Goal: Transaction & Acquisition: Purchase product/service

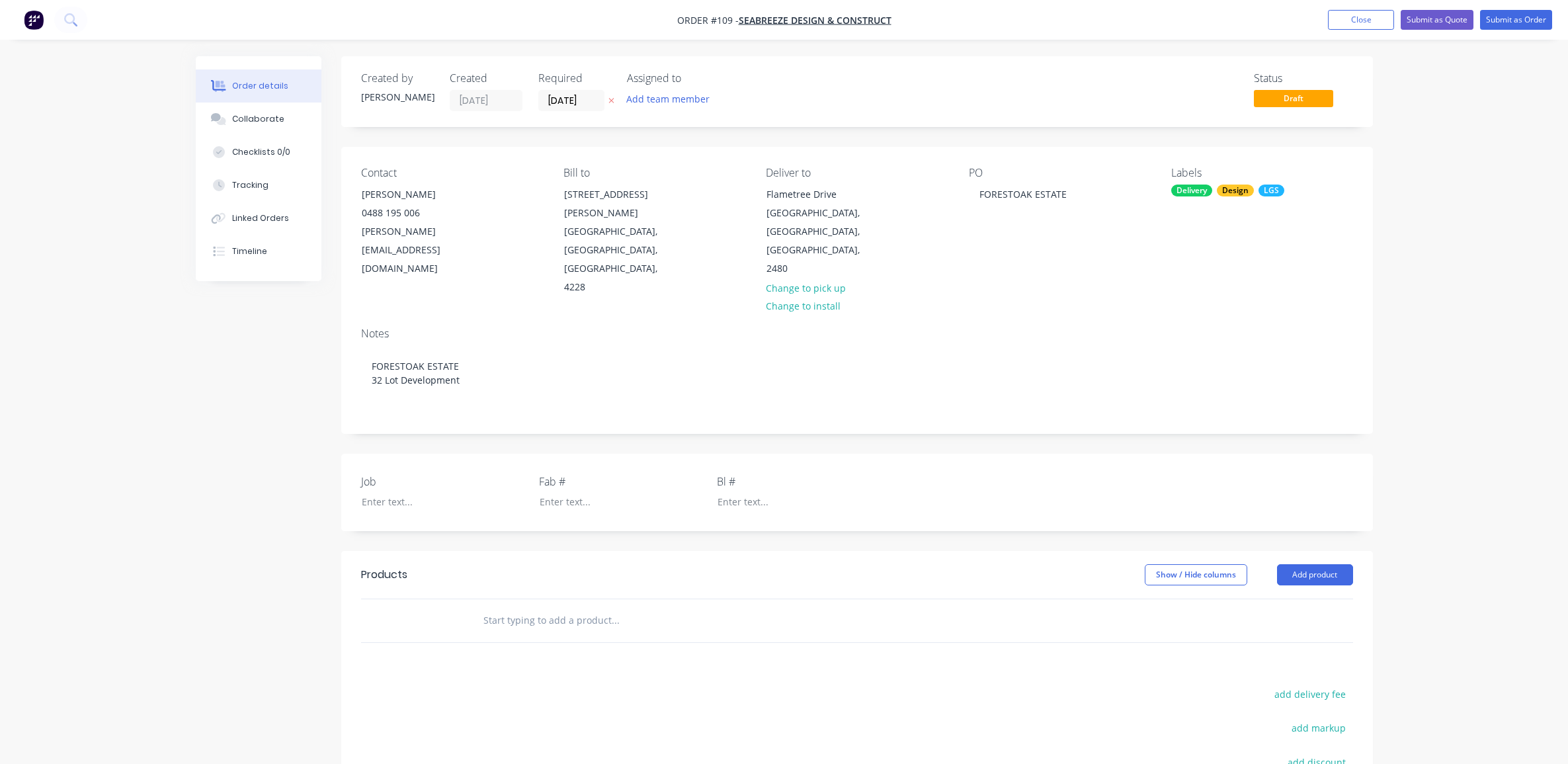
scroll to position [180, 0]
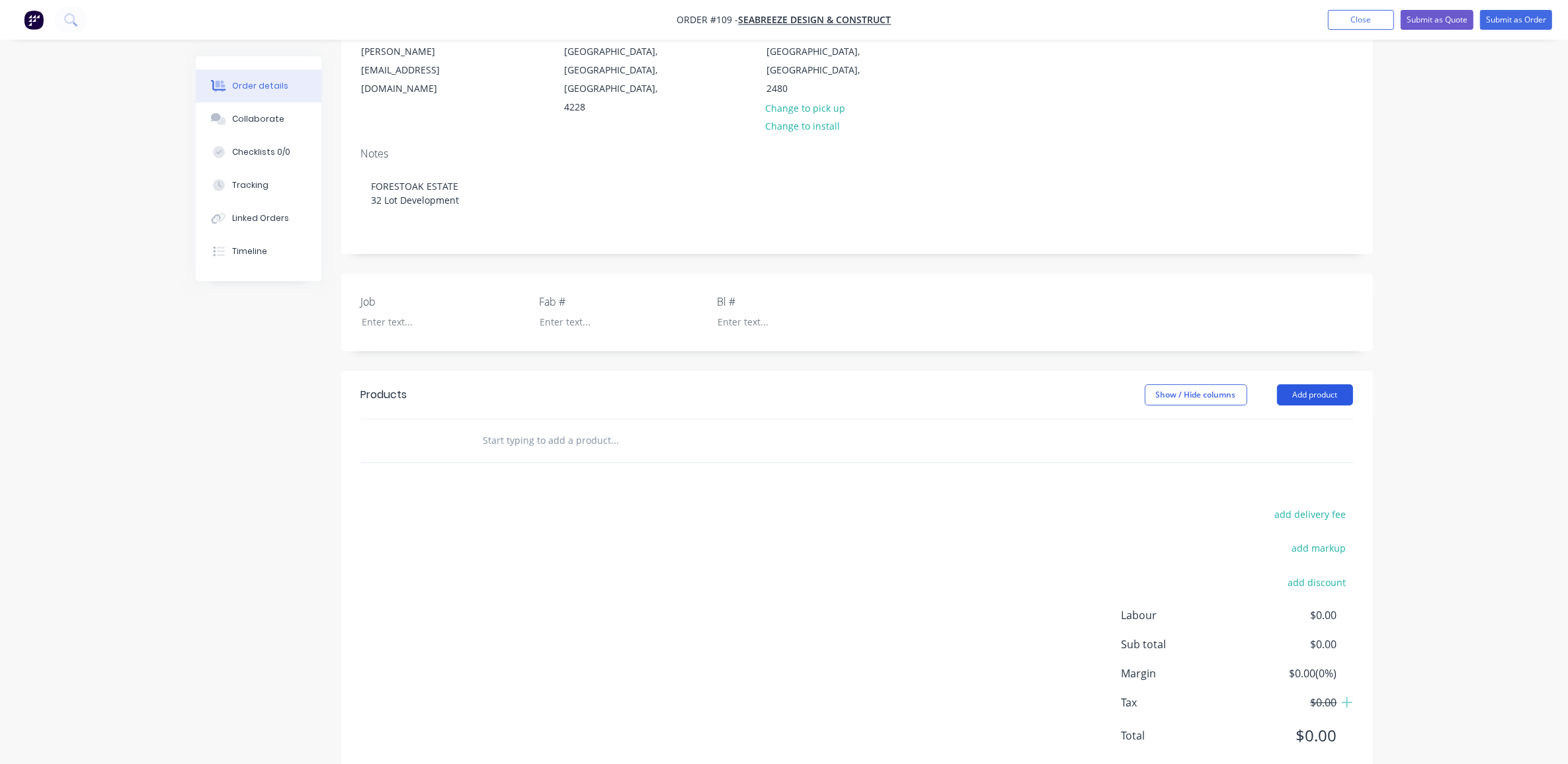
click at [1324, 384] on button "Add product" at bounding box center [1315, 395] width 76 height 21
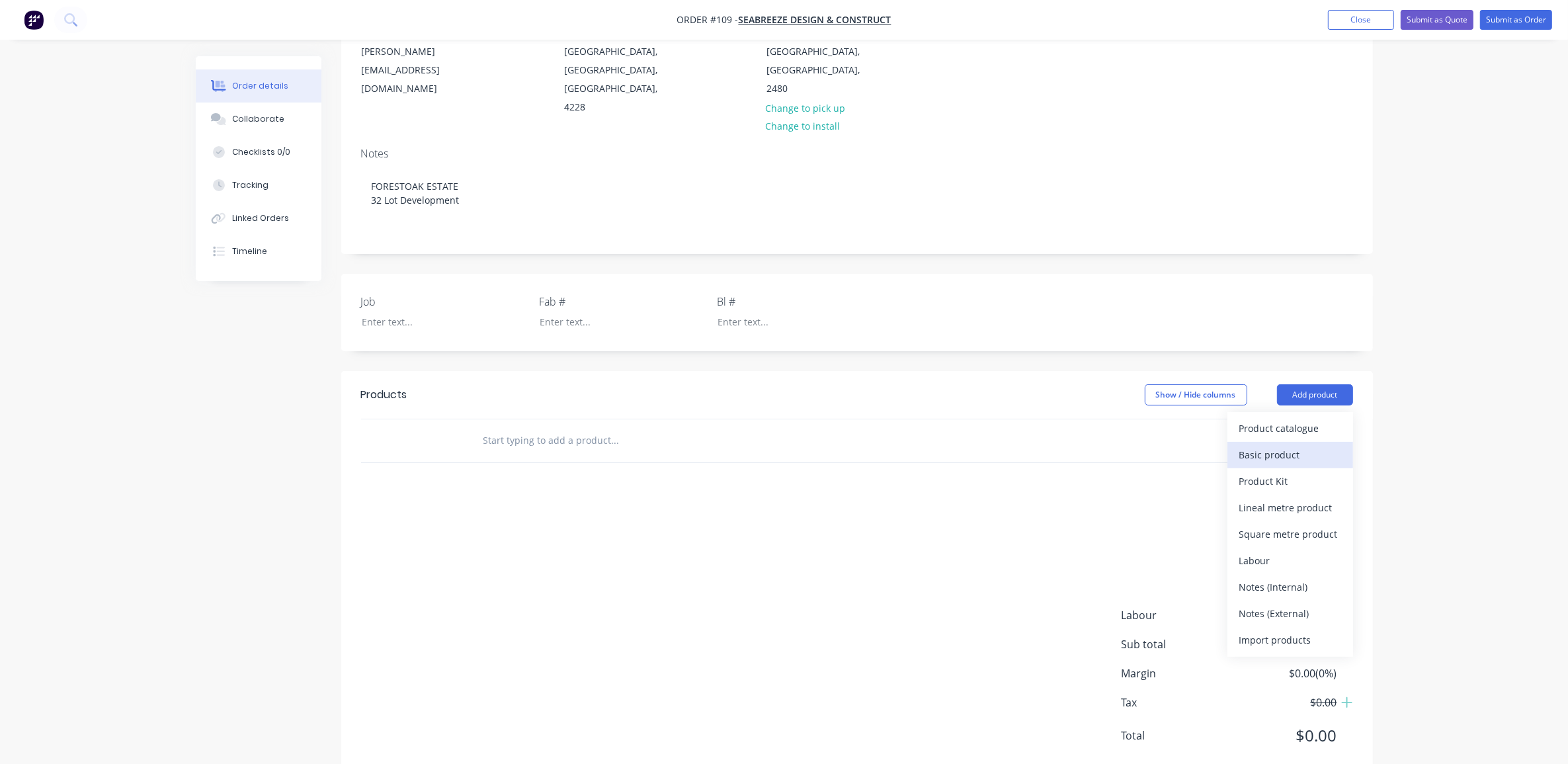
click at [1285, 445] on div "Basic product" at bounding box center [1290, 455] width 102 height 19
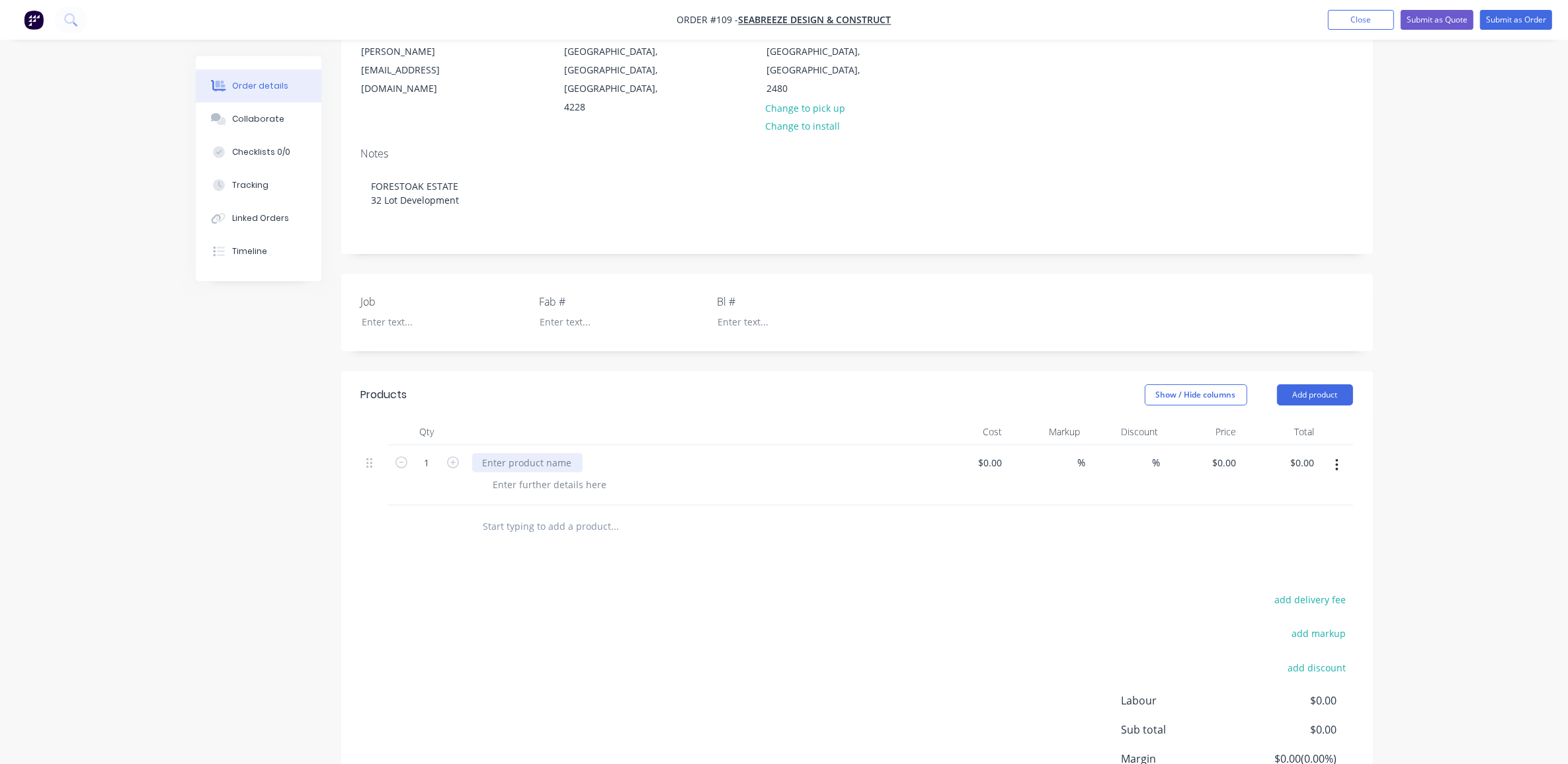
click at [519, 453] on div at bounding box center [527, 462] width 110 height 19
click at [536, 475] on div at bounding box center [550, 485] width 135 height 19
click at [517, 475] on div "Walls & Roof Framing Floor Framing" at bounding box center [540, 491] width 116 height 33
click at [305, 521] on div "Created by [PERSON_NAME] Created [DATE] Required [DATE] Assigned to Add team me…" at bounding box center [784, 402] width 1178 height 1051
click at [999, 453] on input at bounding box center [992, 462] width 31 height 19
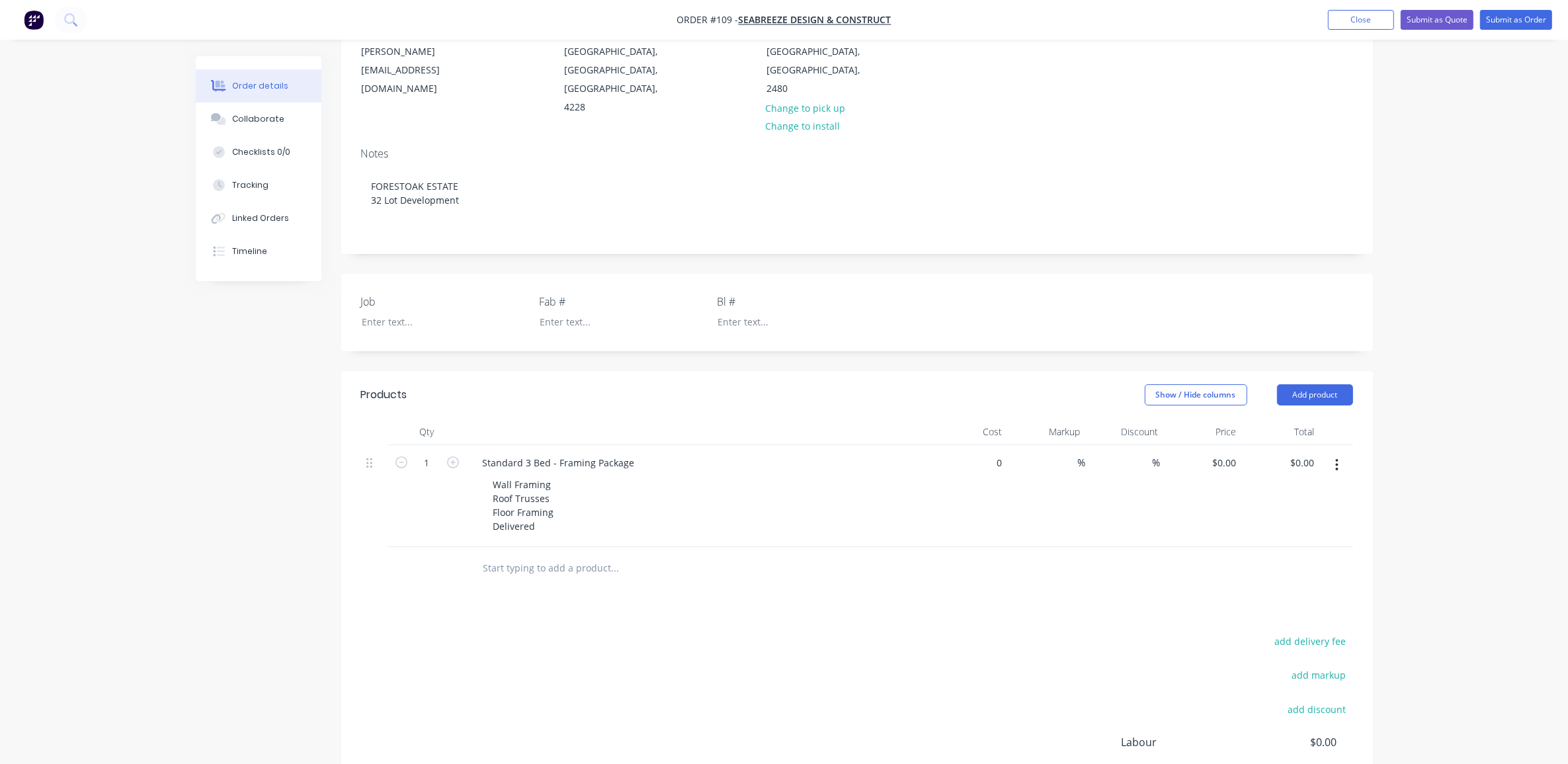
click at [992, 453] on div "0 $0.00" at bounding box center [990, 462] width 36 height 19
type input "$23,073.00"
click at [1079, 455] on span "%" at bounding box center [1082, 462] width 8 height 15
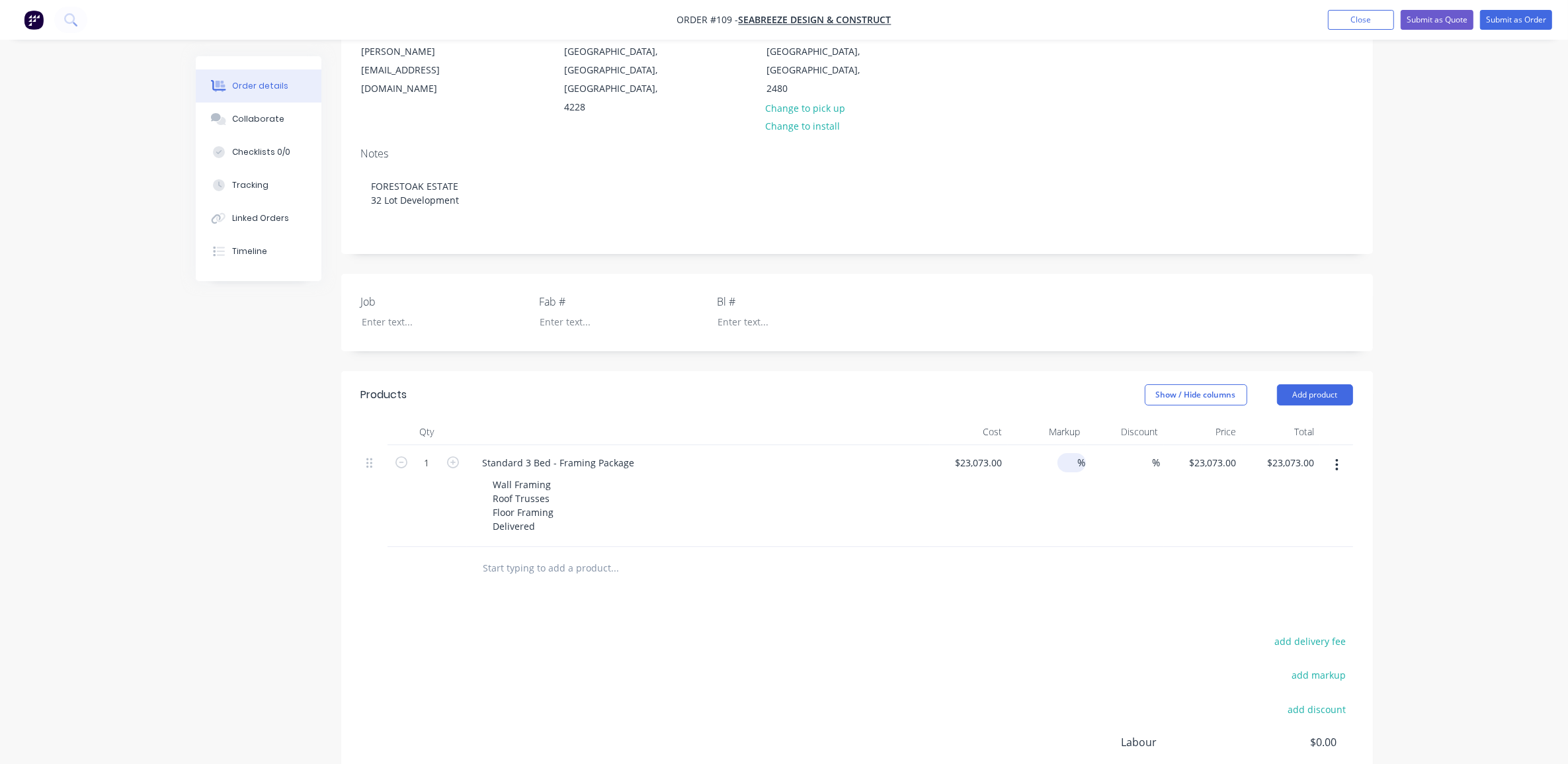
click at [1060, 453] on div "%" at bounding box center [1072, 462] width 28 height 19
type input "17"
type input "$26,995.41"
click at [1519, 449] on div "Order details Collaborate Checklists 0/0 Tracking Linked Orders Timeline Order …" at bounding box center [784, 374] width 1568 height 1107
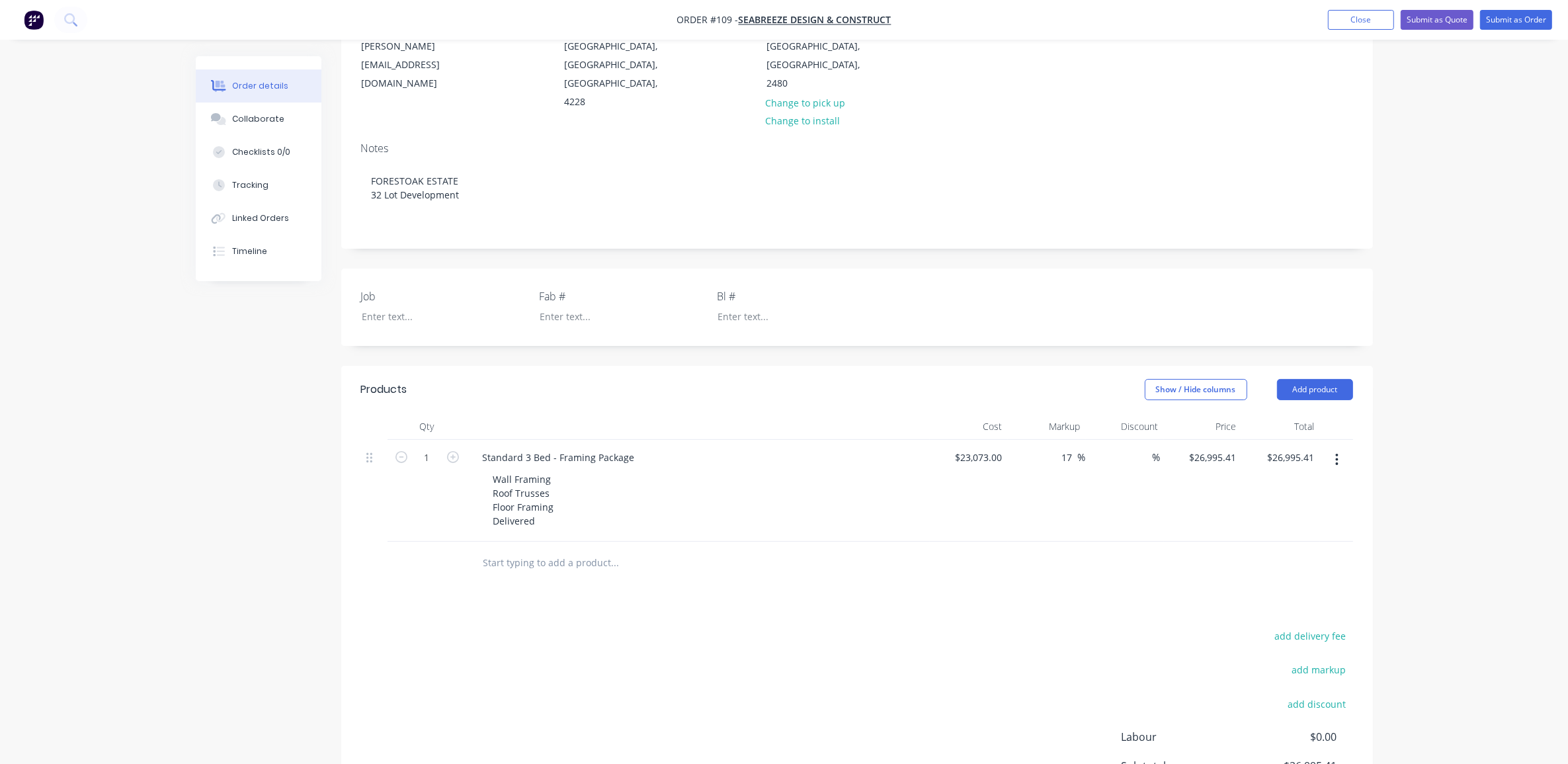
scroll to position [306, 0]
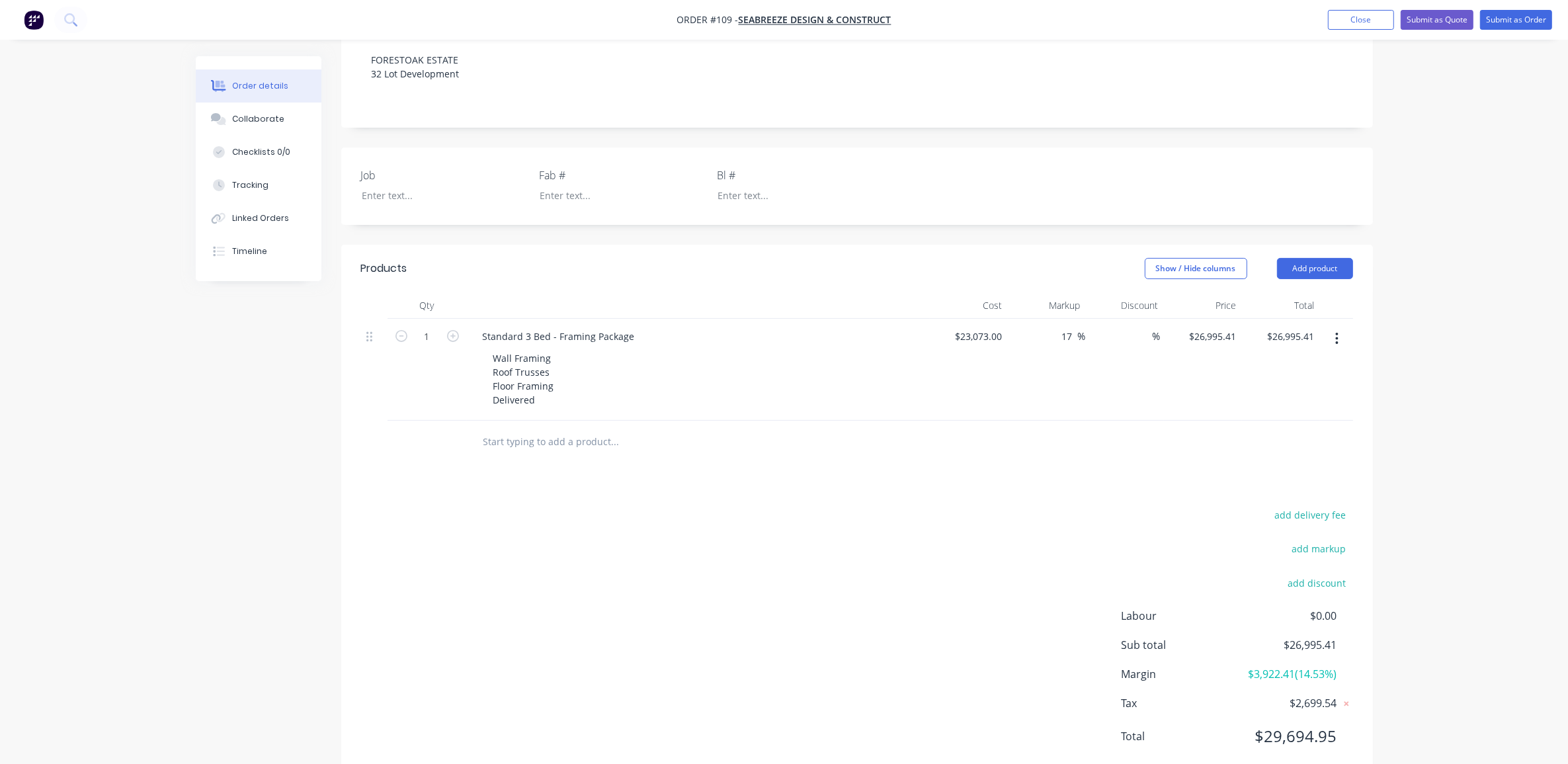
drag, startPoint x: 1352, startPoint y: 378, endPoint x: 1359, endPoint y: 381, distance: 7.6
click at [1359, 381] on div "Qty Cost Markup Discount Price Total 1 Standard 3 Bed - Framing Package Wall Fr…" at bounding box center [857, 378] width 1032 height 172
click at [1205, 327] on input "26995.41" at bounding box center [1219, 336] width 46 height 19
type input "26900"
type input "16.59"
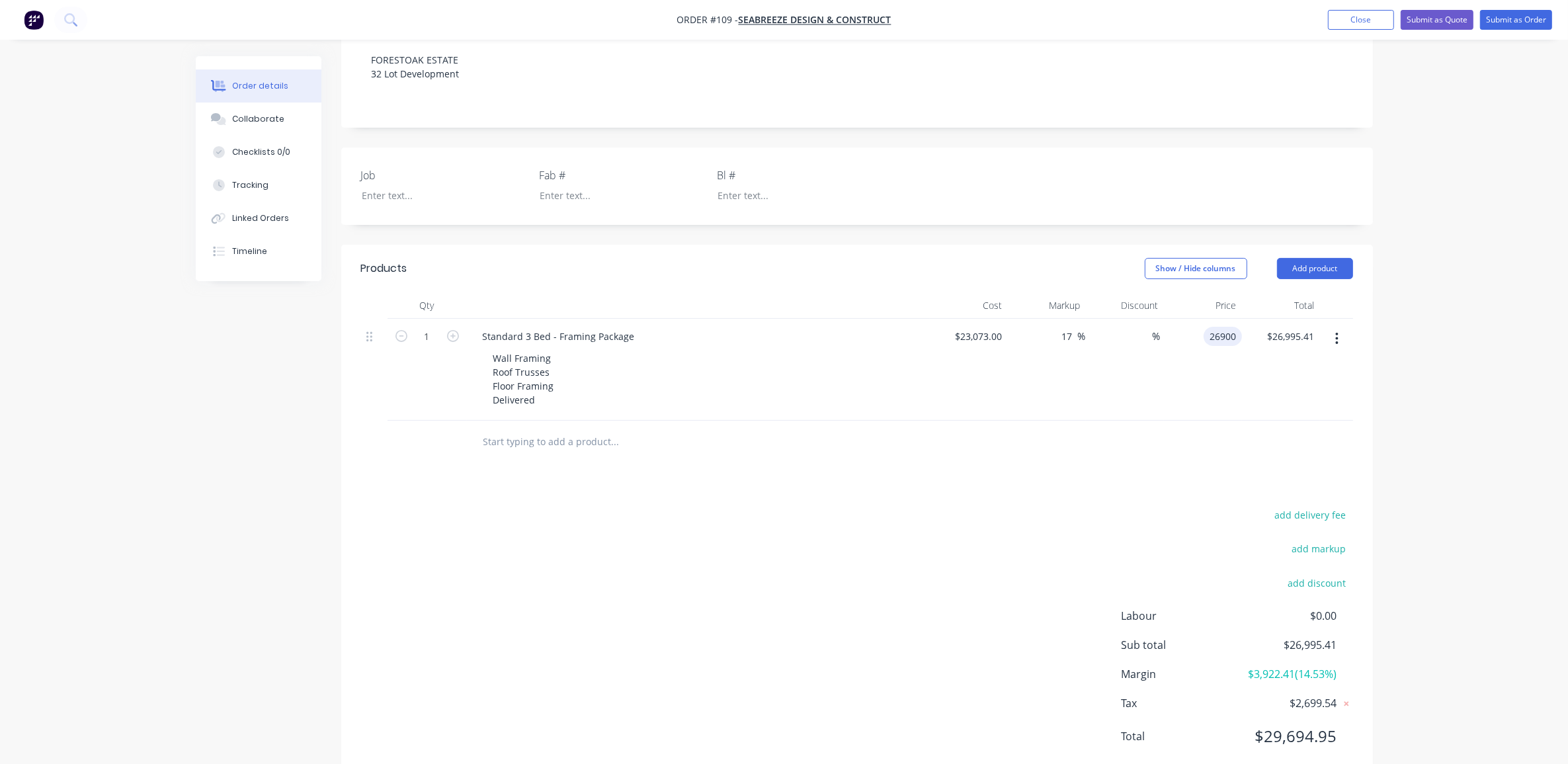
type input "$26,900.00"
click at [1411, 414] on div "Order details Collaborate Checklists 0/0 Tracking Linked Orders Timeline Order …" at bounding box center [784, 247] width 1568 height 1107
click at [514, 428] on input "text" at bounding box center [615, 441] width 264 height 26
click at [424, 327] on input "1" at bounding box center [427, 336] width 35 height 20
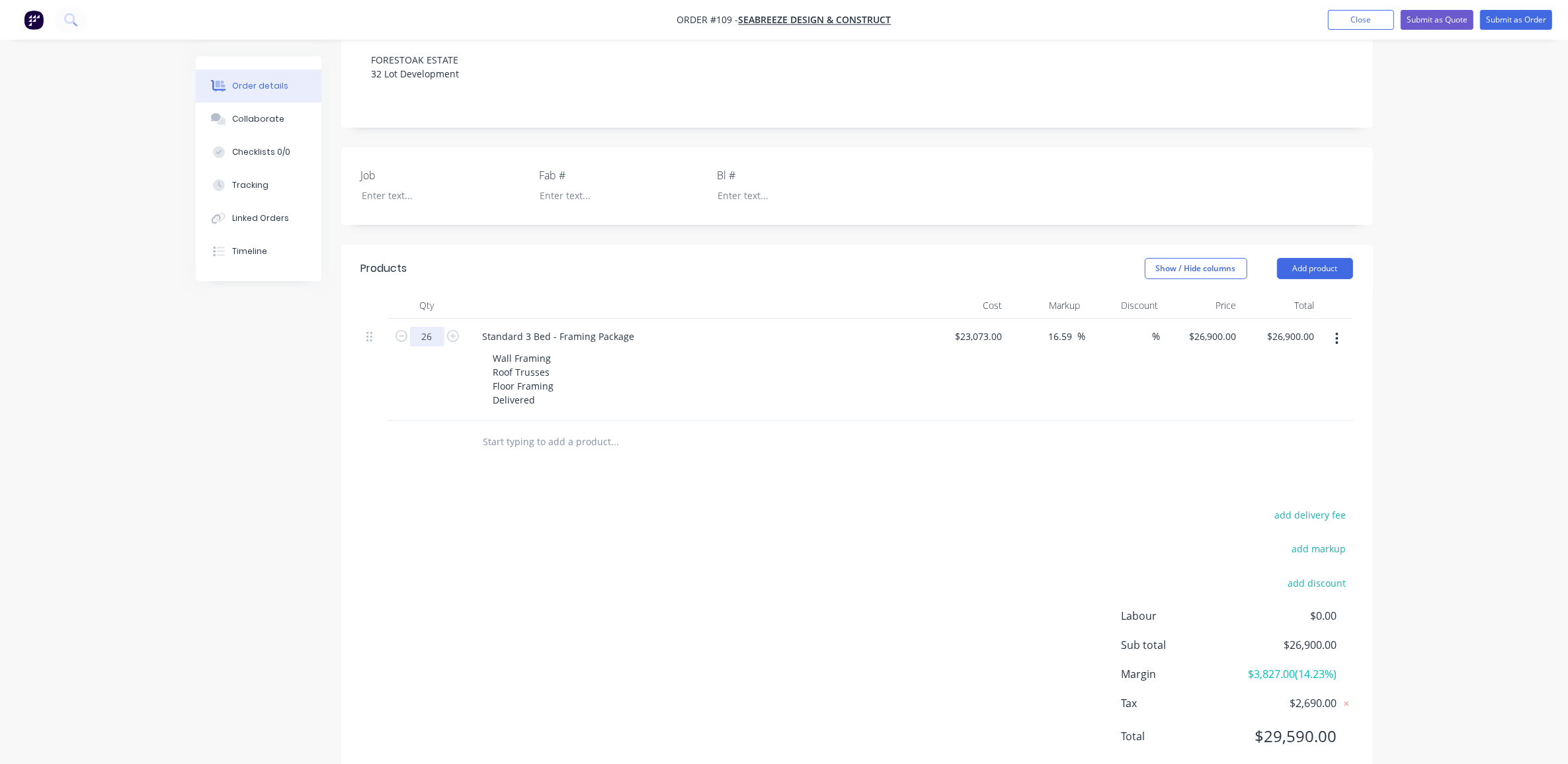
type input "26"
type input "$699,400.00"
click at [599, 513] on div "add delivery fee add markup add discount Labour $0.00 Sub total $26,900.00 Marg…" at bounding box center [857, 633] width 992 height 256
click at [1474, 414] on div "Order details Collaborate Checklists 0/0 Tracking Linked Orders Timeline Order …" at bounding box center [784, 247] width 1568 height 1107
click at [564, 348] on div "Wall Framing Roof Trusses Floor Framing Delivered" at bounding box center [704, 379] width 442 height 61
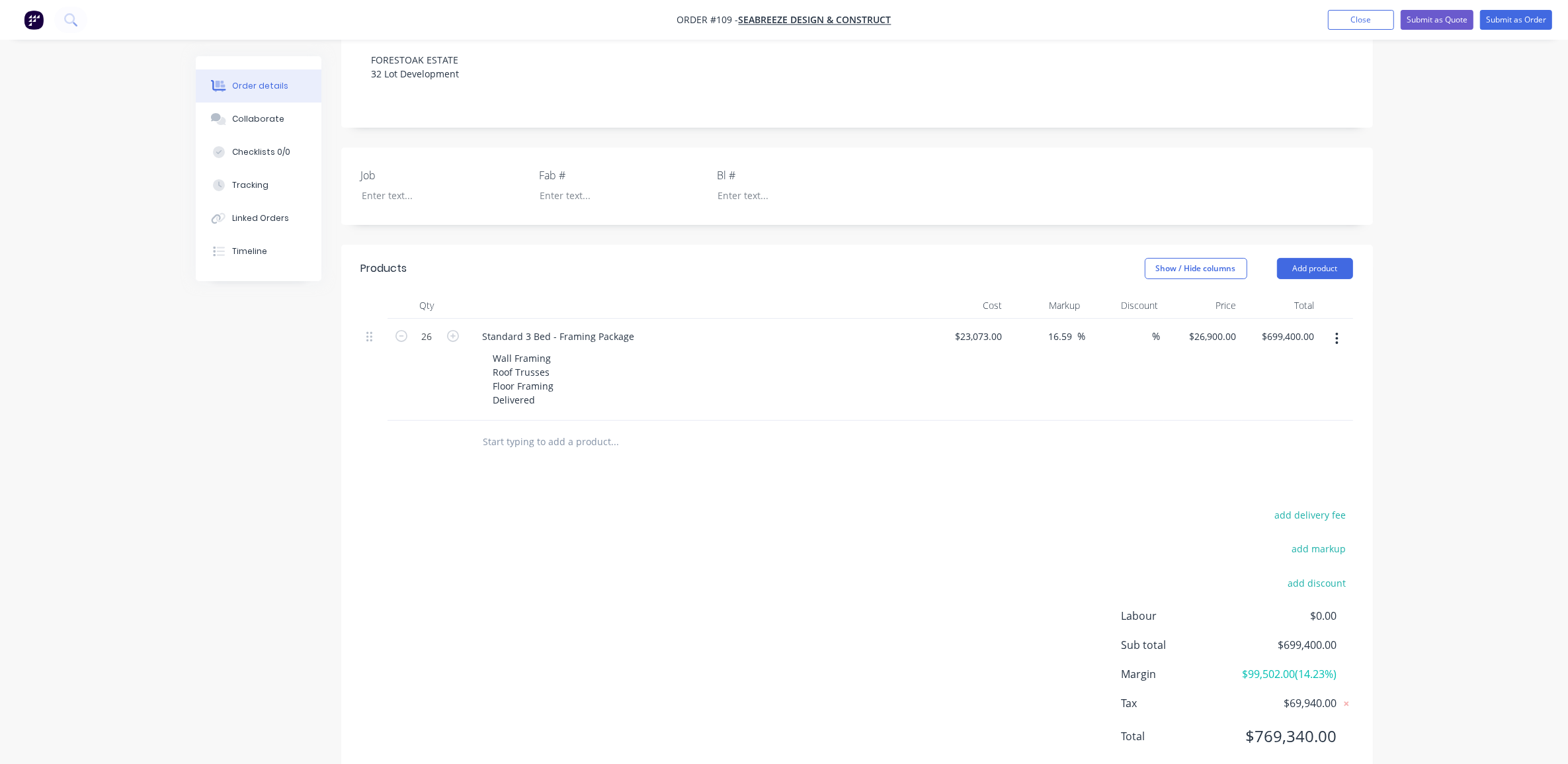
click at [523, 428] on input "text" at bounding box center [615, 441] width 264 height 26
type input "Small SDA - Framing Package"
click at [393, 506] on div "add delivery fee add markup add discount Labour $0.00 Sub total $699,400.00 Mar…" at bounding box center [857, 633] width 992 height 256
click at [529, 422] on div "Small SDA - Framing Package" at bounding box center [705, 442] width 476 height 43
click at [520, 428] on input "Small SDA - Framing Package" at bounding box center [615, 441] width 264 height 26
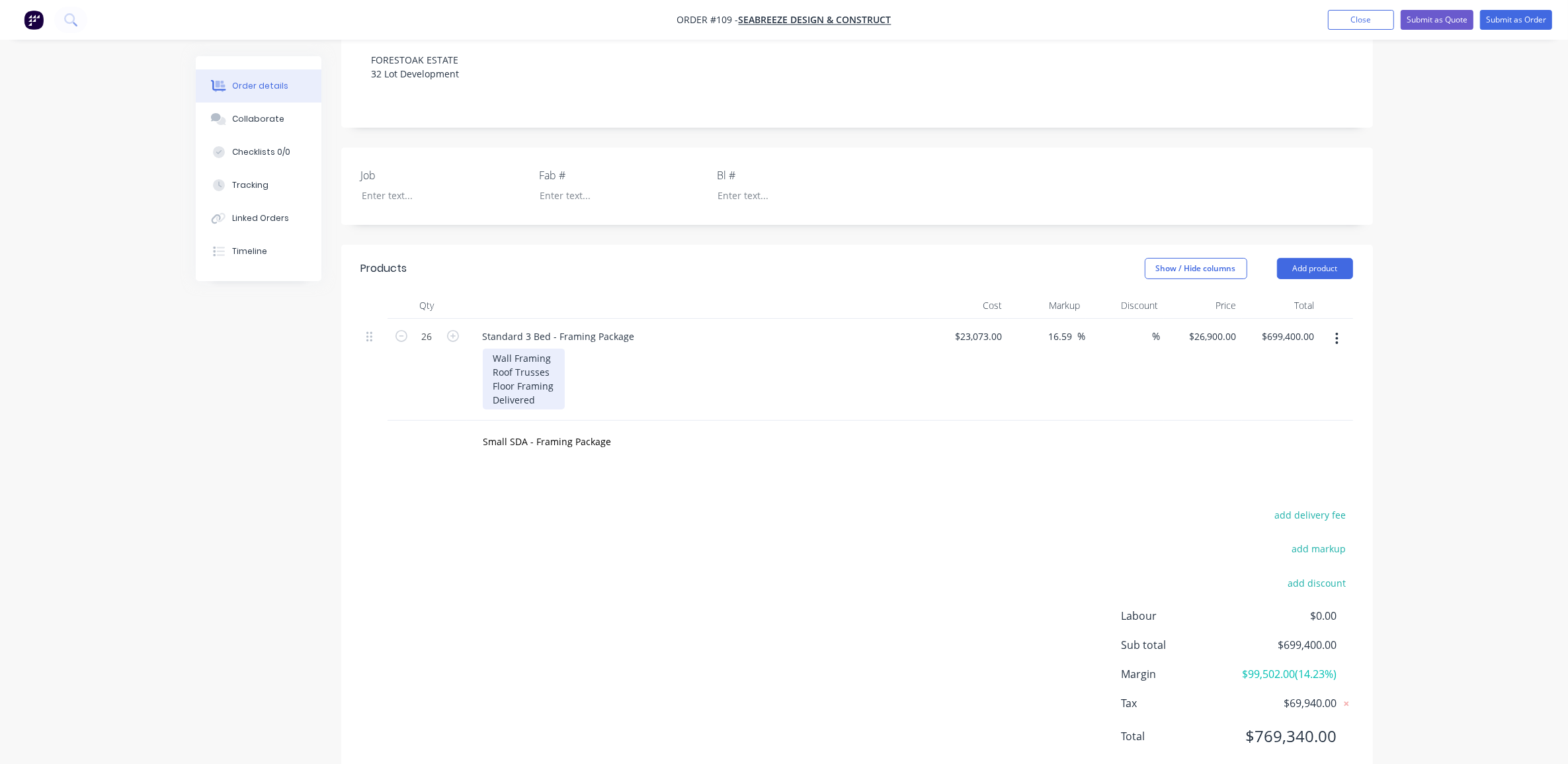
click at [517, 348] on div "Wall Framing Roof Trusses Floor Framing Delivered" at bounding box center [523, 379] width 82 height 61
drag, startPoint x: 537, startPoint y: 365, endPoint x: 487, endPoint y: 325, distance: 64.0
click at [487, 348] on div "Wall Framing Roof Trusses Floor Framing Delivered" at bounding box center [523, 379] width 82 height 61
copy div "Wall Framing Roof Trusses Floor Framing Delivered"
click at [580, 428] on input "Small SDA - Framing Package" at bounding box center [615, 441] width 264 height 26
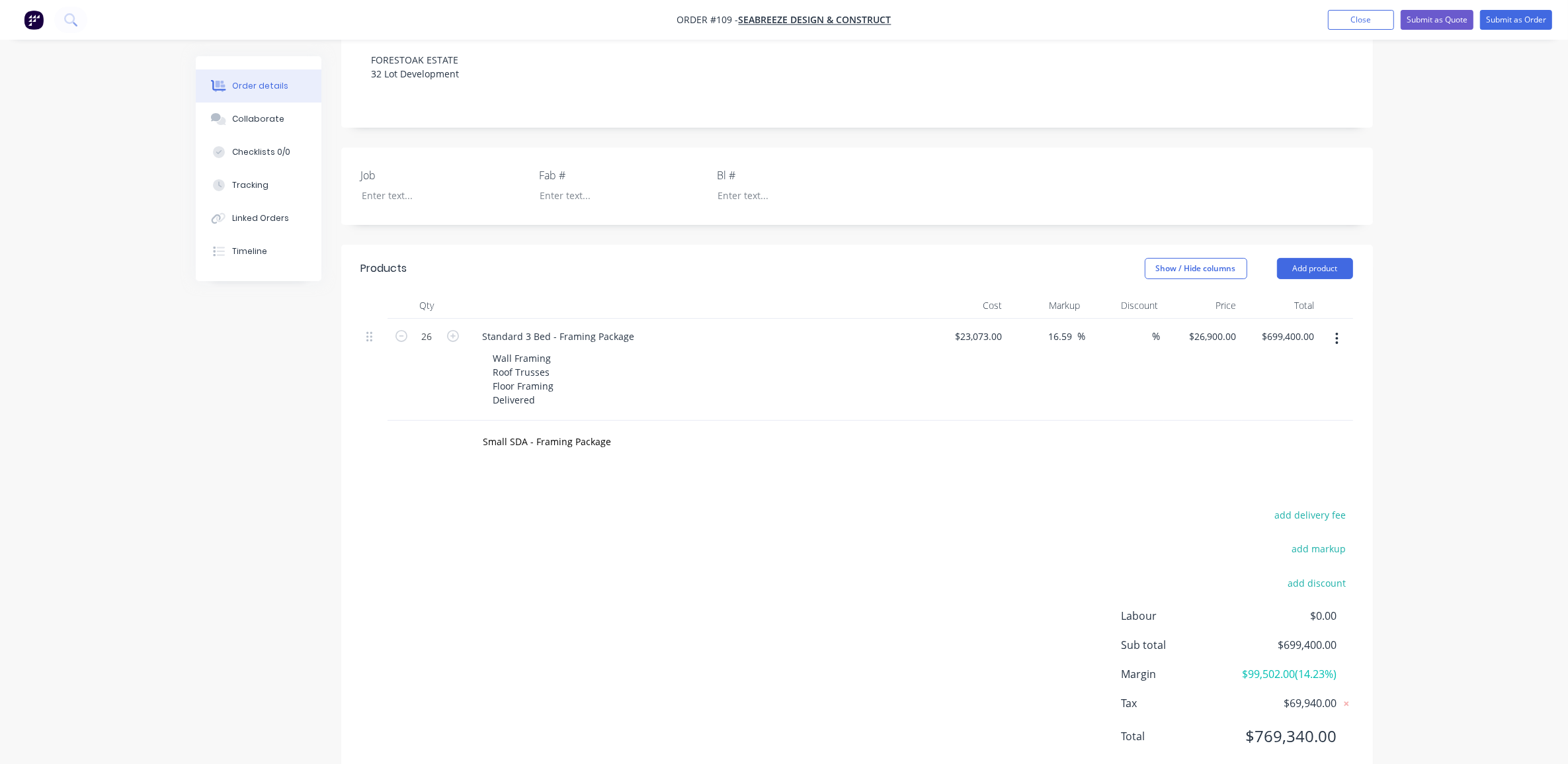
click at [344, 506] on div "add delivery fee add markup add discount Labour $0.00 Sub total $699,400.00 Mar…" at bounding box center [857, 633] width 1032 height 256
drag, startPoint x: 630, startPoint y: 401, endPoint x: 388, endPoint y: 405, distance: 242.0
click at [388, 421] on div "Small SDA - Framing Package Add Small SDA - Framing Package to order No results…" at bounding box center [857, 442] width 992 height 43
click at [1489, 431] on div "Order details Collaborate Checklists 0/0 Tracking Linked Orders Timeline Order …" at bounding box center [784, 247] width 1568 height 1107
click at [1300, 258] on button "Add product" at bounding box center [1315, 268] width 76 height 21
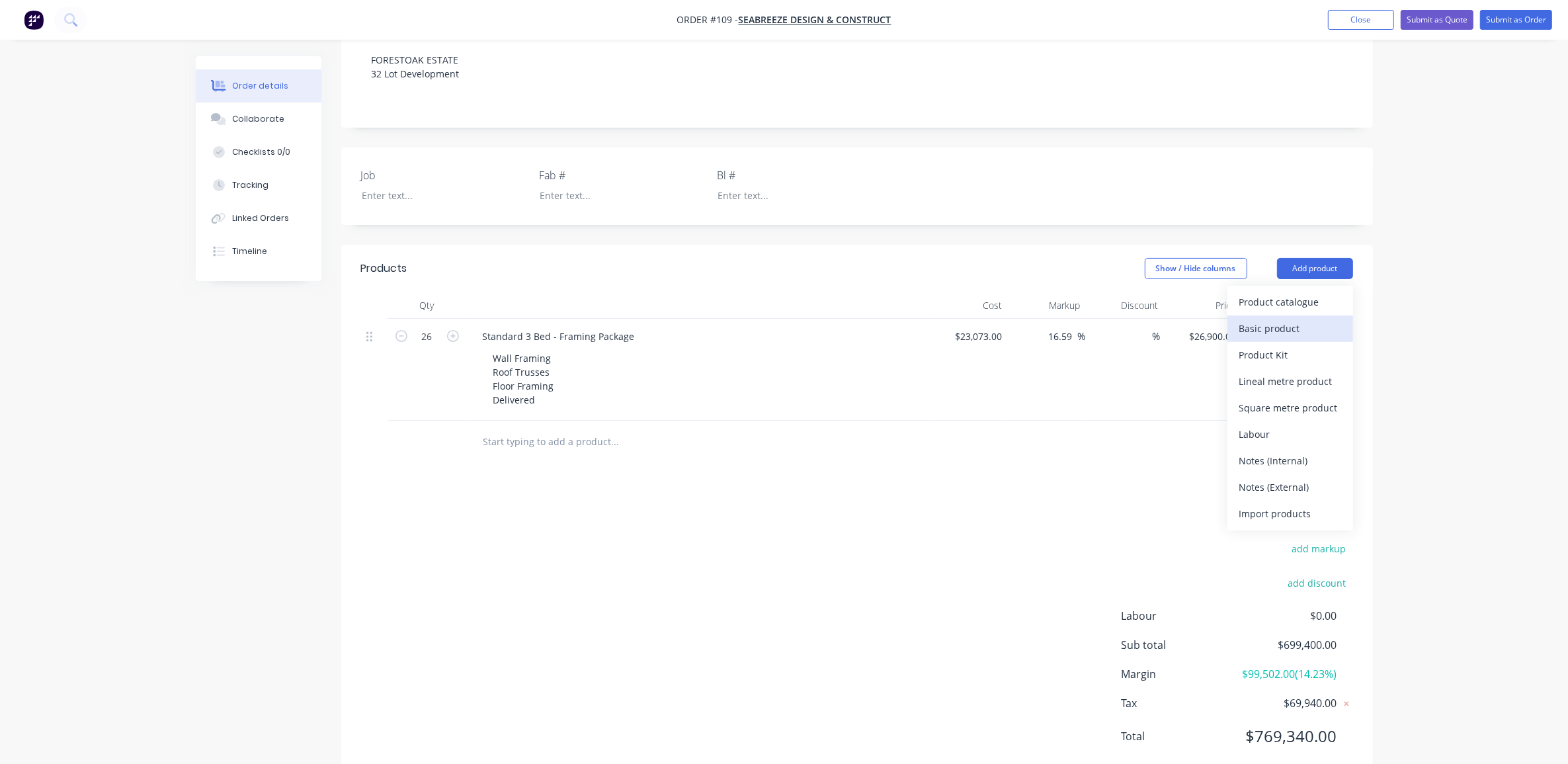
click at [1290, 319] on div "Basic product" at bounding box center [1290, 328] width 102 height 19
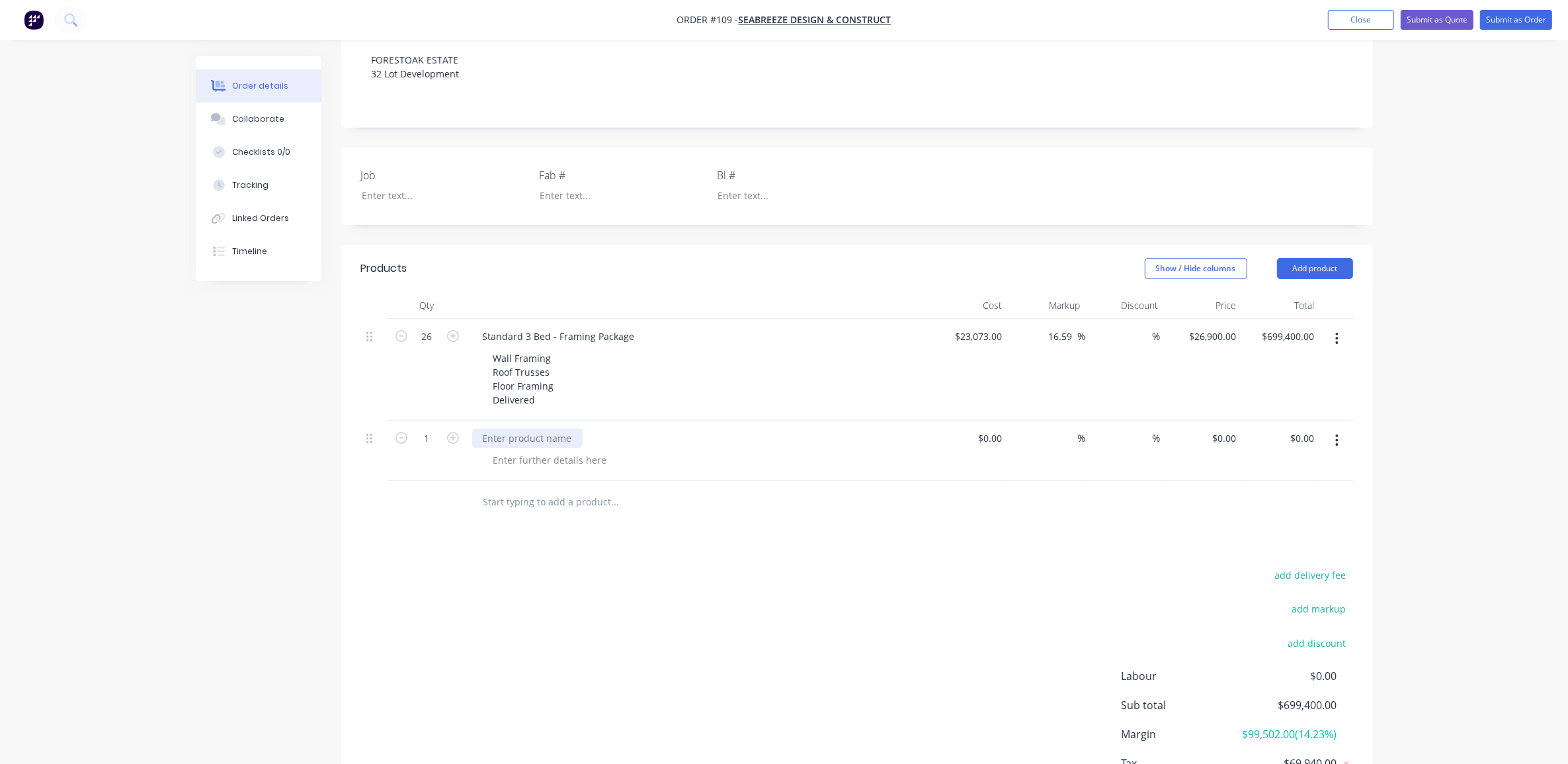
click at [521, 428] on div at bounding box center [527, 438] width 110 height 19
click at [549, 450] on div at bounding box center [550, 460] width 135 height 19
paste div
click at [534, 428] on div at bounding box center [527, 438] width 110 height 19
click at [510, 530] on input "text" at bounding box center [615, 543] width 264 height 26
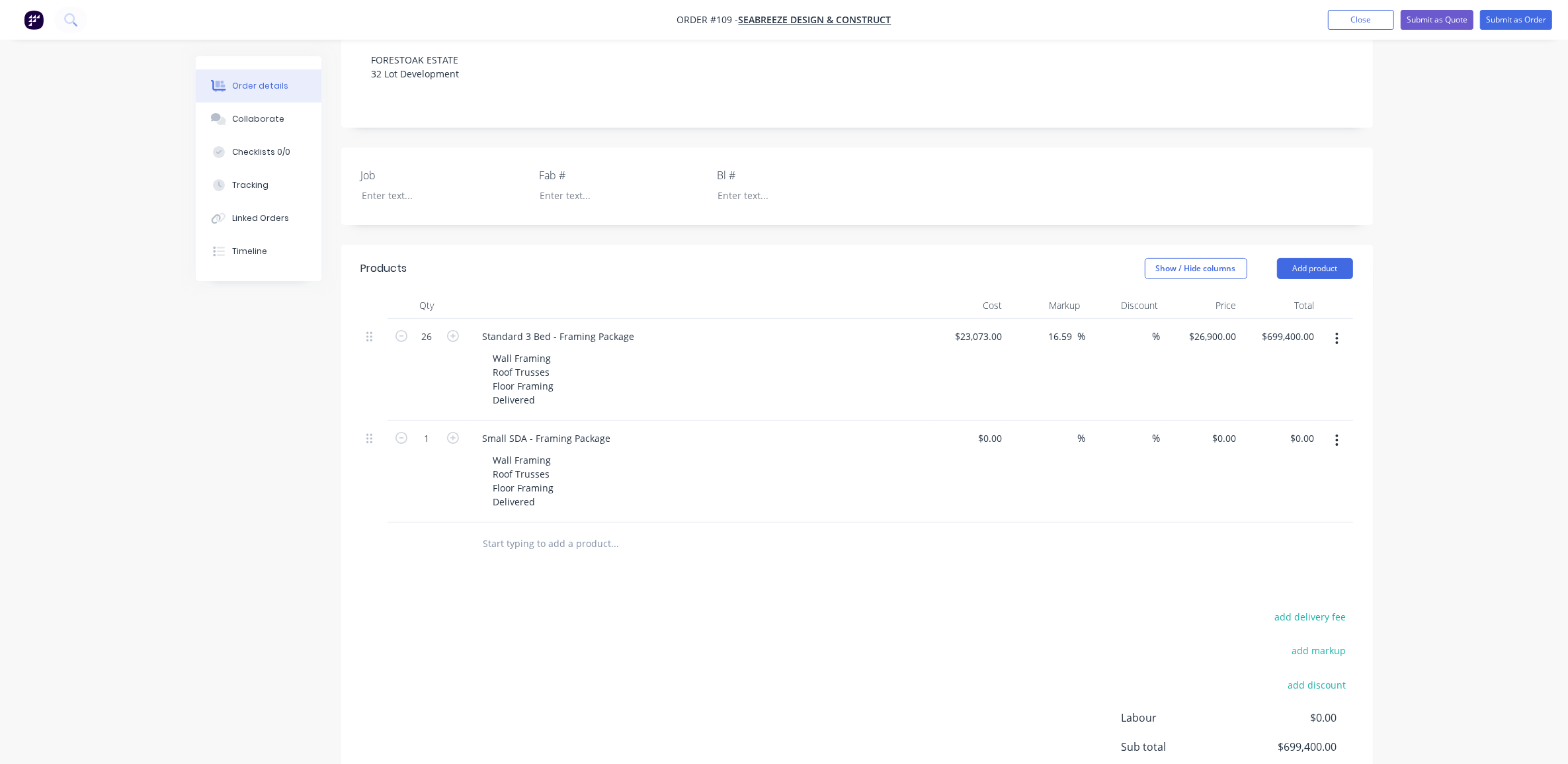
click at [1318, 245] on header "Products Show / Hide columns Add product" at bounding box center [857, 268] width 1032 height 47
click at [1323, 258] on button "Add product" at bounding box center [1315, 268] width 76 height 21
click at [1293, 319] on div "Basic product" at bounding box center [1290, 328] width 102 height 19
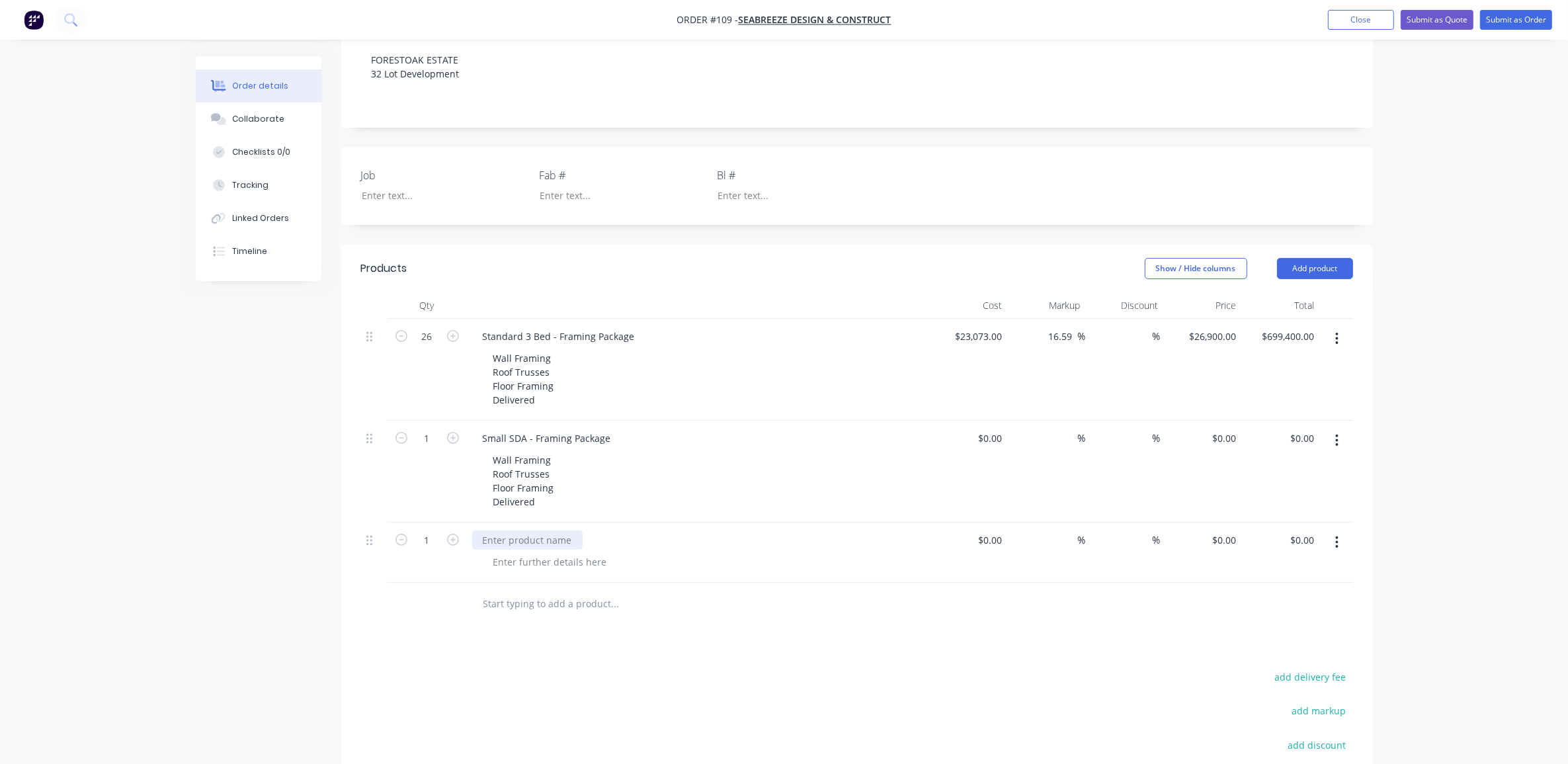
click at [538, 530] on div at bounding box center [527, 540] width 110 height 19
click at [571, 552] on div at bounding box center [550, 562] width 135 height 19
paste div
click at [525, 454] on div "Wall Framing Roof Trusses Floor Framing Delivered" at bounding box center [523, 481] width 82 height 61
click at [174, 517] on div "Order details Collaborate Checklists 0/0 Tracking Linked Orders Timeline Order …" at bounding box center [784, 349] width 1568 height 1311
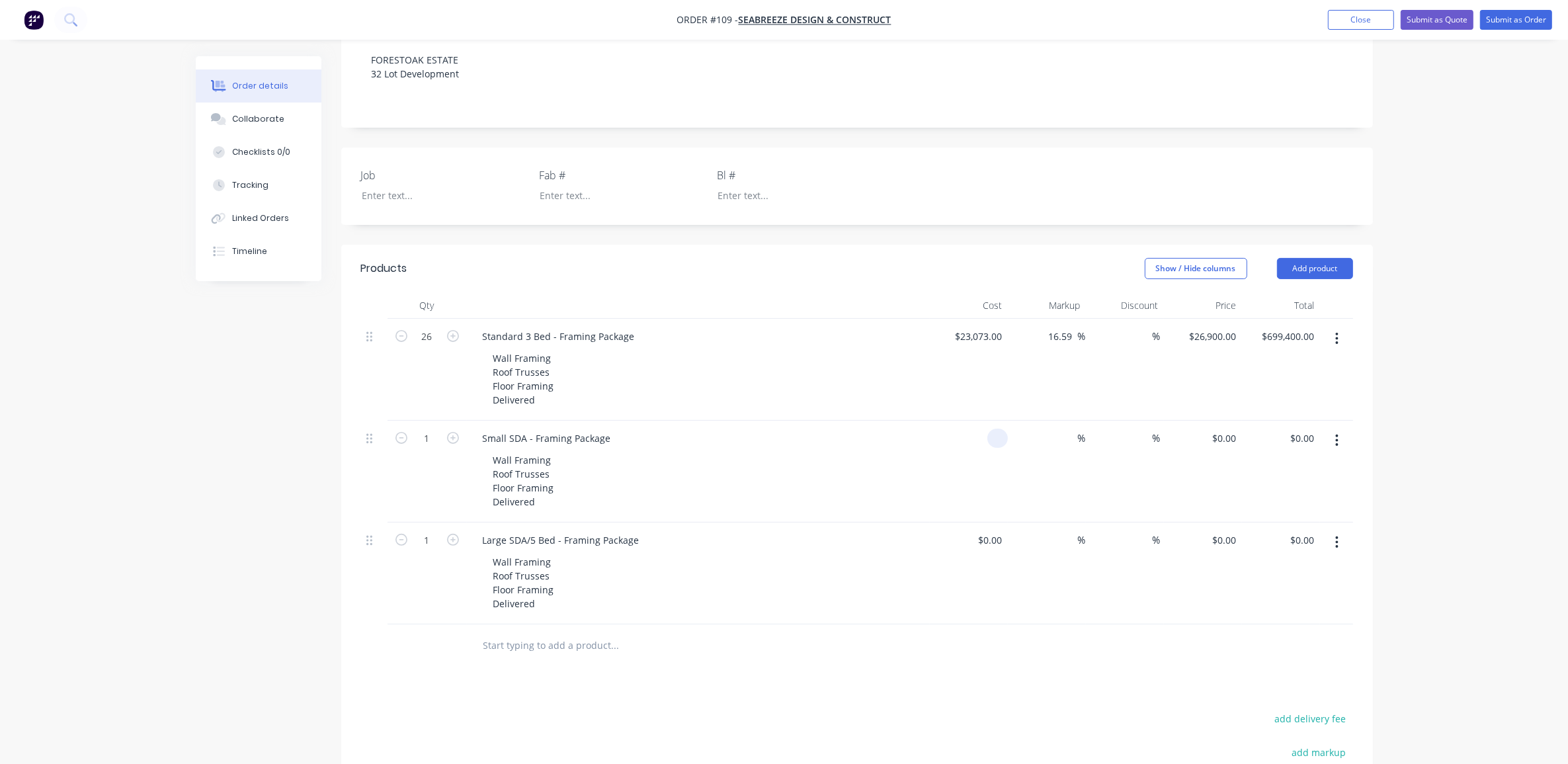
click at [984, 421] on div at bounding box center [969, 472] width 78 height 102
type input "$0.00"
click at [1455, 325] on div "Order details Collaborate Checklists 0/0 Tracking Linked Orders Timeline Order …" at bounding box center [784, 349] width 1568 height 1311
drag, startPoint x: 1211, startPoint y: 302, endPoint x: 1247, endPoint y: 305, distance: 36.1
click at [1212, 327] on input "26900" at bounding box center [1215, 336] width 54 height 19
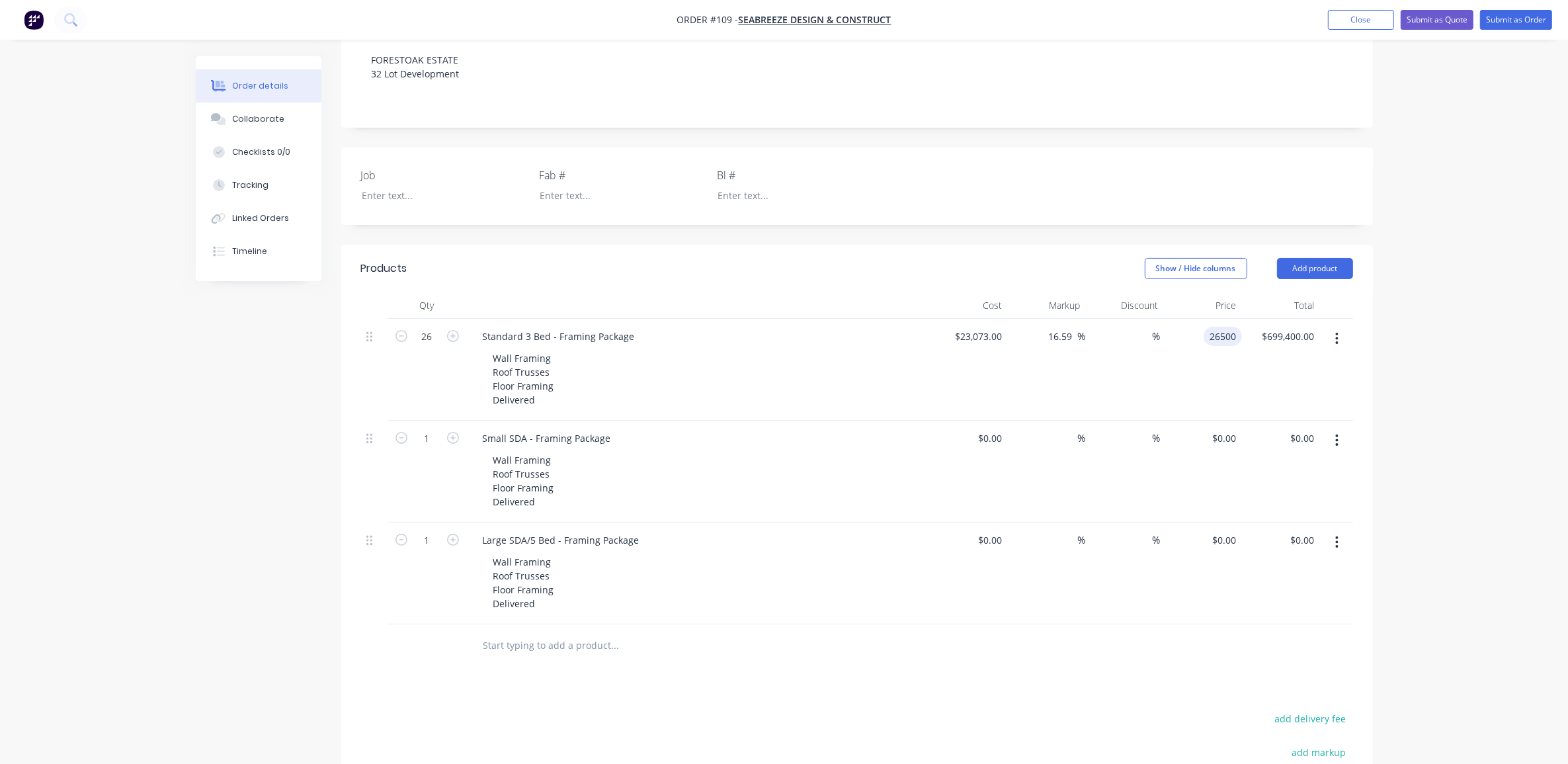
type input "26500"
type input "14.85"
type input "$26,500.00"
type input "$689,000.00"
click at [1414, 317] on div "Order details Collaborate Checklists 0/0 Tracking Linked Orders Timeline Order …" at bounding box center [784, 349] width 1568 height 1311
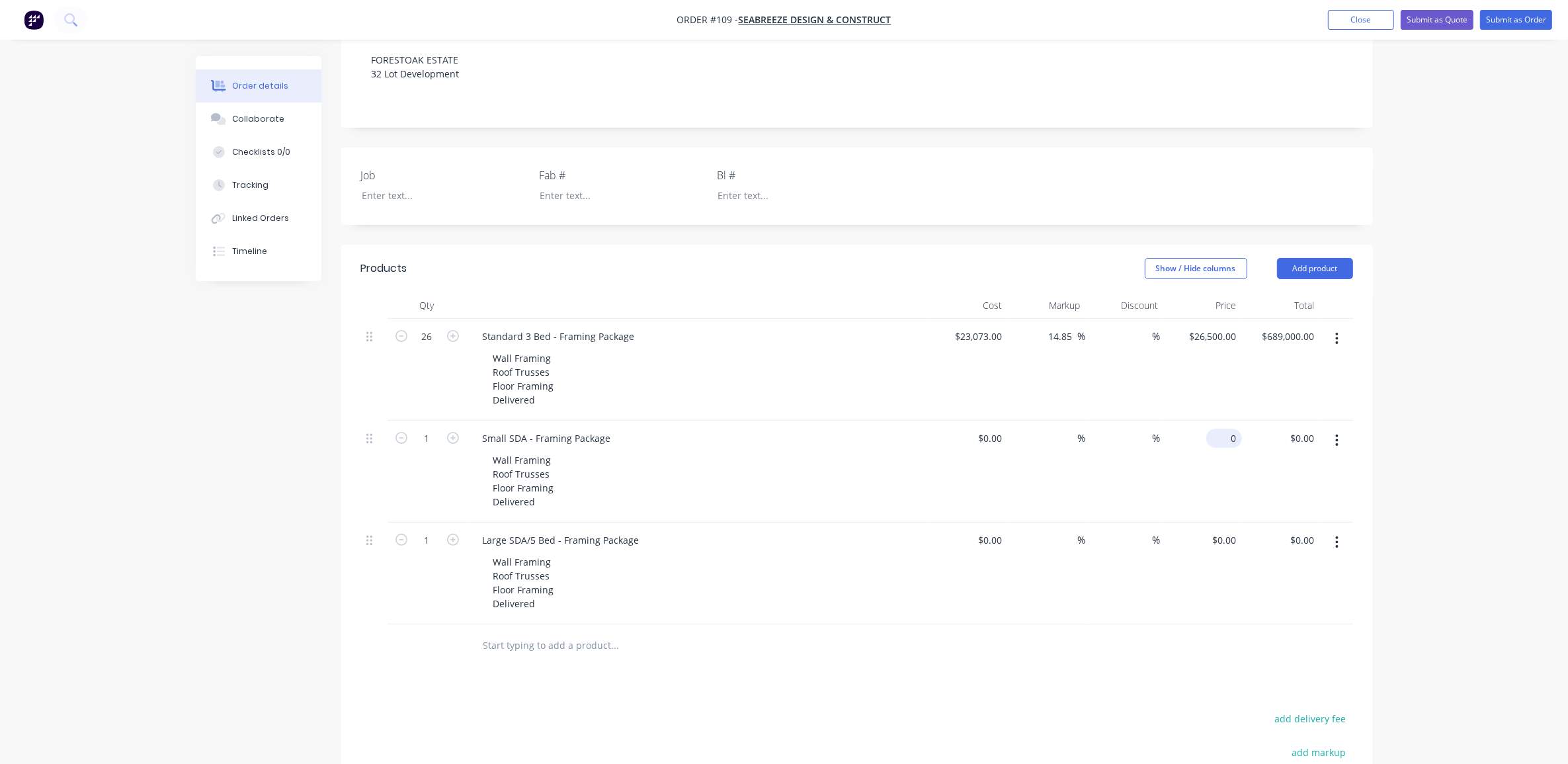
click at [1237, 428] on input "0" at bounding box center [1226, 438] width 31 height 19
type input "$19,900.00"
type input "19900"
type input "0"
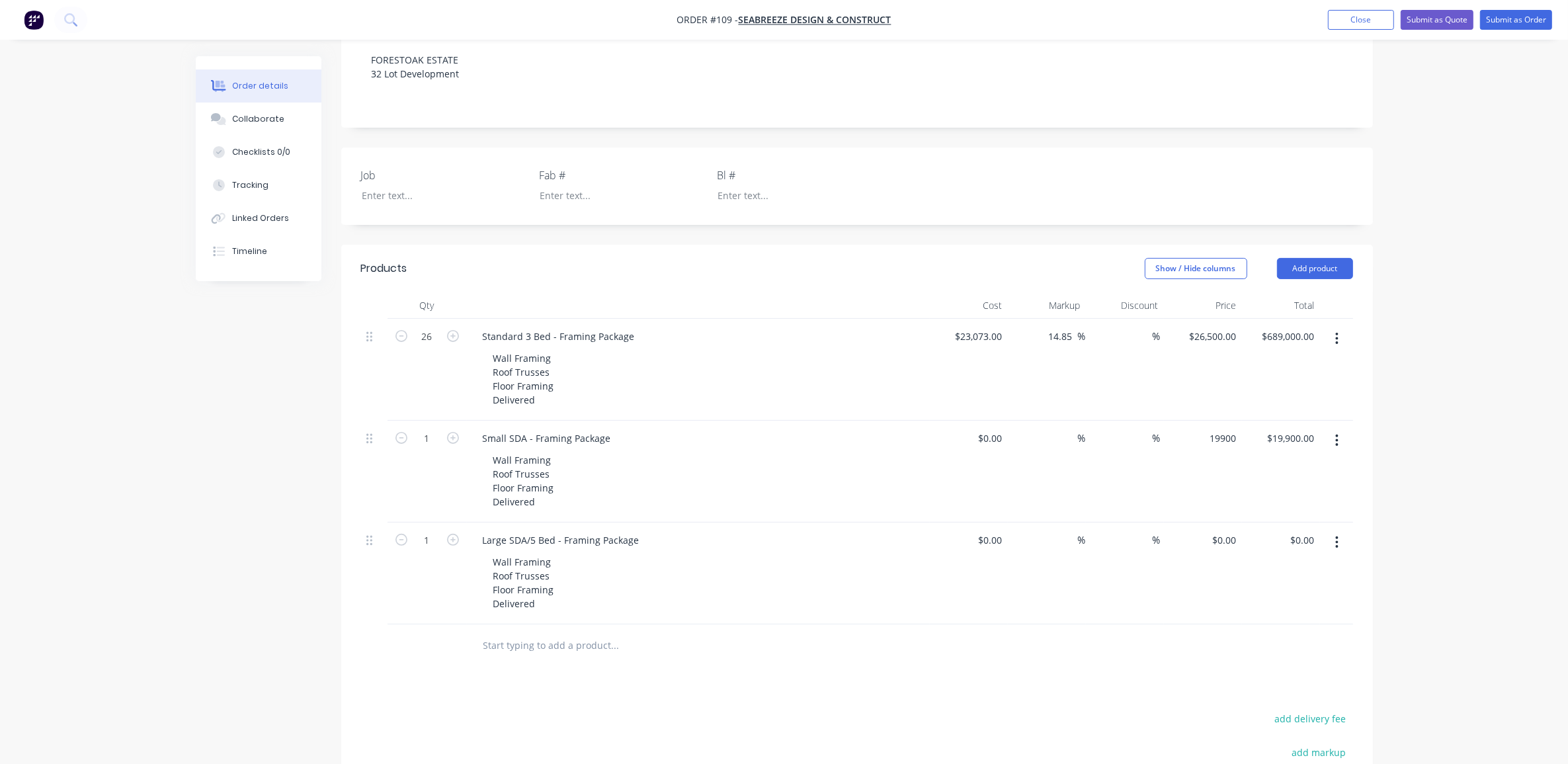
type input "$19,900.00"
click at [986, 421] on div "0 0" at bounding box center [969, 472] width 78 height 102
type input "$15,650.00"
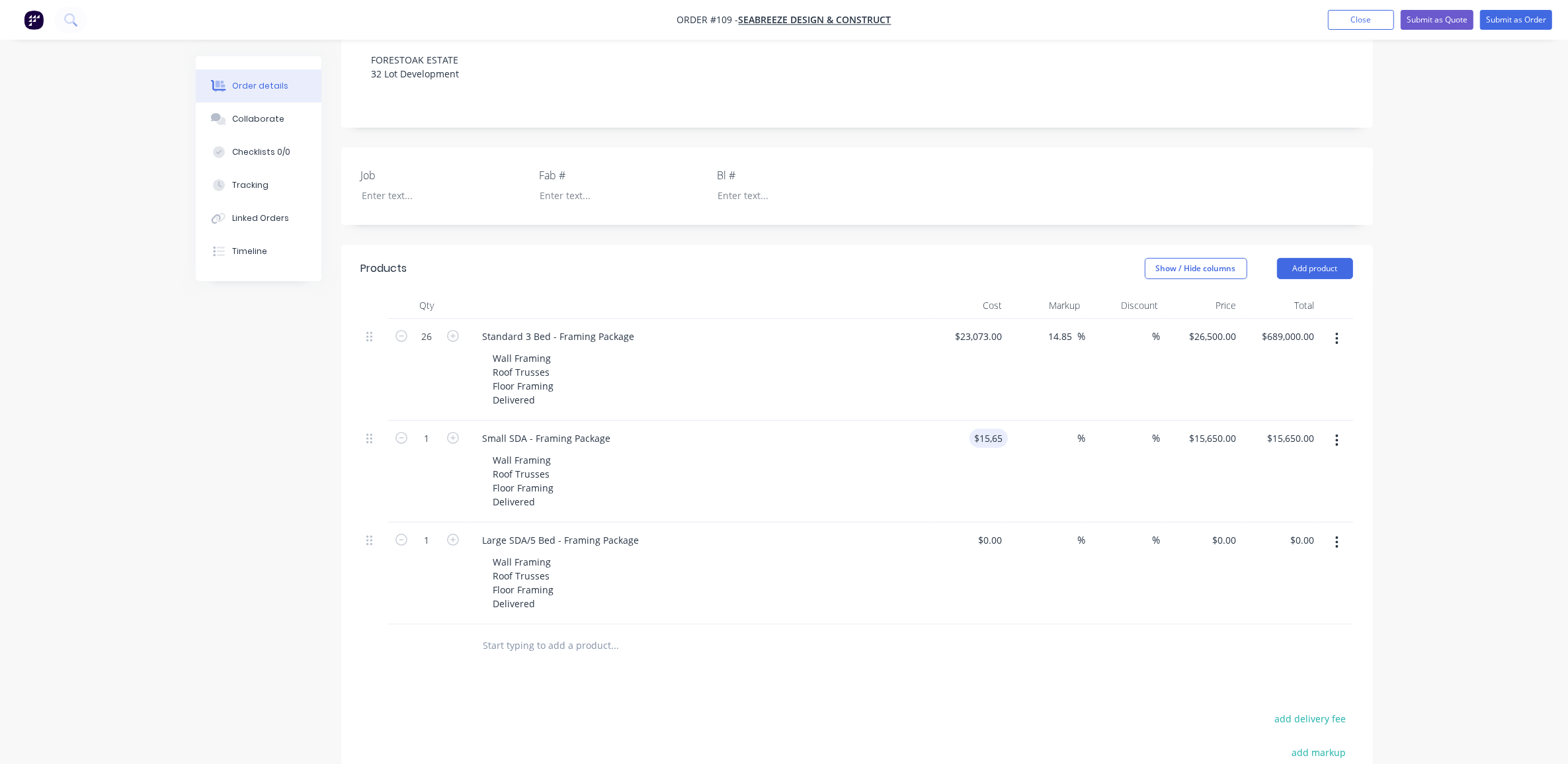
click at [1502, 379] on div "Order details Collaborate Checklists 0/0 Tracking Linked Orders Timeline Order …" at bounding box center [784, 349] width 1568 height 1311
drag, startPoint x: 1202, startPoint y: 398, endPoint x: 1217, endPoint y: 401, distance: 15.3
click at [1203, 421] on div "15650 $15,650.00" at bounding box center [1203, 472] width 78 height 102
type input "0"
type input "19900"
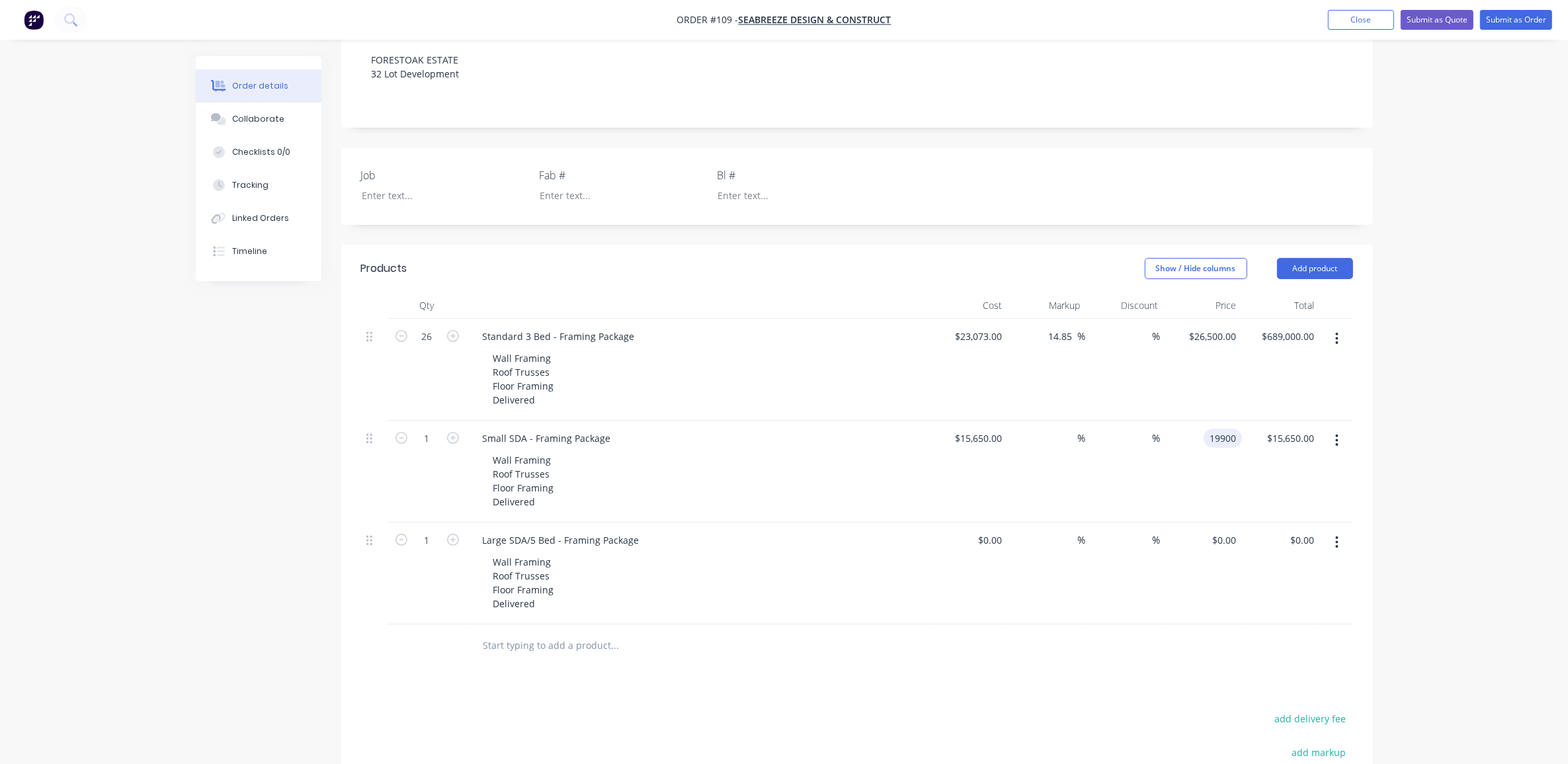
type input "27.16"
type input "$19,900.00"
click at [1416, 423] on div "Order details Collaborate Checklists 0/0 Tracking Linked Orders Timeline Order …" at bounding box center [784, 349] width 1568 height 1311
click at [1423, 365] on div "Order details Collaborate Checklists 0/0 Tracking Linked Orders Timeline Order …" at bounding box center [784, 349] width 1568 height 1311
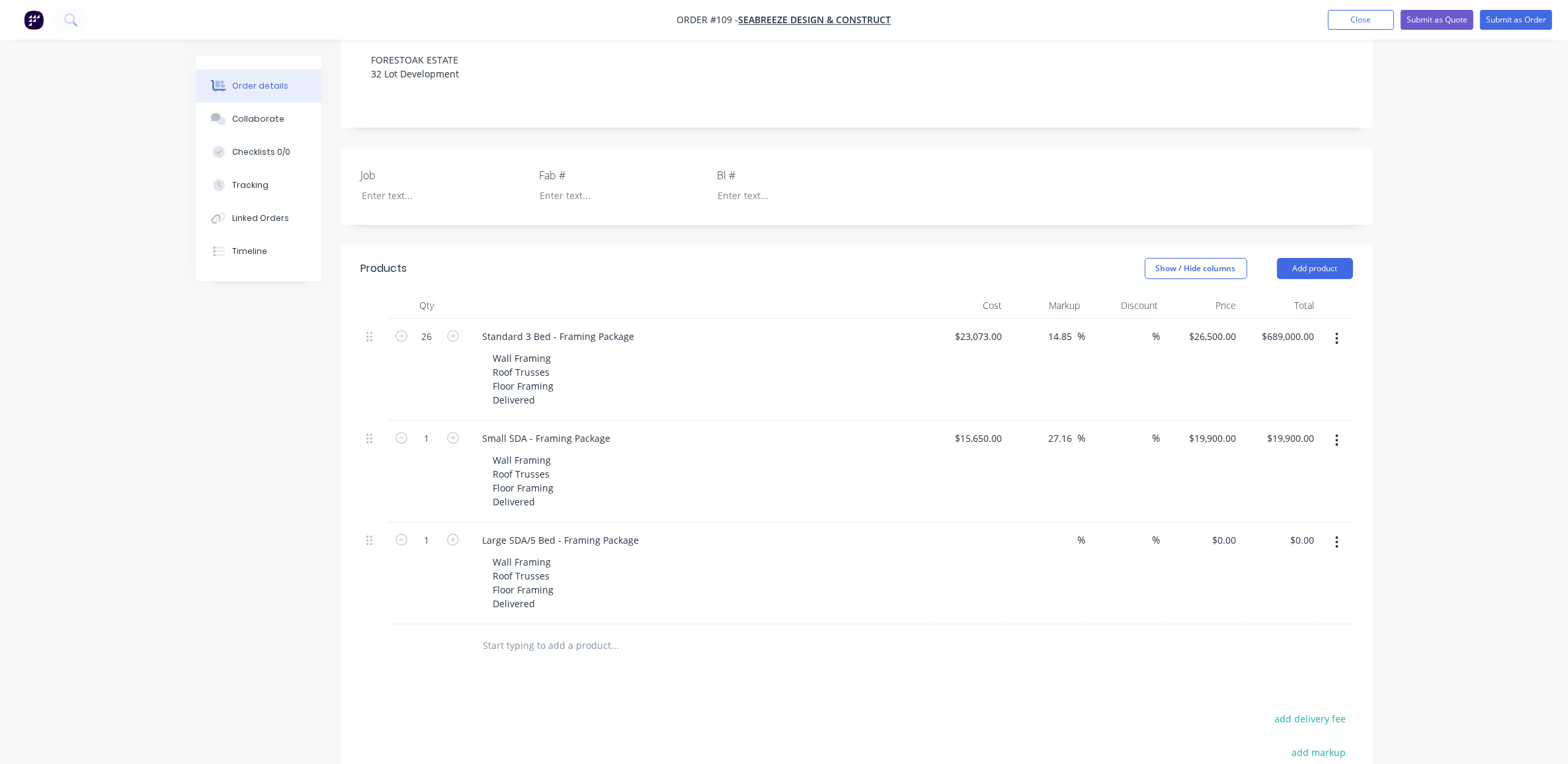
click at [983, 523] on div "$0.00" at bounding box center [969, 574] width 78 height 102
type input "$0.00"
click at [445, 430] on button "button" at bounding box center [453, 437] width 17 height 14
type input "2"
type input "$39,800.00"
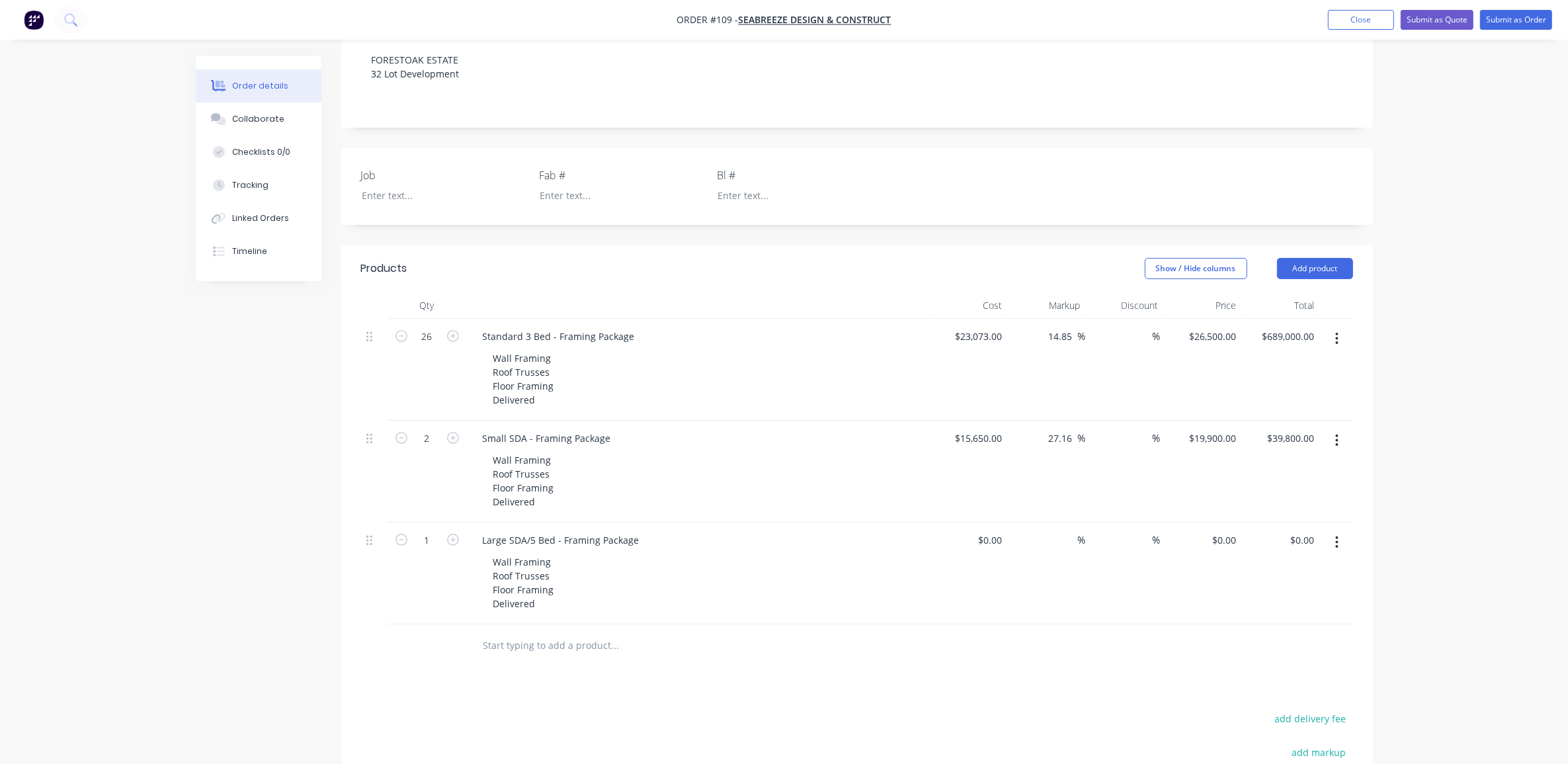
click at [216, 440] on div "Created by [PERSON_NAME] Created [DATE] Required [DATE] Assigned to Add team me…" at bounding box center [784, 377] width 1178 height 1255
click at [454, 534] on icon "button" at bounding box center [454, 540] width 12 height 12
click at [454, 534] on icon "button" at bounding box center [454, 540] width 12 height 12
type input "4"
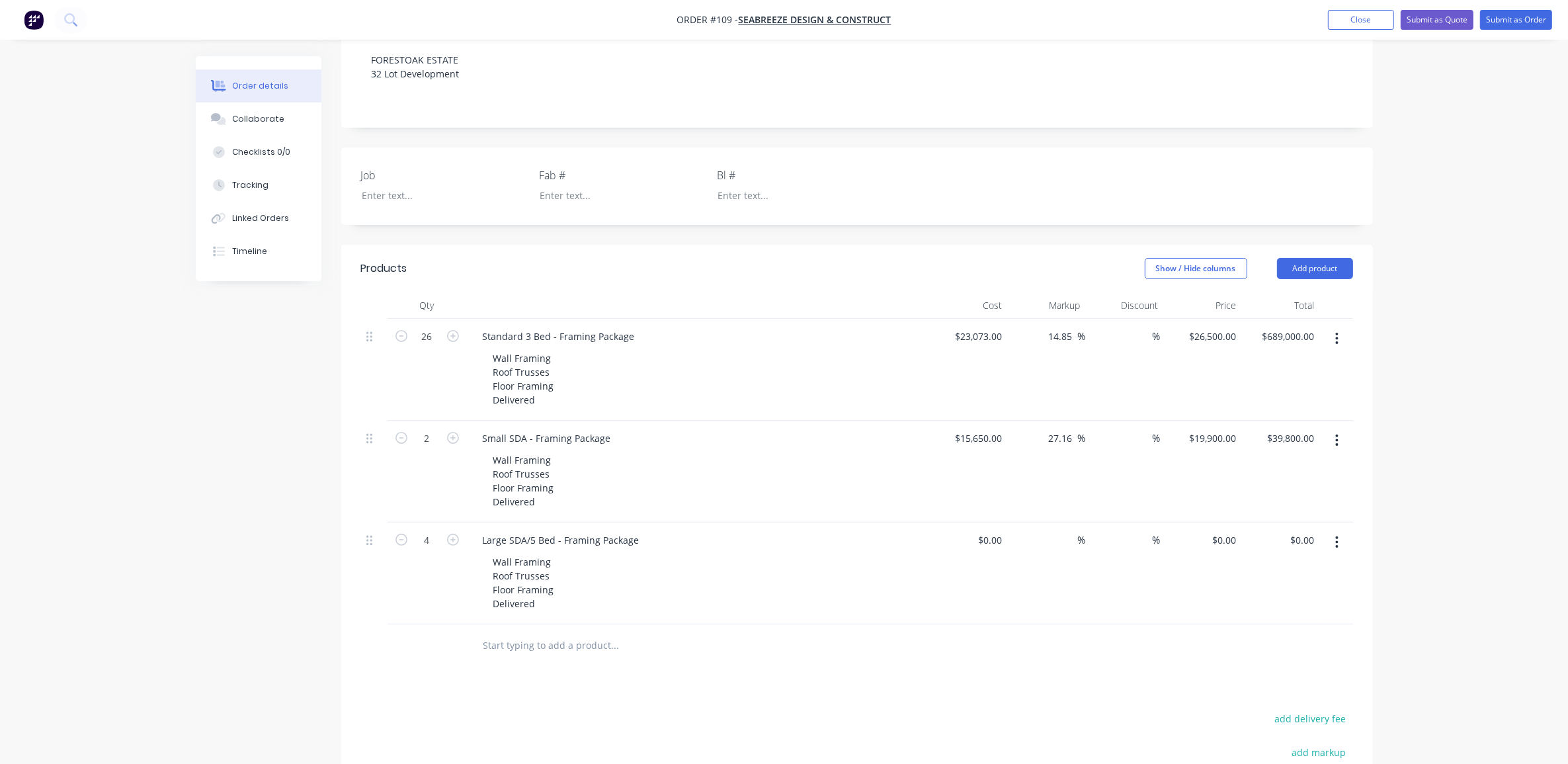
click at [62, 471] on div "Order details Collaborate Checklists 0/0 Tracking Linked Orders Timeline Order …" at bounding box center [784, 349] width 1568 height 1311
click at [451, 432] on icon "button" at bounding box center [454, 438] width 12 height 12
type input "3"
type input "$59,700.00"
click at [405, 330] on icon "button" at bounding box center [401, 336] width 12 height 12
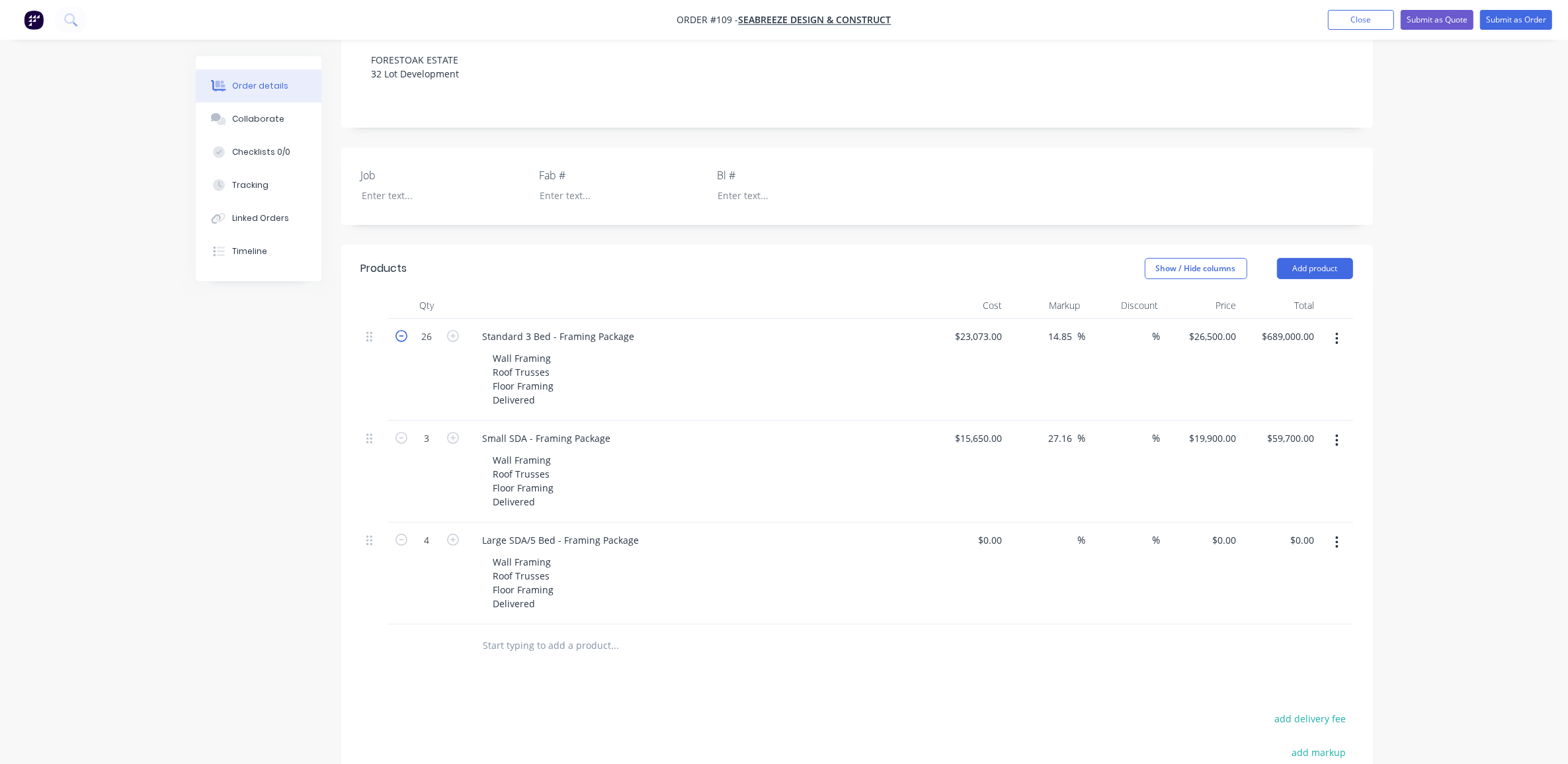
type input "25"
type input "$662,500.00"
click at [405, 330] on icon "button" at bounding box center [401, 336] width 12 height 12
type input "24"
type input "$636,000.00"
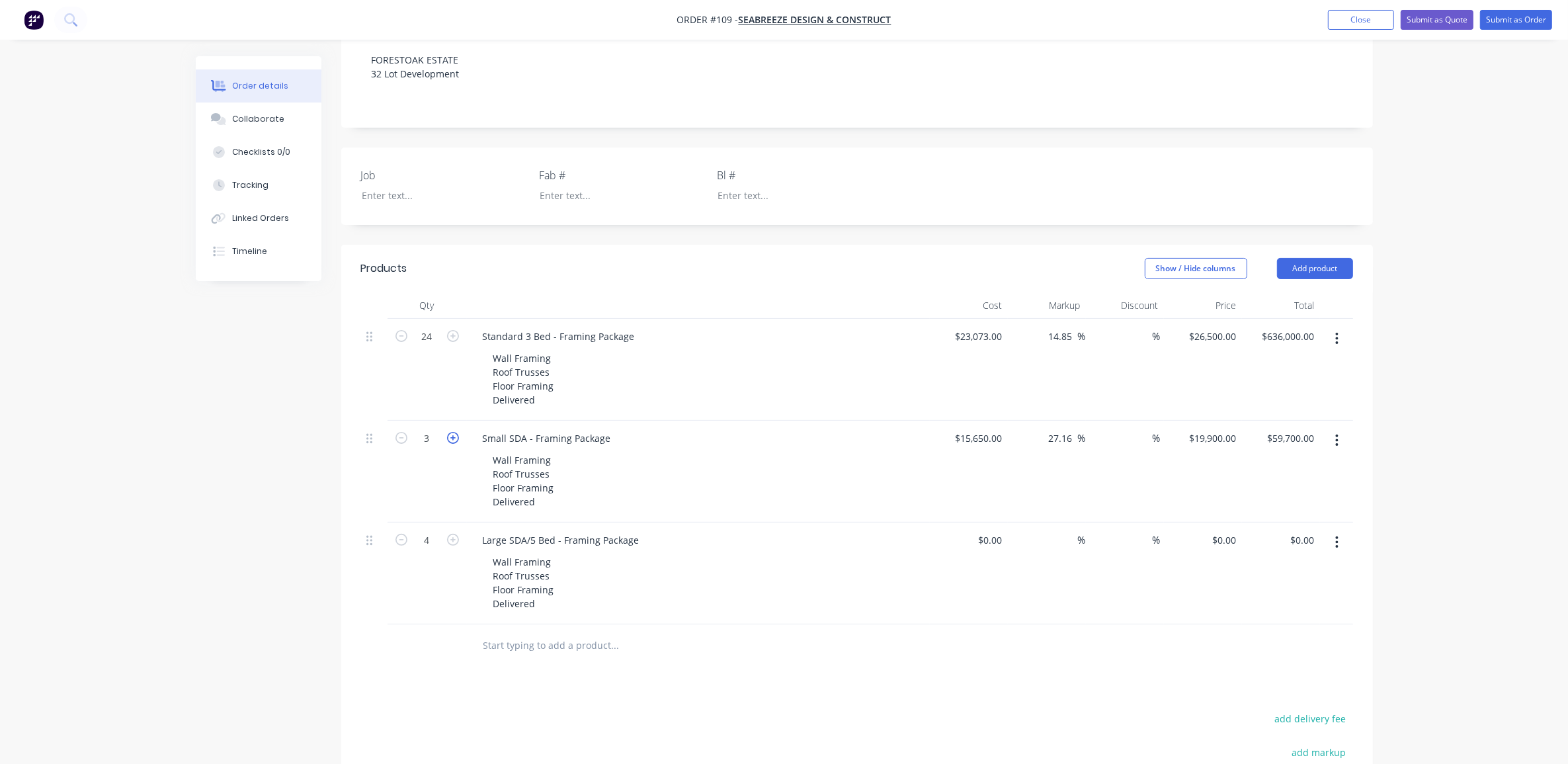
click at [454, 432] on icon "button" at bounding box center [454, 438] width 12 height 12
type input "4"
type input "$79,600.00"
click at [169, 481] on div "Order details Collaborate Checklists 0/0 Tracking Linked Orders Timeline Order …" at bounding box center [784, 349] width 1568 height 1311
click at [249, 463] on div "Created by [PERSON_NAME] Created [DATE] Required [DATE] Assigned to Add team me…" at bounding box center [784, 377] width 1178 height 1255
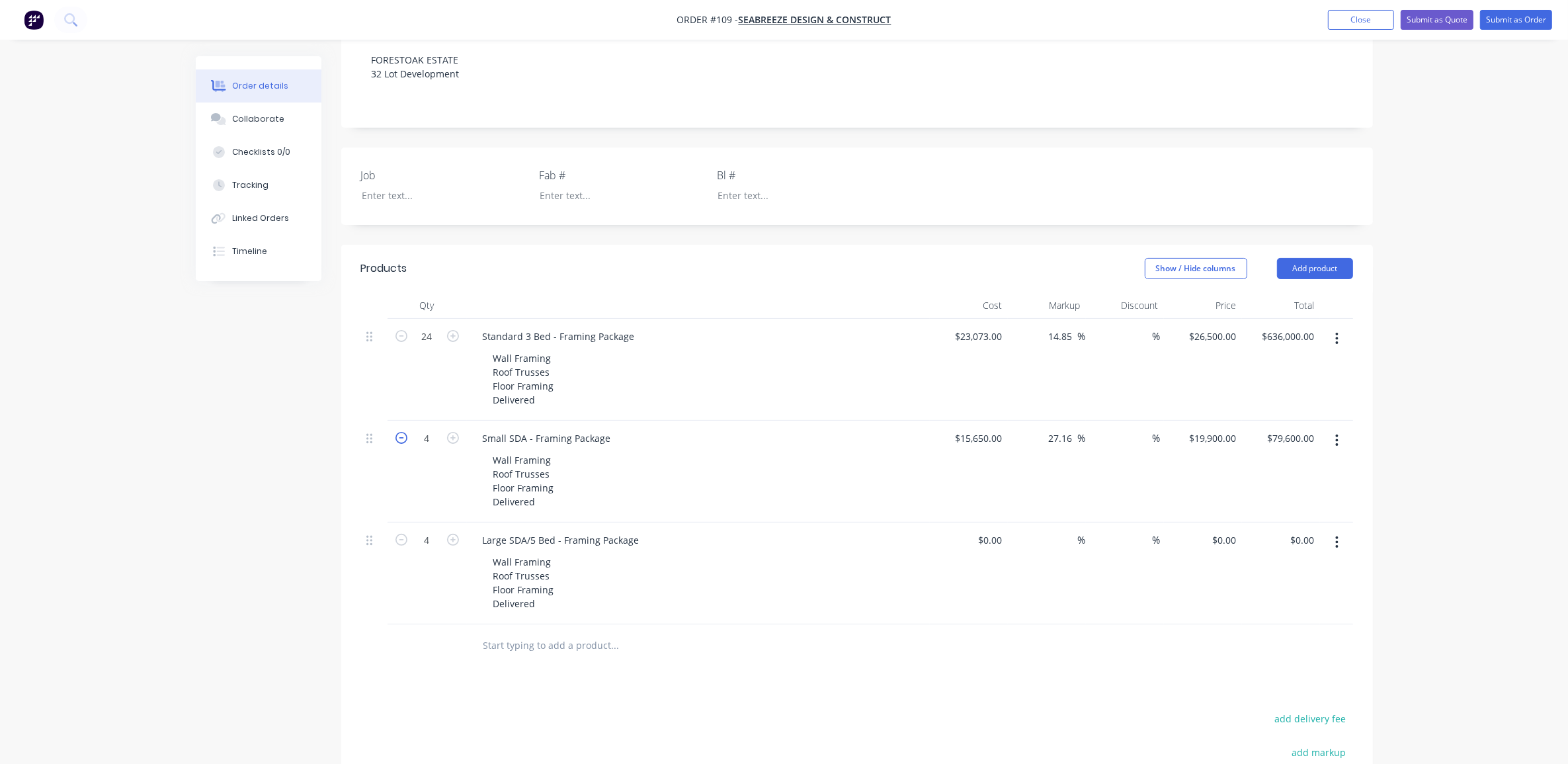
click at [403, 432] on icon "button" at bounding box center [401, 438] width 12 height 12
type input "3"
type input "$59,700.00"
click at [403, 432] on icon "button" at bounding box center [401, 438] width 12 height 12
type input "2"
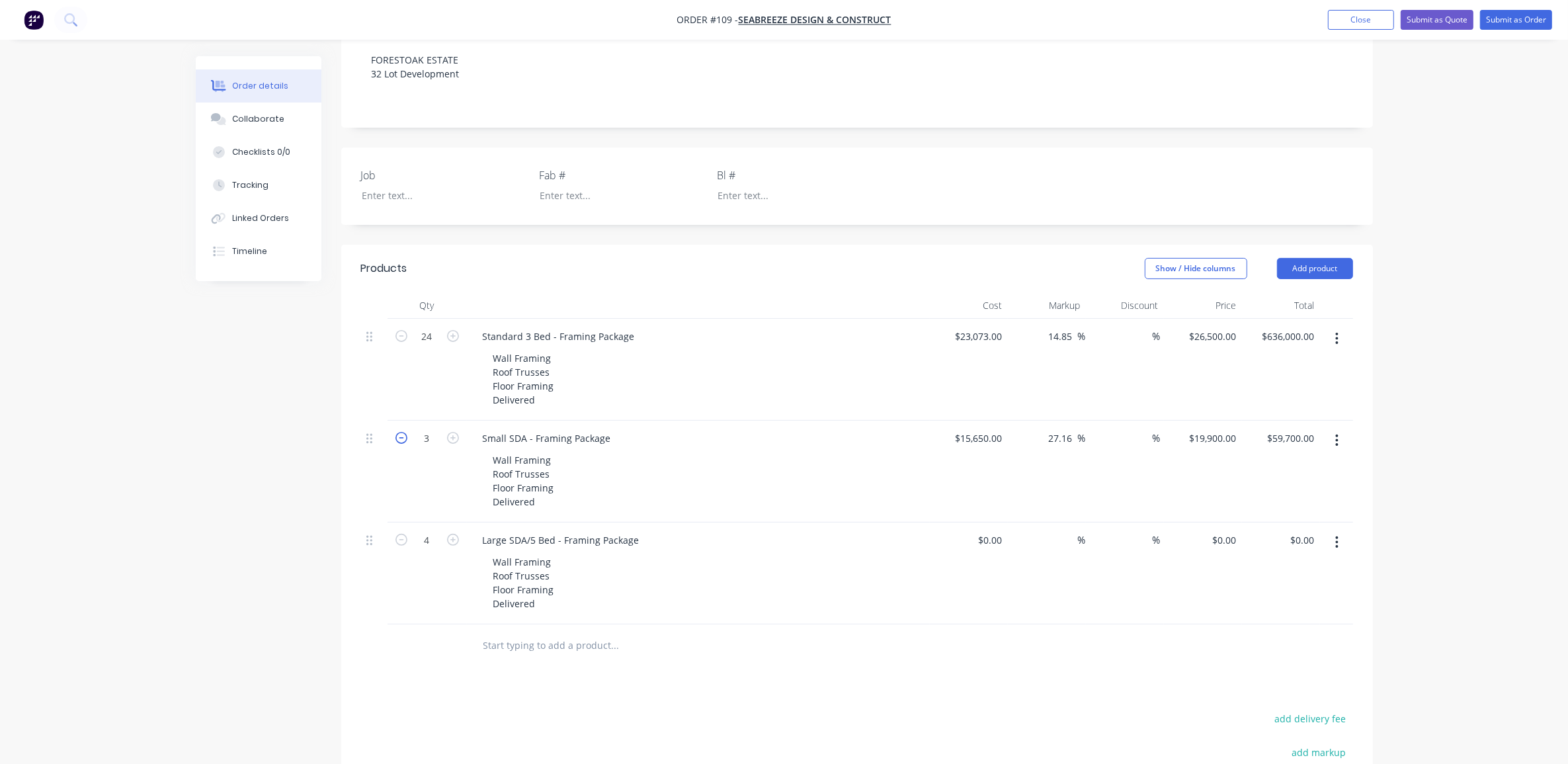
type input "$39,800.00"
click at [447, 330] on icon "button" at bounding box center [454, 336] width 12 height 12
type input "25"
type input "$662,500.00"
click at [447, 330] on icon "button" at bounding box center [454, 336] width 12 height 12
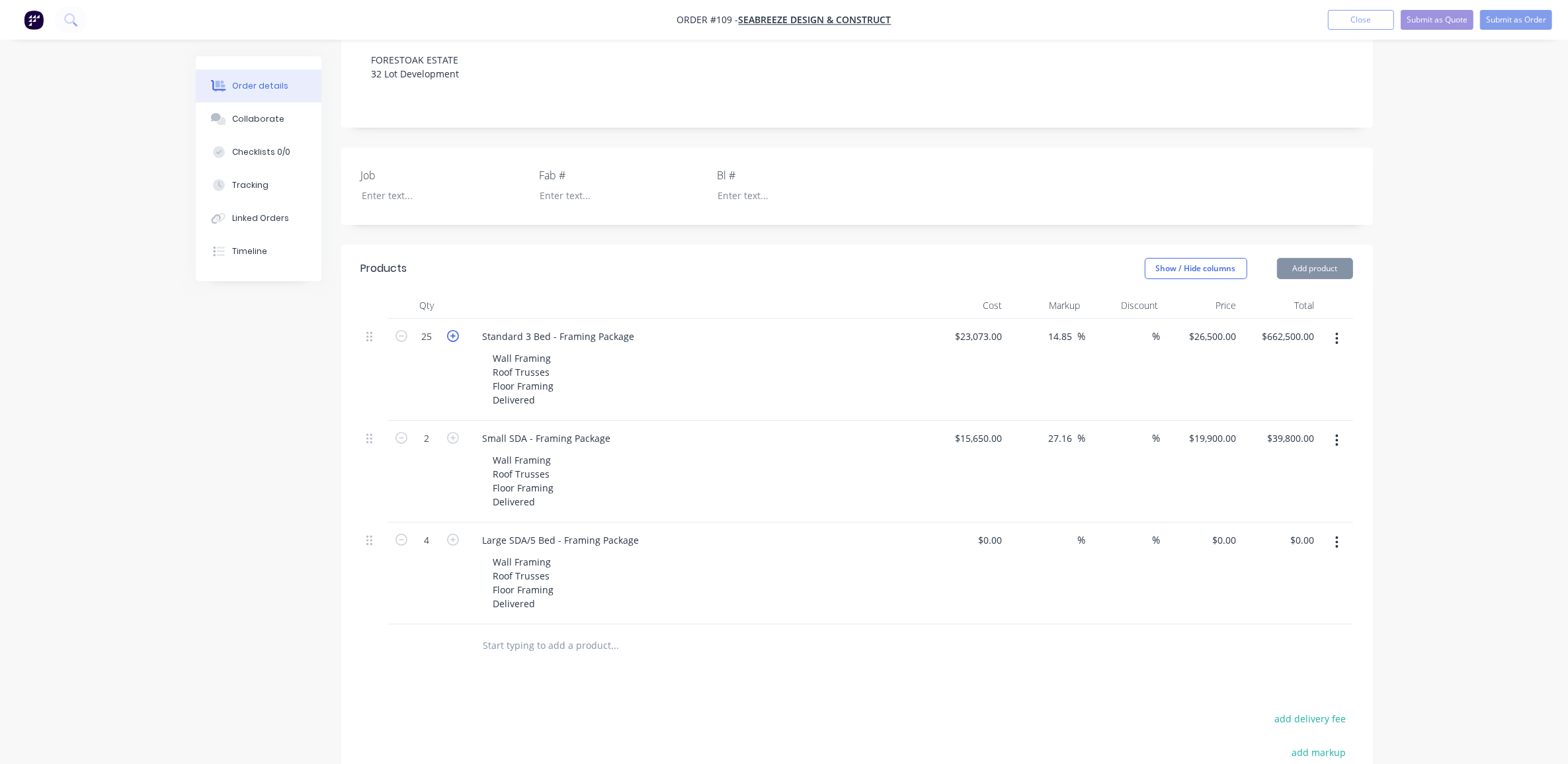
type input "26"
type input "$689,000.00"
click at [219, 405] on div "Created by [PERSON_NAME] Created [DATE] Required [DATE] Assigned to Add team me…" at bounding box center [784, 377] width 1178 height 1255
click at [1453, 339] on div "Order details Collaborate Checklists 0/0 Tracking Linked Orders Timeline Order …" at bounding box center [784, 349] width 1568 height 1311
click at [984, 523] on div "0 $0.00" at bounding box center [969, 574] width 78 height 102
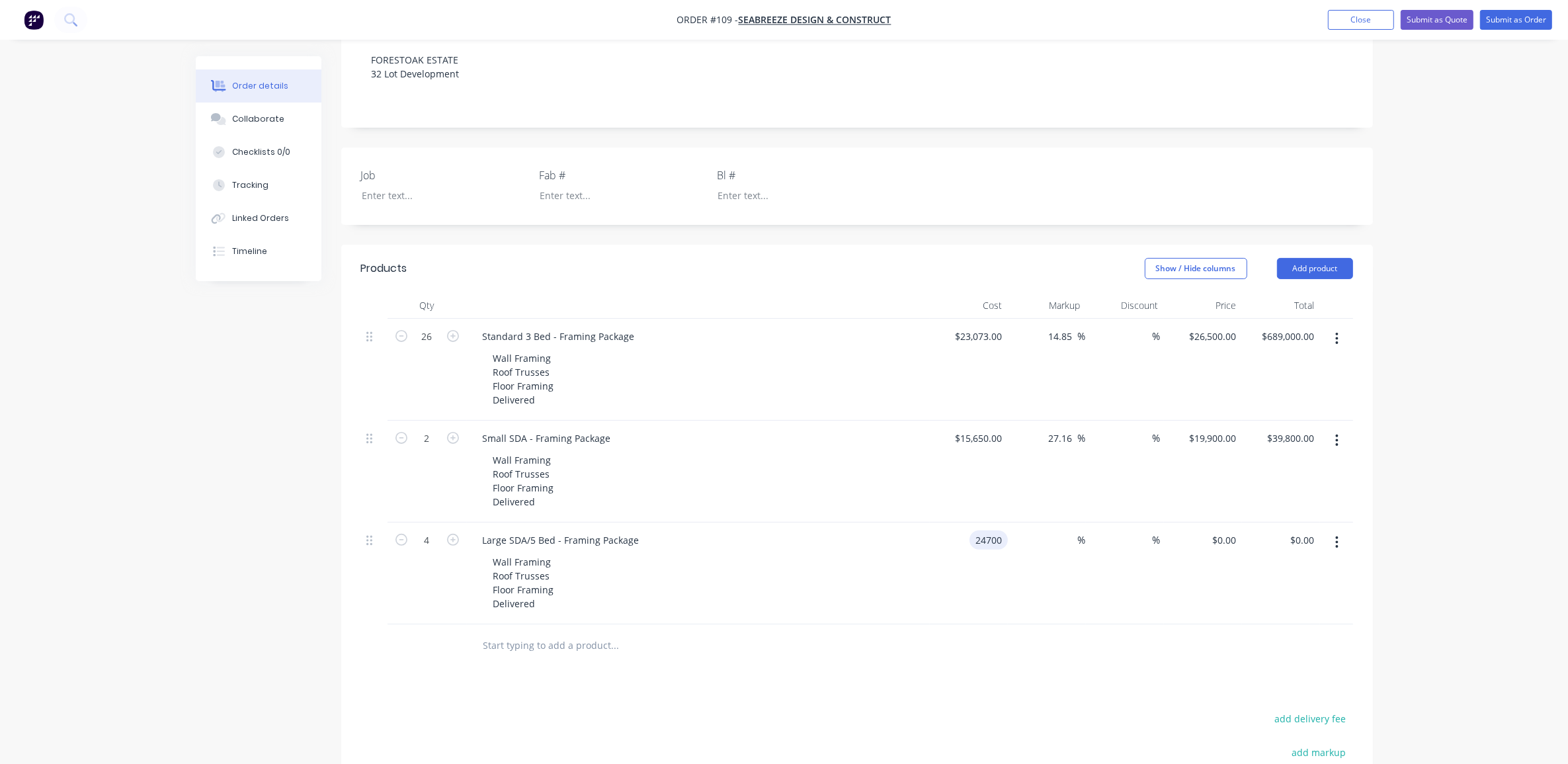
type input "$24,700.00"
type input "$98,800.00"
click at [1242, 523] on div "$98,800.00 $98,800.00" at bounding box center [1281, 574] width 78 height 102
click at [1221, 530] on input "24700" at bounding box center [1215, 540] width 54 height 19
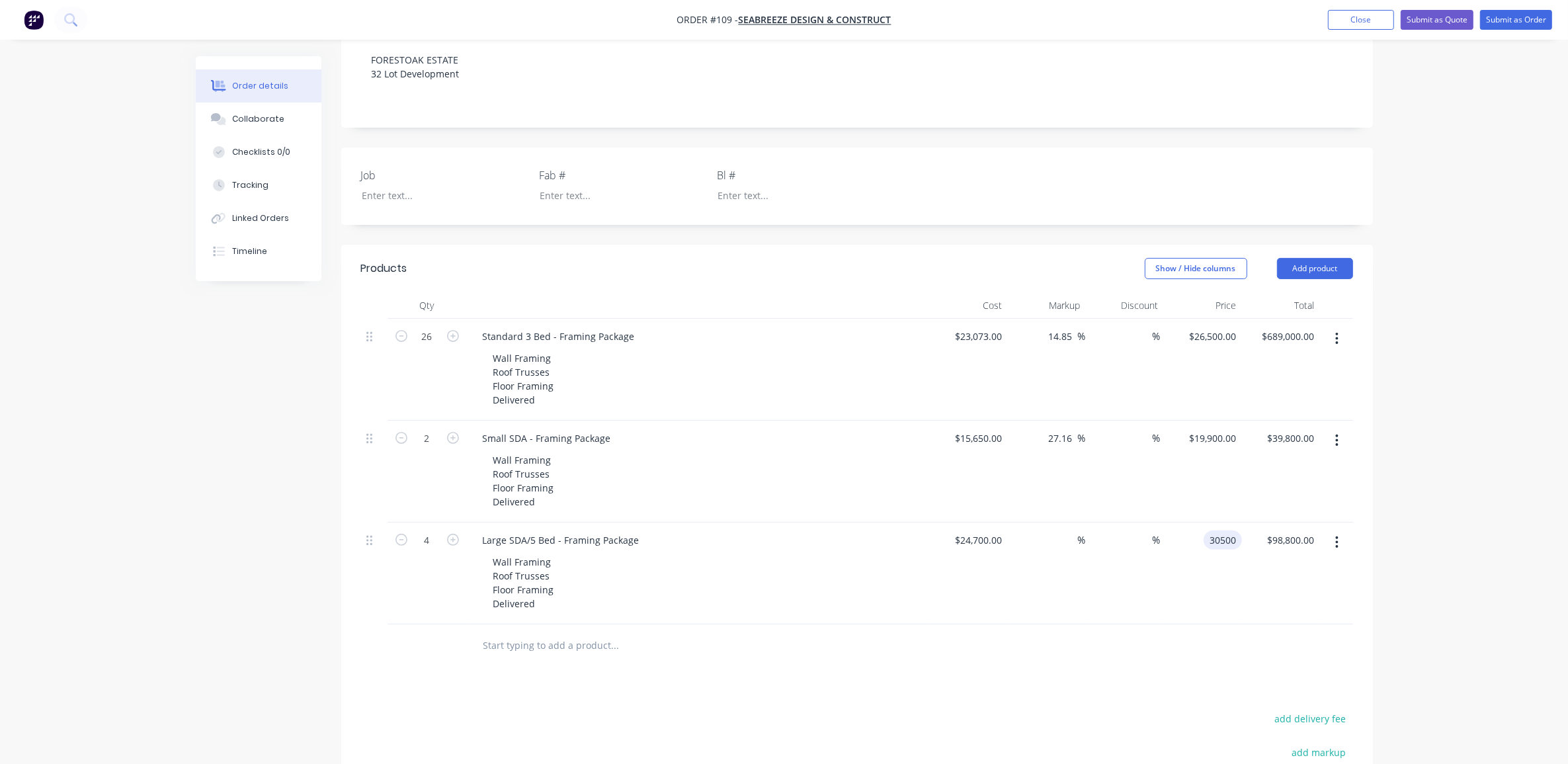
type input "30500"
type input "23.48"
type input "$30,500.00"
type input "$122,000.00"
click at [1424, 477] on div "Order details Collaborate Checklists 0/0 Tracking Linked Orders Timeline Order …" at bounding box center [784, 349] width 1568 height 1311
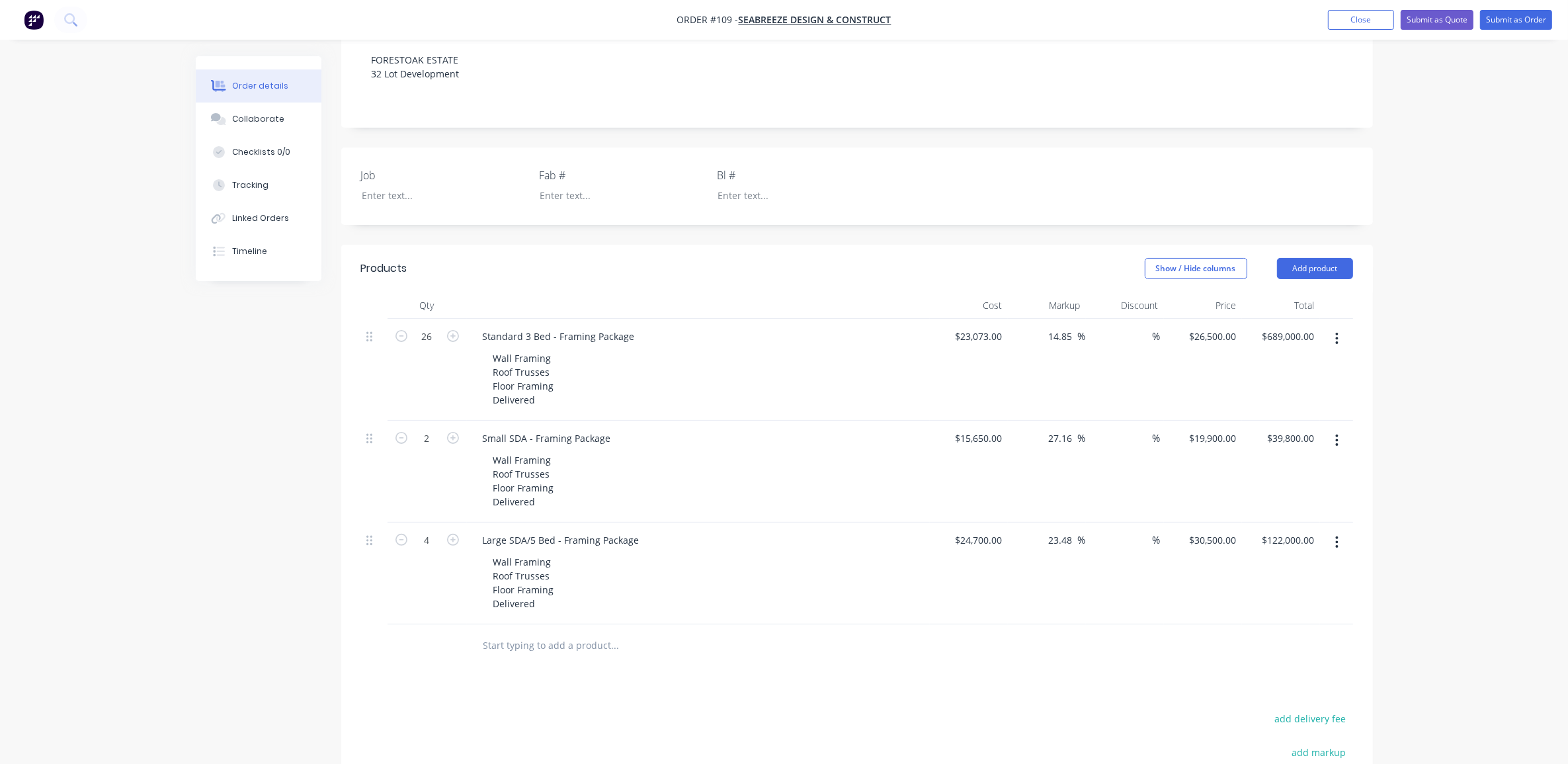
drag, startPoint x: 1472, startPoint y: 477, endPoint x: 1481, endPoint y: 475, distance: 9.2
click at [1480, 476] on div "Order details Collaborate Checklists 0/0 Tracking Linked Orders Timeline Order …" at bounding box center [784, 349] width 1568 height 1311
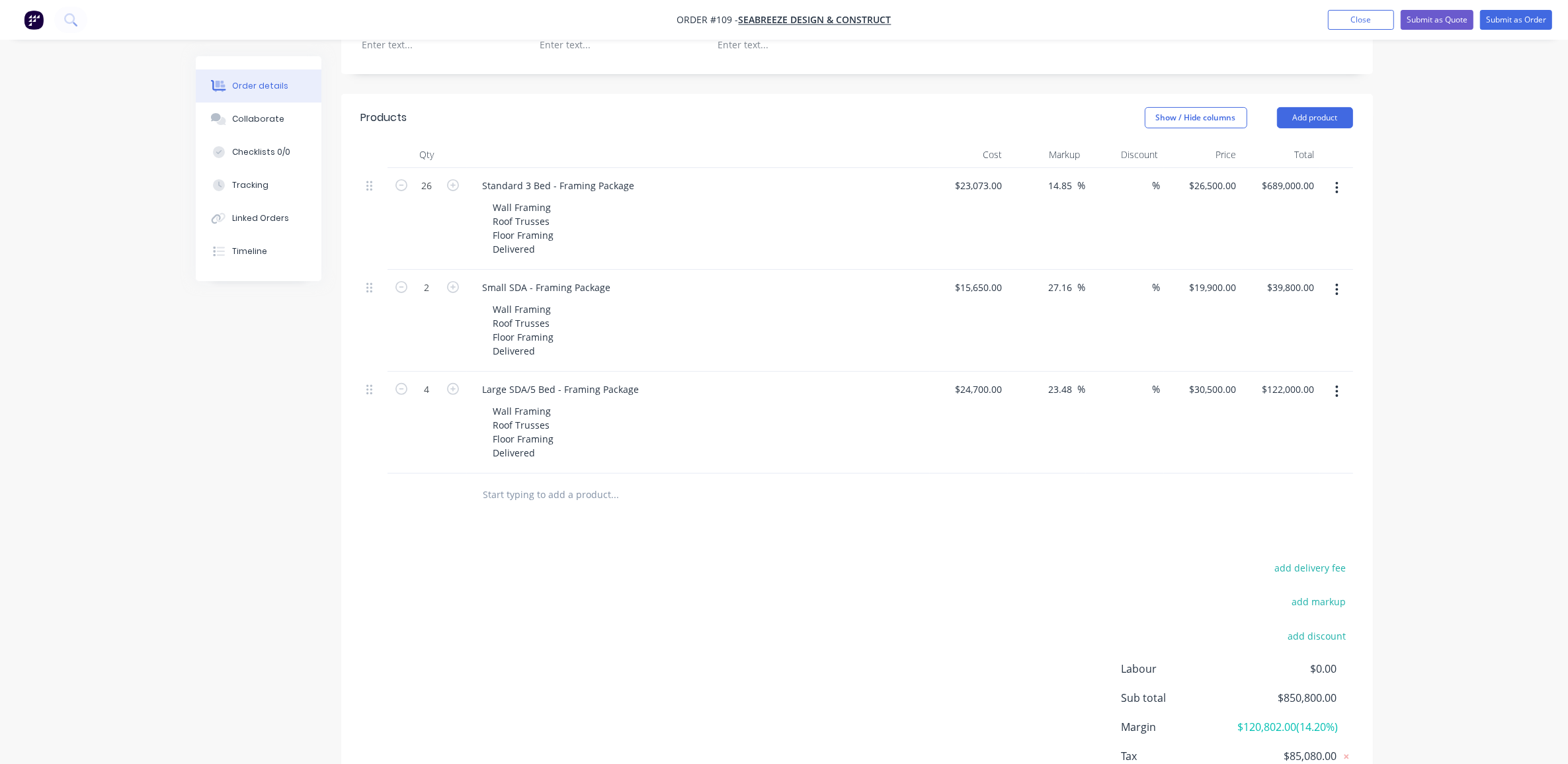
scroll to position [527, 0]
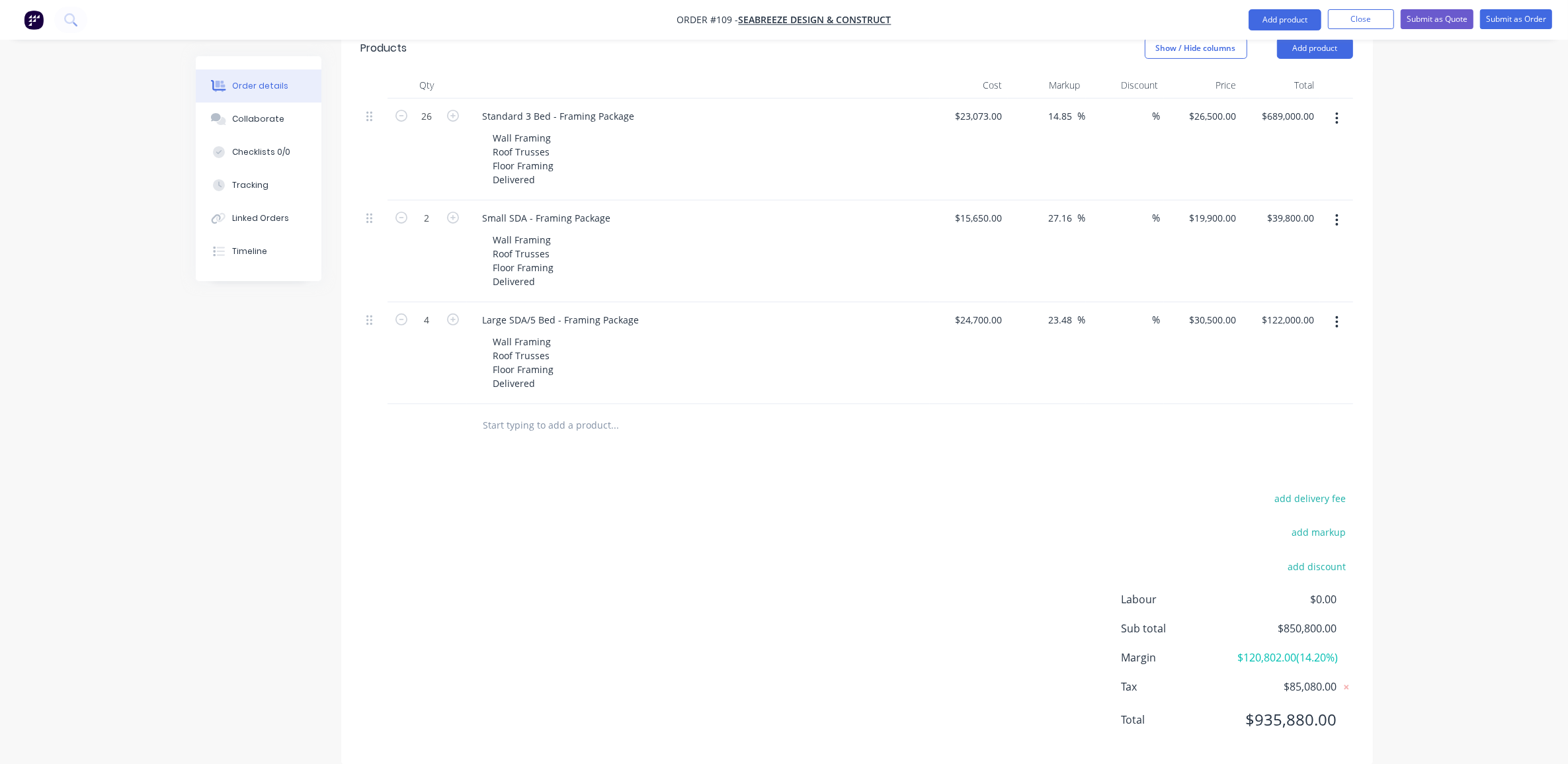
drag, startPoint x: 1432, startPoint y: 365, endPoint x: 1449, endPoint y: 377, distance: 20.8
click at [1435, 366] on div "Order details Collaborate Checklists 0/0 Tracking Linked Orders Timeline Order …" at bounding box center [784, 129] width 1568 height 1311
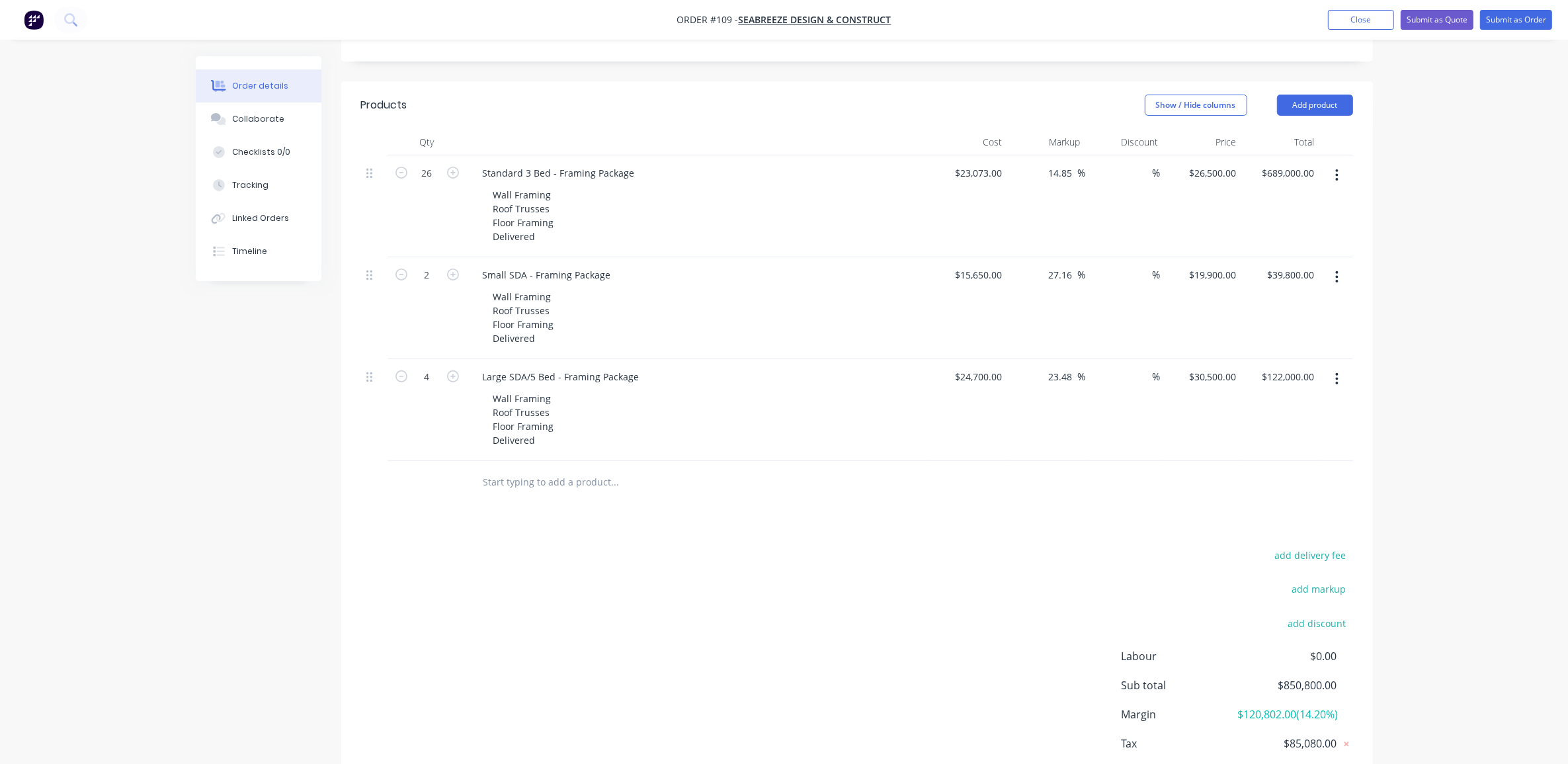
scroll to position [361, 0]
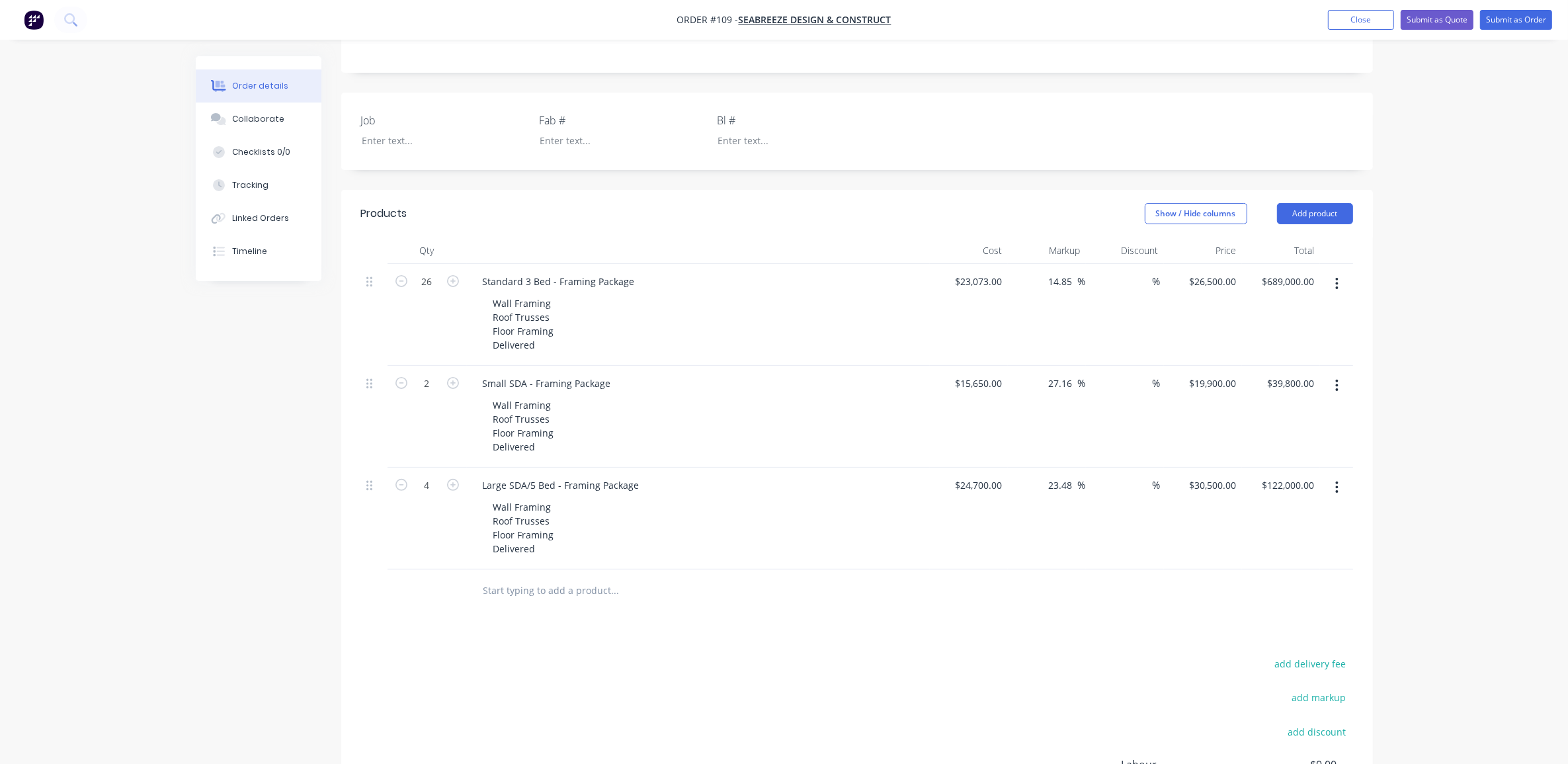
click at [1426, 378] on div "Order details Collaborate Checklists 0/0 Tracking Linked Orders Timeline Order …" at bounding box center [784, 294] width 1568 height 1311
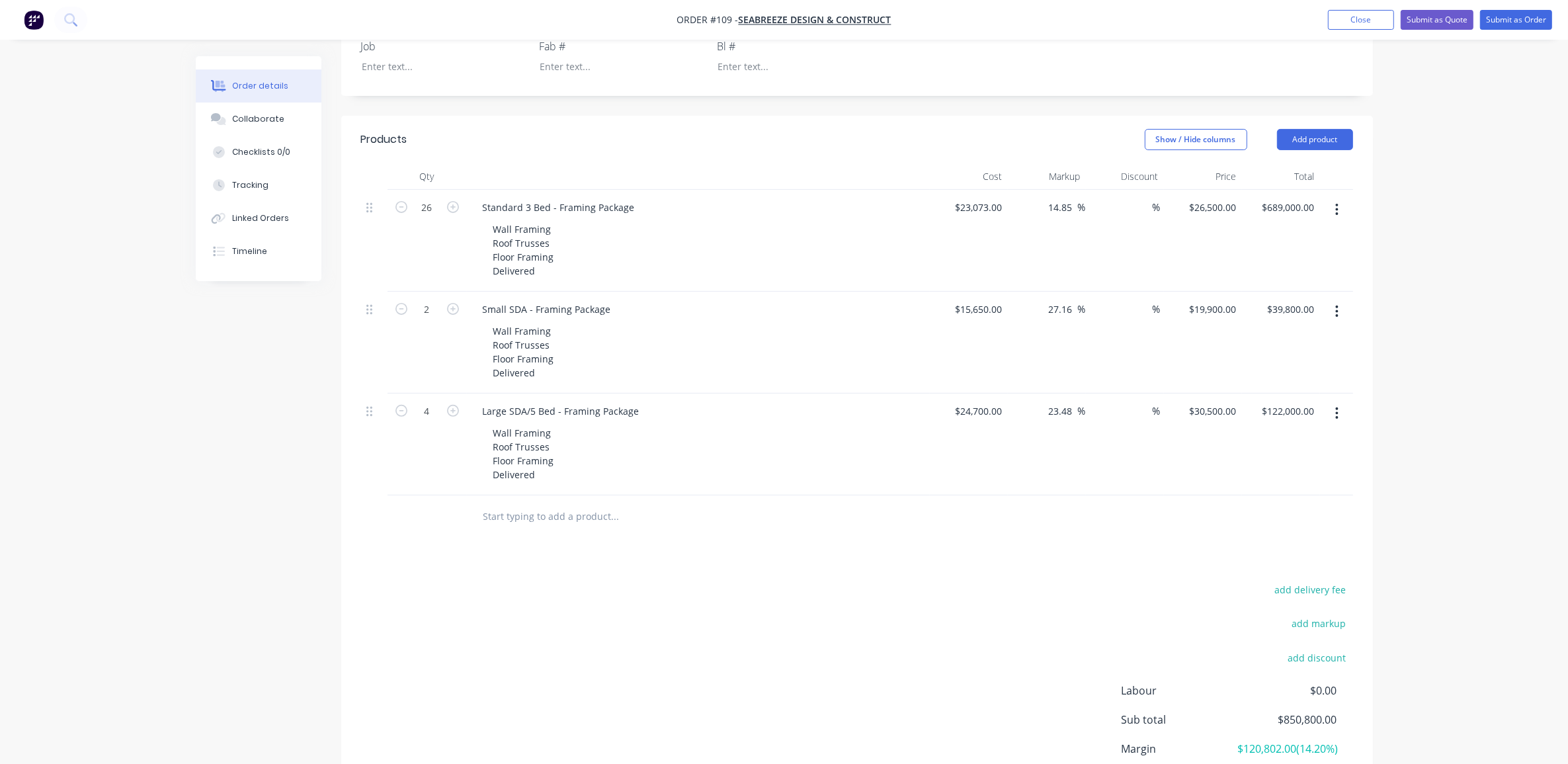
scroll to position [527, 0]
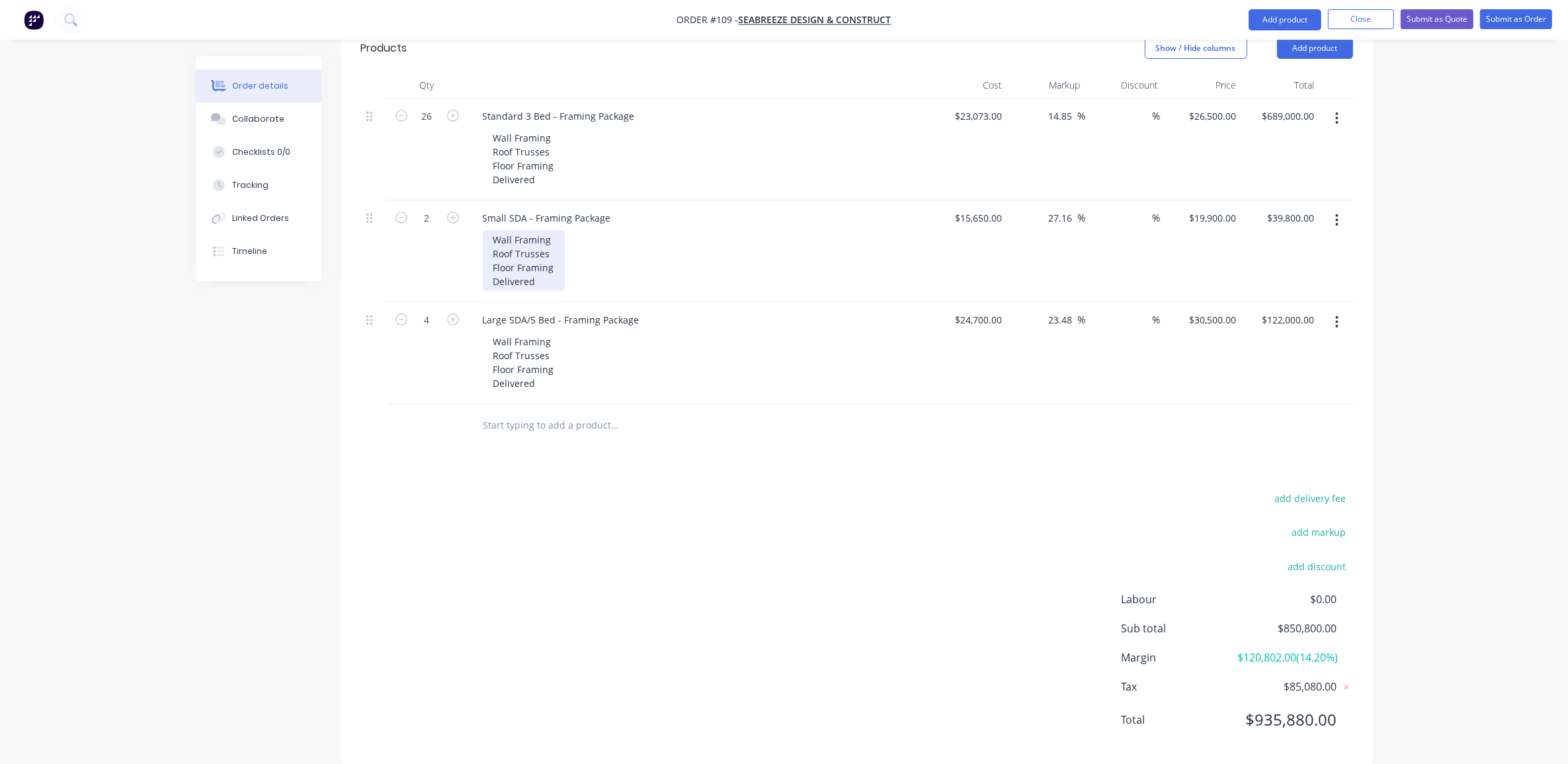
click at [508, 230] on div "Wall Framing Roof Trusses Floor Framing Delivered" at bounding box center [523, 261] width 82 height 61
click at [509, 230] on div "Wall Framing Roof Trusses Floor Framing Delivered" at bounding box center [523, 261] width 82 height 61
click at [510, 230] on div "Wall Framing Roof Trusses Floor Framing Delivered" at bounding box center [523, 261] width 82 height 61
click at [528, 233] on div "Wall Framing Roof Trusses Floor Framing Delivered" at bounding box center [523, 261] width 82 height 61
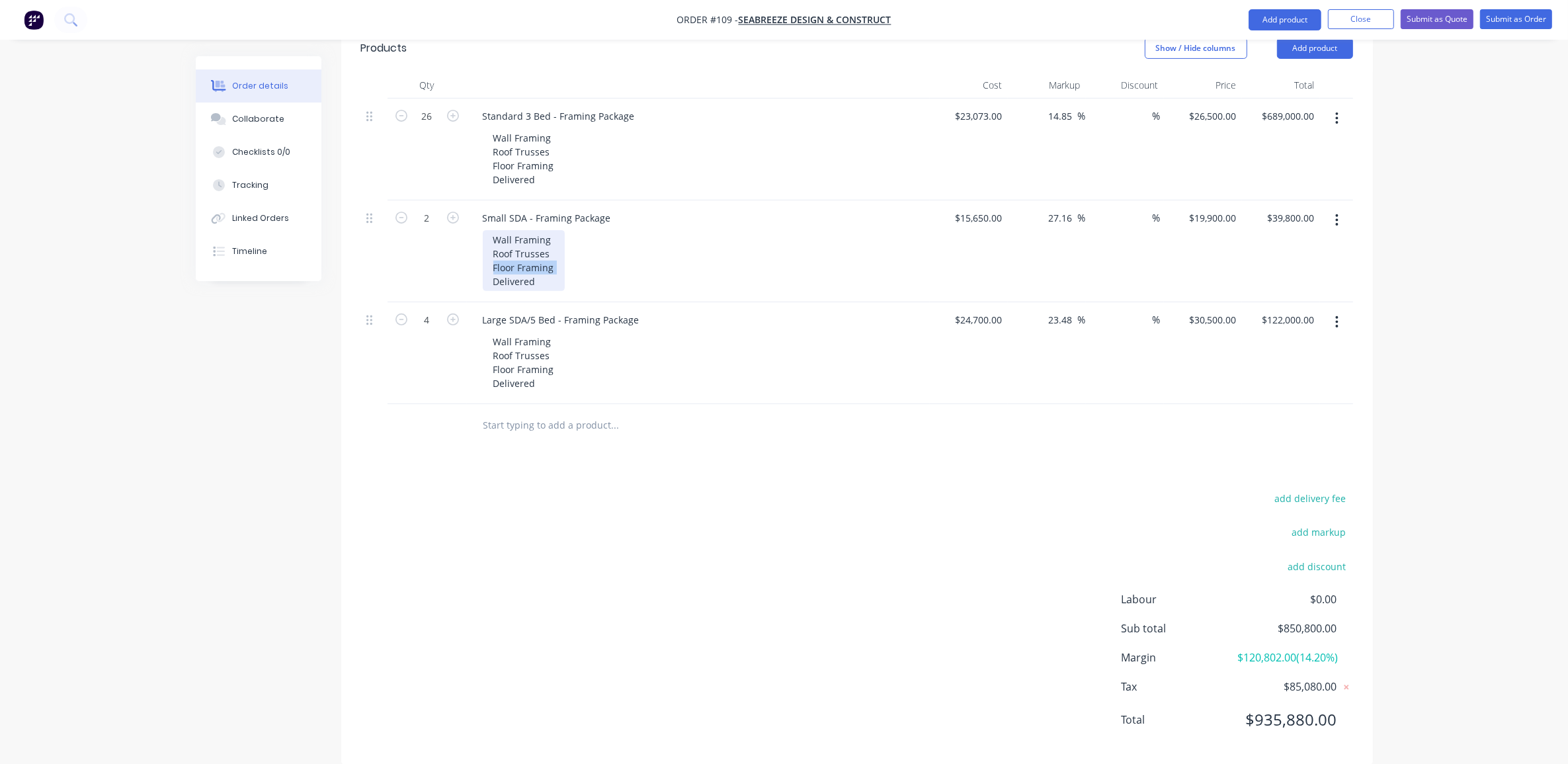
click at [528, 233] on div "Wall Framing Roof Trusses Floor Framing Delivered" at bounding box center [523, 261] width 82 height 61
click at [534, 236] on div "Wall Framing Roof Trusses Floor Framing Delivered" at bounding box center [523, 261] width 82 height 61
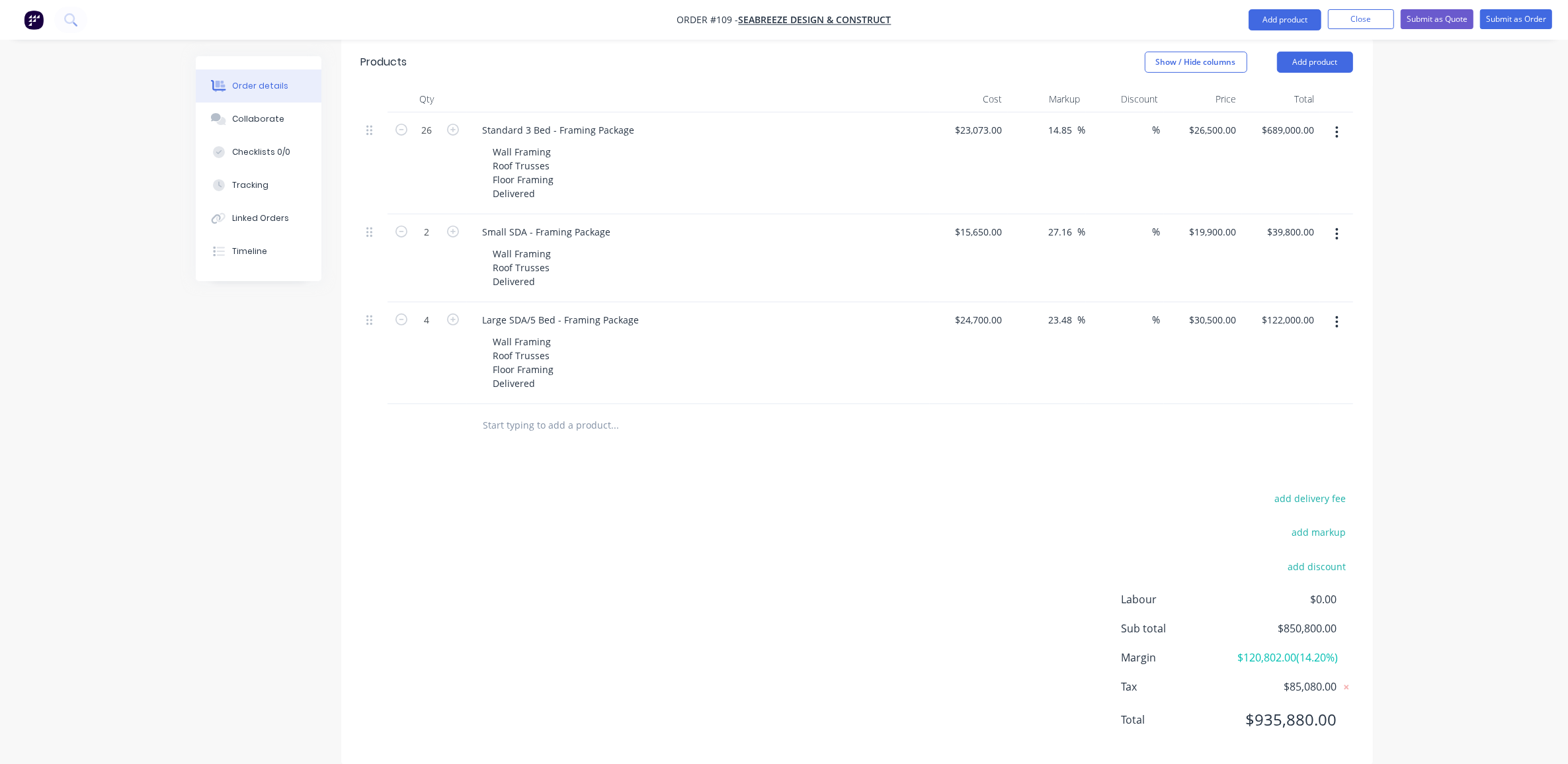
click at [252, 506] on div "Created by [PERSON_NAME] Created [DATE] Required [DATE] Assigned to Add team me…" at bounding box center [784, 164] width 1178 height 1241
click at [249, 504] on div "Created by [PERSON_NAME] Created [DATE] Required [DATE] Assigned to Add team me…" at bounding box center [784, 164] width 1178 height 1241
click at [1453, 252] on div "Order details Collaborate Checklists 0/0 Tracking Linked Orders Timeline Order …" at bounding box center [784, 136] width 1568 height 1297
click at [556, 244] on div "Wall Framing Roof Trusses Delivered" at bounding box center [523, 267] width 81 height 47
click at [553, 244] on div "Wall Framing Roof Trusses Delivered" at bounding box center [523, 267] width 81 height 47
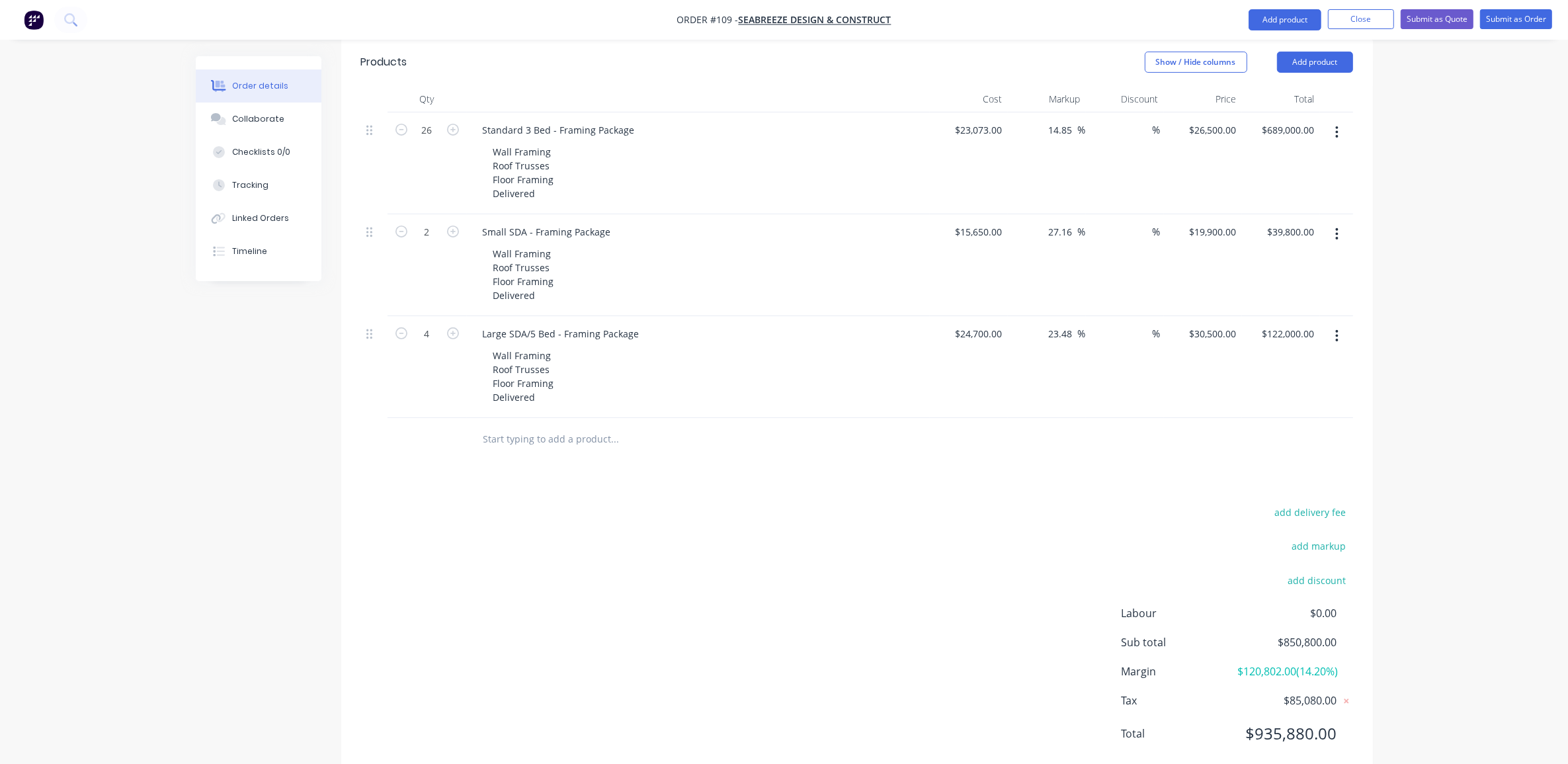
click at [1512, 397] on div "Order details Collaborate Checklists 0/0 Tracking Linked Orders Timeline Order …" at bounding box center [784, 143] width 1568 height 1311
click at [979, 222] on input "15650" at bounding box center [981, 232] width 54 height 19
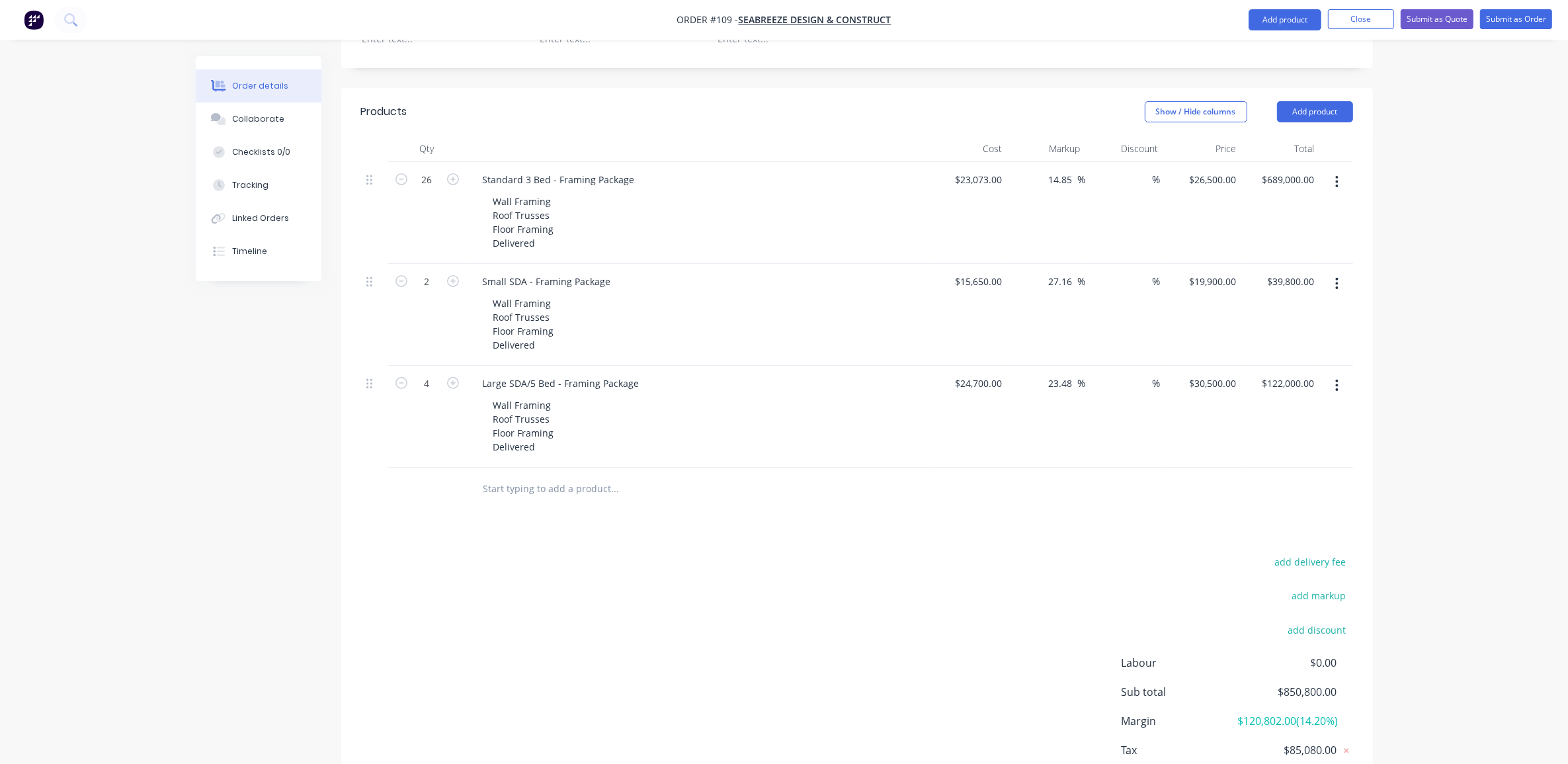
scroll to position [361, 0]
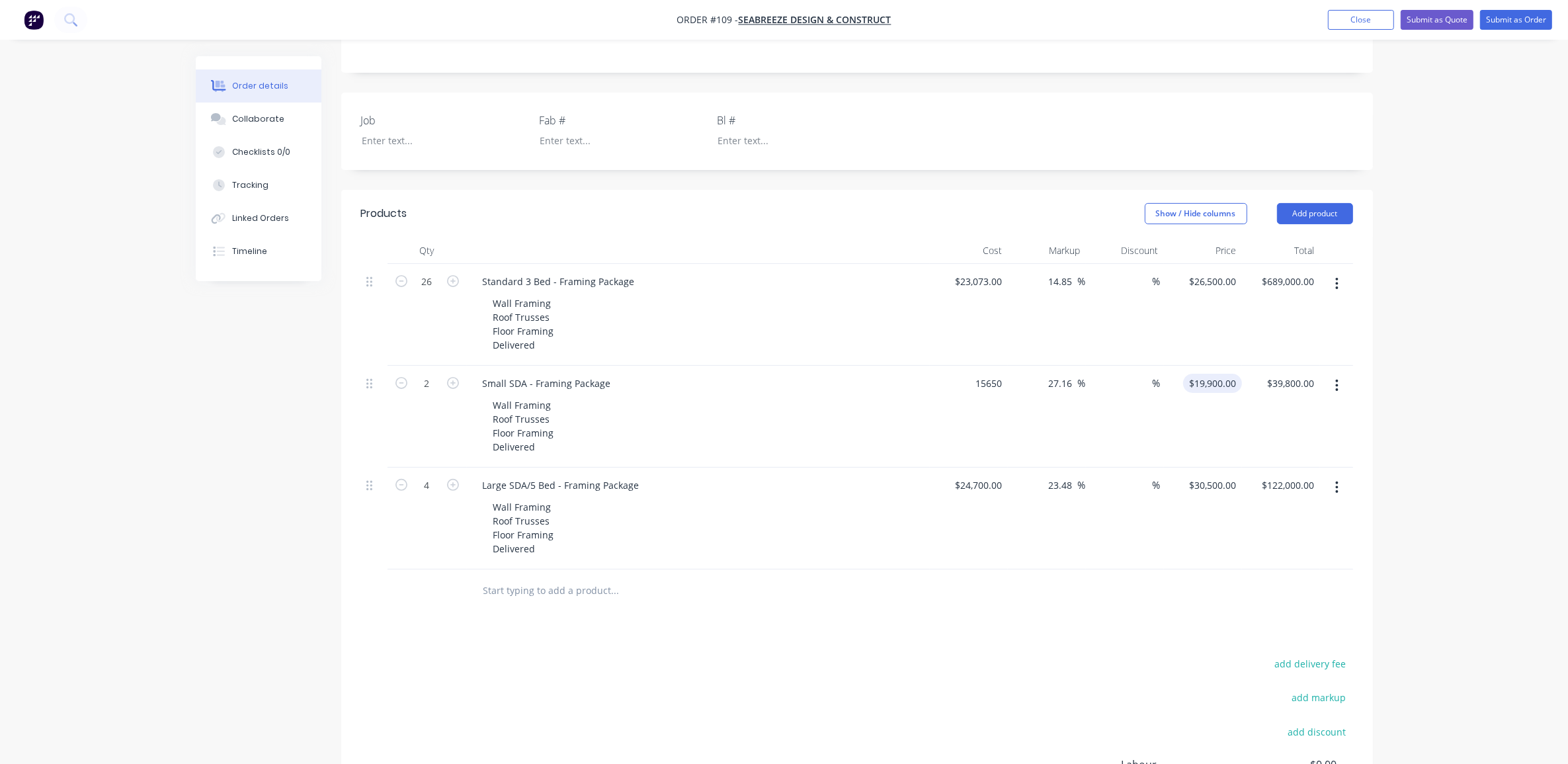
type input "$15,650.00"
click at [1220, 374] on input "19900" at bounding box center [1215, 383] width 54 height 19
type input "19900"
type input "15650"
type input "$19,900.00"
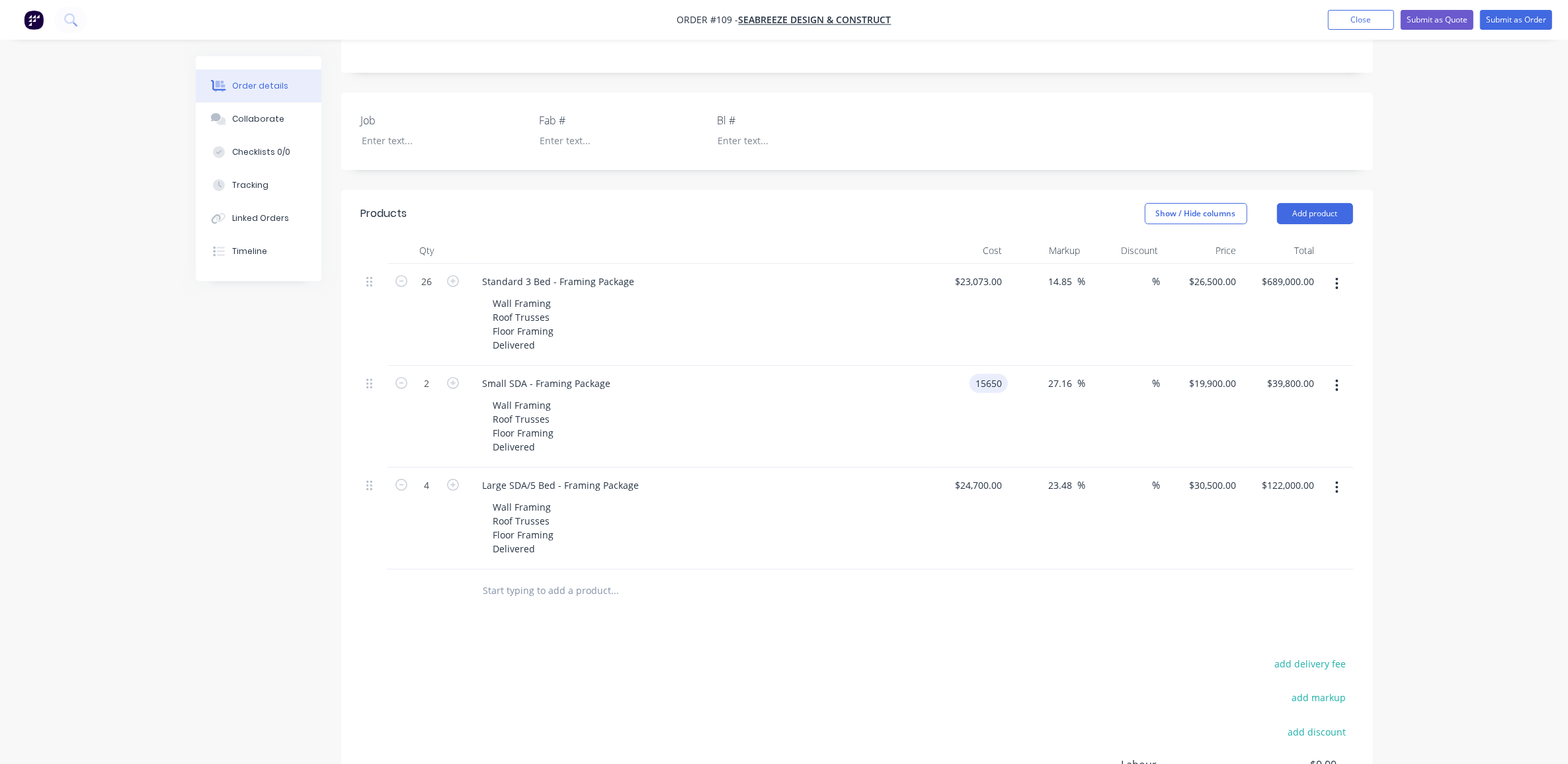
click at [990, 374] on input "15650" at bounding box center [991, 383] width 33 height 19
type input "$24,050.00"
type input "$30,581.1502"
type input "$61,162.30"
click at [1212, 366] on div "$30,581.1502 $30,581.1502" at bounding box center [1203, 417] width 78 height 102
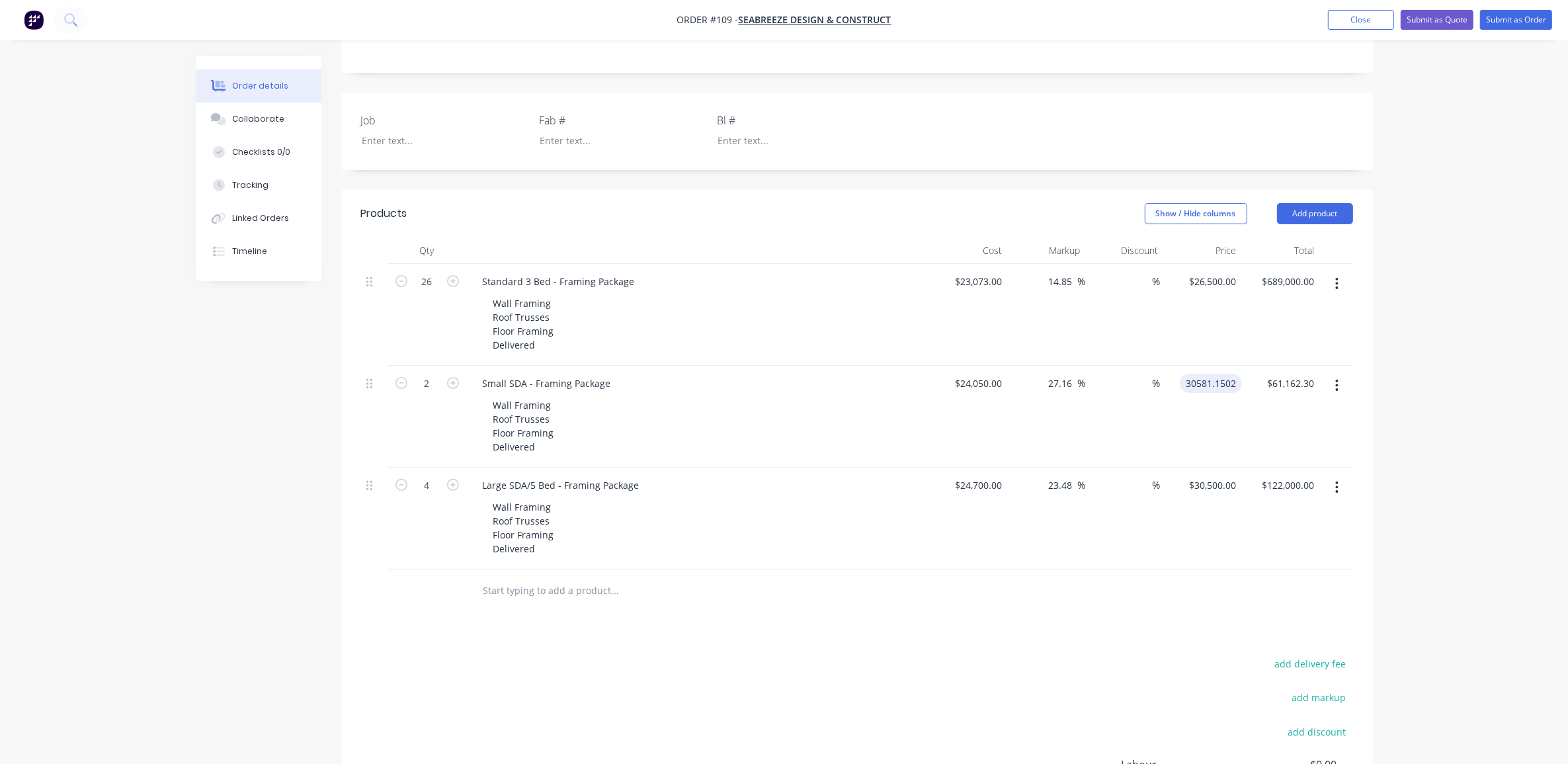
click at [1213, 374] on input "30581.1502" at bounding box center [1213, 383] width 57 height 19
type input "29150"
type input "21.21"
type input "$29,150.00"
type input "$58,300.00"
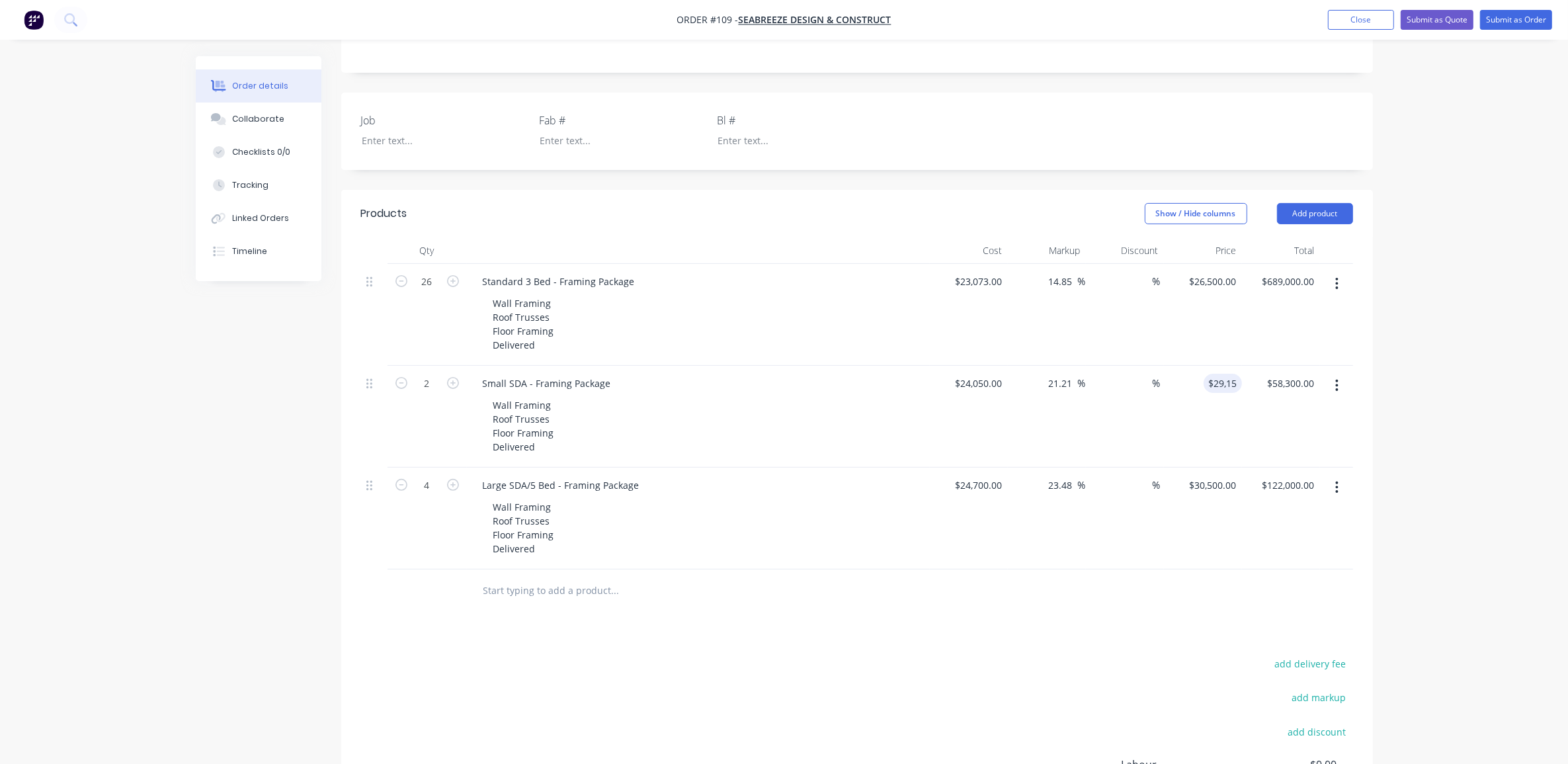
click at [1407, 379] on div "Order details Collaborate Checklists 0/0 Tracking Linked Orders Timeline Order …" at bounding box center [784, 294] width 1568 height 1311
drag, startPoint x: 981, startPoint y: 451, endPoint x: 997, endPoint y: 458, distance: 17.5
click at [983, 475] on input "24700" at bounding box center [981, 485] width 54 height 19
type input "$24,688.00"
type input "$30,485.1822"
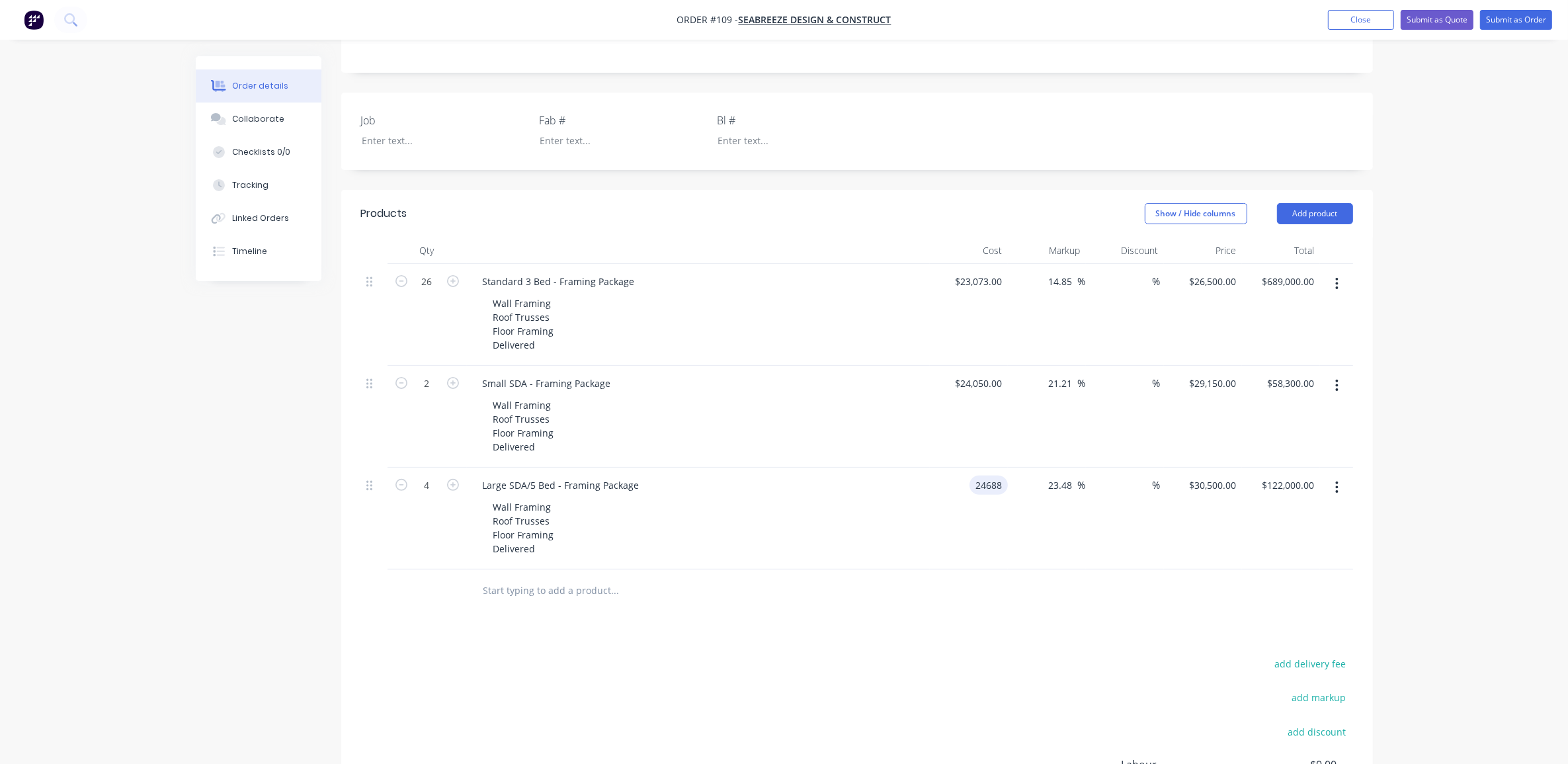
type input "$121,940.73"
click at [1430, 448] on div "Order details Collaborate Checklists 0/0 Tracking Linked Orders Timeline Order …" at bounding box center [784, 294] width 1568 height 1311
click at [1191, 475] on input "30485.1822" at bounding box center [1213, 485] width 57 height 19
type input "30500"
type input "23.54"
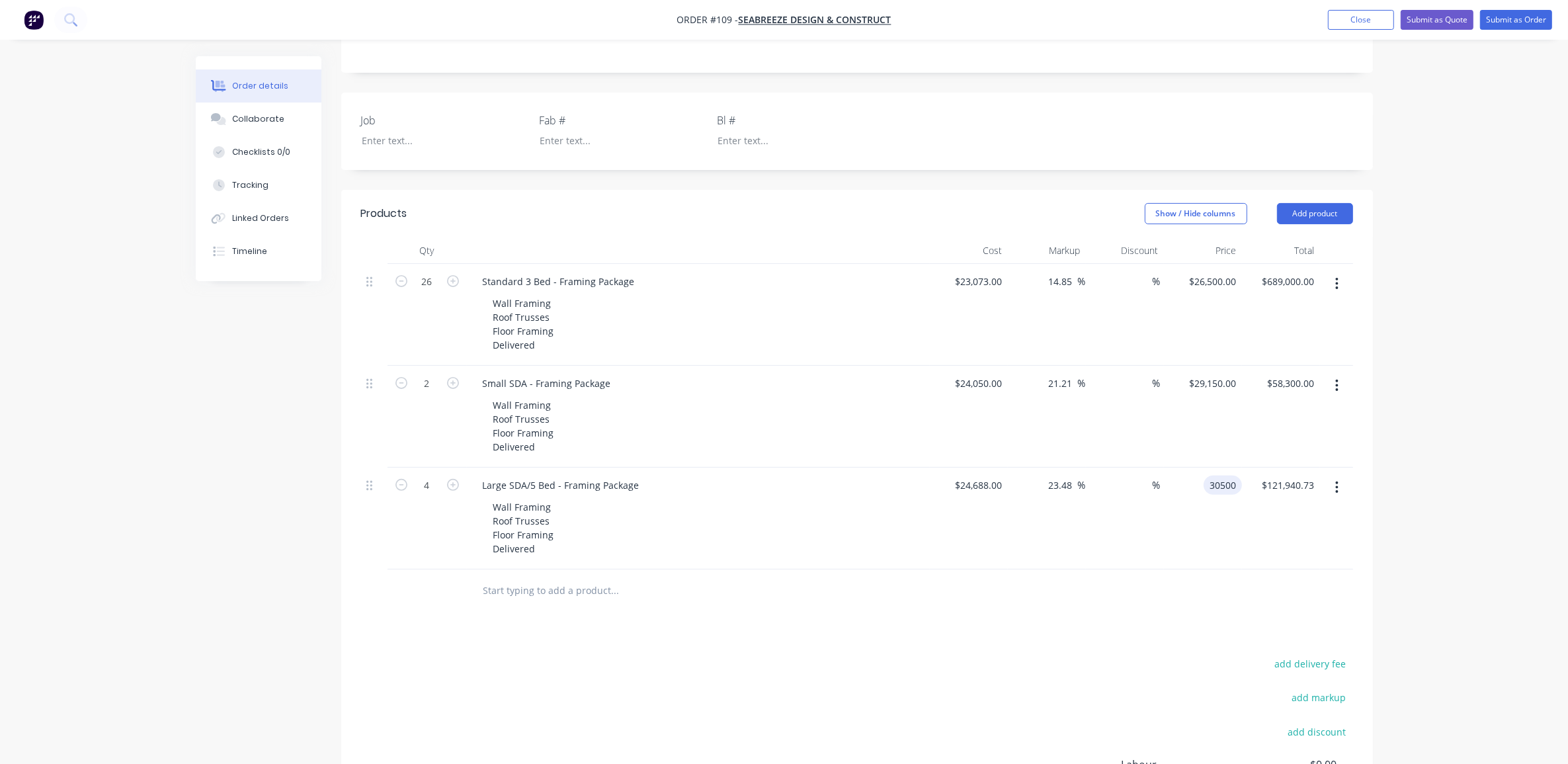
type input "$30,500.00"
type input "$122,000.00"
click at [1415, 441] on div "Order details Collaborate Checklists 0/0 Tracking Linked Orders Timeline Order …" at bounding box center [784, 294] width 1568 height 1311
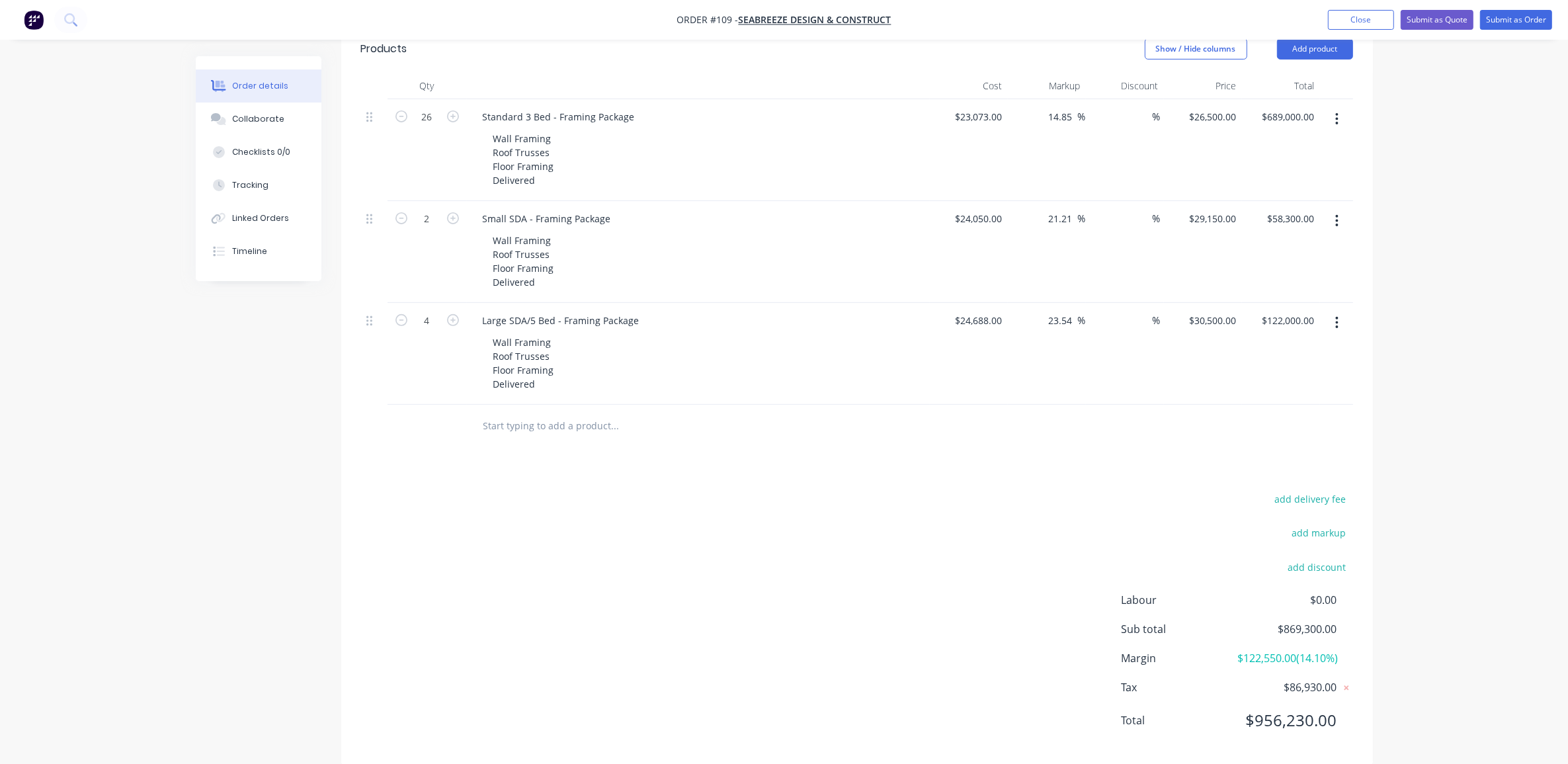
scroll to position [527, 0]
drag, startPoint x: 1492, startPoint y: 362, endPoint x: 1508, endPoint y: 367, distance: 16.8
click at [1498, 364] on div "Order details Collaborate Checklists 0/0 Tracking Linked Orders Timeline Order …" at bounding box center [784, 129] width 1568 height 1311
click at [1476, 344] on div "Order details Collaborate Checklists 0/0 Tracking Linked Orders Timeline Order …" at bounding box center [784, 129] width 1568 height 1311
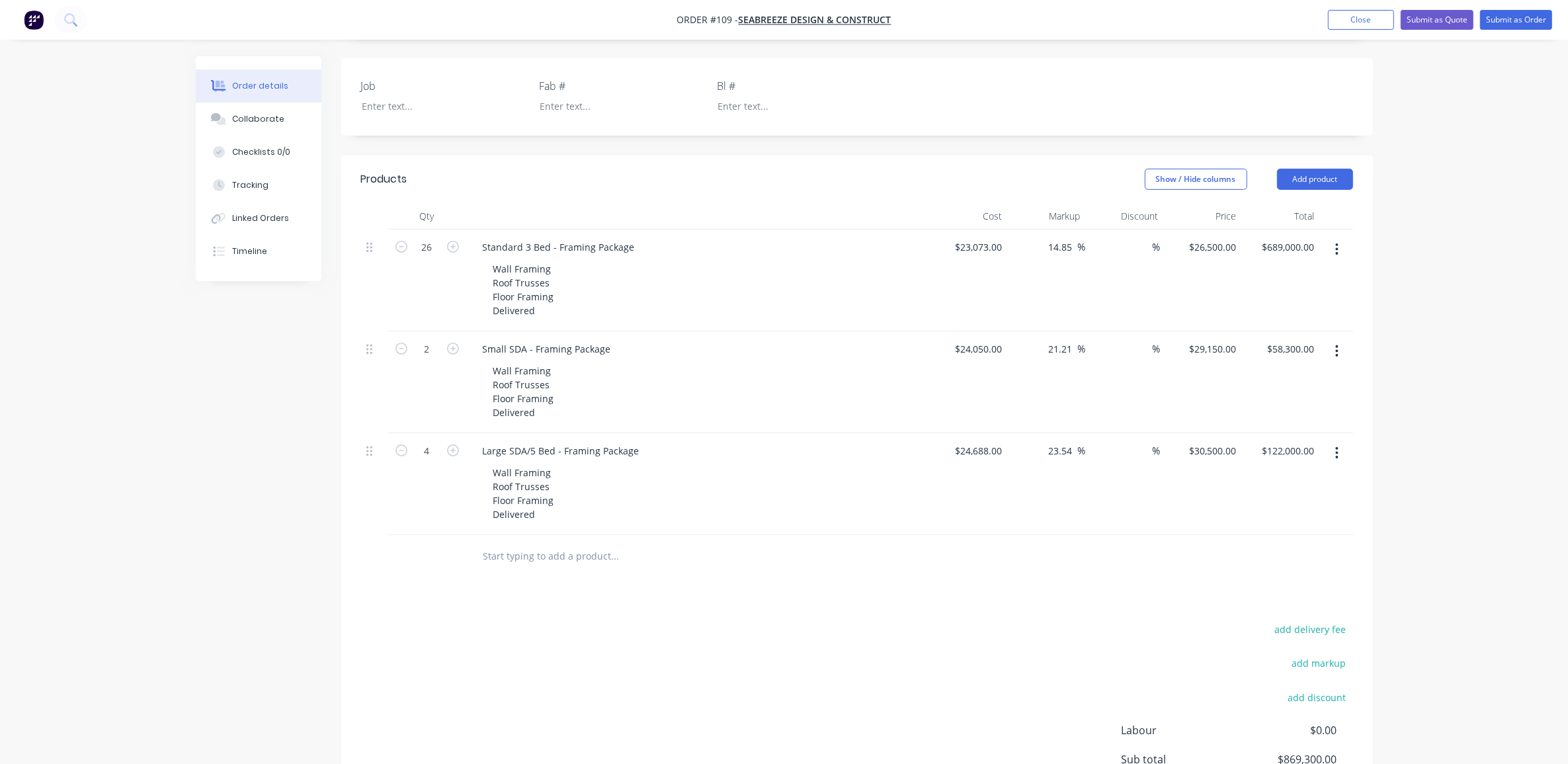
scroll to position [279, 0]
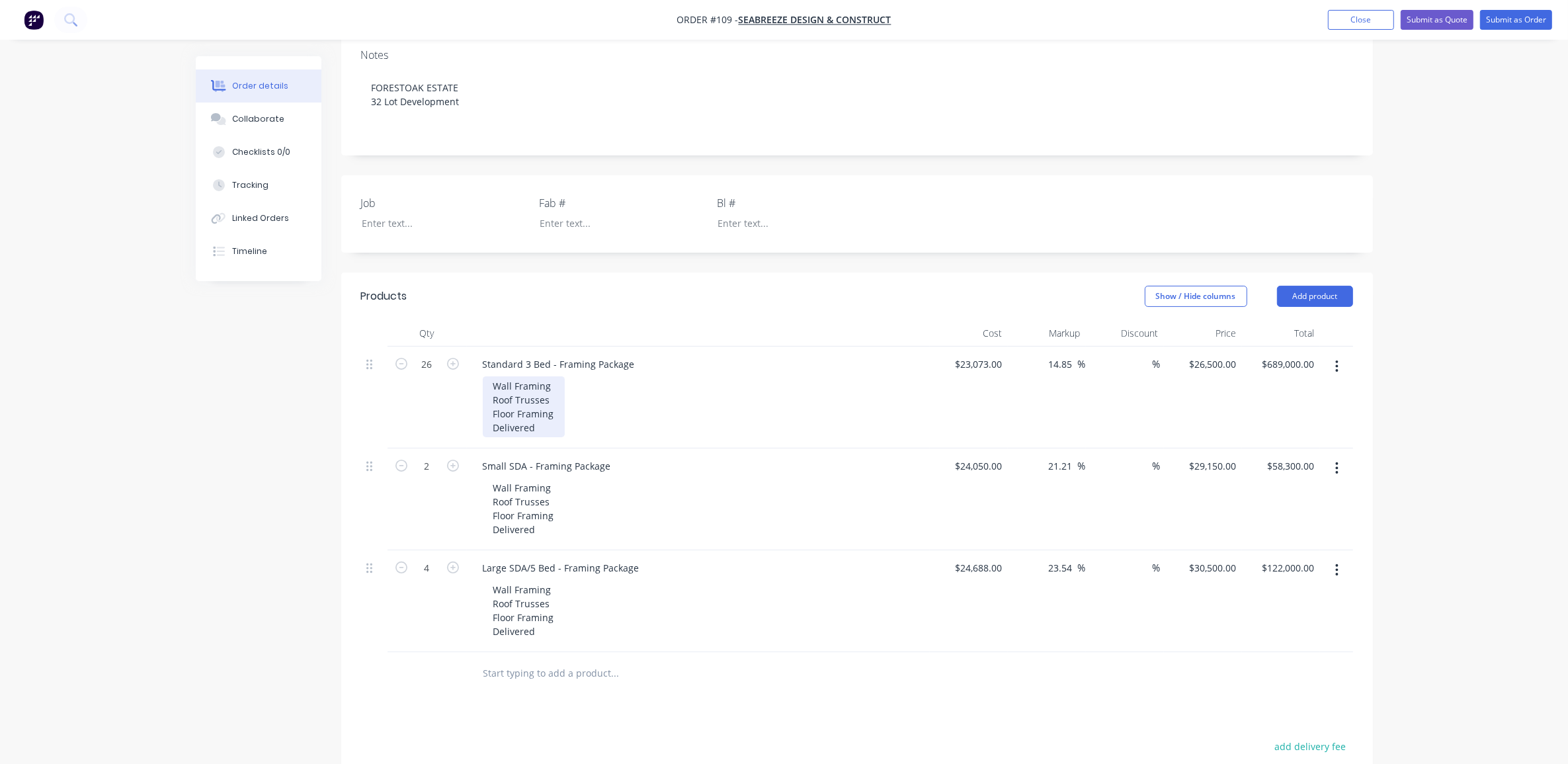
drag, startPoint x: 557, startPoint y: 382, endPoint x: 567, endPoint y: 375, distance: 12.2
click at [561, 378] on div "Wall Framing Roof Trusses Floor Framing Delivered" at bounding box center [523, 407] width 82 height 61
click at [138, 543] on div "Order details Collaborate Checklists 0/0 Tracking Linked Orders Timeline Order …" at bounding box center [784, 377] width 1568 height 1311
click at [517, 355] on div "Standard 3 Bed - Framing Package" at bounding box center [559, 364] width 174 height 19
click at [536, 456] on div "Small SDA - Framing Package" at bounding box center [547, 466] width 149 height 19
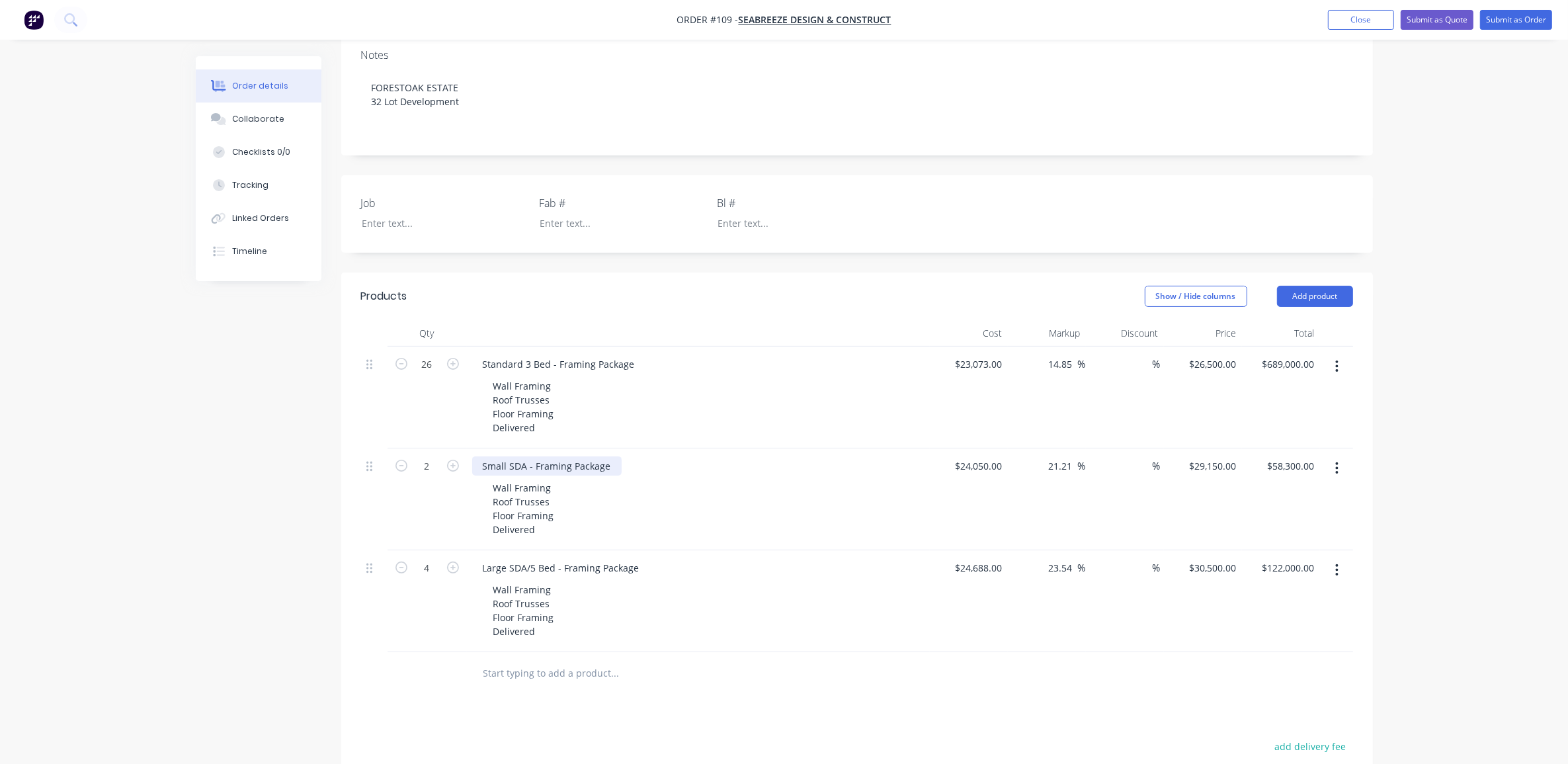
click at [536, 456] on div "Small SDA - Framing Package" at bounding box center [547, 466] width 149 height 19
click at [550, 355] on div "Standard 3 Bed - Framing Package" at bounding box center [559, 364] width 174 height 19
click at [512, 558] on div "Large SDA/5 Bed - Framing Package" at bounding box center [561, 567] width 178 height 19
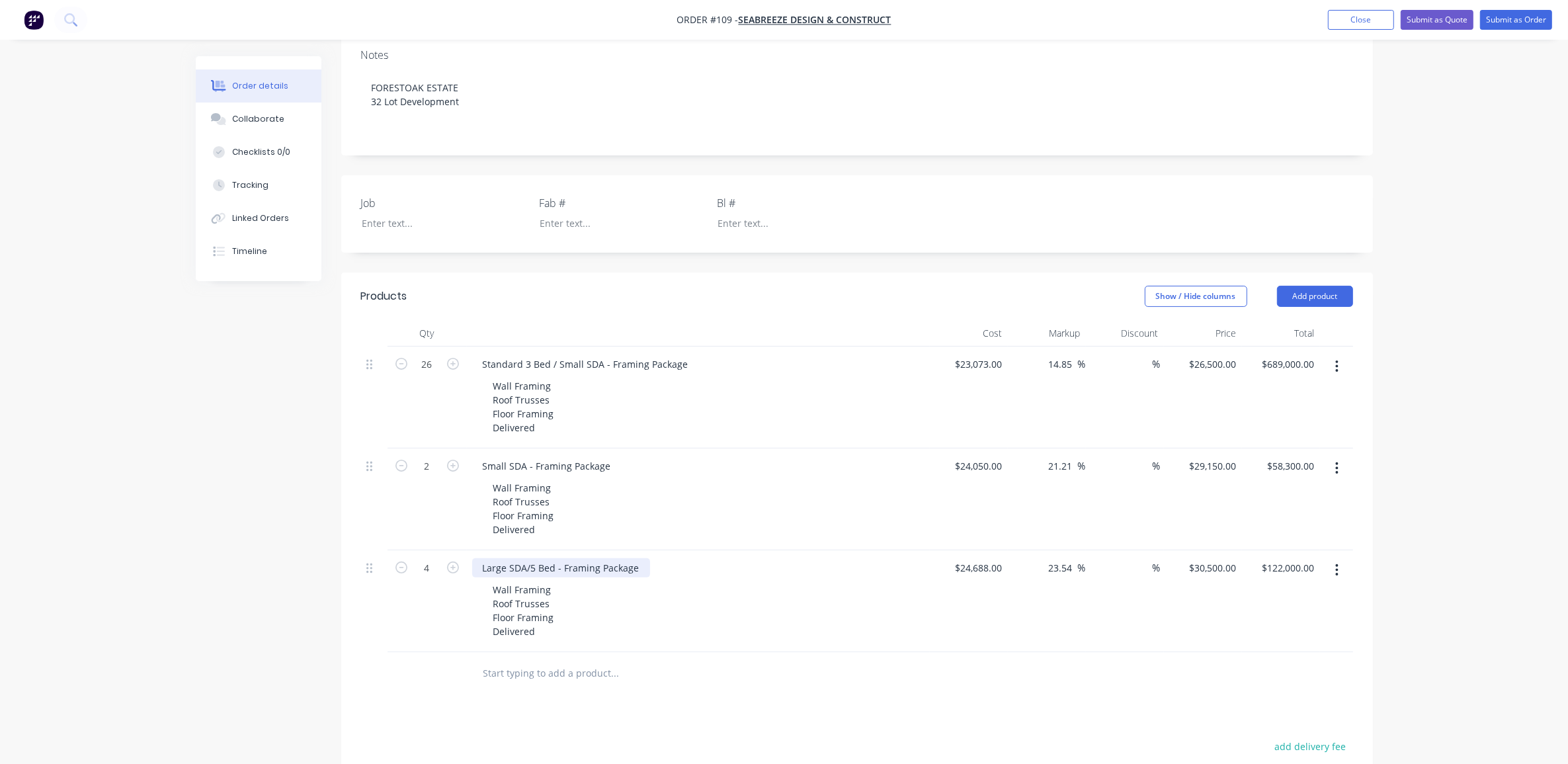
click at [527, 558] on div "Large SDA/5 Bed - Framing Package" at bounding box center [561, 567] width 178 height 19
drag, startPoint x: 527, startPoint y: 531, endPoint x: 445, endPoint y: 529, distance: 82.0
click at [445, 550] on div "4 Large SDA/5 Bed - Framing Package Wall Framing Roof Trusses Floor Framing Del…" at bounding box center [857, 601] width 992 height 102
click at [451, 561] on icon "button" at bounding box center [454, 567] width 12 height 12
type input "5"
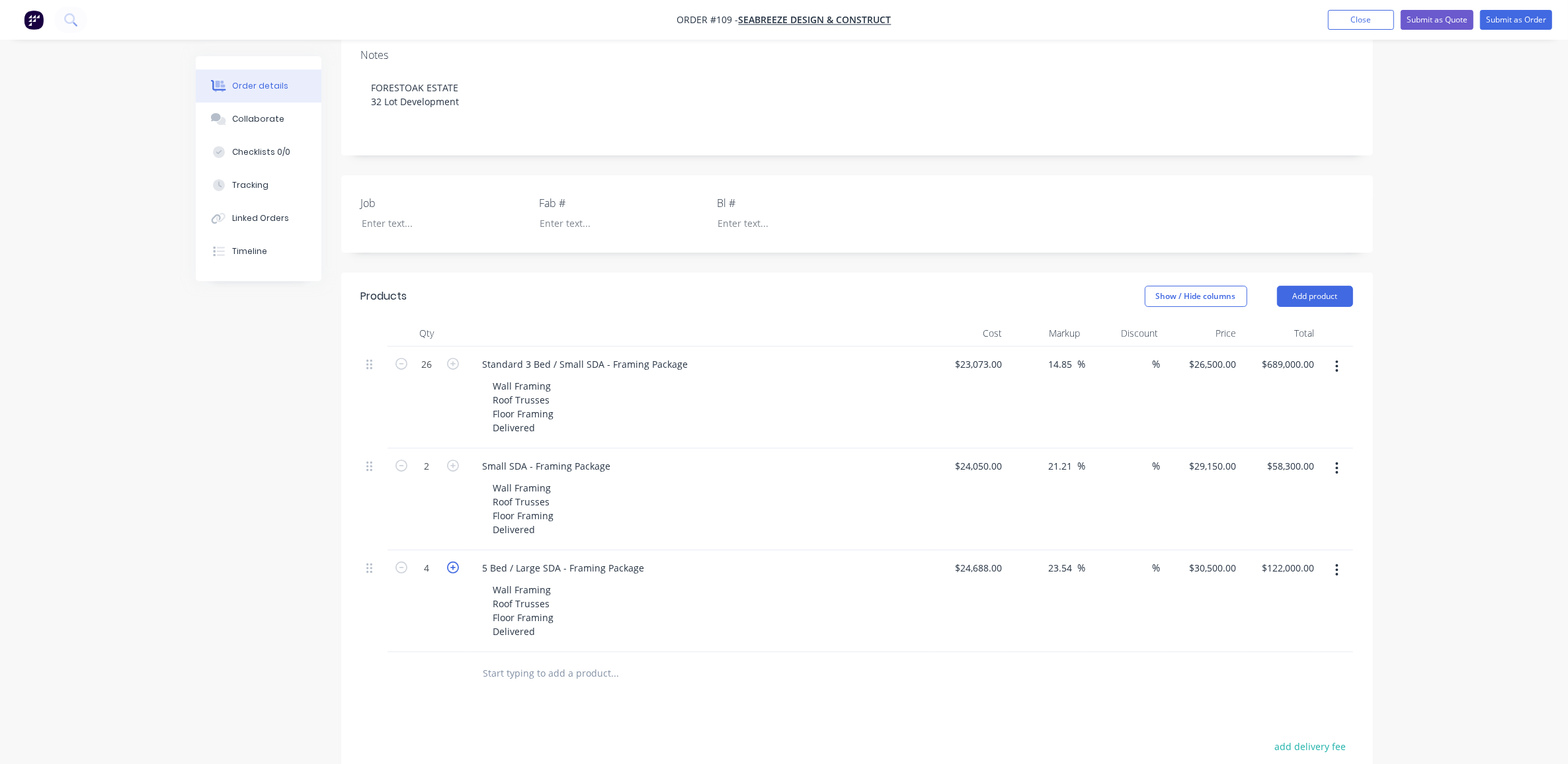
type input "$152,500.00"
click at [451, 561] on icon "button" at bounding box center [454, 567] width 12 height 12
type input "6"
type input "$183,000.00"
click at [1340, 456] on button "button" at bounding box center [1337, 468] width 31 height 24
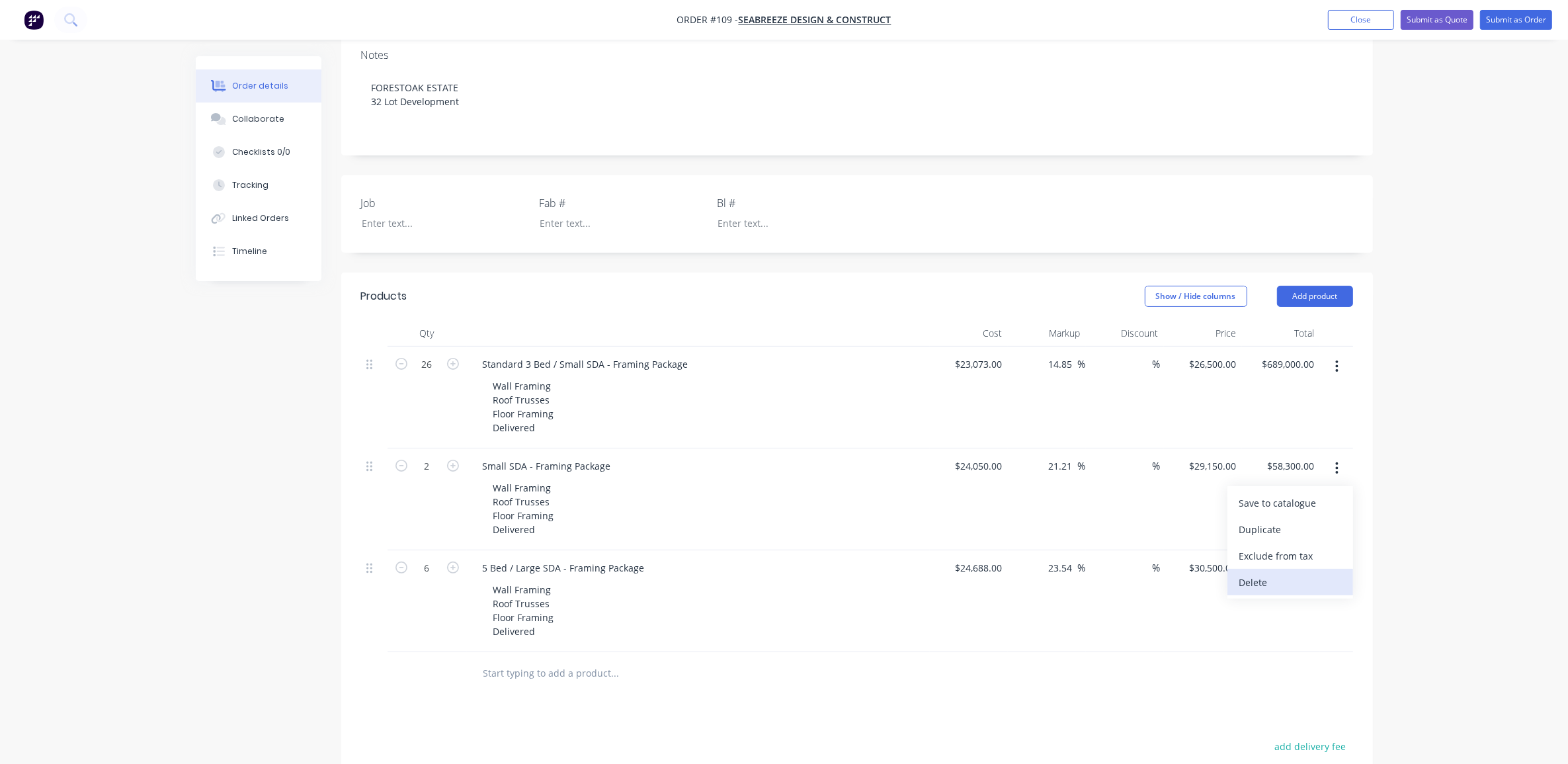
click at [1285, 573] on div "Delete" at bounding box center [1290, 582] width 102 height 19
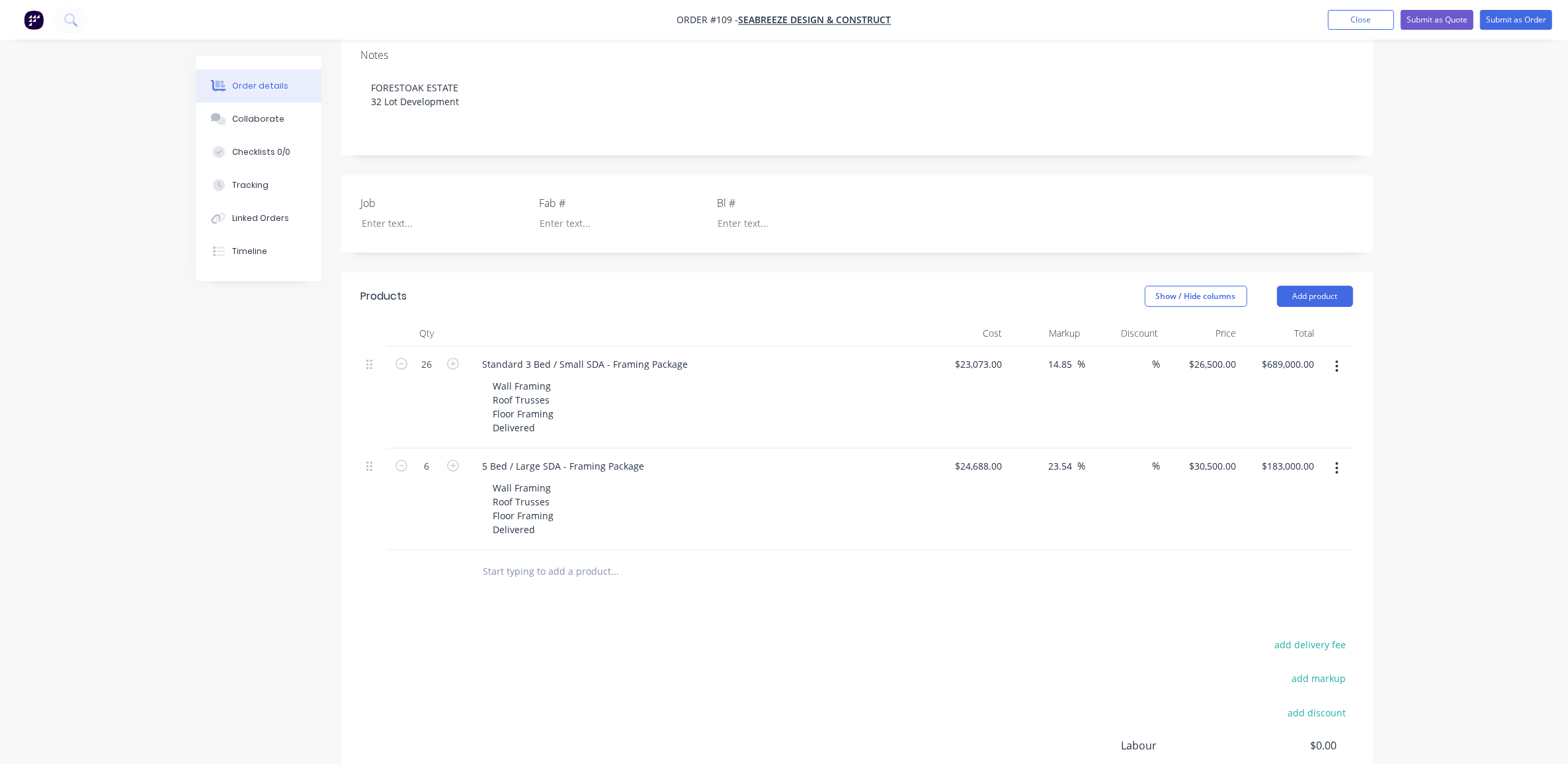
click at [265, 442] on div "Created by [PERSON_NAME] Created [DATE] Required [DATE] Assigned to Add team me…" at bounding box center [784, 354] width 1178 height 1153
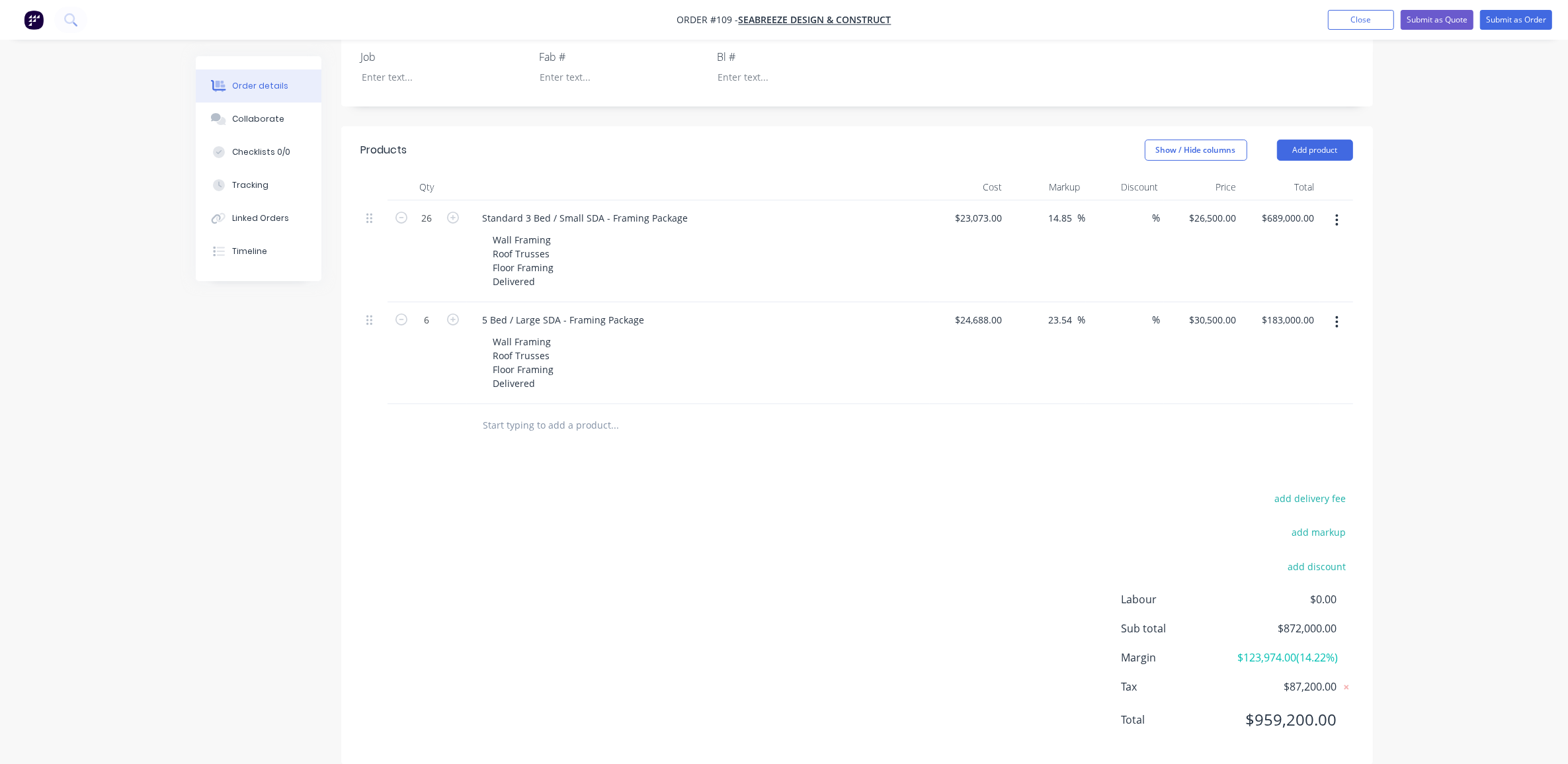
drag, startPoint x: 761, startPoint y: 419, endPoint x: 956, endPoint y: 379, distance: 199.1
click at [768, 424] on div "Products Show / Hide columns Add product Qty Cost Markup Discount Price Total 2…" at bounding box center [857, 445] width 1032 height 638
click at [975, 310] on input "24688" at bounding box center [991, 320] width 33 height 19
type input "24688"
type input "23073"
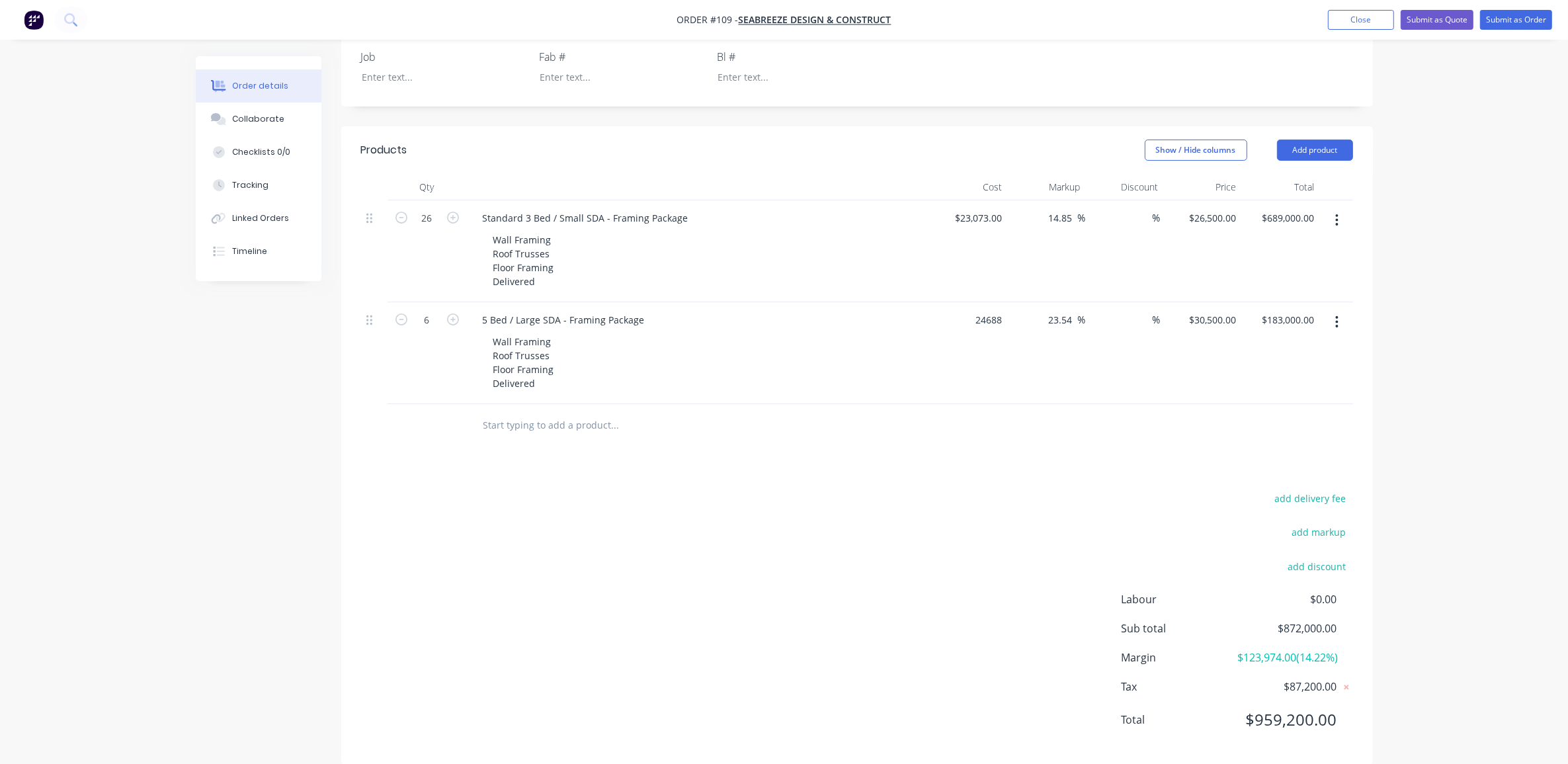
type input "$24,688.00"
drag, startPoint x: 999, startPoint y: 183, endPoint x: 1009, endPoint y: 182, distance: 10.0
click at [999, 208] on input "23073" at bounding box center [981, 218] width 54 height 19
type input "$21,753.00"
type input "24983.9423"
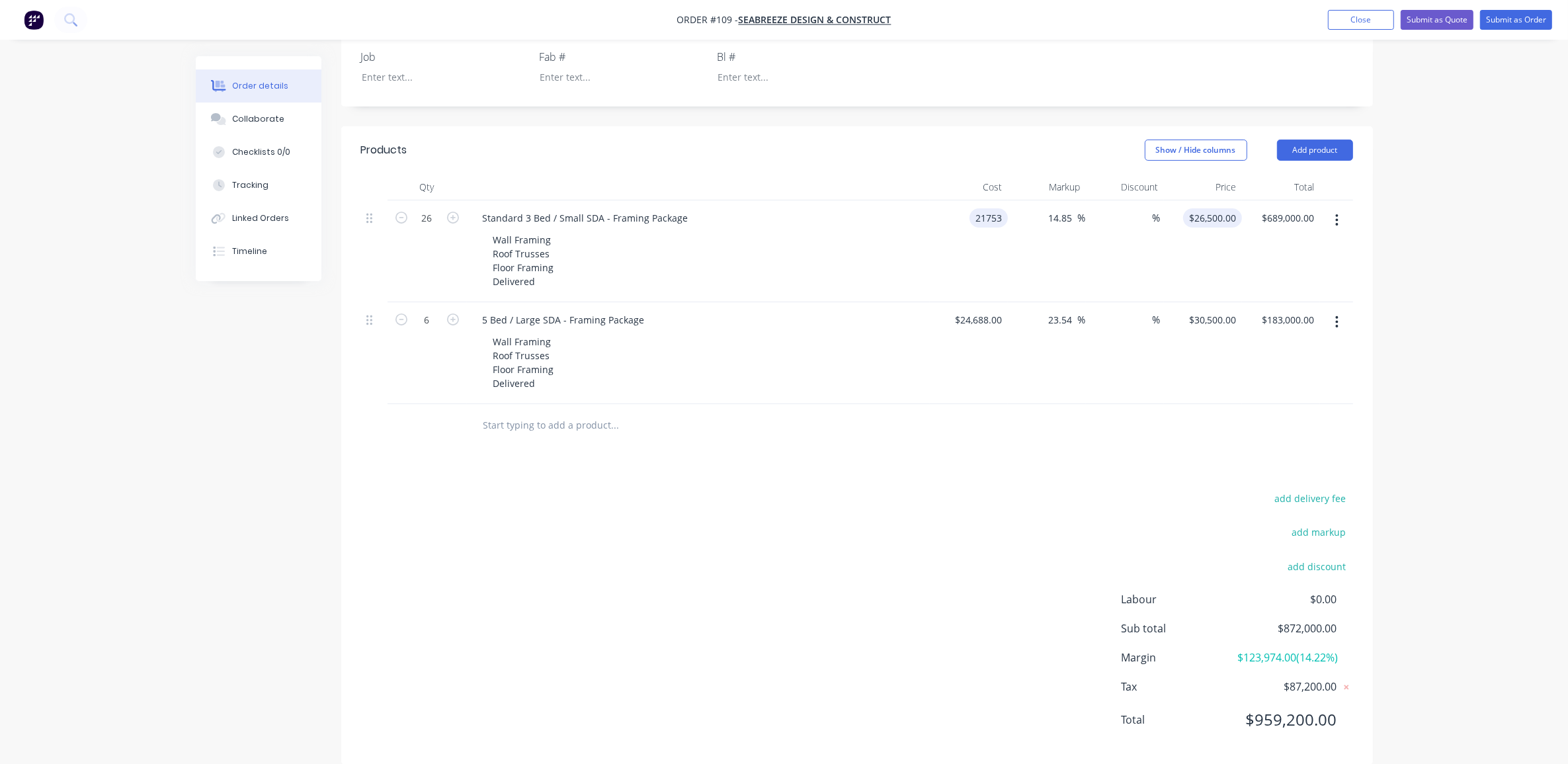
type input "$649,582.50"
drag, startPoint x: 1215, startPoint y: 180, endPoint x: 1222, endPoint y: 185, distance: 8.6
click at [1215, 208] on input "24983.9423" at bounding box center [1213, 218] width 57 height 19
type input "25540"
type input "17.41"
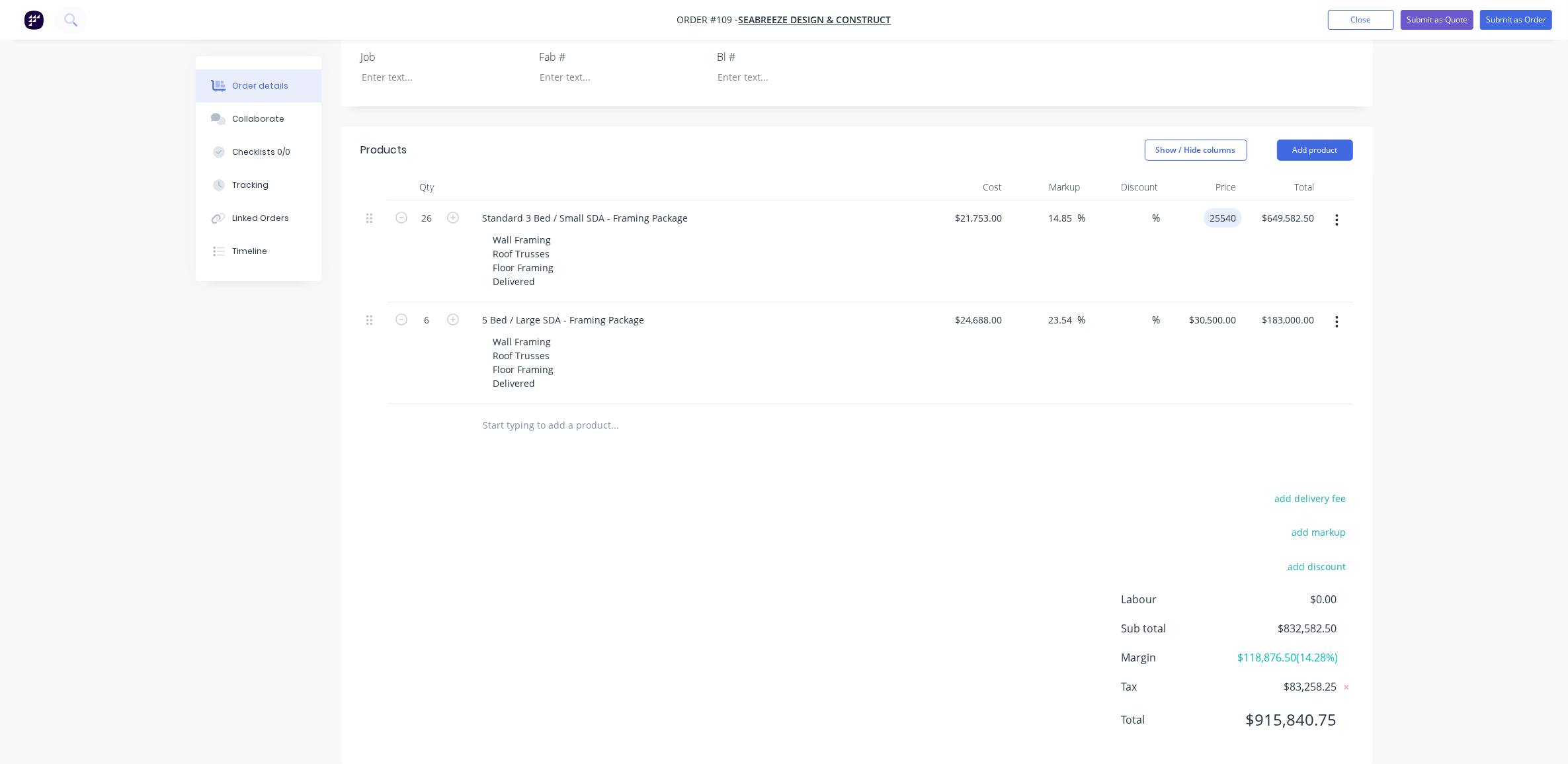
type input "$25,540.00"
type input "$664,040.00"
click at [1420, 201] on div "Order details Collaborate Checklists 0/0 Tracking Linked Orders Timeline Order …" at bounding box center [784, 180] width 1568 height 1209
click at [969, 302] on div "24688 $24,688.00" at bounding box center [969, 353] width 78 height 102
click at [983, 310] on input "24688" at bounding box center [991, 320] width 33 height 19
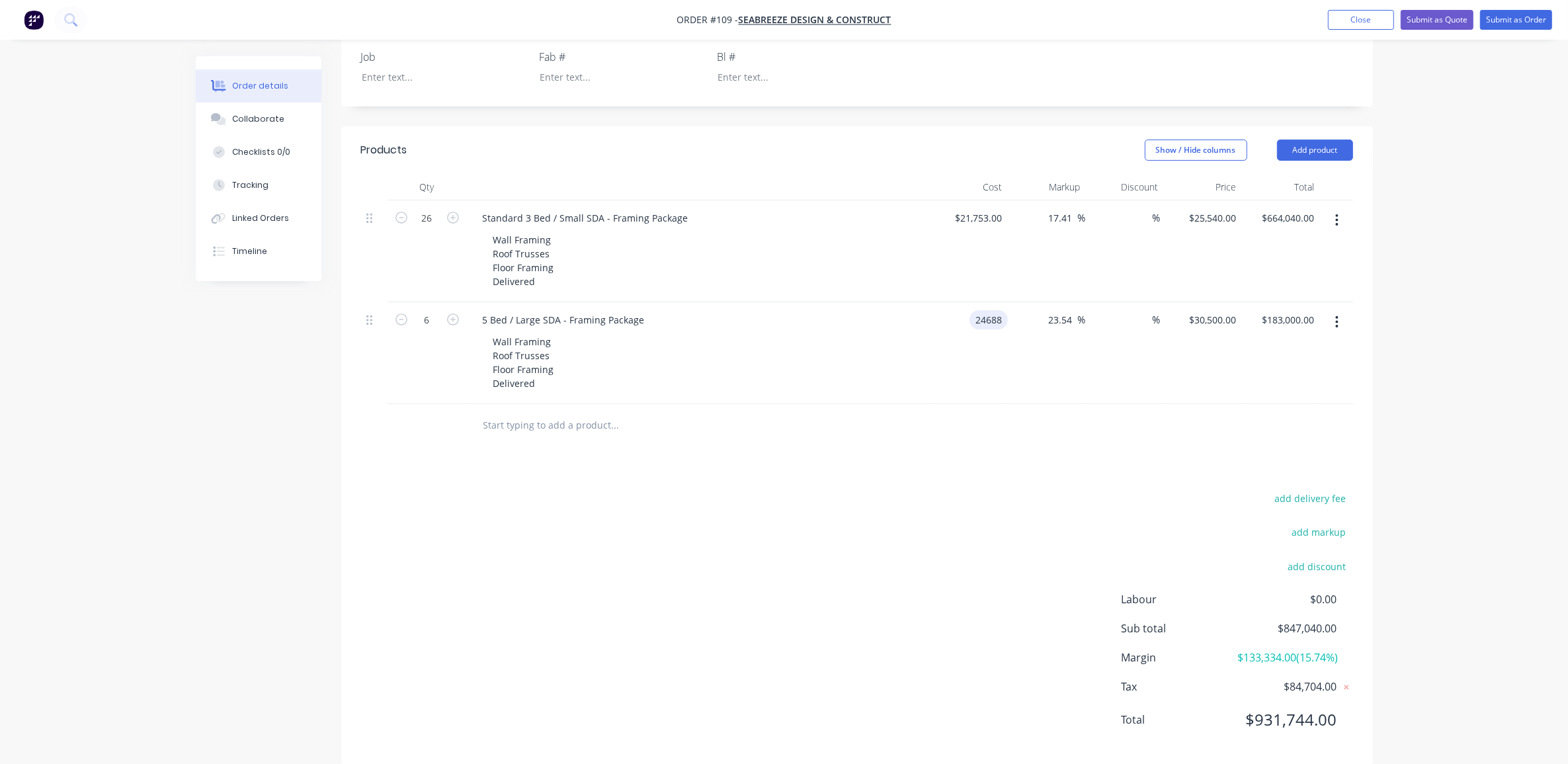
click at [983, 310] on input "24688" at bounding box center [991, 320] width 33 height 19
type input "$25,888.00"
type input "31982.5016"
type input "$191,895.01"
drag, startPoint x: 1211, startPoint y: 282, endPoint x: 1228, endPoint y: 283, distance: 17.0
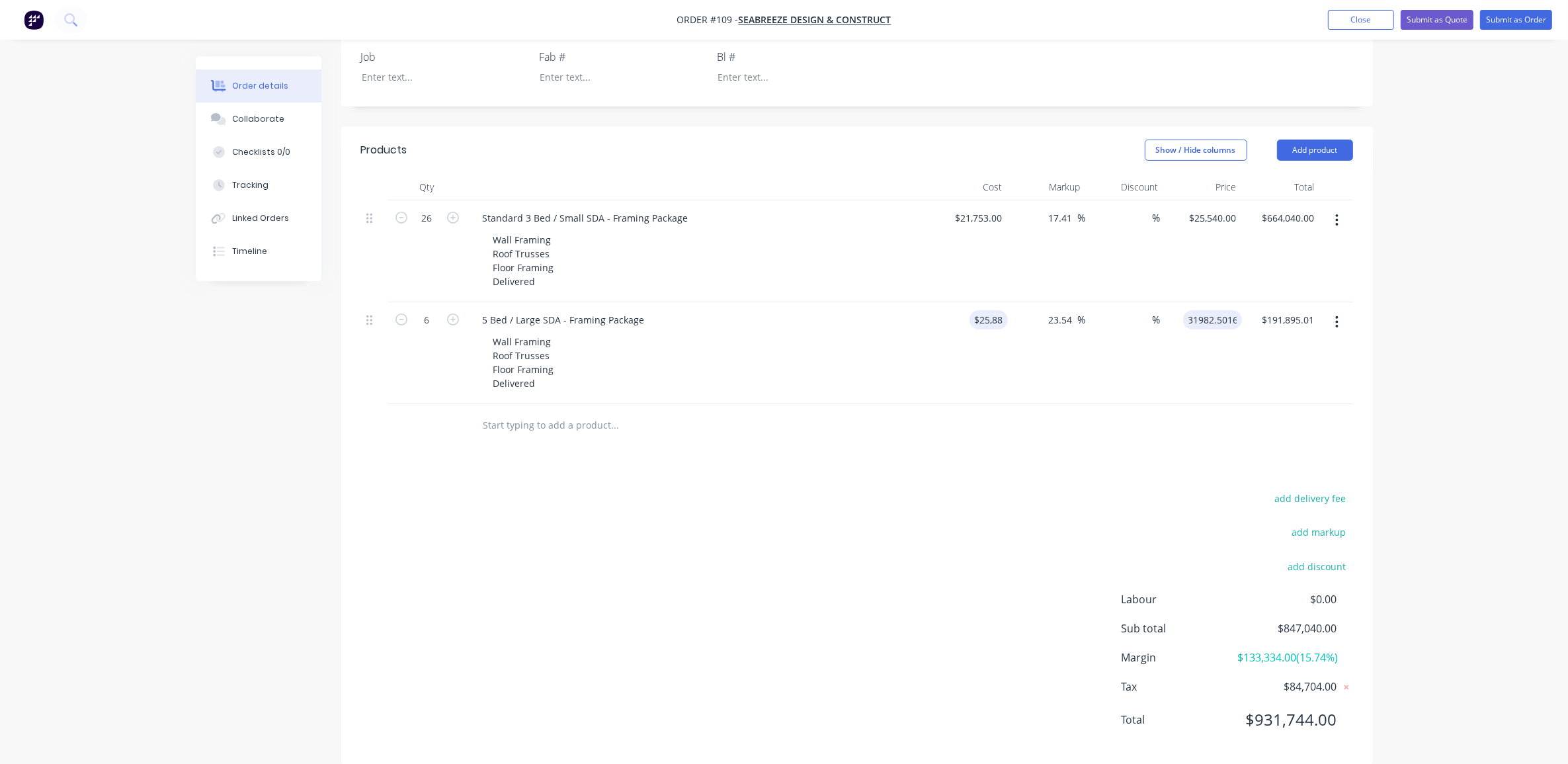
click at [1211, 310] on input "31982.5016" at bounding box center [1215, 320] width 54 height 19
type input "30510"
type input "17.85"
type input "$30,510.00"
type input "$183,060.00"
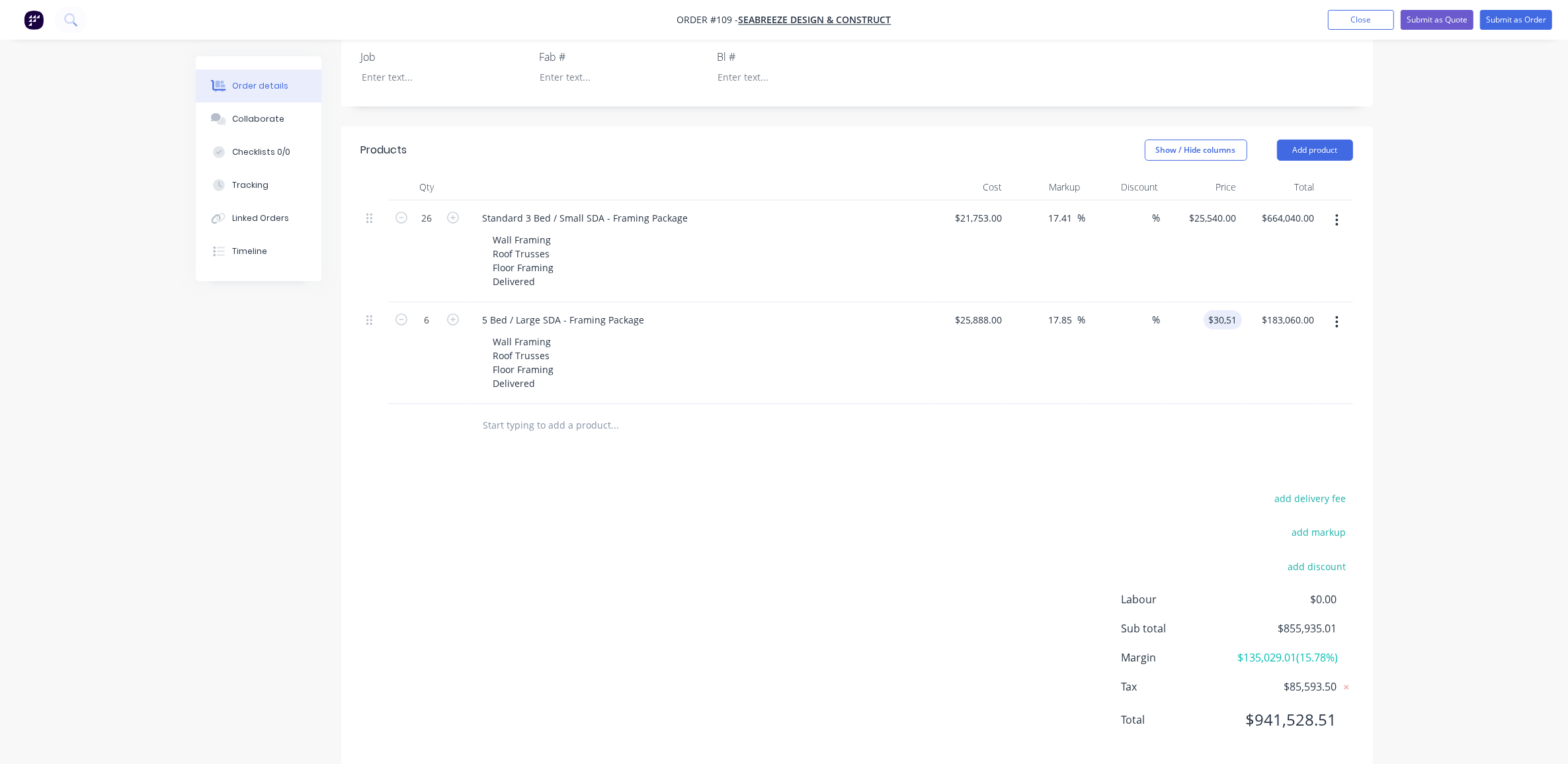
click at [1480, 334] on div "Order details Collaborate Checklists 0/0 Tracking Linked Orders Timeline Order …" at bounding box center [784, 180] width 1568 height 1209
click at [1470, 333] on div "Order details Collaborate Checklists 0/0 Tracking Linked Orders Timeline Order …" at bounding box center [784, 180] width 1568 height 1209
click at [1433, 465] on div "Order details Collaborate Checklists 0/0 Tracking Linked Orders Timeline Order …" at bounding box center [784, 180] width 1568 height 1209
click at [1430, 470] on div "Order details Collaborate Checklists 0/0 Tracking Linked Orders Timeline Order …" at bounding box center [784, 180] width 1568 height 1209
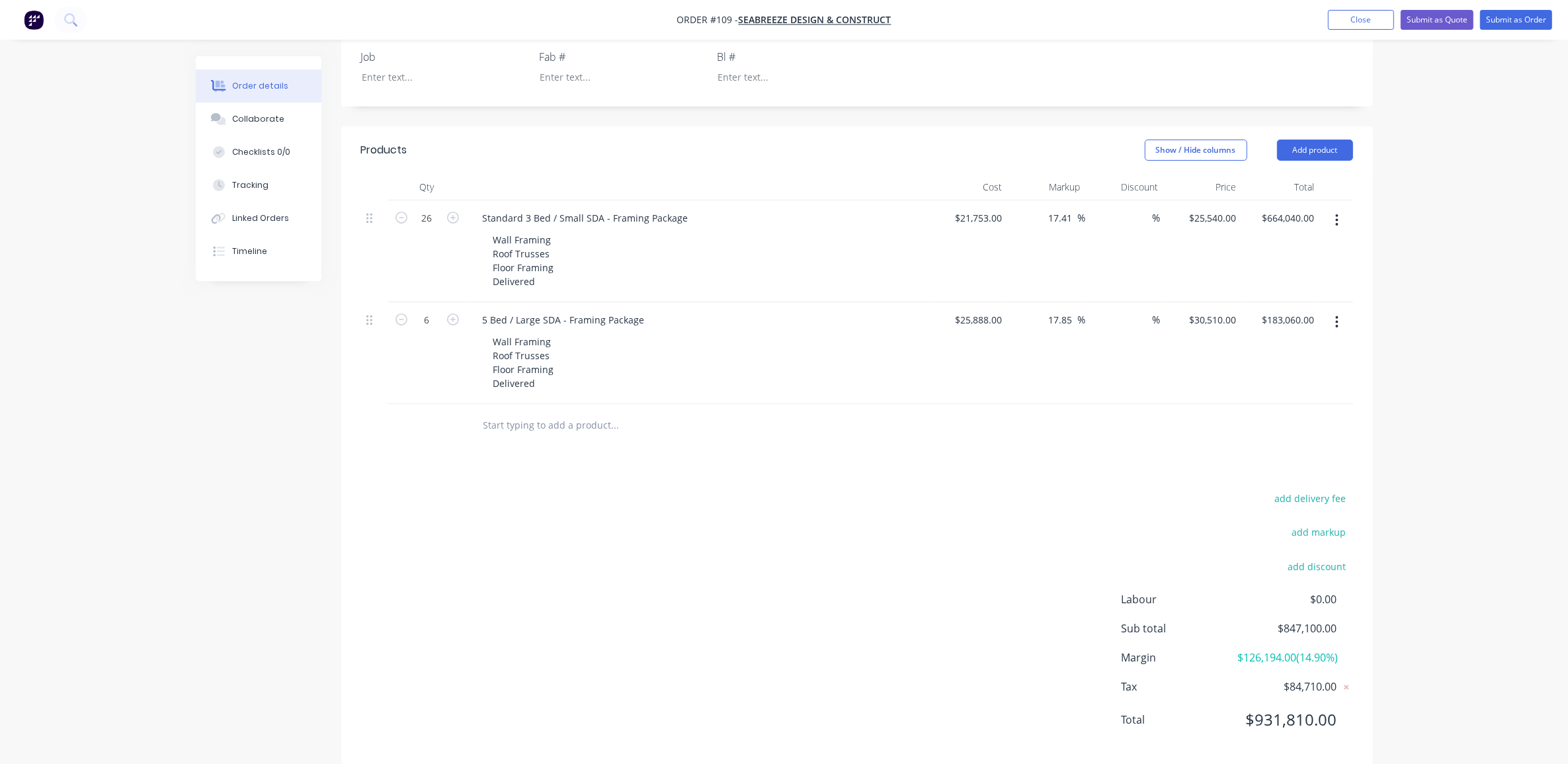
click at [1430, 470] on div "Order details Collaborate Checklists 0/0 Tracking Linked Orders Timeline Order …" at bounding box center [784, 180] width 1568 height 1209
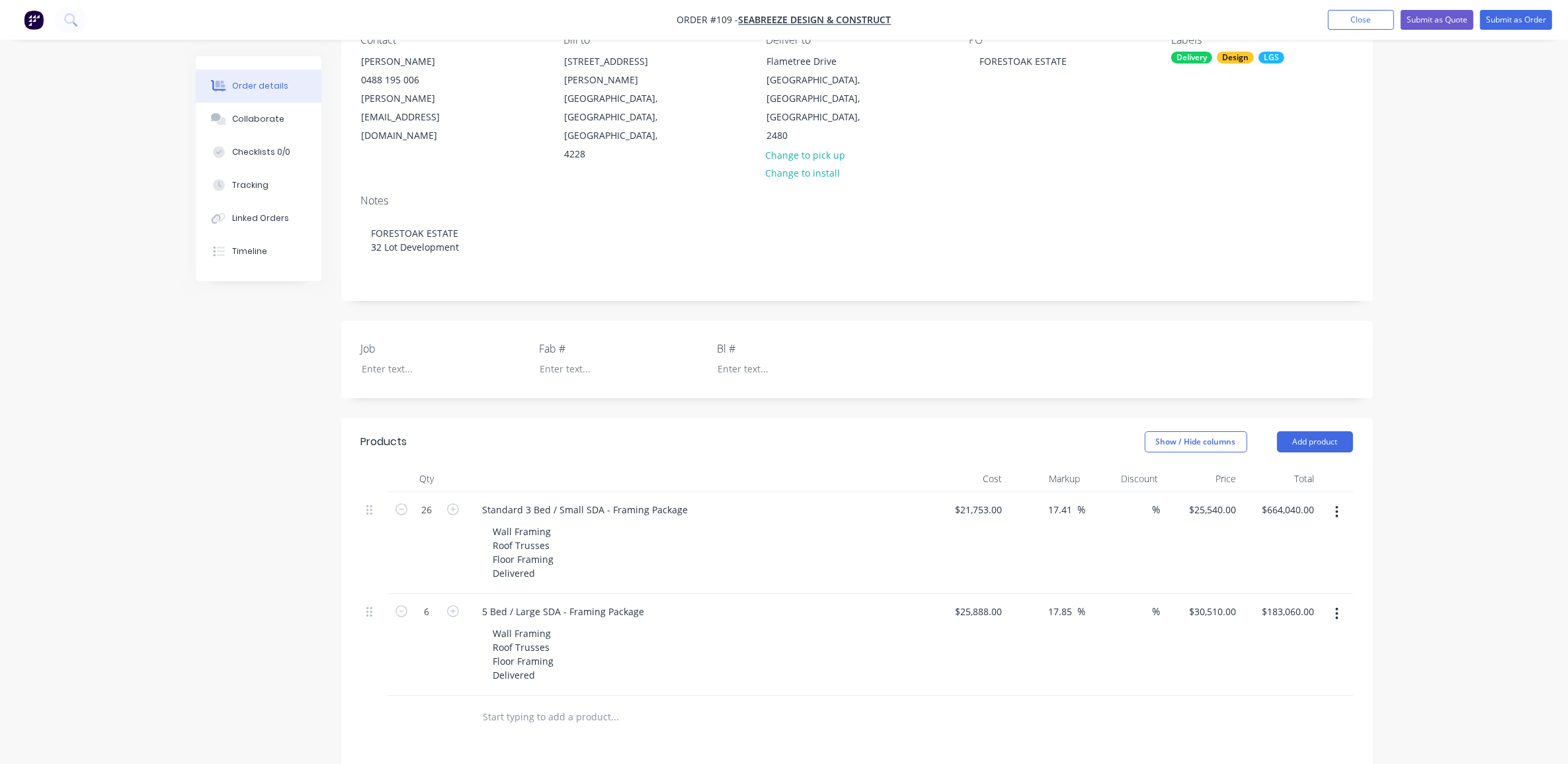
scroll to position [12, 0]
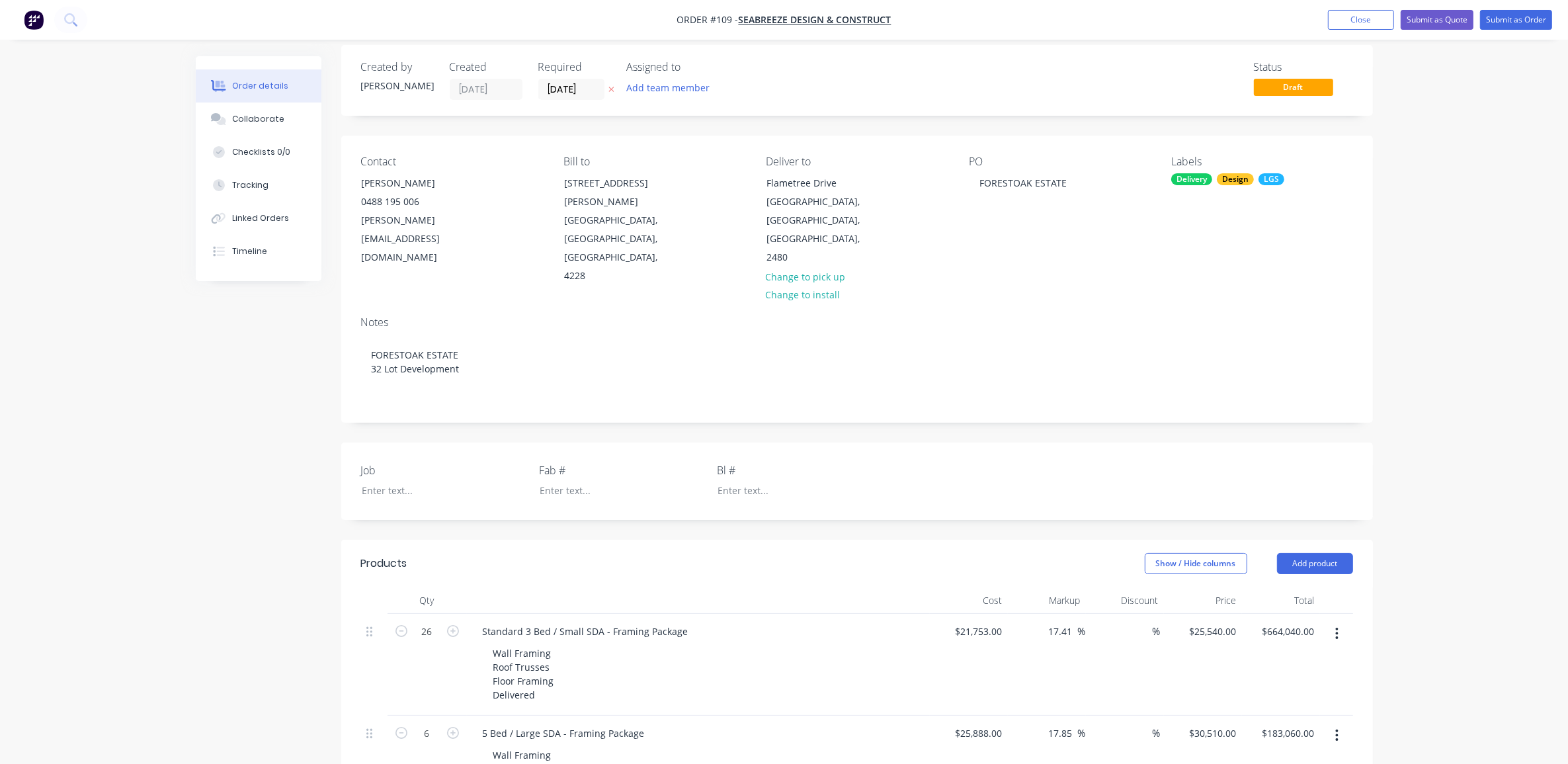
click at [1437, 407] on div "Order details Collaborate Checklists 0/0 Tracking Linked Orders Timeline Order …" at bounding box center [784, 592] width 1568 height 1209
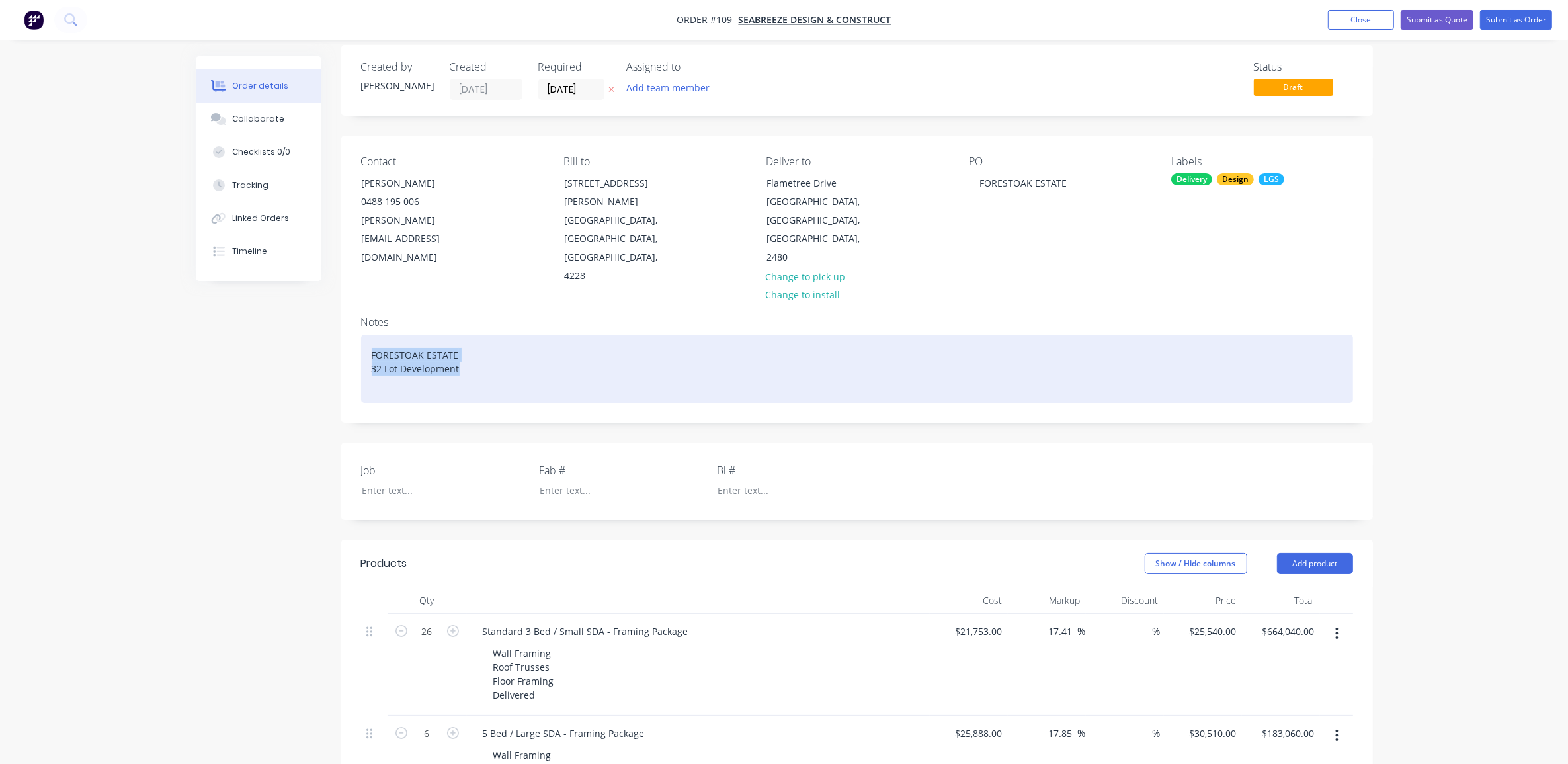
drag, startPoint x: 458, startPoint y: 331, endPoint x: 363, endPoint y: 313, distance: 96.7
click at [363, 335] on div "FORESTOAK ESTATE 32 Lot Development" at bounding box center [857, 369] width 992 height 68
copy div "FORESTOAK ESTATE 32 Lot Development"
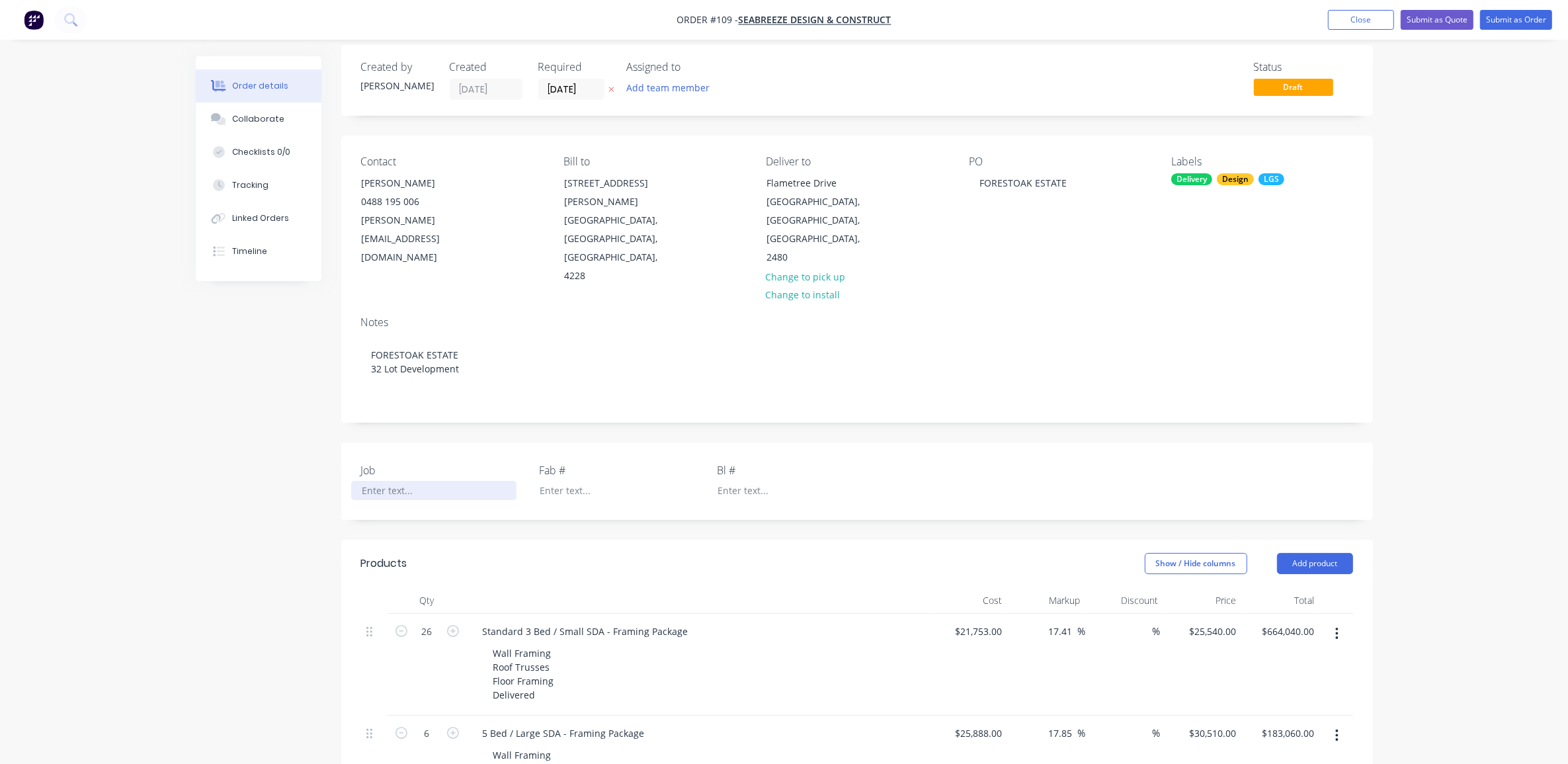
click at [403, 481] on div at bounding box center [434, 490] width 165 height 19
paste div
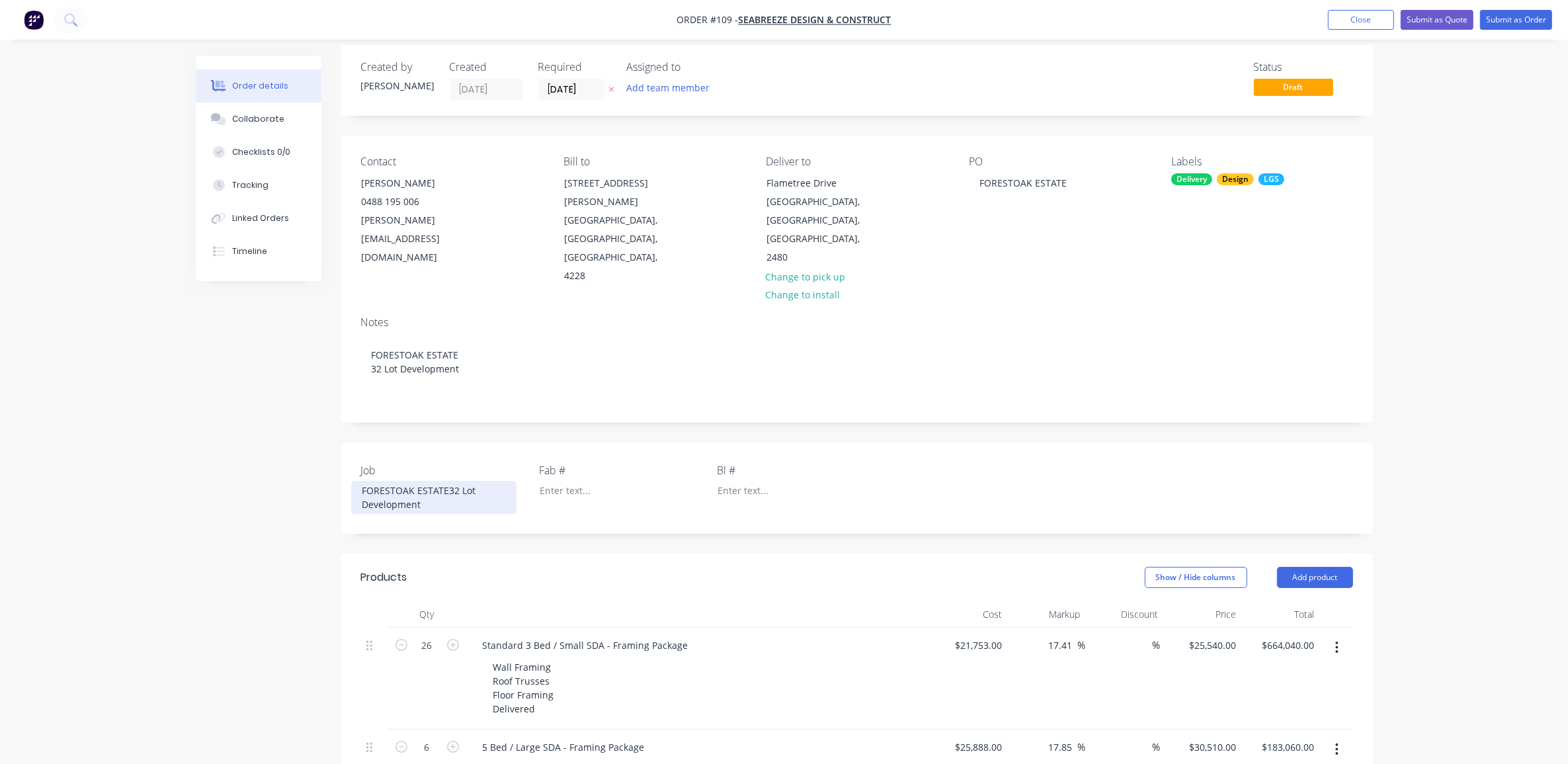
click at [447, 481] on div "FORESTOAK ESTATE32 Lot Development" at bounding box center [434, 497] width 165 height 33
click at [182, 526] on div "Order details Collaborate Checklists 0/0 Tracking Linked Orders Timeline Order …" at bounding box center [784, 628] width 1204 height 1167
click at [1009, 189] on div "FORESTOAK ESTATE" at bounding box center [1023, 183] width 108 height 19
click at [395, 481] on div "FORESTOAK ESTATE 32 Lot Development" at bounding box center [434, 497] width 165 height 33
click at [395, 481] on div "FORESTOAK ESTATE 32 Lot Development" at bounding box center [434, 497] width 165 height 33
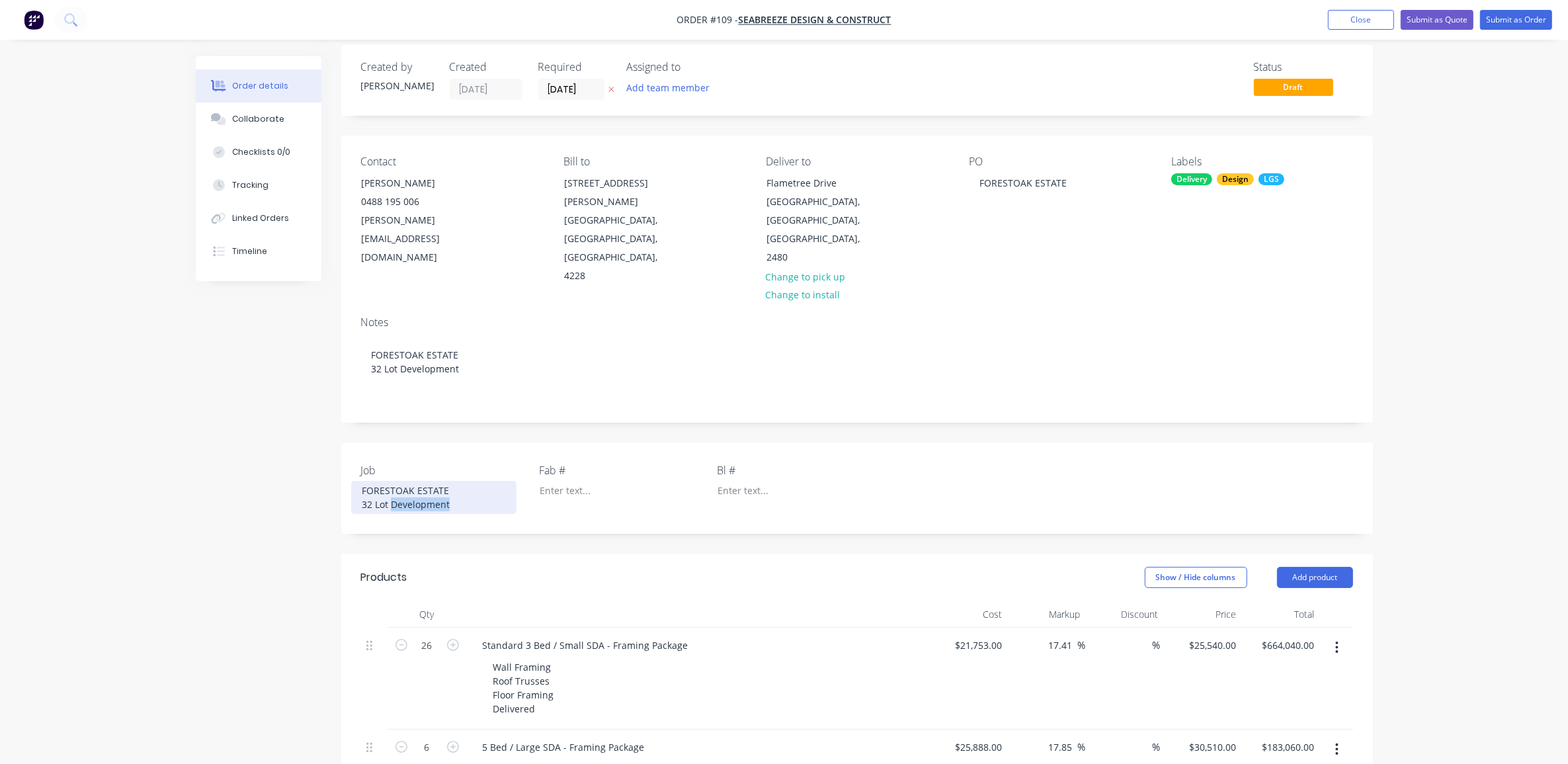
click at [394, 481] on div "FORESTOAK ESTATE 32 Lot Development" at bounding box center [434, 497] width 165 height 33
click at [393, 481] on div "FORESTOAK ESTATE 32 Lot Development" at bounding box center [434, 497] width 165 height 33
copy div "32 Lot Development"
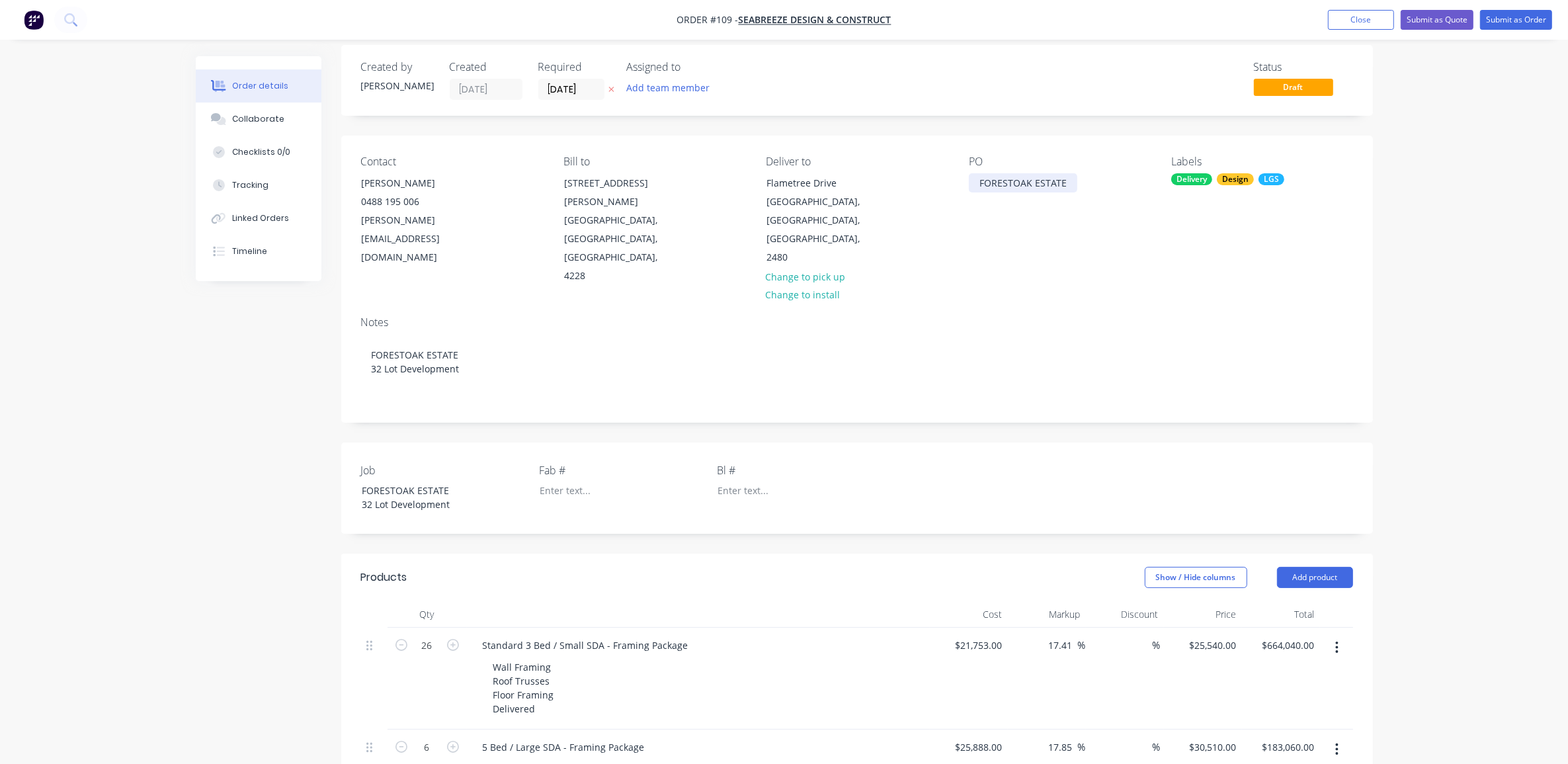
click at [1017, 180] on div "FORESTOAK ESTATE" at bounding box center [1023, 183] width 108 height 19
click at [1414, 226] on div "Order details Collaborate Checklists 0/0 Tracking Linked Orders Timeline Order …" at bounding box center [784, 600] width 1568 height 1223
click at [1447, 153] on div "Order details Collaborate Checklists 0/0 Tracking Linked Orders Timeline Order …" at bounding box center [784, 600] width 1568 height 1223
click at [664, 86] on button "Add team member" at bounding box center [667, 87] width 97 height 18
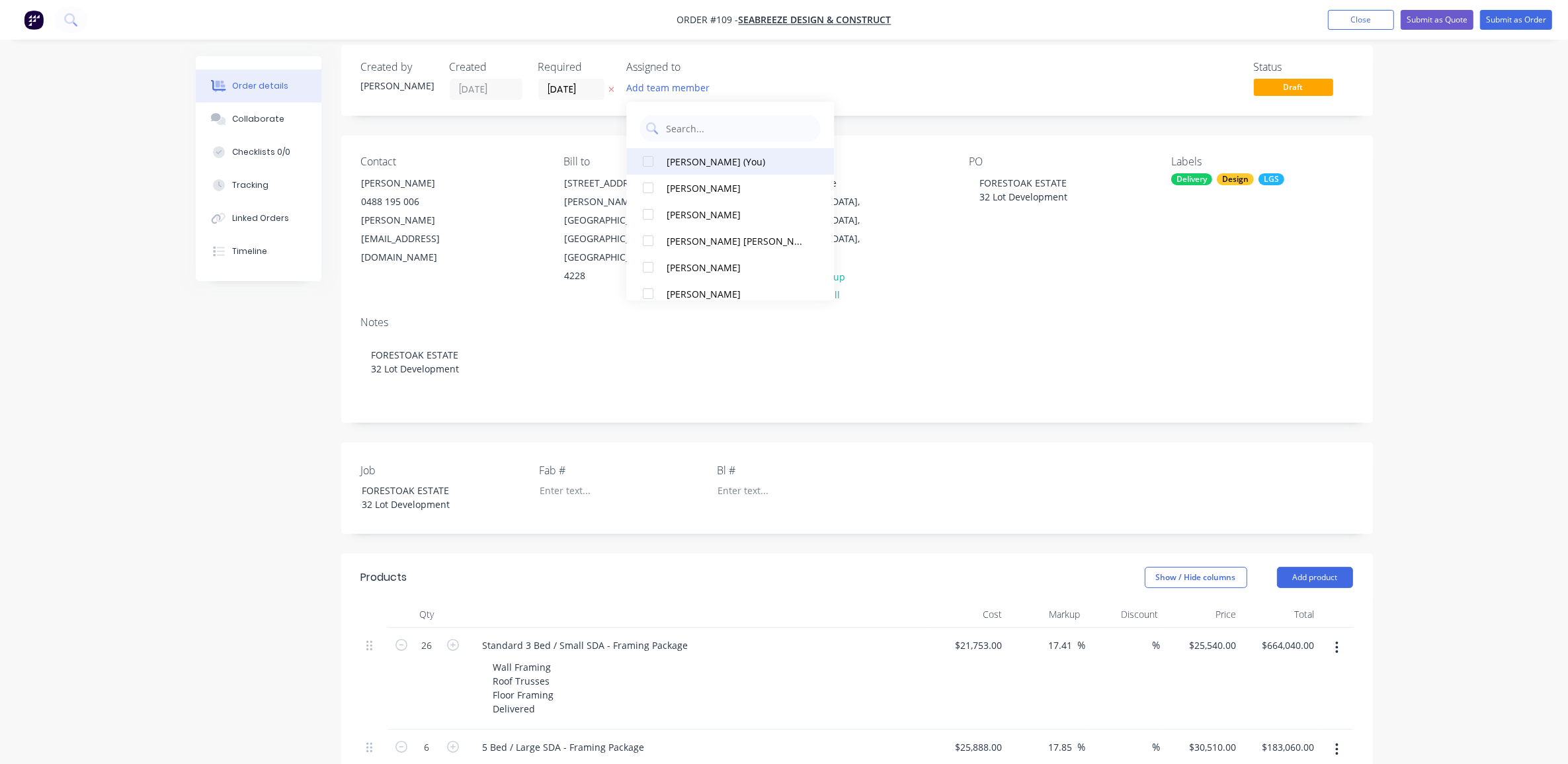
click at [703, 163] on div "[PERSON_NAME] (You)" at bounding box center [737, 161] width 140 height 14
click at [339, 364] on div "Created by [PERSON_NAME] Created [DATE] Required [DATE] Assigned to ME Status D…" at bounding box center [784, 628] width 1178 height 1167
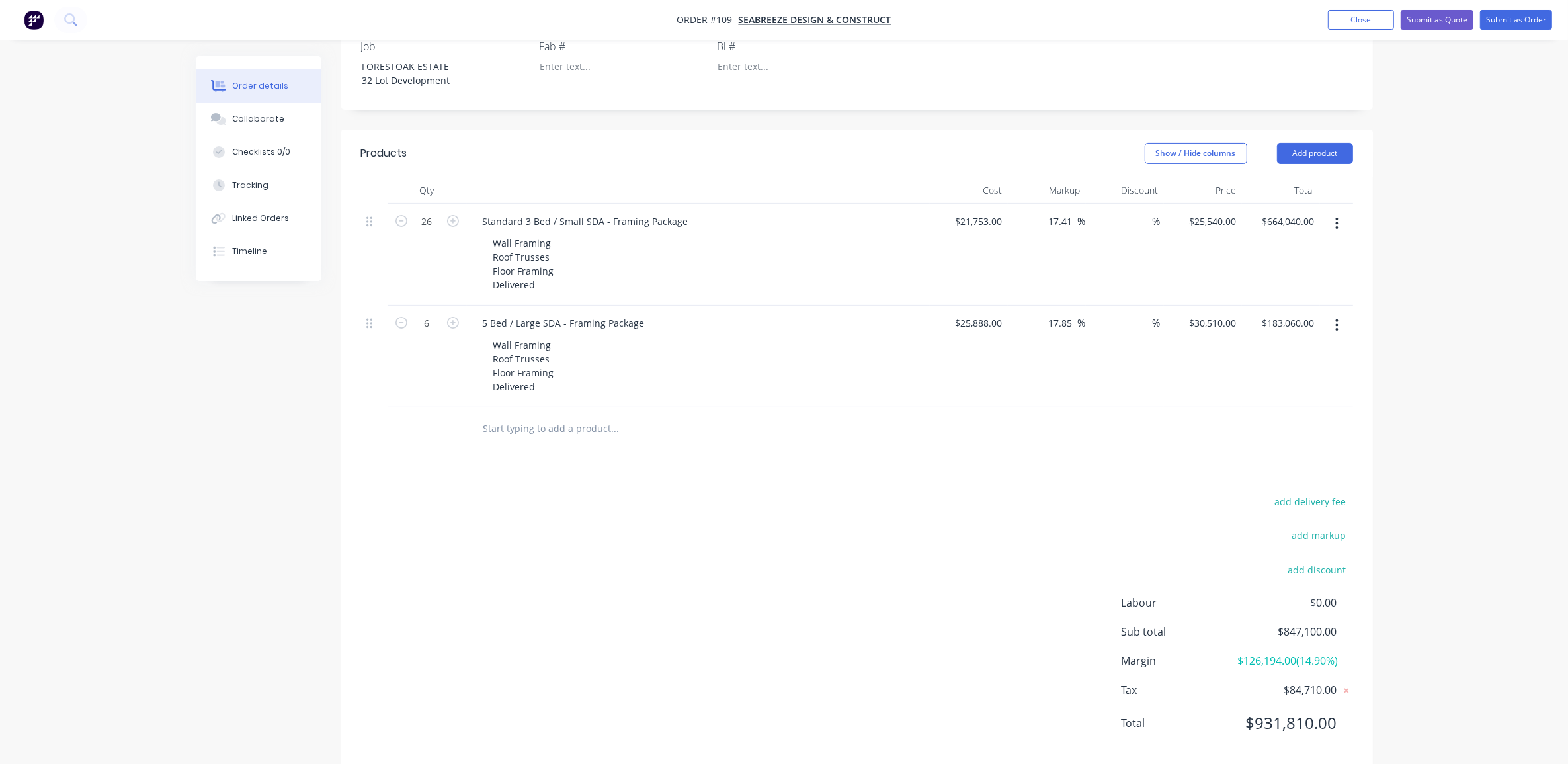
scroll to position [439, 0]
click at [283, 377] on div "Created by [PERSON_NAME] Created [DATE] Required [DATE] Assigned to ME Status D…" at bounding box center [784, 201] width 1178 height 1167
click at [10, 404] on div "Order details Collaborate Checklists 0/0 Tracking Linked Orders Timeline Order …" at bounding box center [784, 173] width 1568 height 1223
click at [1424, 377] on div "Order details Collaborate Checklists 0/0 Tracking Linked Orders Timeline Order …" at bounding box center [784, 173] width 1568 height 1223
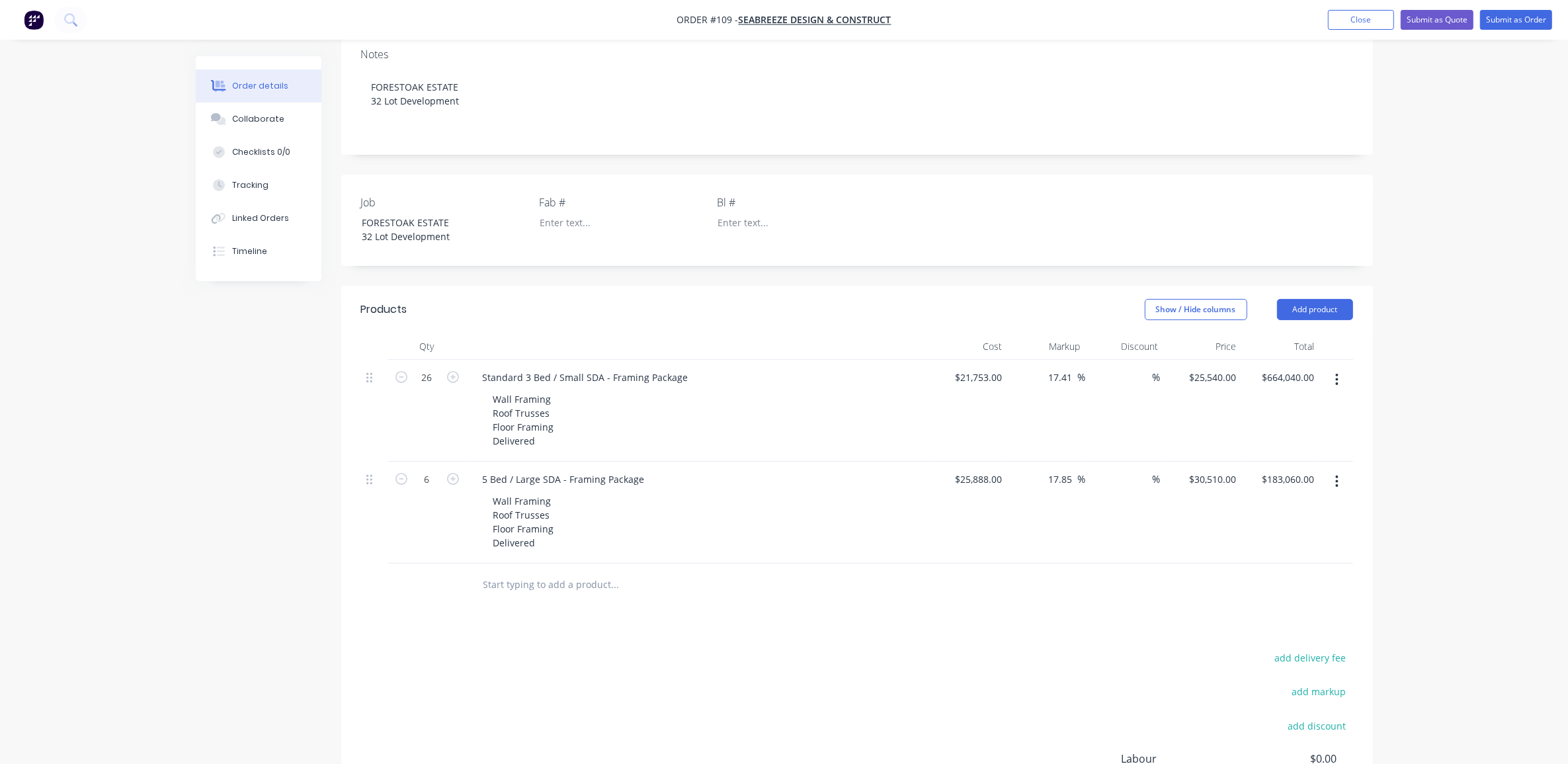
scroll to position [414, 0]
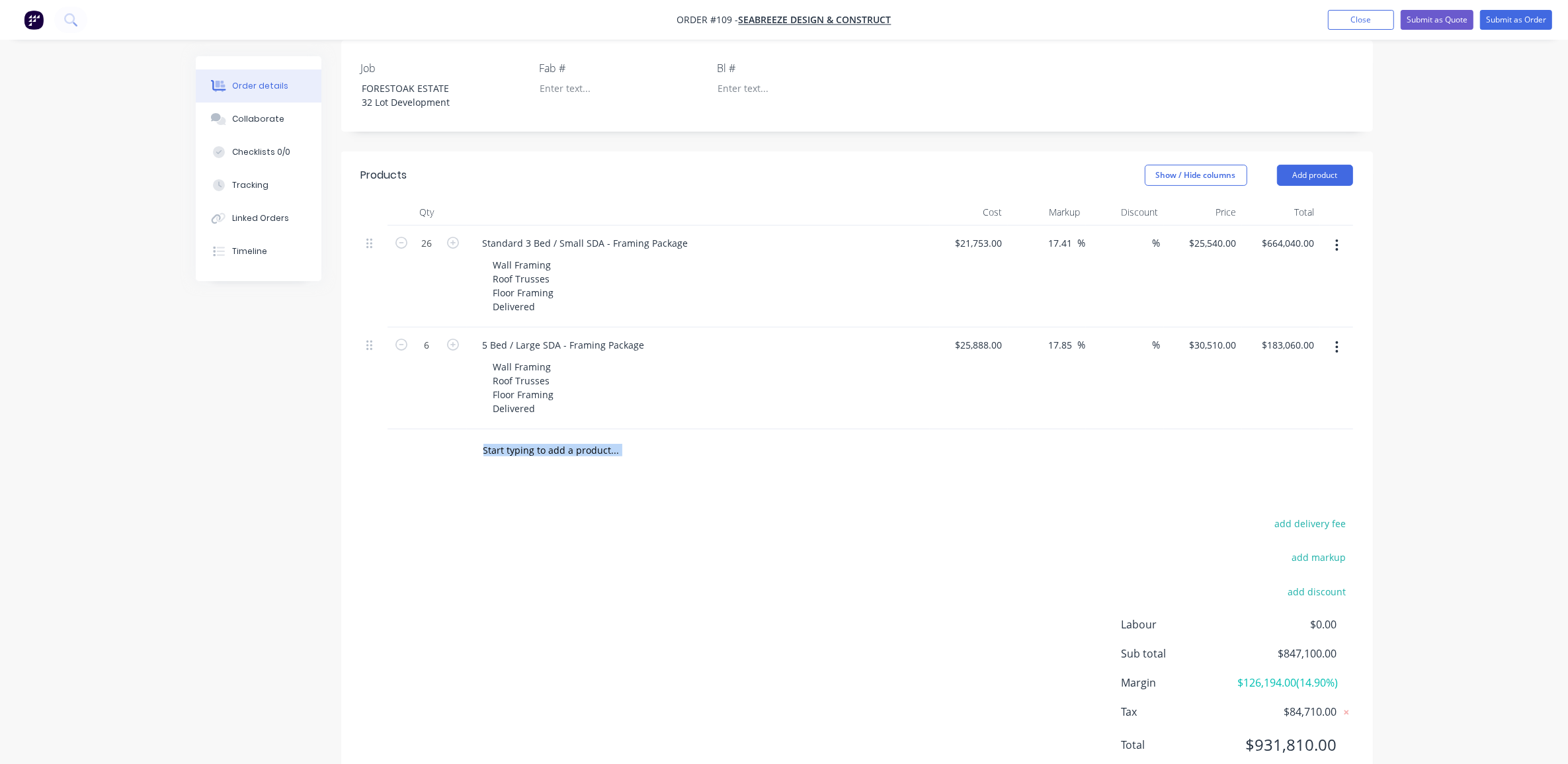
click at [1519, 433] on div "Order details Collaborate Checklists 0/0 Tracking Linked Orders Timeline Order …" at bounding box center [784, 198] width 1568 height 1223
drag, startPoint x: 1519, startPoint y: 433, endPoint x: 1457, endPoint y: 405, distance: 68.0
click at [1457, 405] on div "Order details Collaborate Checklists 0/0 Tracking Linked Orders Timeline Order …" at bounding box center [784, 198] width 1568 height 1223
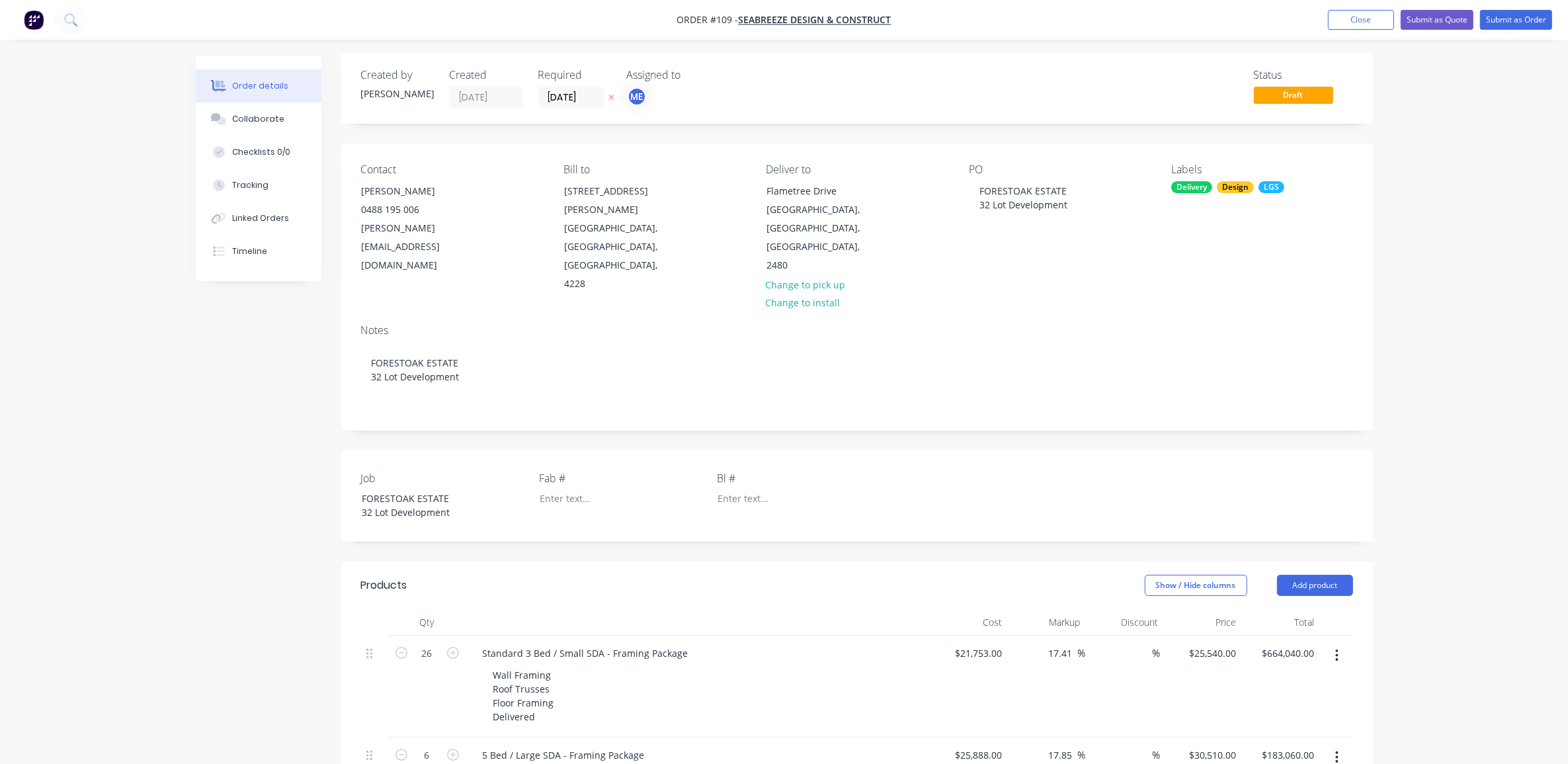
scroll to position [0, 0]
click at [1446, 363] on div "Order details Collaborate Checklists 0/0 Tracking Linked Orders Timeline Order …" at bounding box center [784, 611] width 1568 height 1223
click at [1449, 357] on div "Order details Collaborate Checklists 0/0 Tracking Linked Orders Timeline Order …" at bounding box center [784, 611] width 1568 height 1223
click at [1447, 370] on div "Order details Collaborate Checklists 0/0 Tracking Linked Orders Timeline Order …" at bounding box center [784, 611] width 1568 height 1223
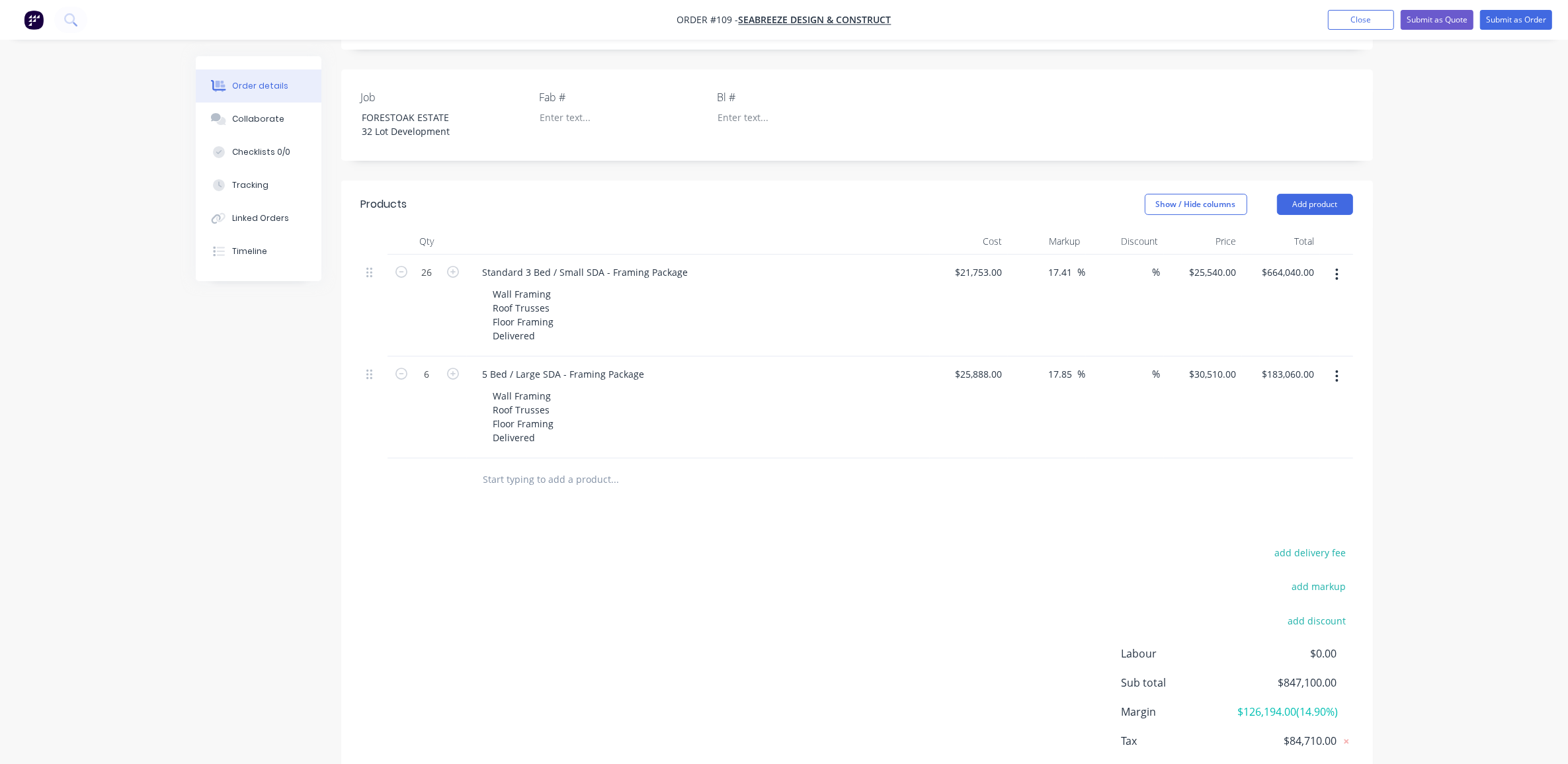
scroll to position [439, 0]
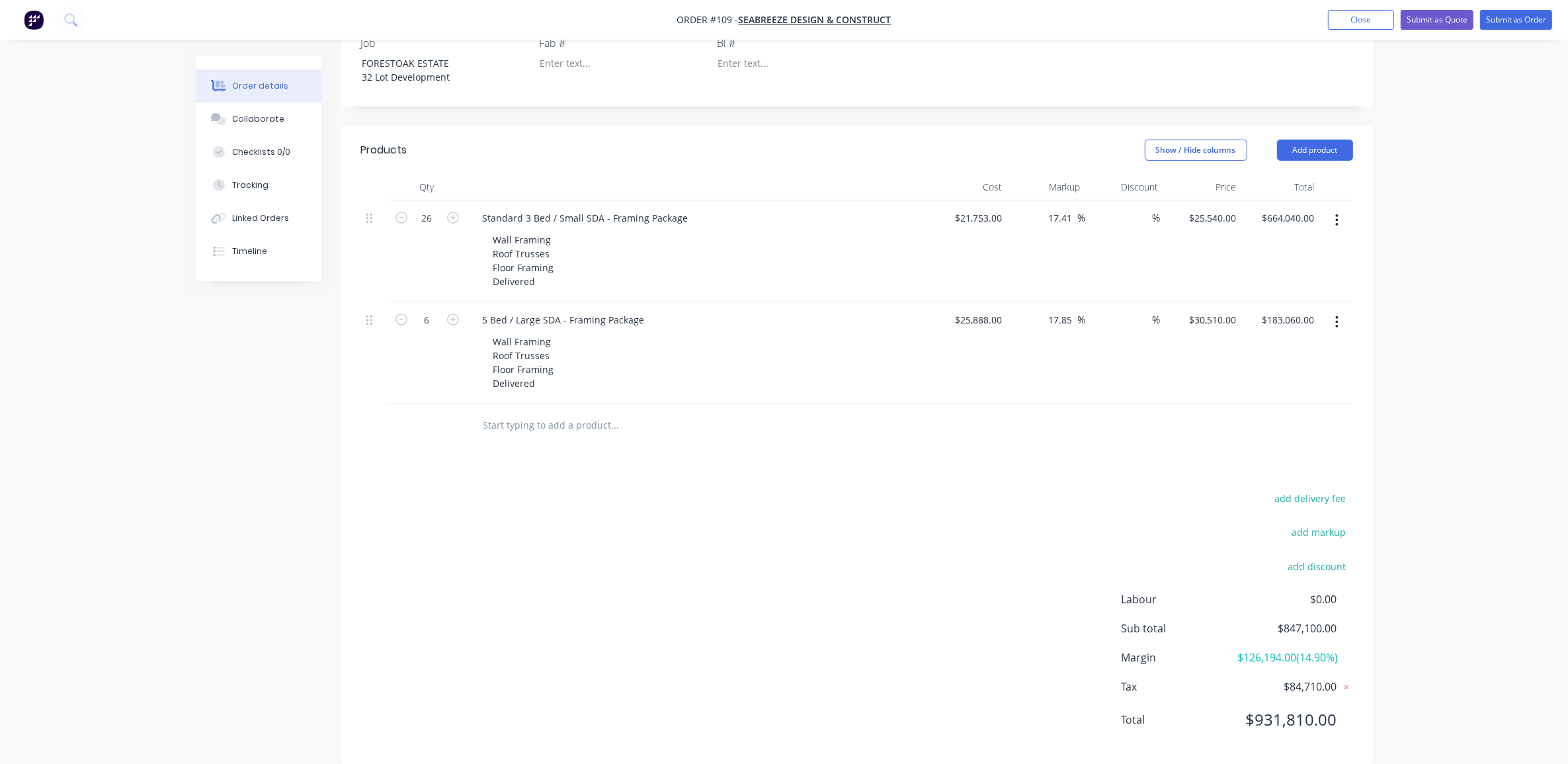
click at [1455, 336] on div "Order details Collaborate Checklists 0/0 Tracking Linked Orders Timeline Order …" at bounding box center [784, 173] width 1568 height 1223
click at [590, 412] on input "text" at bounding box center [615, 425] width 264 height 26
click at [1320, 140] on button "Add product" at bounding box center [1315, 150] width 76 height 21
click at [1276, 333] on div "Notes (Internal)" at bounding box center [1290, 342] width 102 height 19
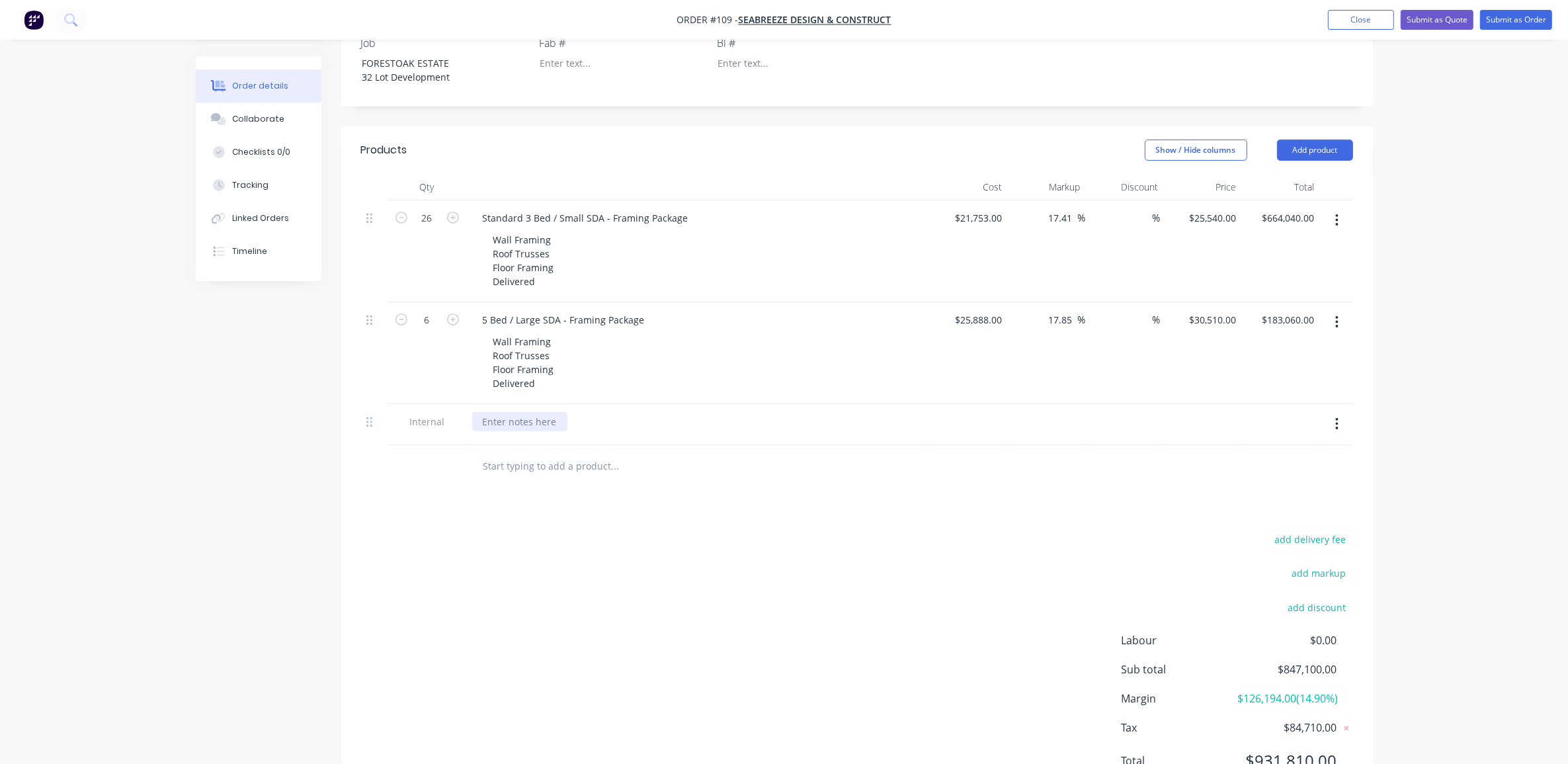
click at [536, 412] on div at bounding box center [520, 422] width 95 height 19
click at [1308, 140] on button "Add product" at bounding box center [1315, 150] width 76 height 21
drag, startPoint x: 1285, startPoint y: 334, endPoint x: 1254, endPoint y: 340, distance: 31.6
click at [1284, 359] on div "Notes (External)" at bounding box center [1290, 369] width 102 height 19
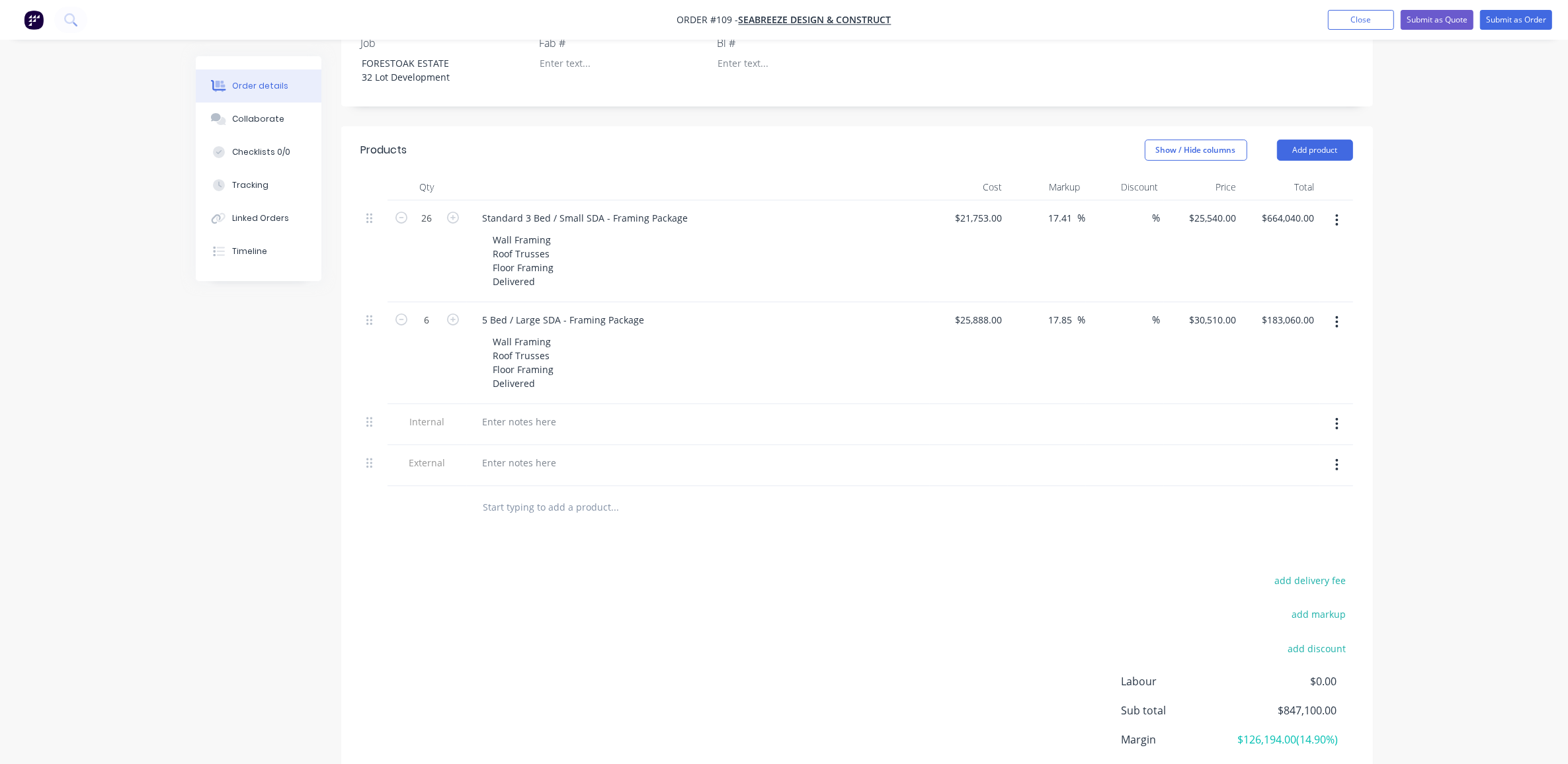
click at [1336, 417] on icon "button" at bounding box center [1337, 424] width 3 height 14
drag, startPoint x: 1287, startPoint y: 447, endPoint x: 1052, endPoint y: 458, distance: 235.3
click at [1282, 475] on div "Delete" at bounding box center [1290, 485] width 102 height 19
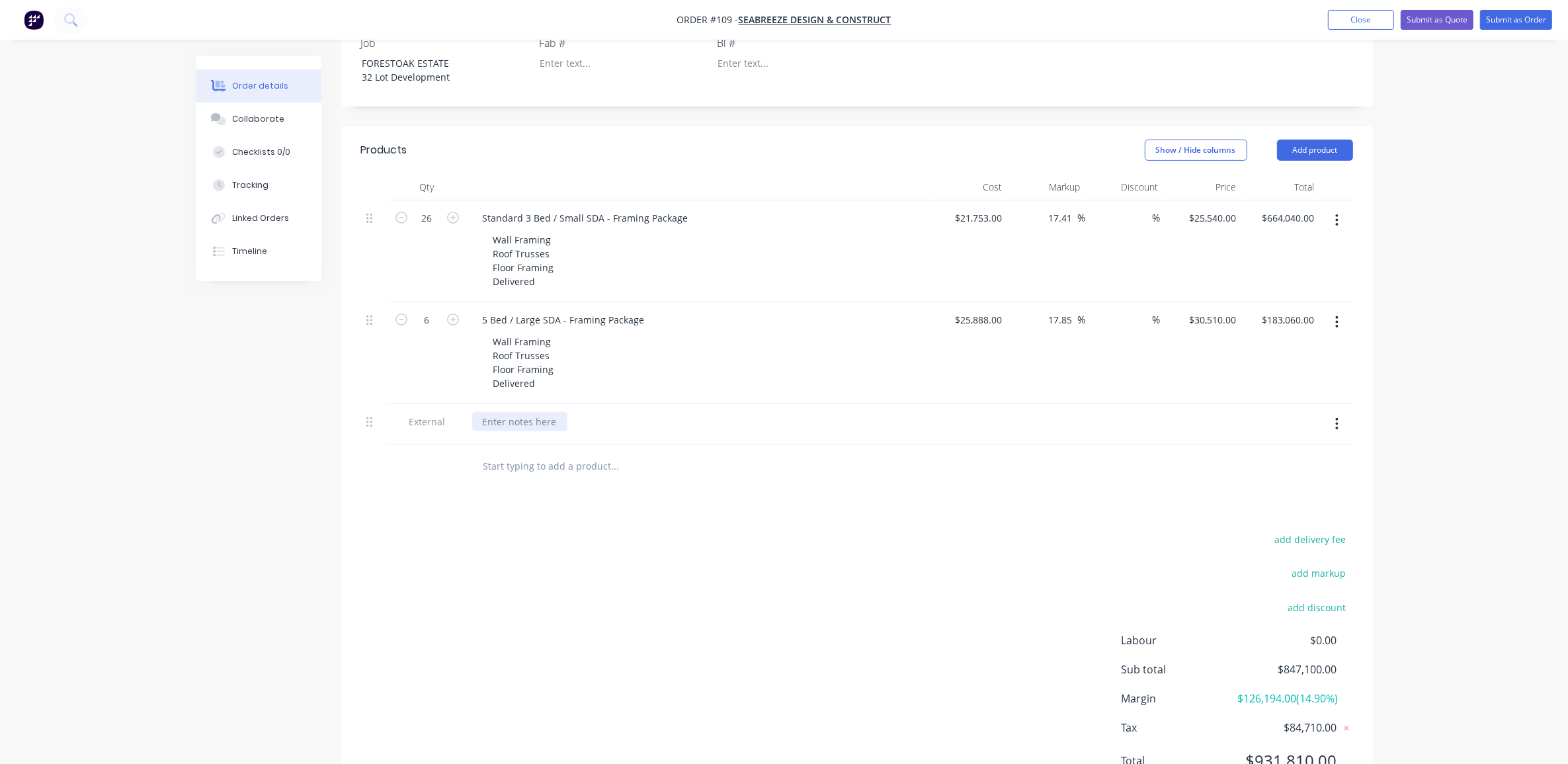
drag, startPoint x: 510, startPoint y: 394, endPoint x: 524, endPoint y: 400, distance: 15.2
click at [510, 404] on div at bounding box center [698, 424] width 463 height 41
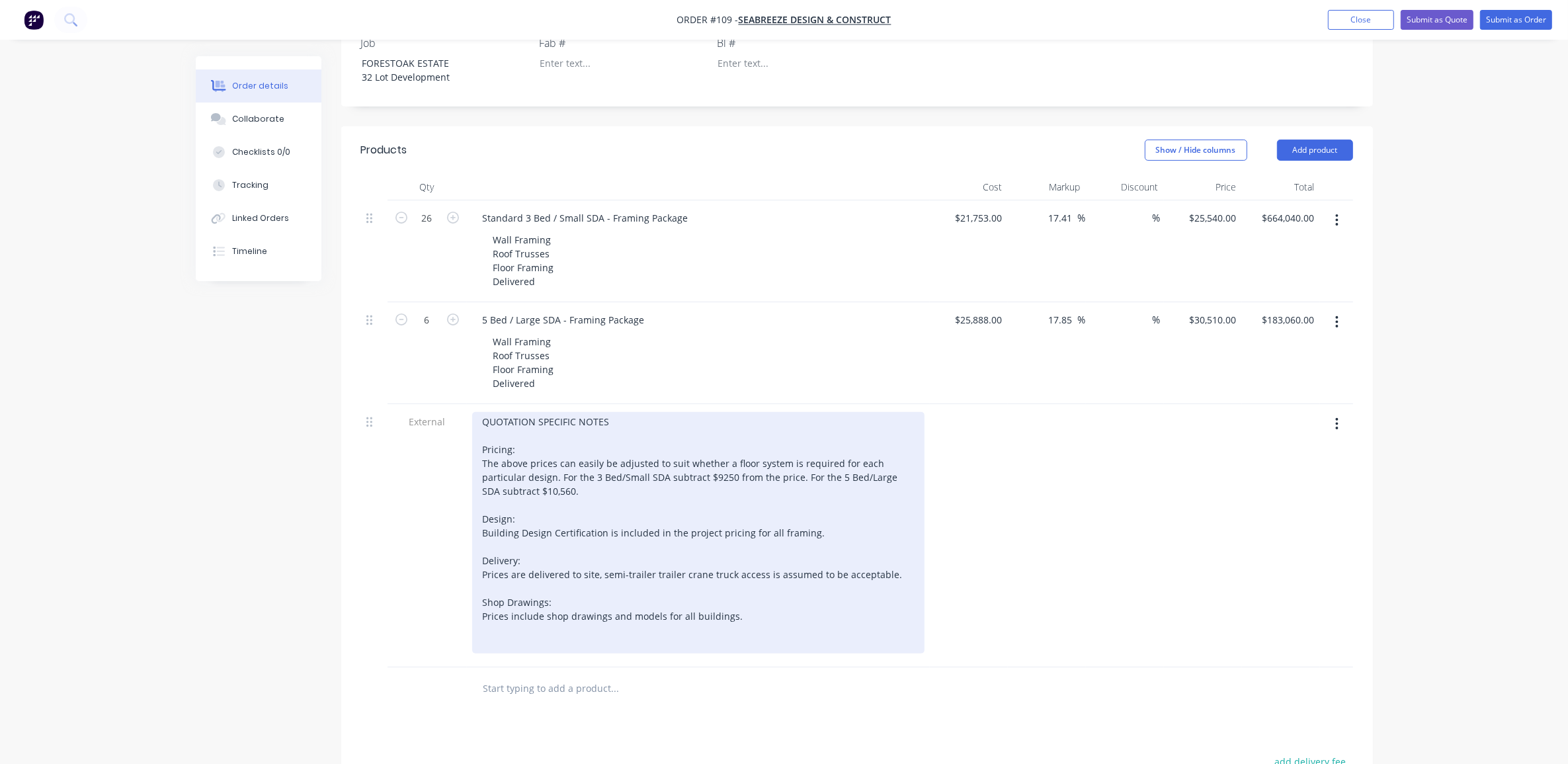
click at [483, 424] on div "QUOTATION SPECIFIC NOTES Pricing: The above prices can easily be adjusted to su…" at bounding box center [698, 533] width 452 height 241
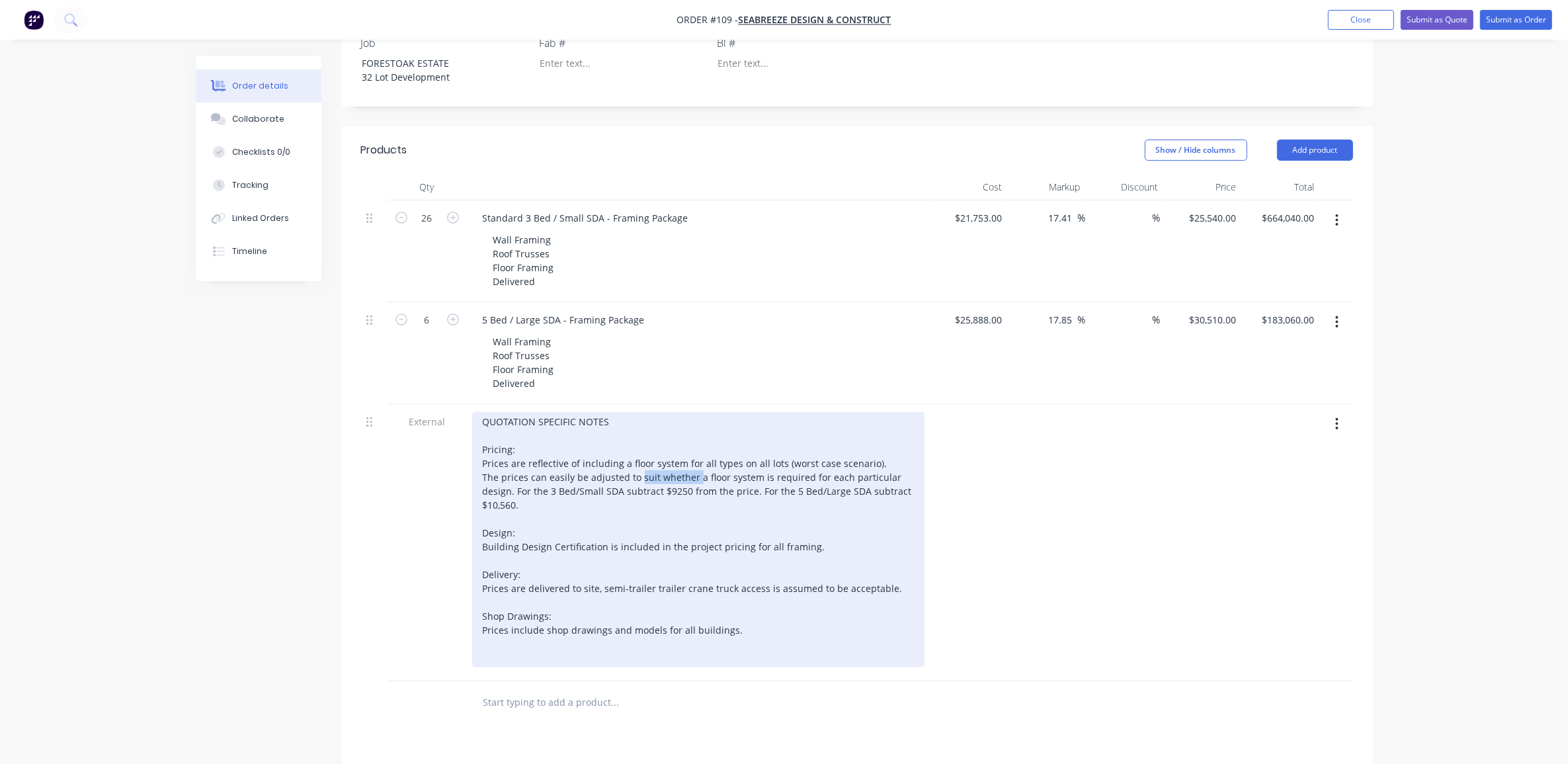
drag, startPoint x: 637, startPoint y: 441, endPoint x: 696, endPoint y: 441, distance: 59.0
click at [695, 441] on div "QUOTATION SPECIFIC NOTES Pricing: Prices are reflective of including a floor sy…" at bounding box center [698, 540] width 452 height 256
drag, startPoint x: 736, startPoint y: 438, endPoint x: 780, endPoint y: 438, distance: 44.0
click at [780, 438] on div "QUOTATION SPECIFIC NOTES Pricing: Prices are reflective of including a floor sy…" at bounding box center [698, 540] width 452 height 256
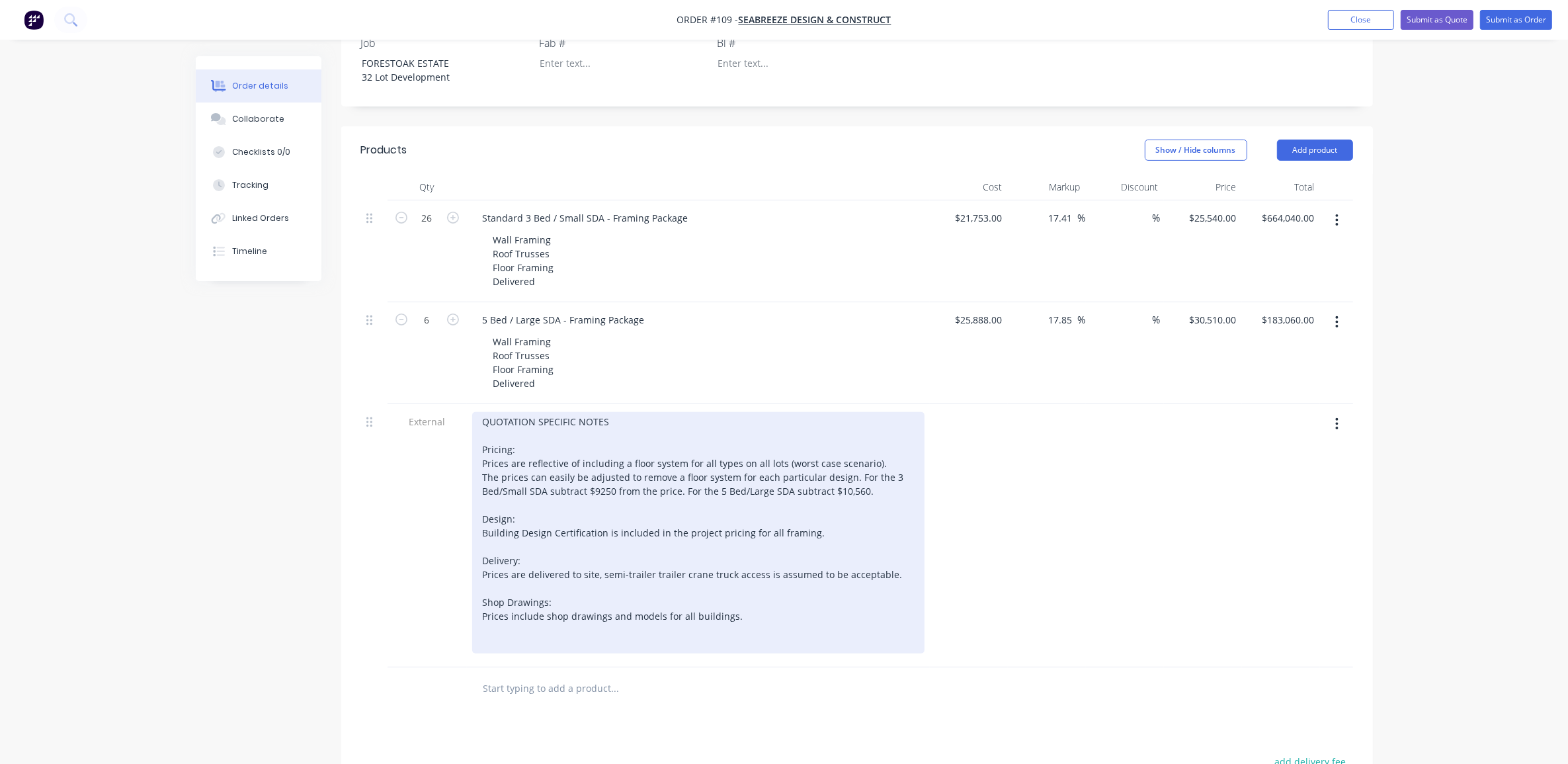
click at [792, 442] on div "QUOTATION SPECIFIC NOTES Pricing: Prices are reflective of including a floor sy…" at bounding box center [698, 533] width 452 height 241
click at [791, 442] on div "QUOTATION SPECIFIC NOTES Pricing: Prices are reflective of including a floor sy…" at bounding box center [698, 533] width 452 height 241
click at [808, 439] on div "QUOTATION SPECIFIC NOTES Pricing: Prices are reflective of including a floor sy…" at bounding box center [698, 533] width 452 height 241
click at [809, 445] on div "QUOTATION SPECIFIC NOTES Pricing: Prices are reflective of including a floor sy…" at bounding box center [698, 533] width 452 height 241
click at [816, 454] on div "QUOTATION SPECIFIC NOTES Pricing: Prices are reflective of including a floor sy…" at bounding box center [698, 533] width 452 height 241
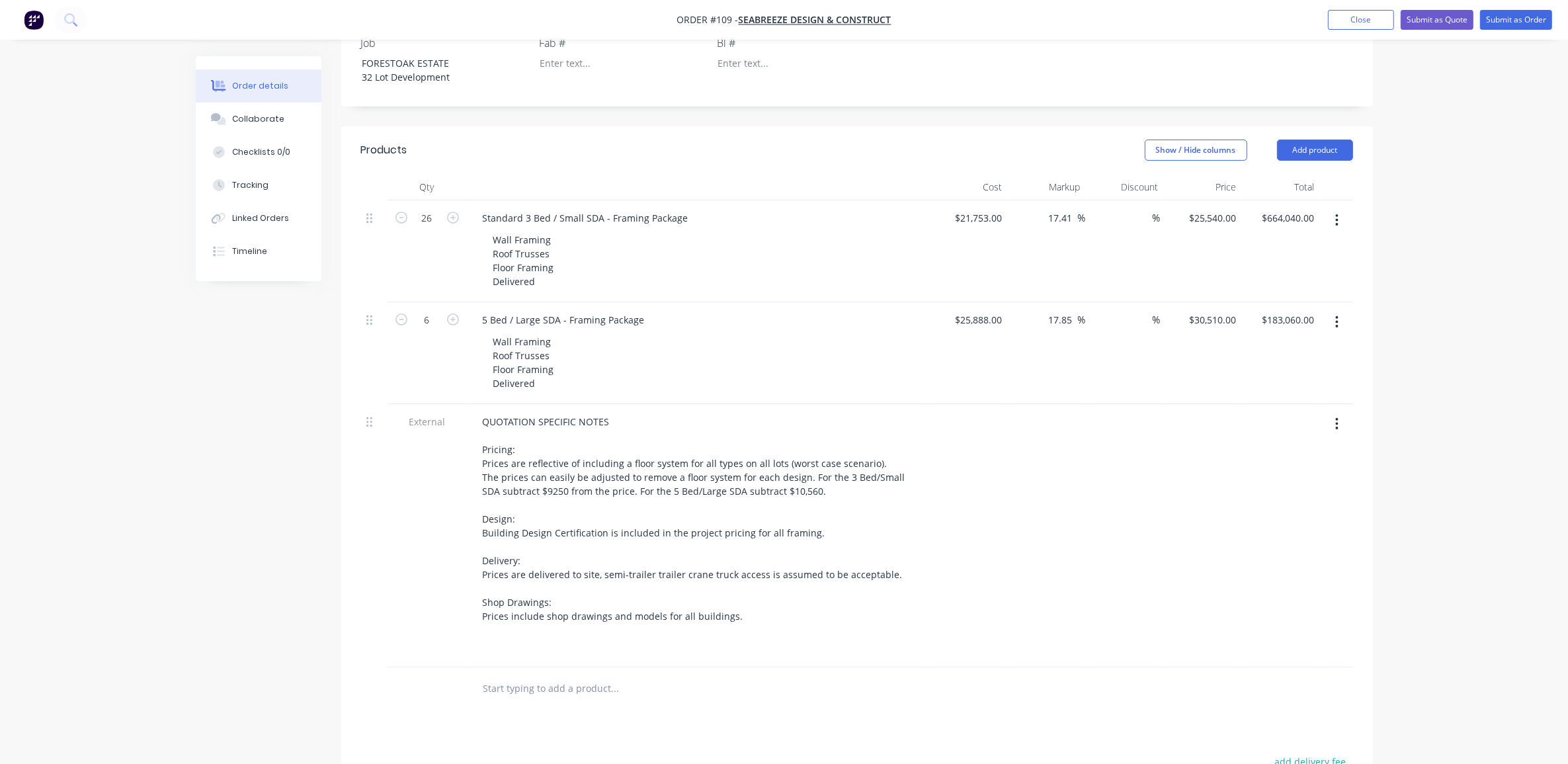
click at [590, 233] on div "Wall Framing Roof Trusses Floor Framing Delivered" at bounding box center [704, 261] width 442 height 61
drag, startPoint x: 567, startPoint y: 230, endPoint x: 562, endPoint y: 235, distance: 7.1
click at [567, 230] on div "Wall Framing Roof Trusses Floor Framing Delivered" at bounding box center [704, 261] width 442 height 61
click at [539, 233] on div "Wall Framing Roof Trusses Floor Framing Delivered" at bounding box center [523, 261] width 82 height 61
click at [559, 230] on div "Wall Framing Roof Trusses Floor Framing Delivered" at bounding box center [523, 261] width 82 height 61
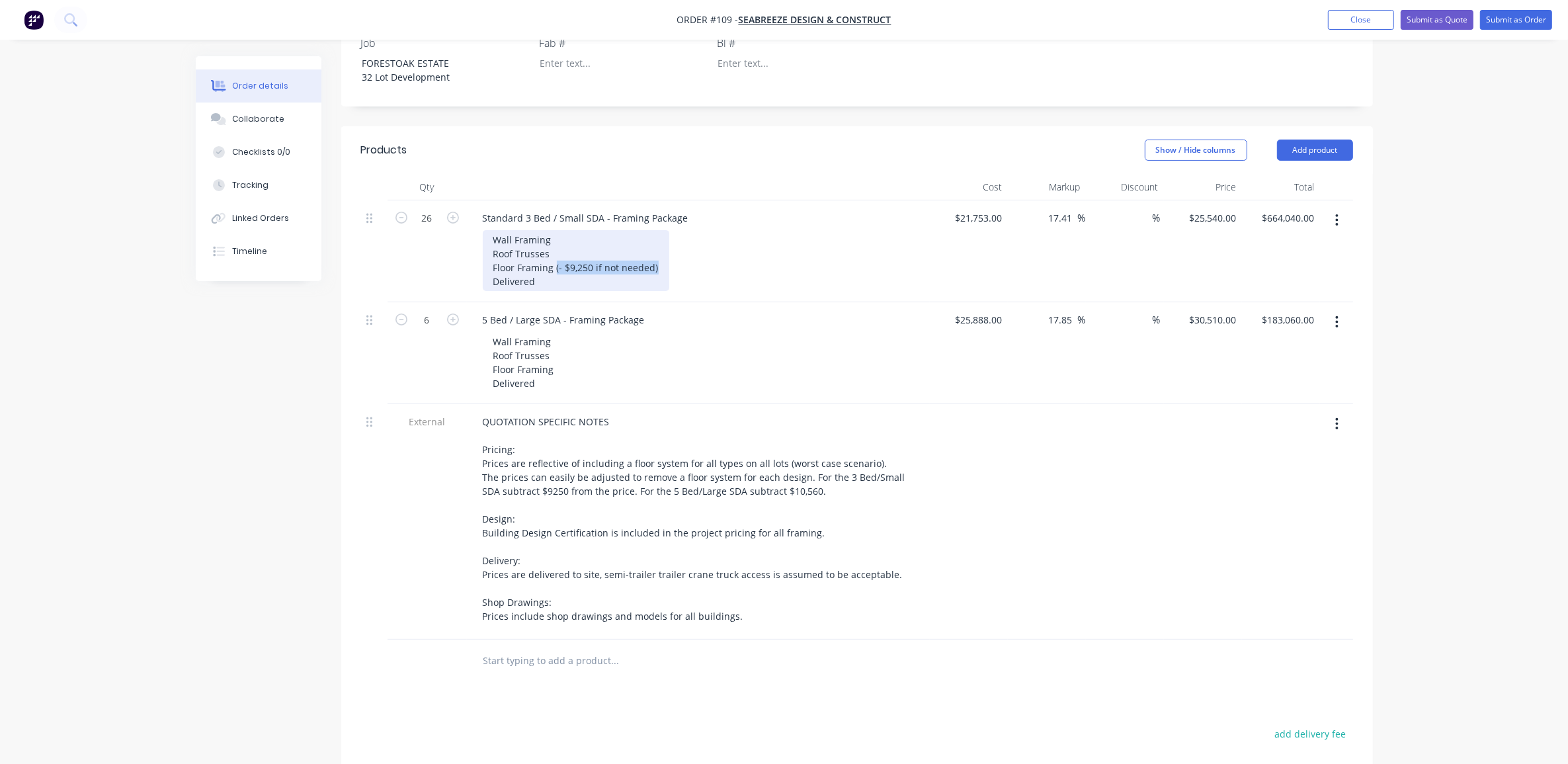
drag, startPoint x: 656, startPoint y: 230, endPoint x: 556, endPoint y: 235, distance: 100.1
click at [556, 235] on div "Wall Framing Roof Trusses Floor Framing (- $9,250 if not needed) Delivered" at bounding box center [576, 261] width 186 height 61
copy div "(- $9,250 if not needed)"
click at [564, 332] on div "Wall Framing Roof Trusses Floor Framing Delivered" at bounding box center [704, 363] width 442 height 61
click at [554, 332] on div "Wall Framing Roof Trusses Floor Framing Delivered" at bounding box center [523, 363] width 82 height 61
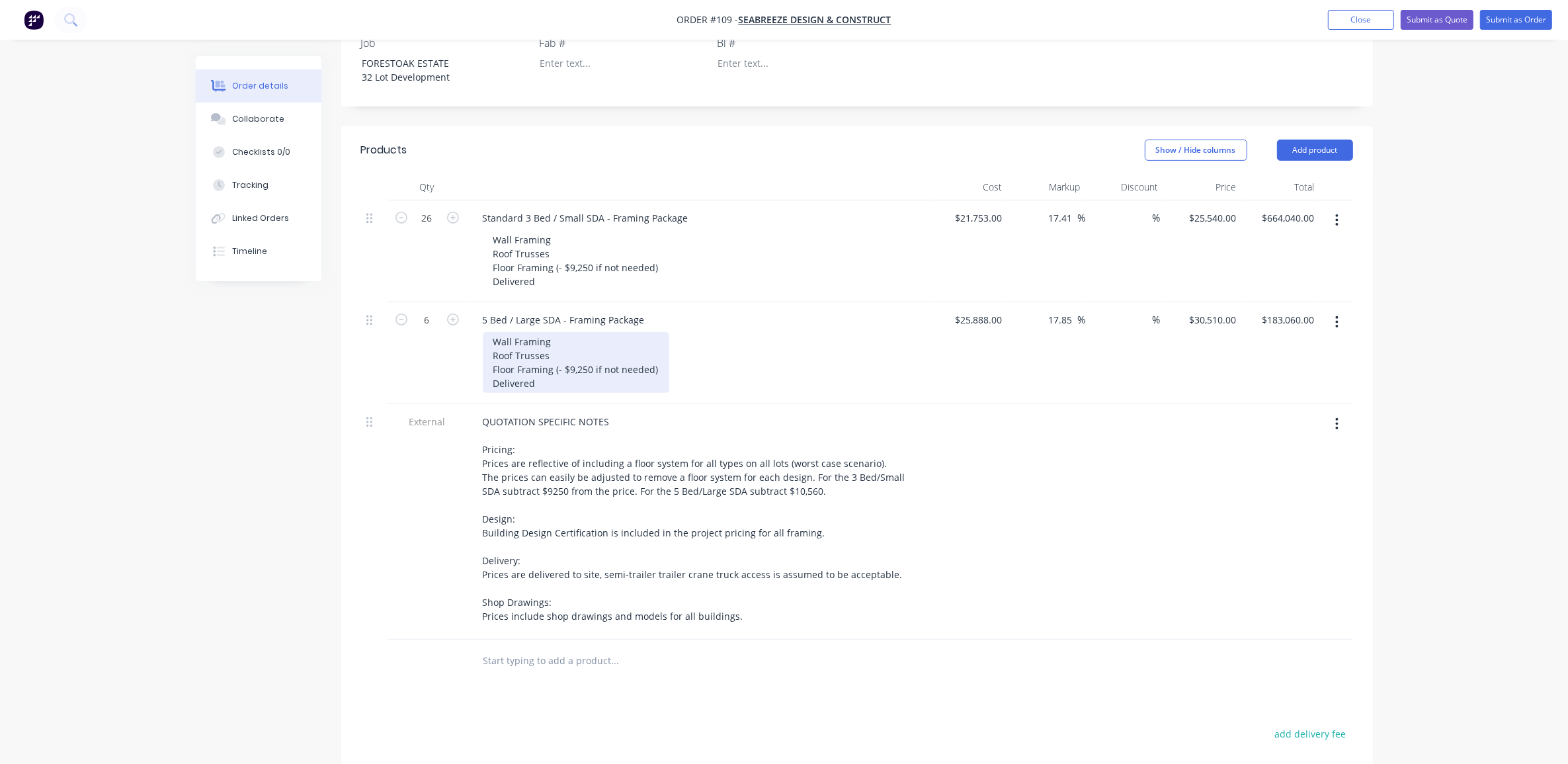
click at [562, 333] on div "Wall Framing Roof Trusses Floor Framing (- $9,250 if not needed) Delivered" at bounding box center [576, 363] width 186 height 61
drag, startPoint x: 571, startPoint y: 335, endPoint x: 590, endPoint y: 336, distance: 19.0
click at [590, 336] on div "Wall Framing Roof Trusses Floor Framing (- $9,250 if not needed) Delivered" at bounding box center [576, 363] width 186 height 61
click at [213, 534] on div "Created by [PERSON_NAME] Created [DATE] Required [DATE] Assigned to ME Status D…" at bounding box center [784, 319] width 1178 height 1402
click at [40, 547] on div "Order details Collaborate Checklists 0/0 Tracking Linked Orders Timeline Order …" at bounding box center [784, 290] width 1568 height 1458
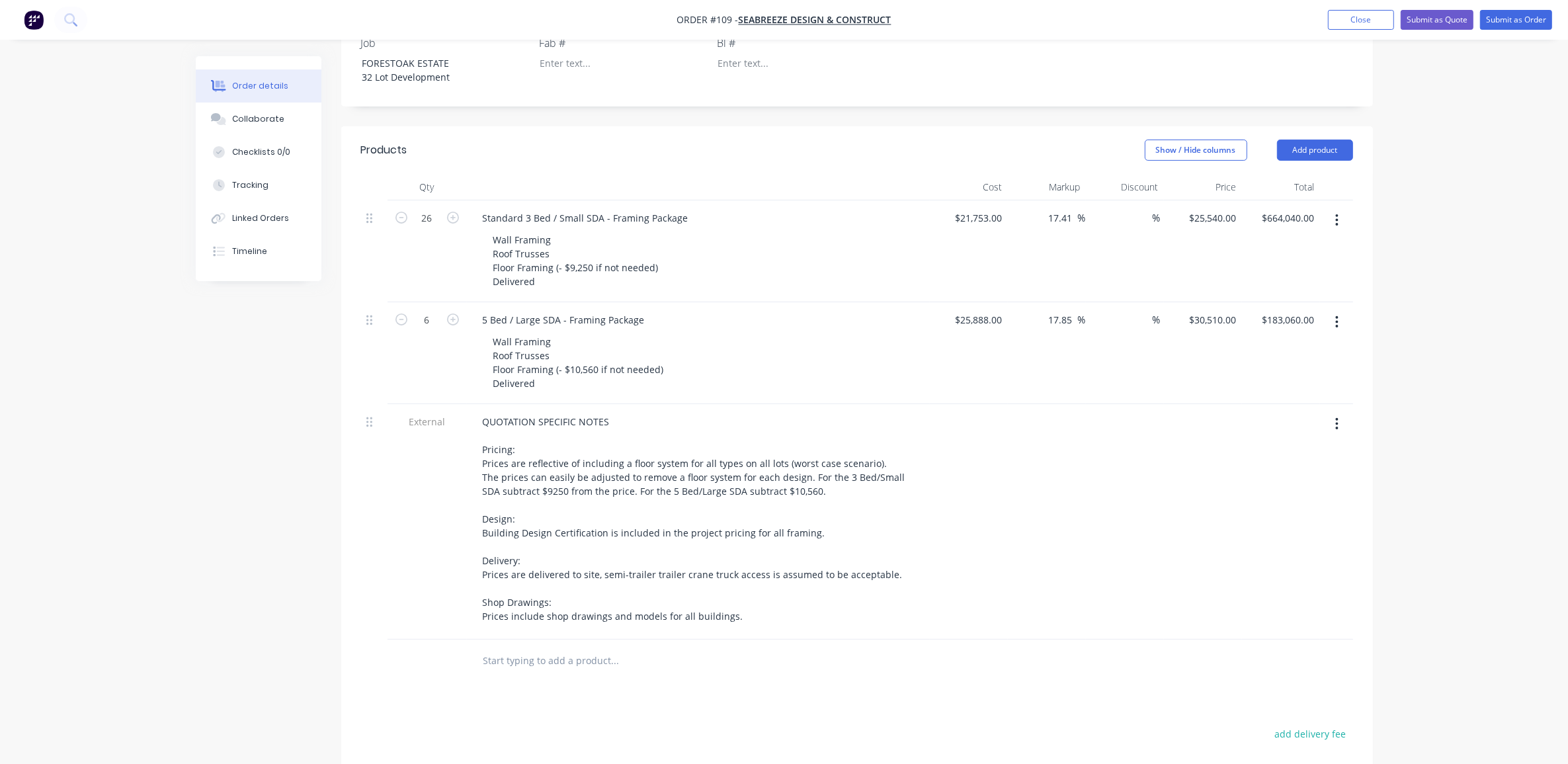
click at [1426, 477] on div "Order details Collaborate Checklists 0/0 Tracking Linked Orders Timeline Order …" at bounding box center [784, 290] width 1568 height 1458
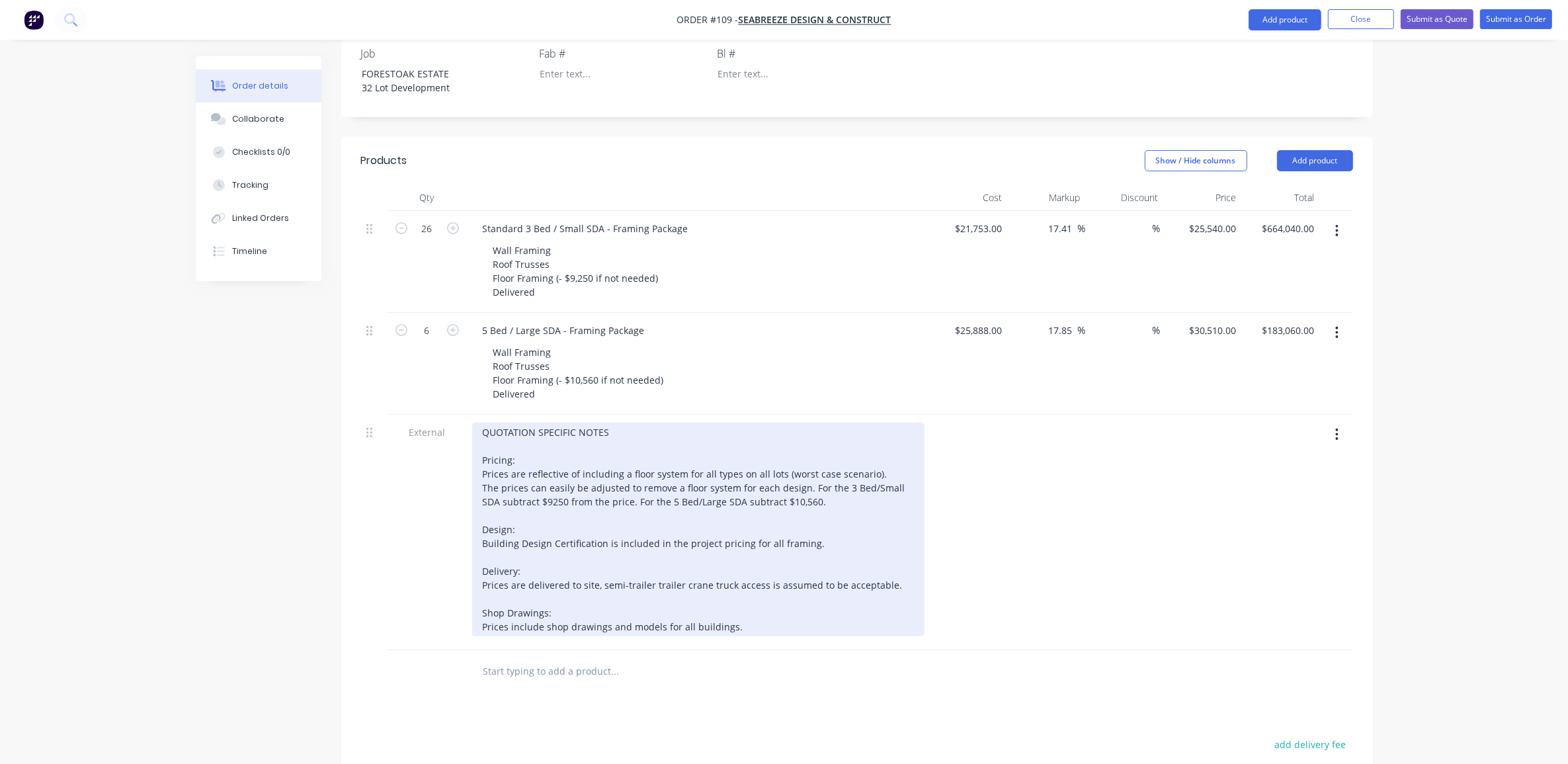
scroll to position [426, 0]
click at [822, 464] on div "QUOTATION SPECIFIC NOTES Pricing: Prices are reflective of including a floor sy…" at bounding box center [698, 530] width 452 height 214
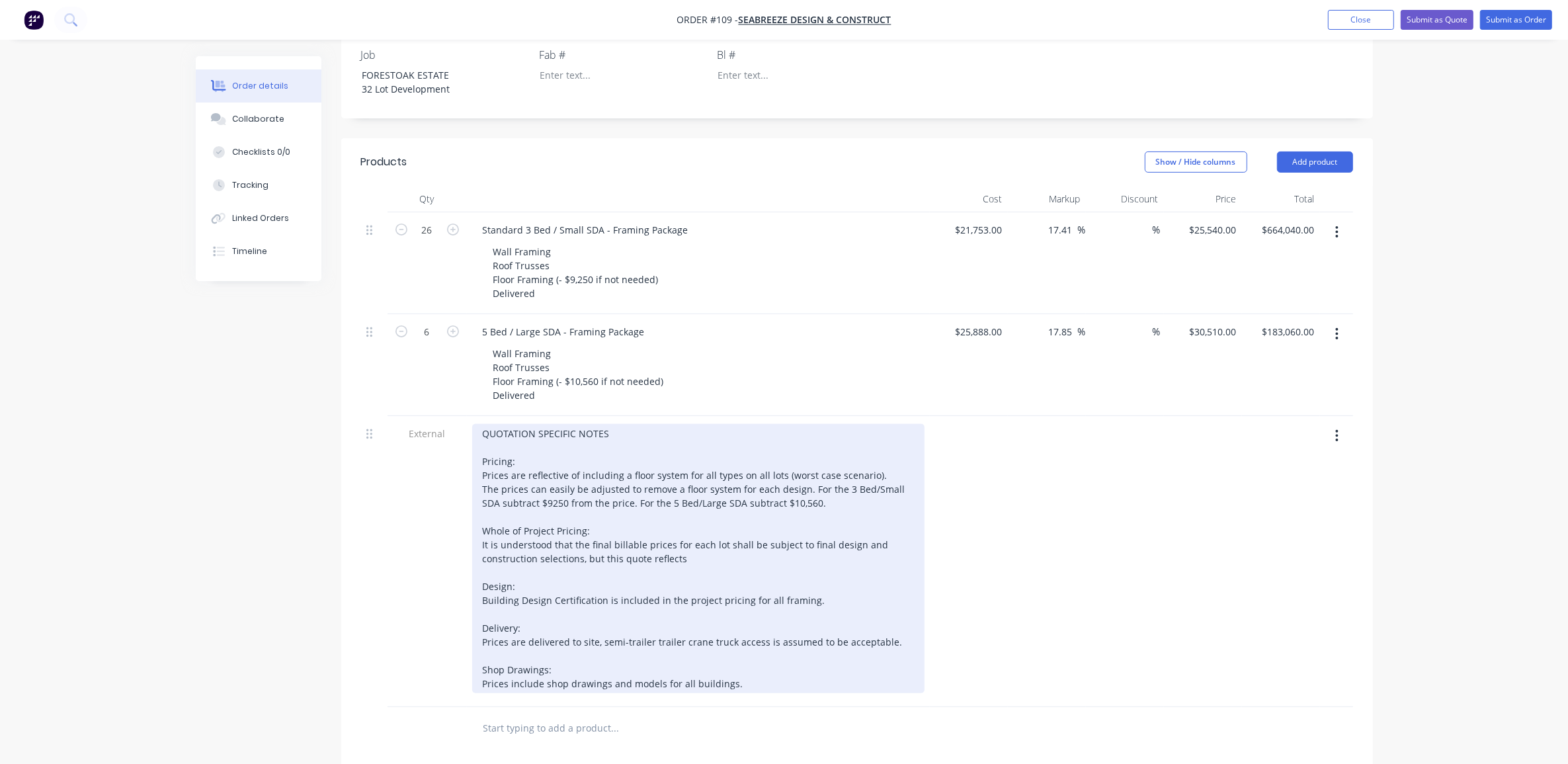
click at [715, 521] on div "QUOTATION SPECIFIC NOTES Pricing: Prices are reflective of including a floor sy…" at bounding box center [698, 558] width 452 height 269
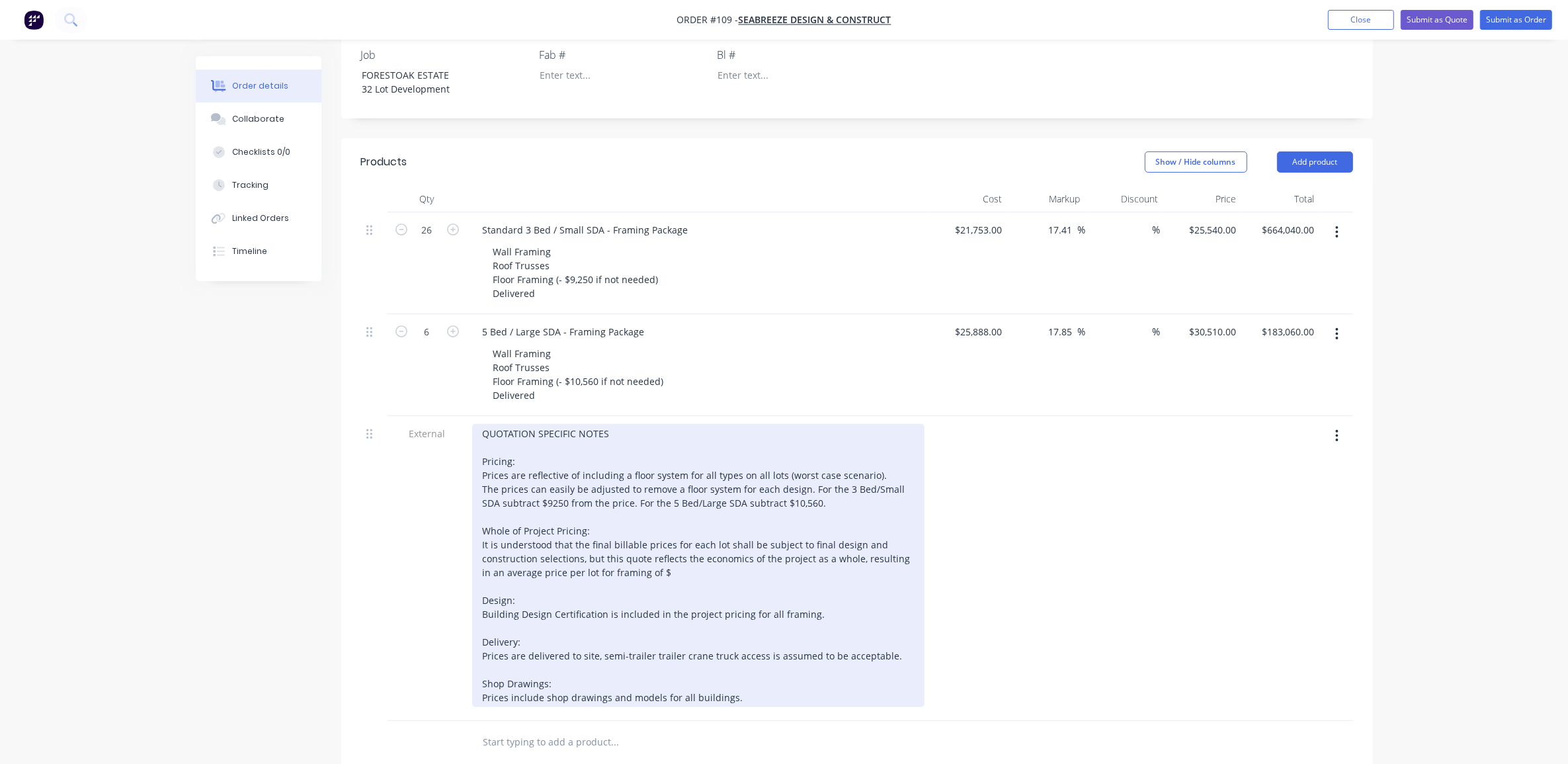
click at [719, 534] on div "QUOTATION SPECIFIC NOTES Pricing: Prices are reflective of including a floor sy…" at bounding box center [698, 565] width 452 height 283
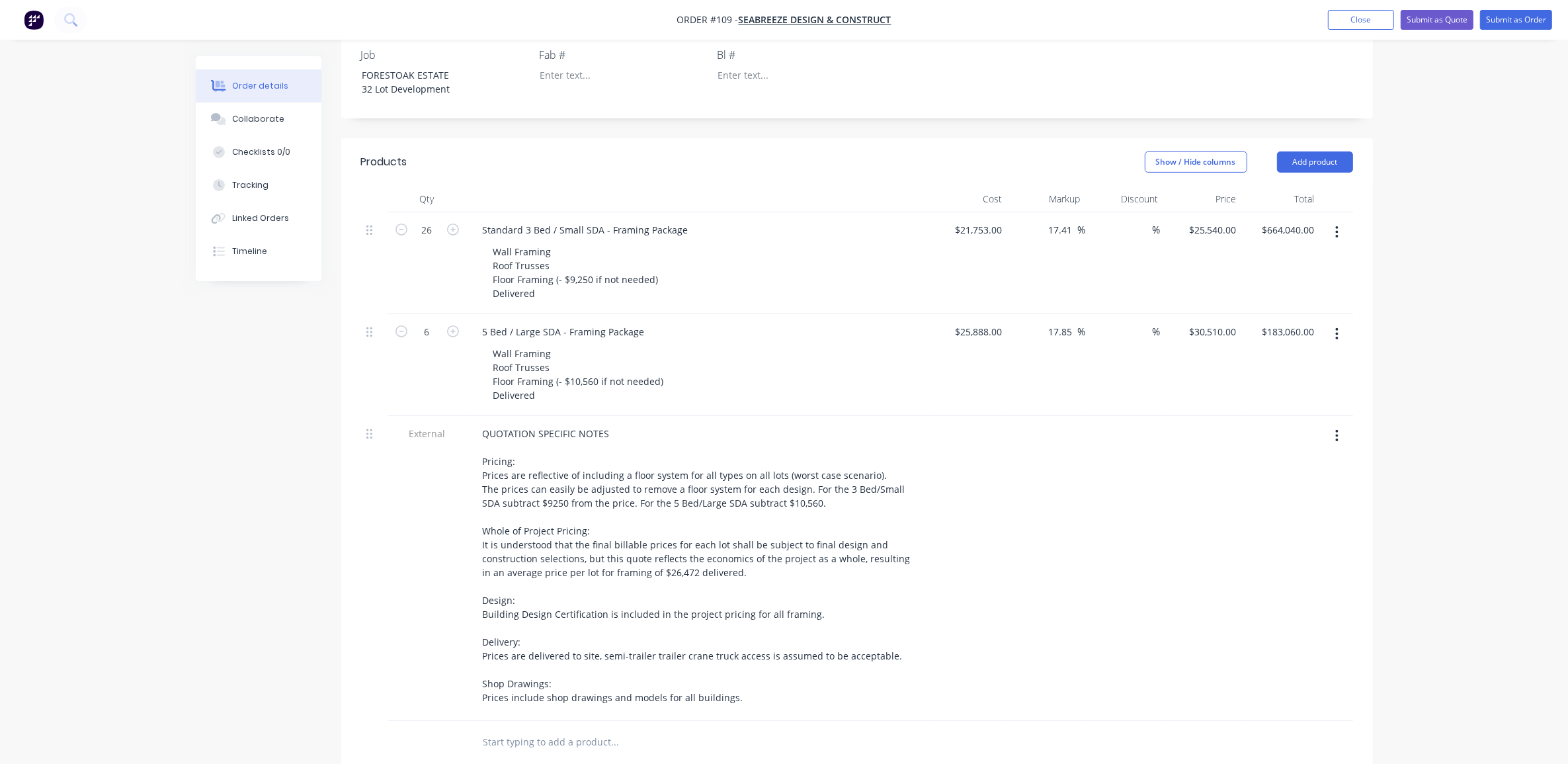
click at [197, 553] on div "Created by [PERSON_NAME] Created [DATE] Required [DATE] Assigned to ME Status D…" at bounding box center [784, 365] width 1178 height 1472
click at [223, 561] on div "Created by [PERSON_NAME] Created [DATE] Required [DATE] Assigned to ME Status D…" at bounding box center [784, 365] width 1178 height 1472
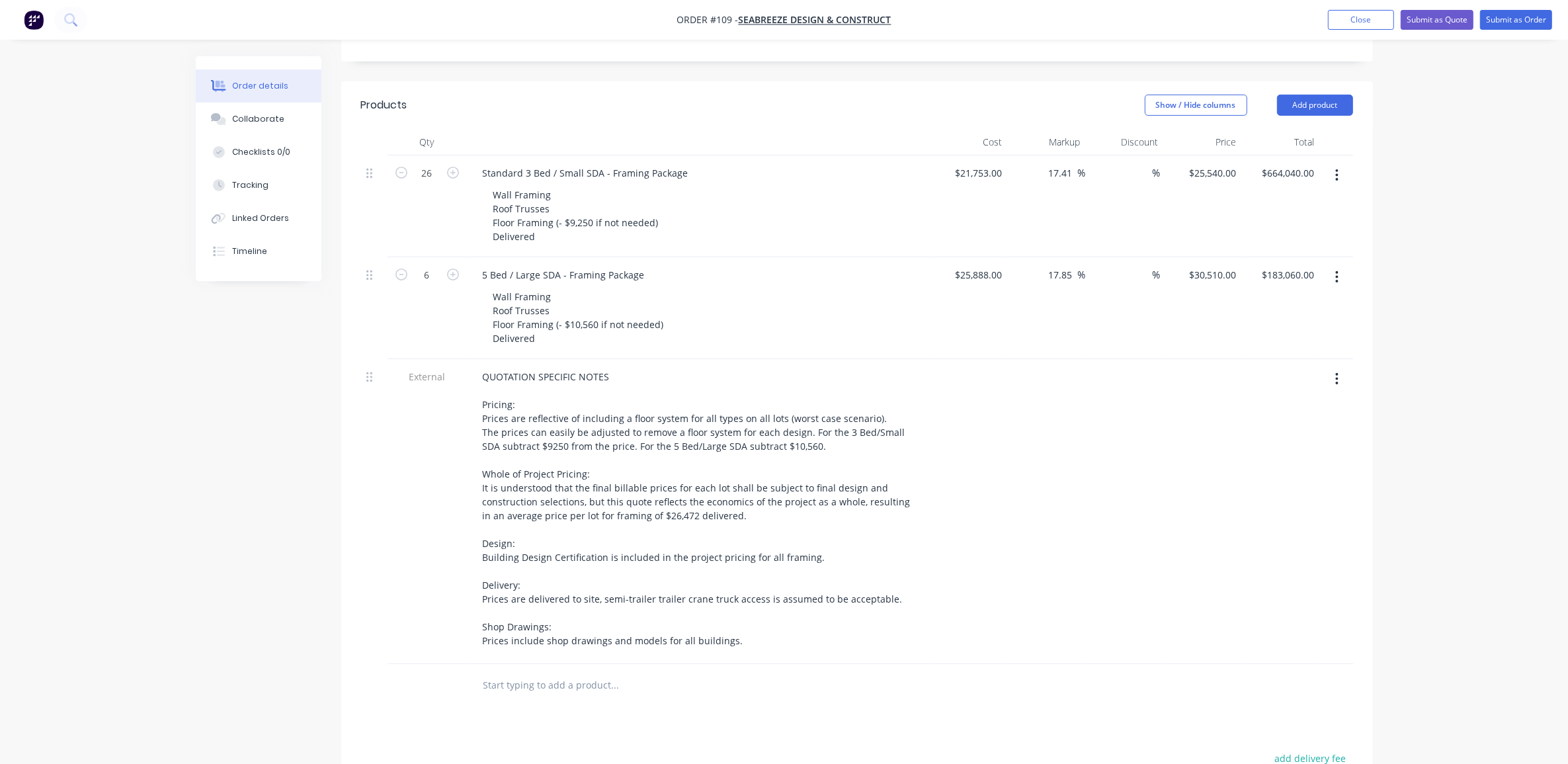
scroll to position [344, 0]
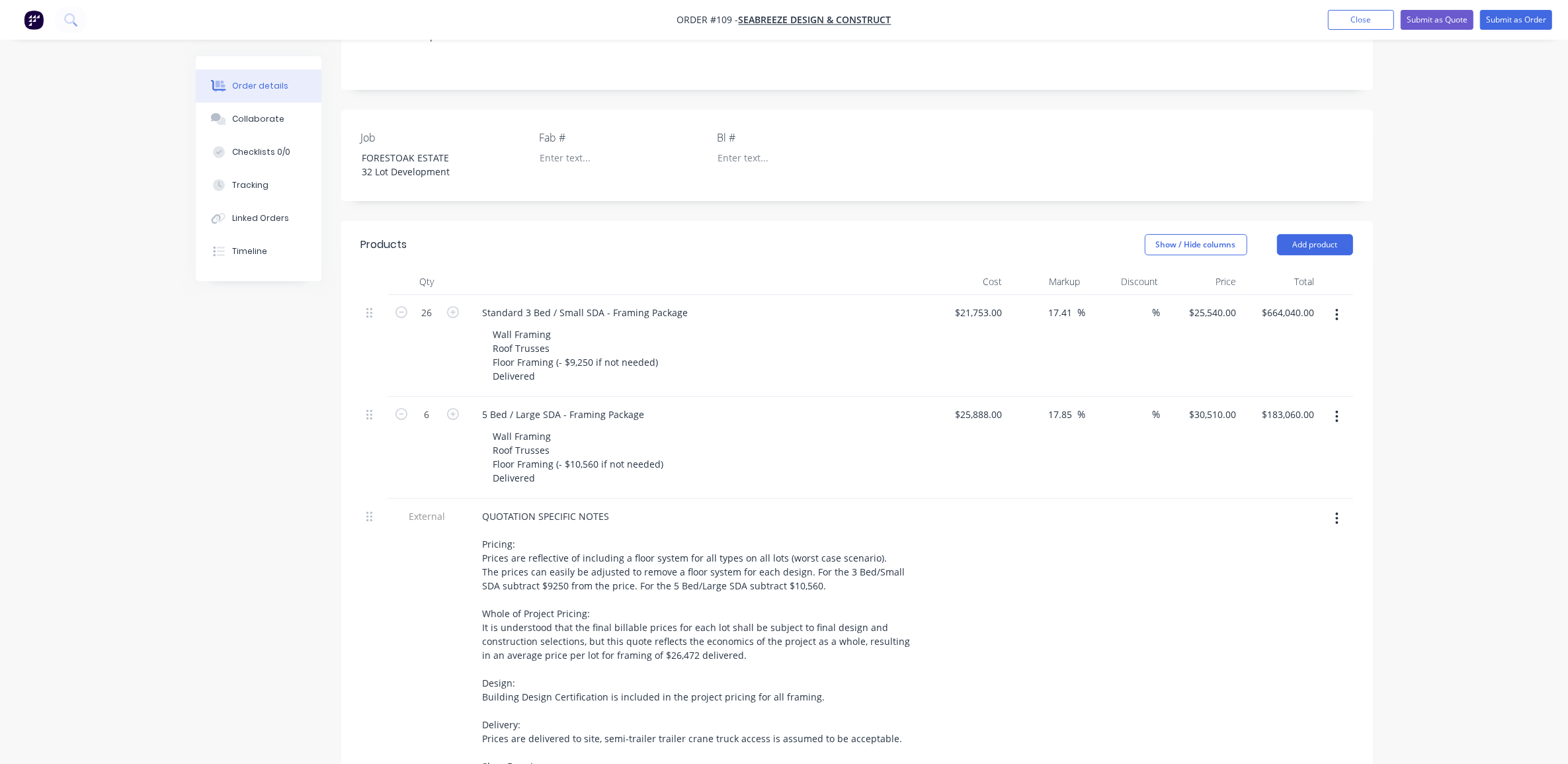
click at [190, 544] on div "Order details Collaborate Checklists 0/0 Tracking Linked Orders Timeline Order …" at bounding box center [784, 448] width 1204 height 1472
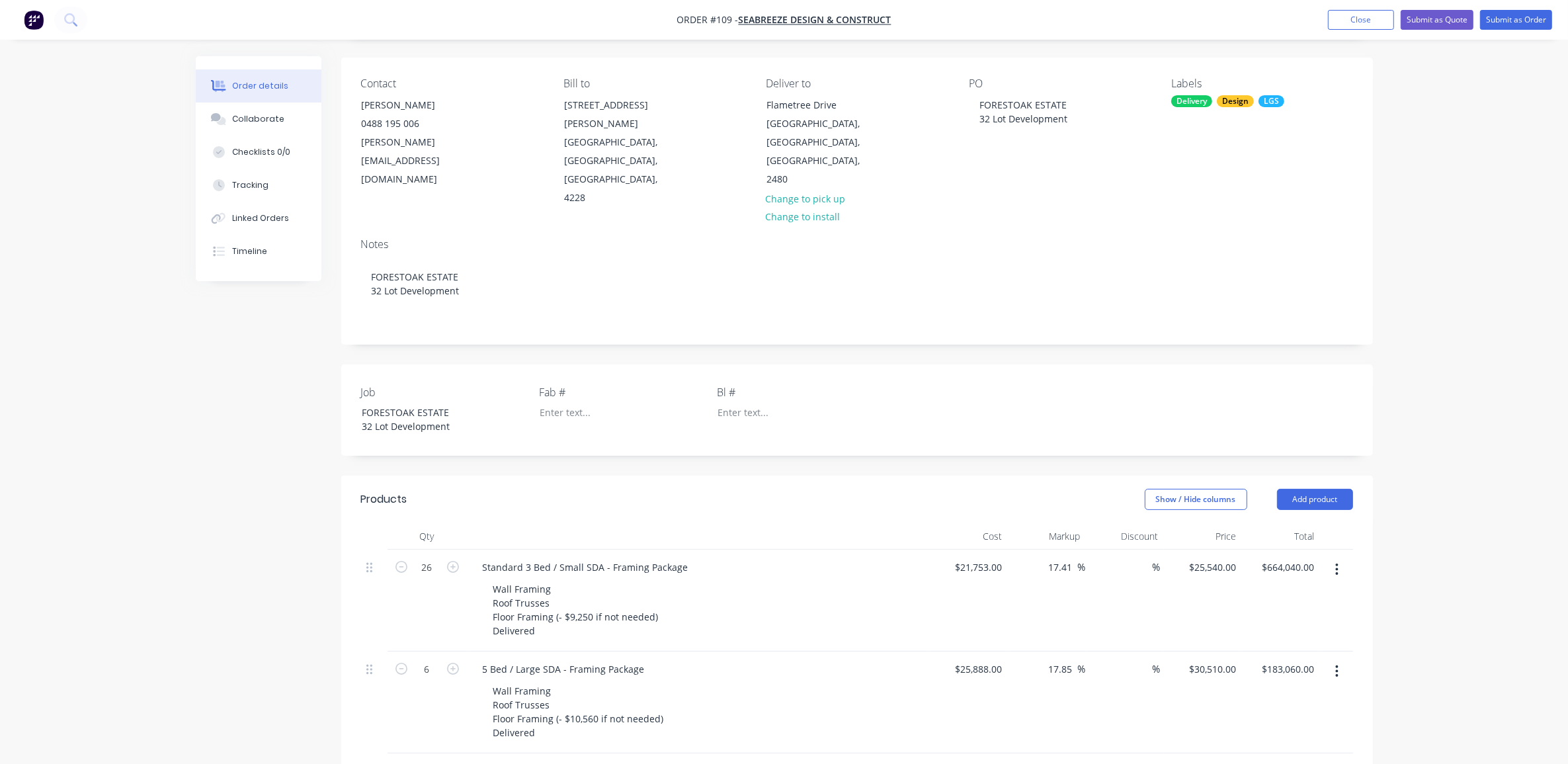
scroll to position [0, 0]
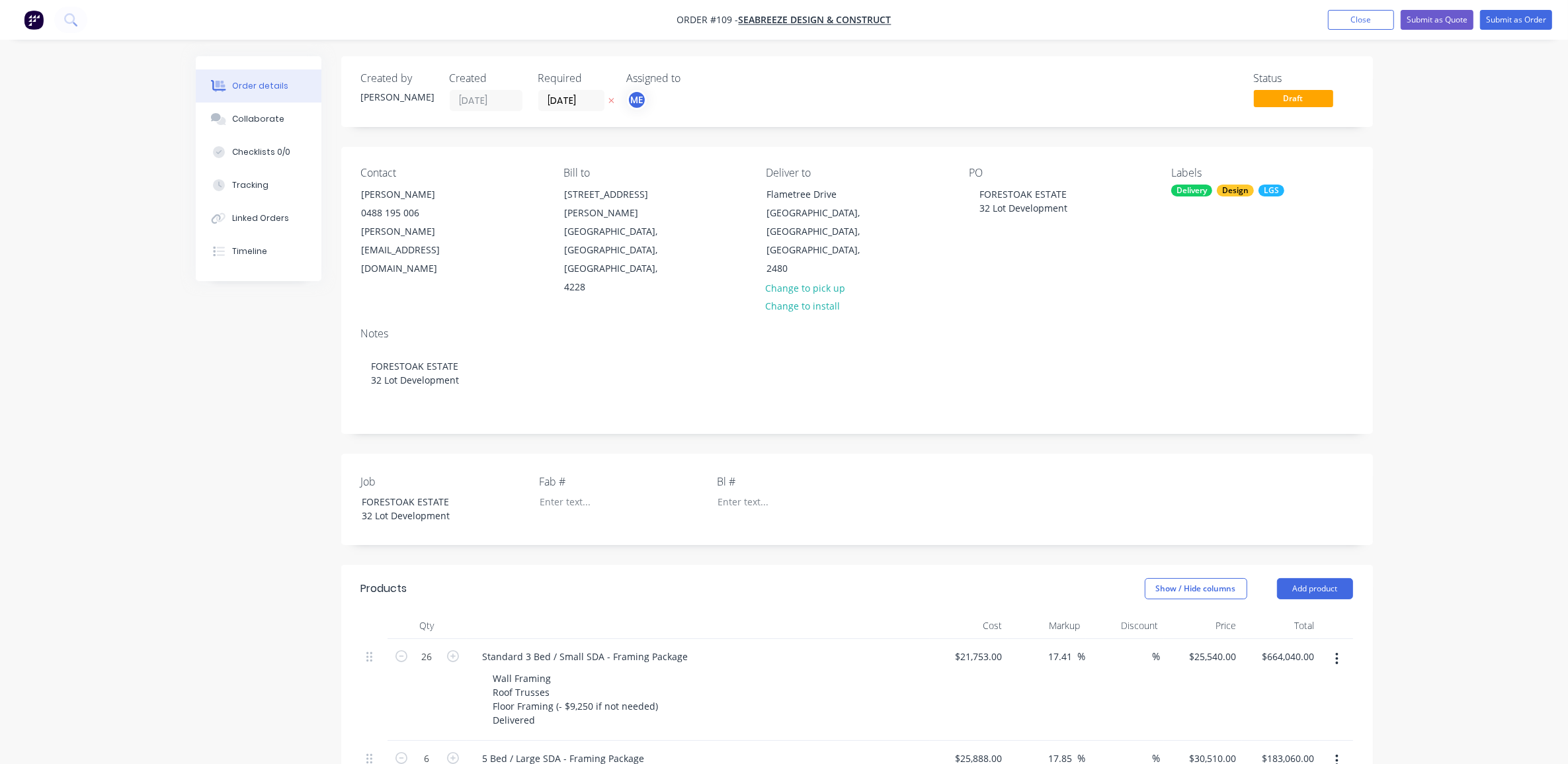
click at [176, 501] on div "Order details Collaborate Checklists 0/0 Tracking Linked Orders Timeline Order …" at bounding box center [784, 764] width 1568 height 1528
click at [1487, 254] on div "Order details Collaborate Checklists 0/0 Tracking Linked Orders Timeline Order …" at bounding box center [784, 764] width 1568 height 1528
click at [1465, 249] on div "Order details Collaborate Checklists 0/0 Tracking Linked Orders Timeline Order …" at bounding box center [784, 764] width 1568 height 1528
click at [1479, 186] on div "Order details Collaborate Checklists 0/0 Tracking Linked Orders Timeline Order …" at bounding box center [784, 764] width 1568 height 1528
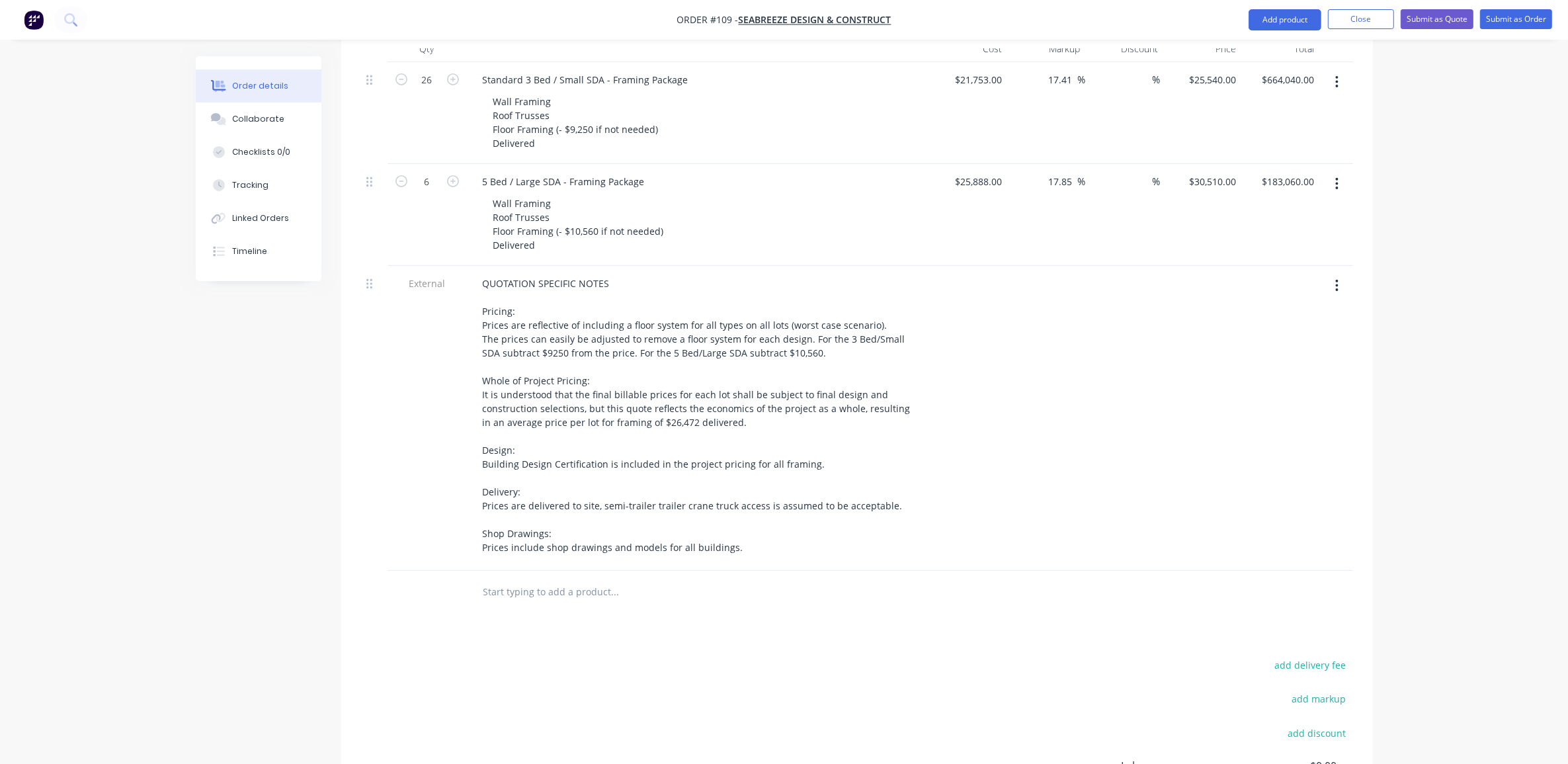
scroll to position [579, 0]
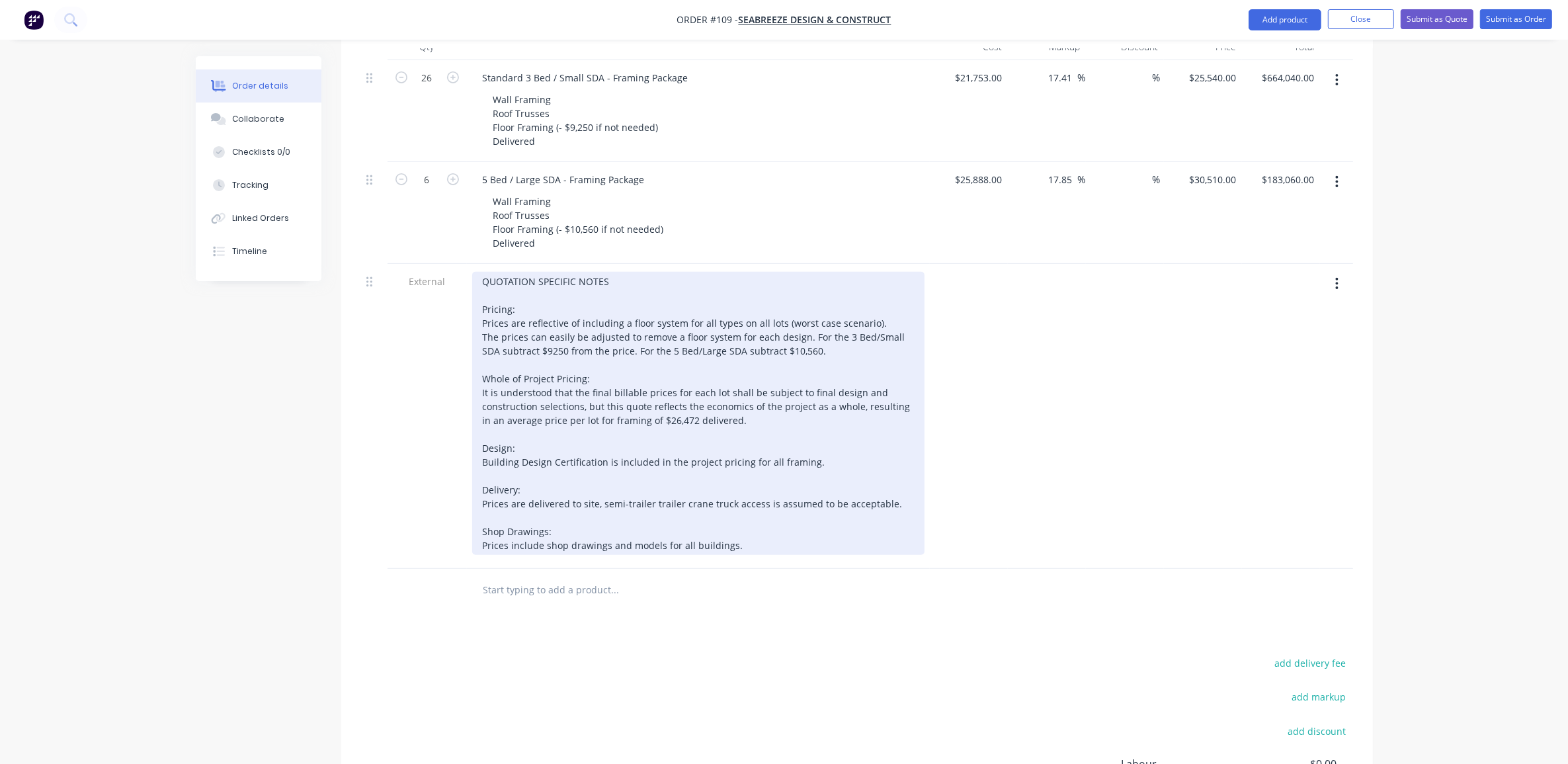
click at [764, 389] on div "QUOTATION SPECIFIC NOTES Pricing: Prices are reflective of including a floor sy…" at bounding box center [698, 414] width 452 height 283
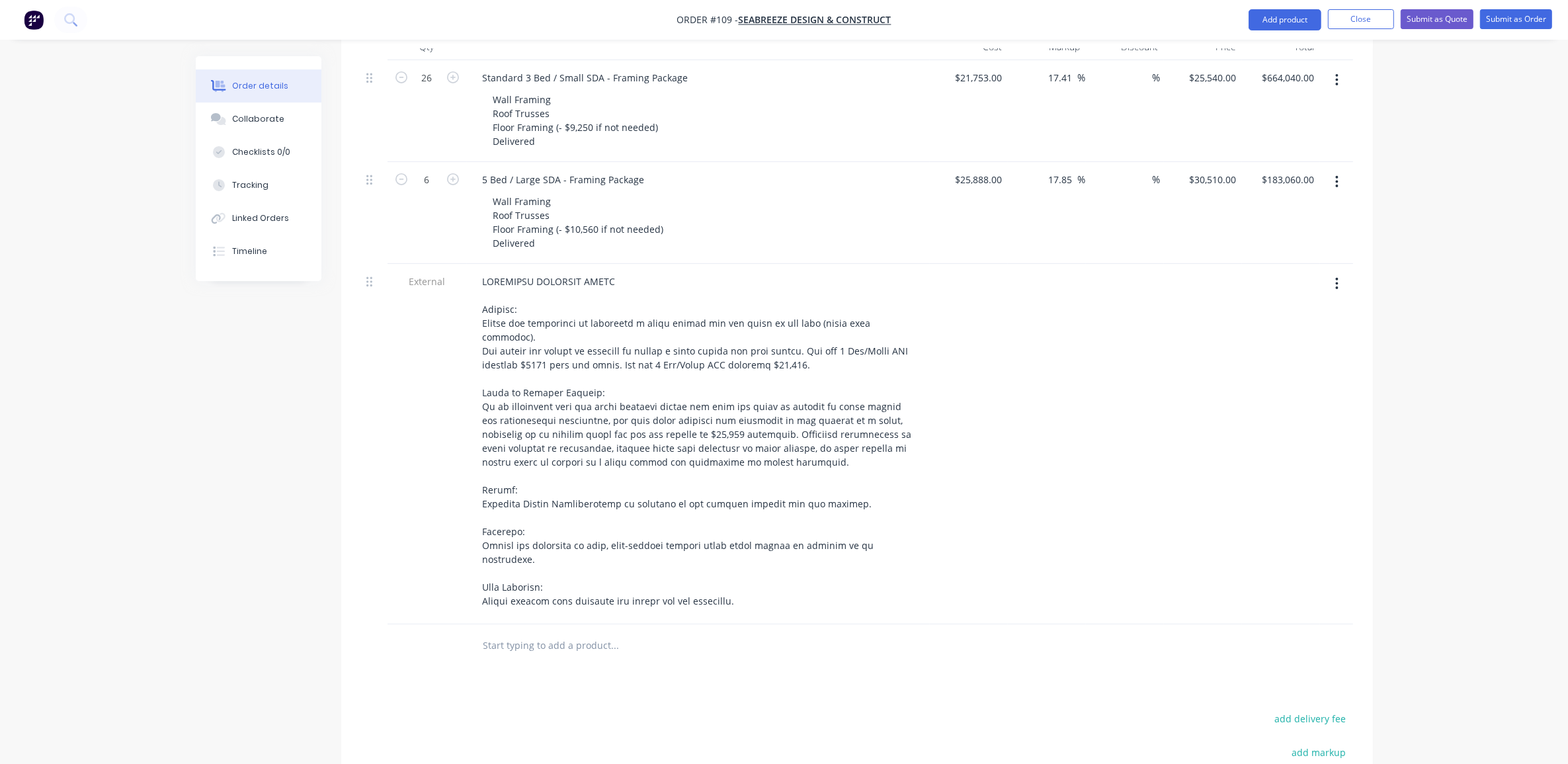
click at [203, 527] on div "Created by [PERSON_NAME] Created [DATE] Required [DATE] Assigned to ME Status D…" at bounding box center [784, 241] width 1178 height 1527
click at [235, 559] on div "Created by [PERSON_NAME] Created [DATE] Required [DATE] Assigned to ME Status D…" at bounding box center [784, 241] width 1178 height 1527
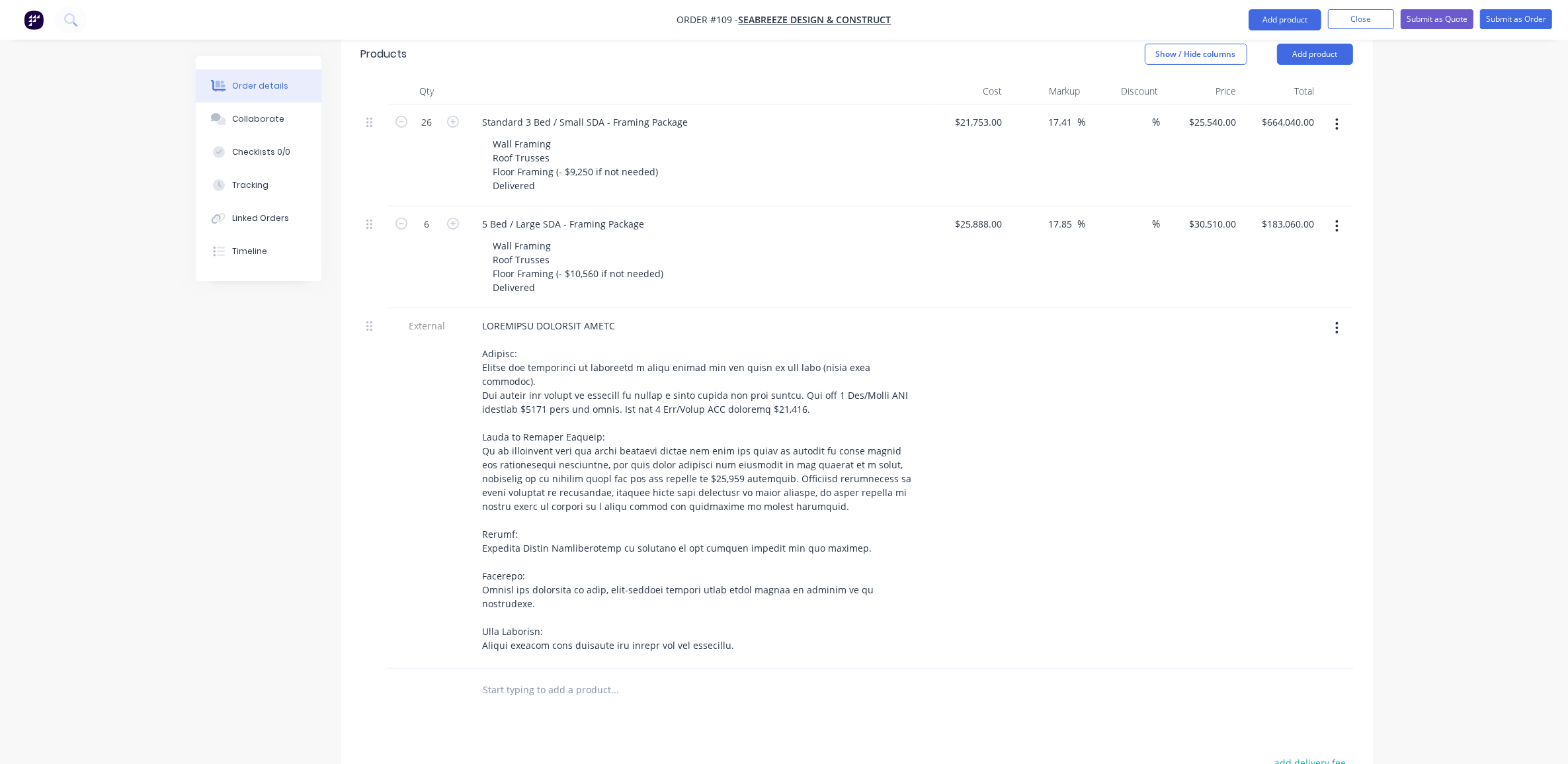
scroll to position [496, 0]
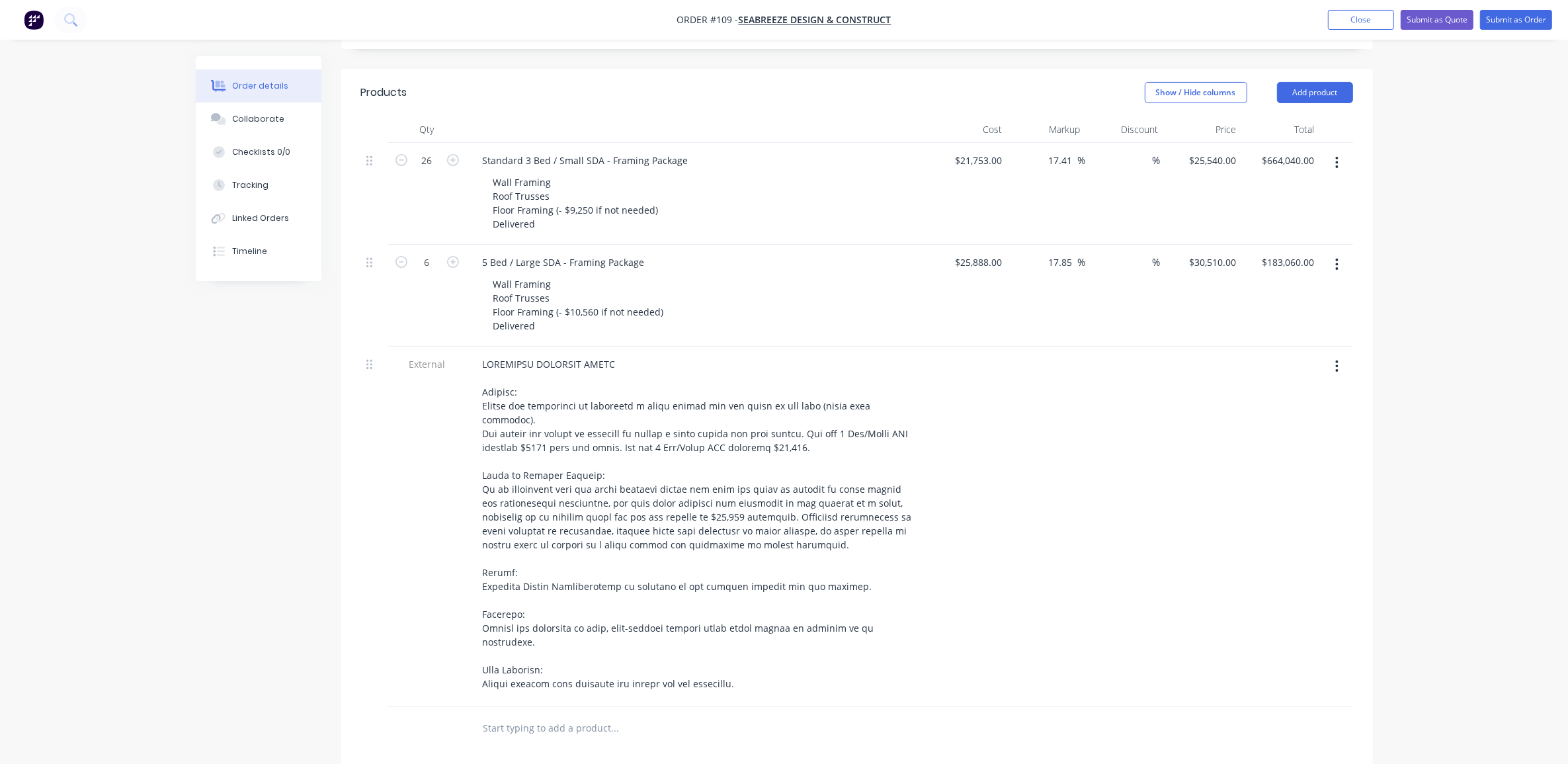
click at [1409, 296] on div "Order details Collaborate Checklists 0/0 Tracking Linked Orders Timeline Order …" at bounding box center [784, 296] width 1568 height 1584
click at [1490, 293] on div "Order details Collaborate Checklists 0/0 Tracking Linked Orders Timeline Order …" at bounding box center [784, 296] width 1568 height 1584
click at [1466, 431] on div "Order details Collaborate Checklists 0/0 Tracking Linked Orders Timeline Order …" at bounding box center [784, 296] width 1568 height 1584
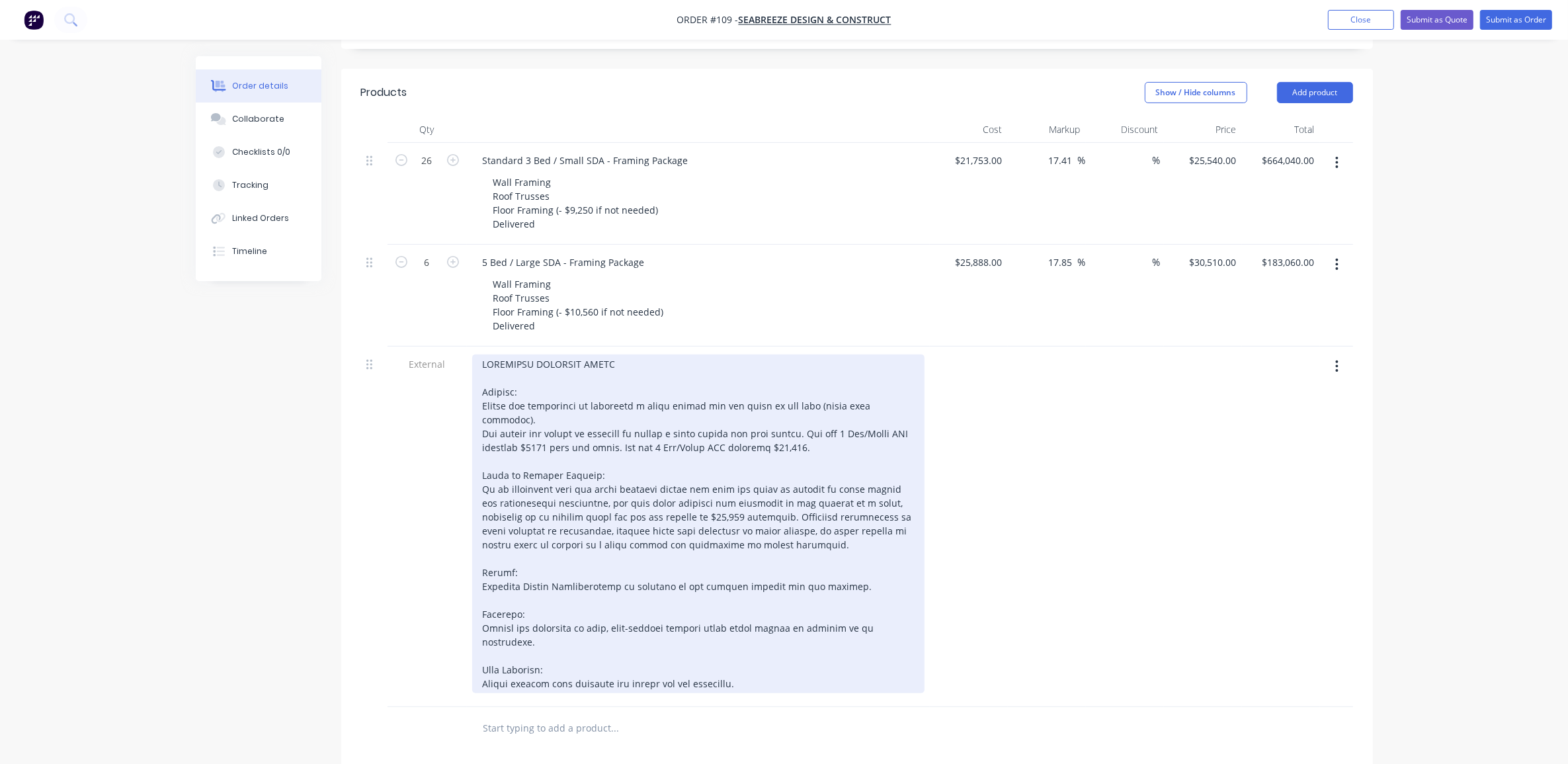
click at [758, 625] on div at bounding box center [698, 524] width 452 height 339
click at [738, 620] on div at bounding box center [698, 524] width 452 height 339
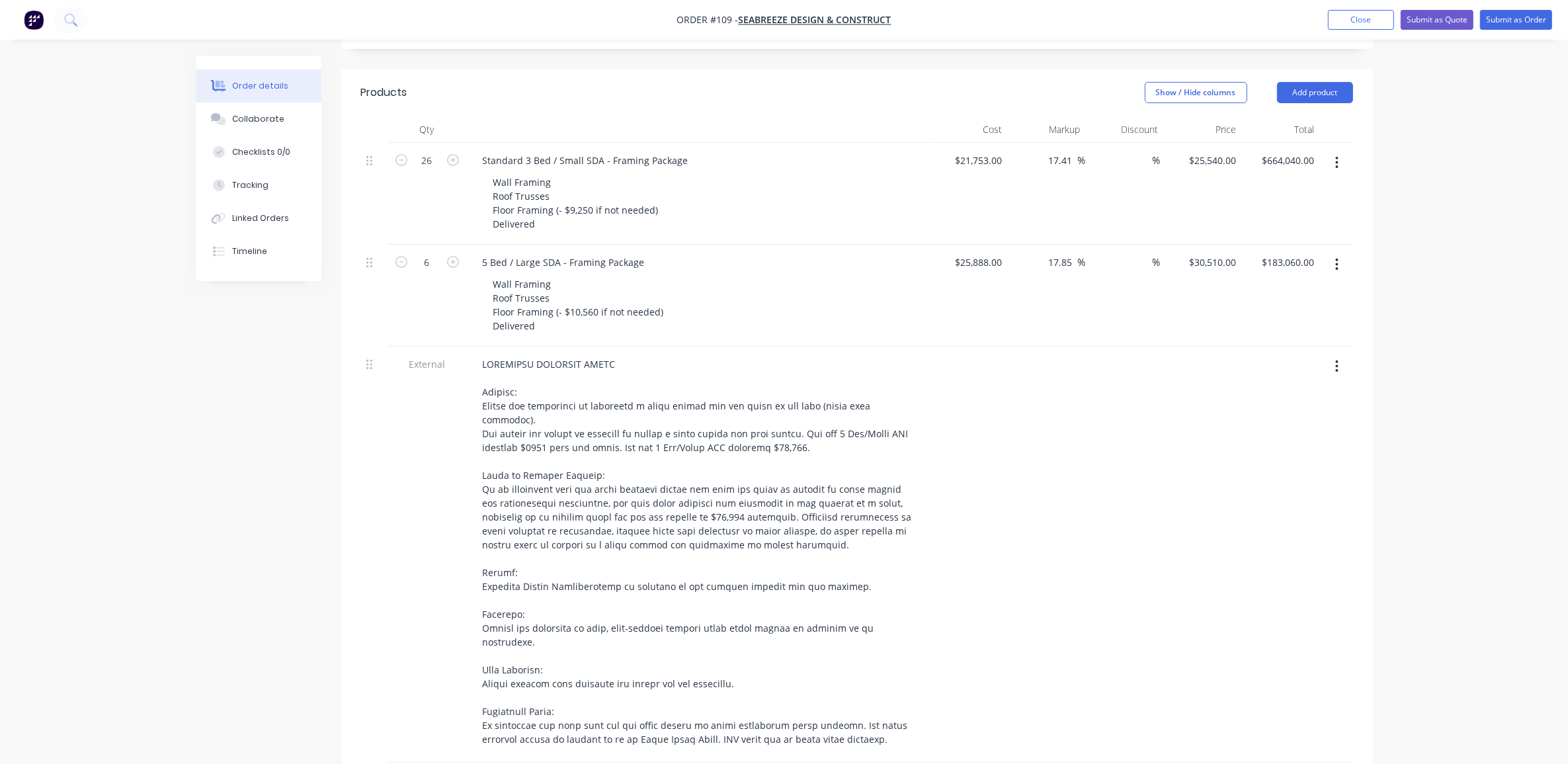
click at [228, 538] on div "Created by [PERSON_NAME] Created [DATE] Required [DATE] Assigned to ME Status D…" at bounding box center [784, 351] width 1178 height 1583
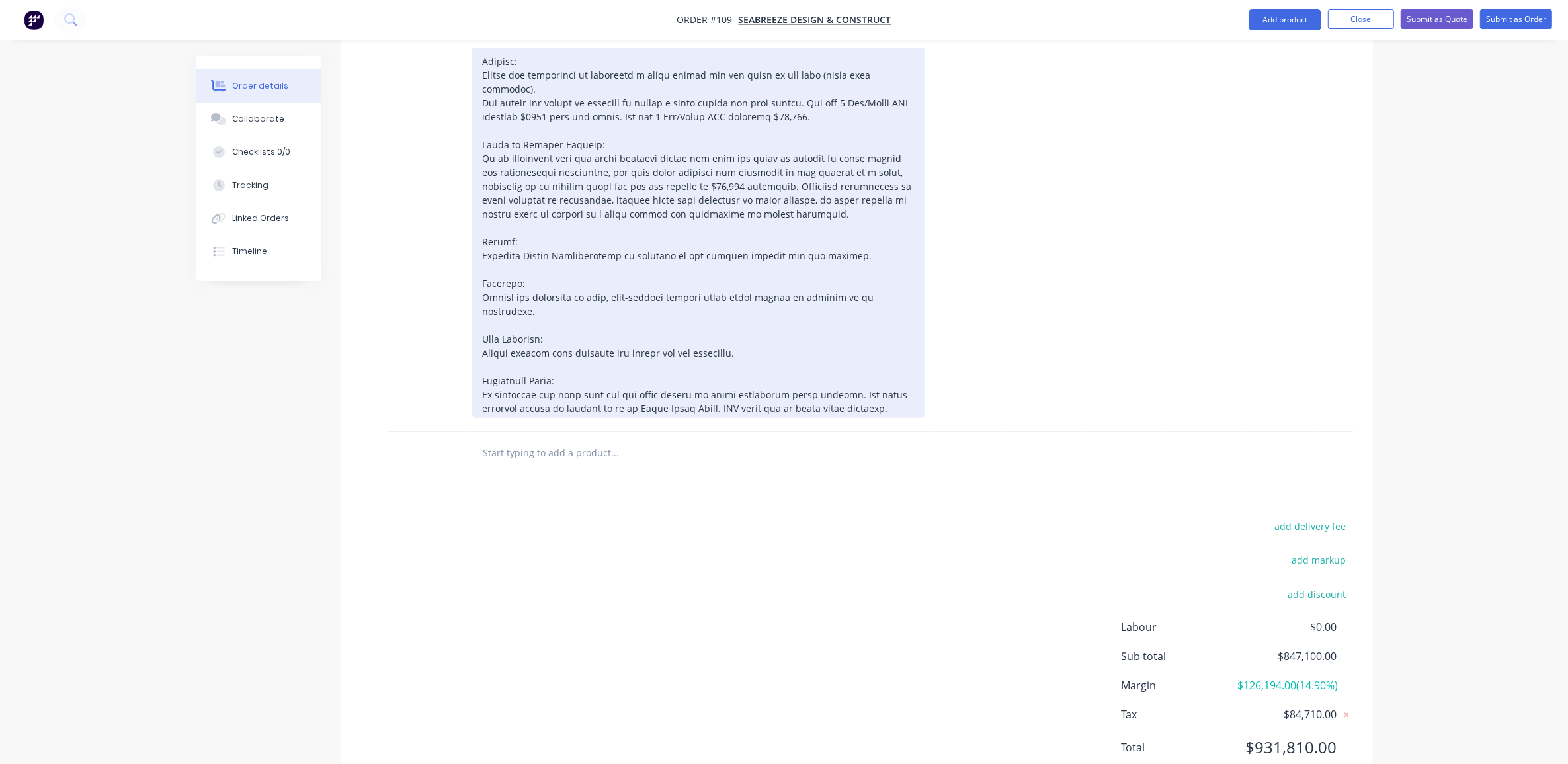
click at [893, 345] on div at bounding box center [698, 220] width 452 height 394
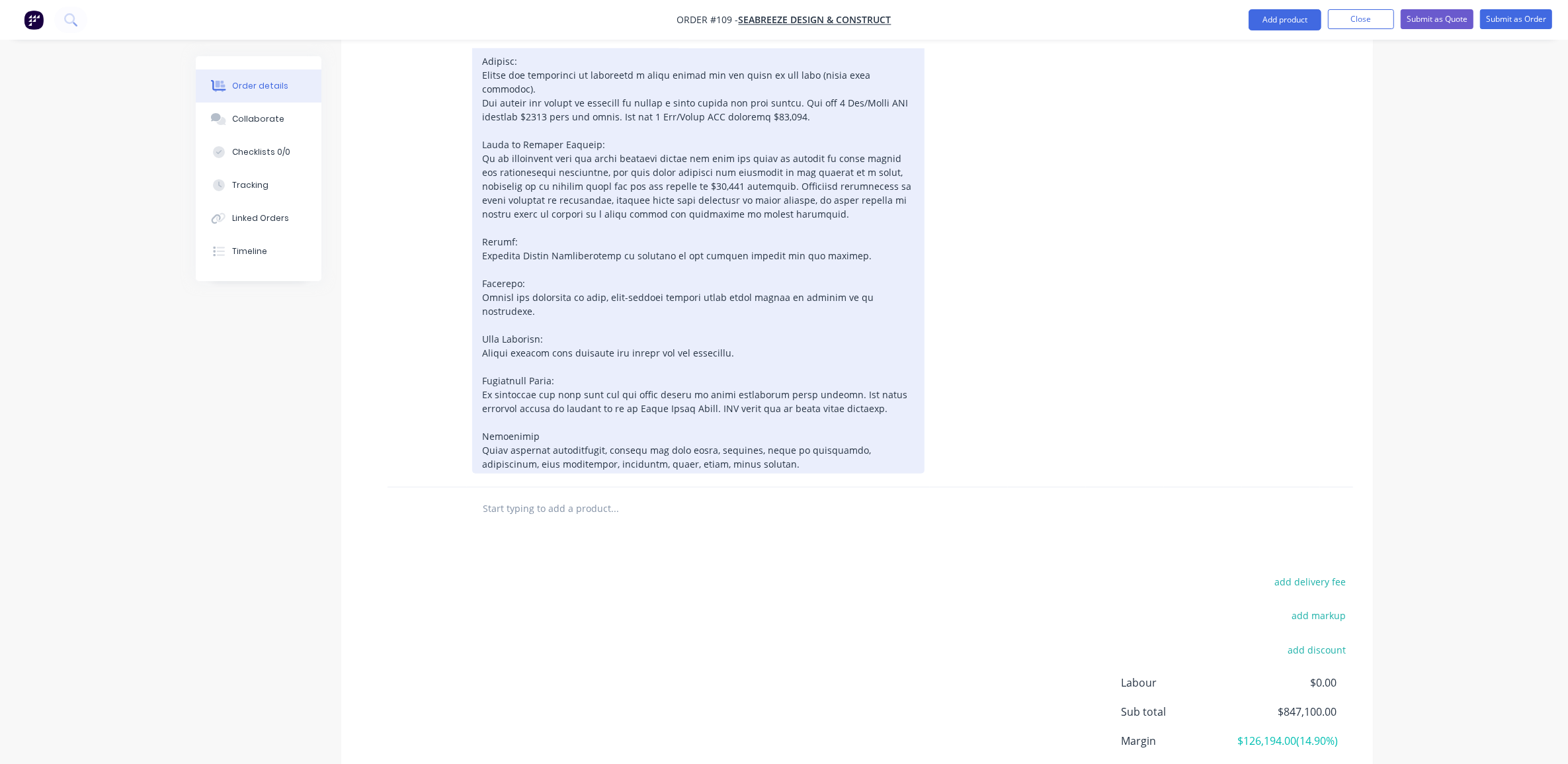
click at [734, 400] on div at bounding box center [698, 248] width 452 height 449
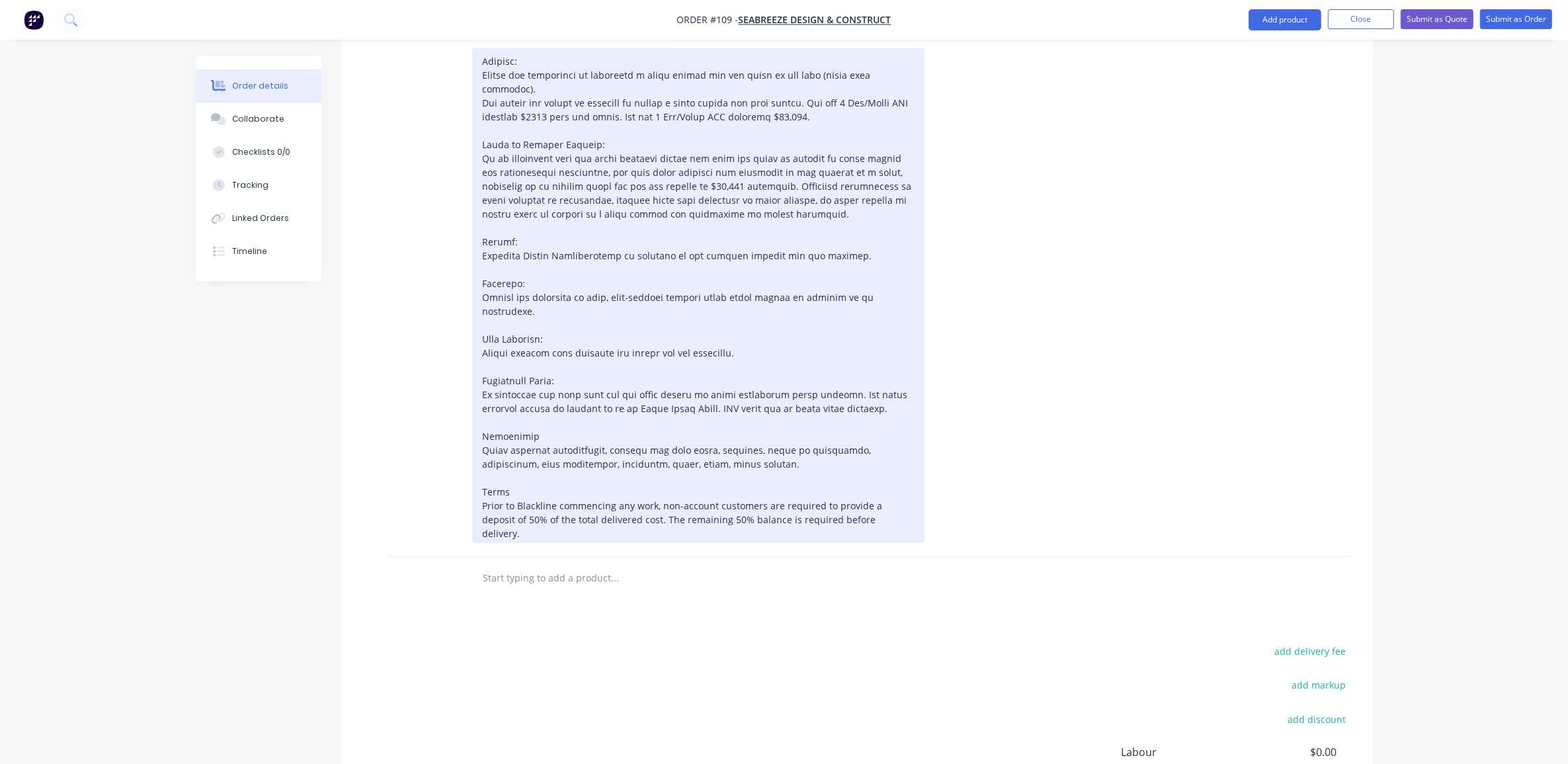
click at [875, 457] on div "Terms Prior to Blackline commencing any work, non-account customers are require…" at bounding box center [698, 283] width 452 height 519
drag, startPoint x: 496, startPoint y: 451, endPoint x: 547, endPoint y: 458, distance: 51.5
click at [497, 453] on div "Terms Prior to Blackline commencing any work, non-account customers are require…" at bounding box center [698, 283] width 452 height 519
click at [699, 454] on div "Terms Prior to Blackline commencing any work, non-account customers are require…" at bounding box center [698, 283] width 452 height 519
click at [752, 470] on div "Terms Prior to Blackline commencing any work, non-account customers are require…" at bounding box center [698, 283] width 452 height 519
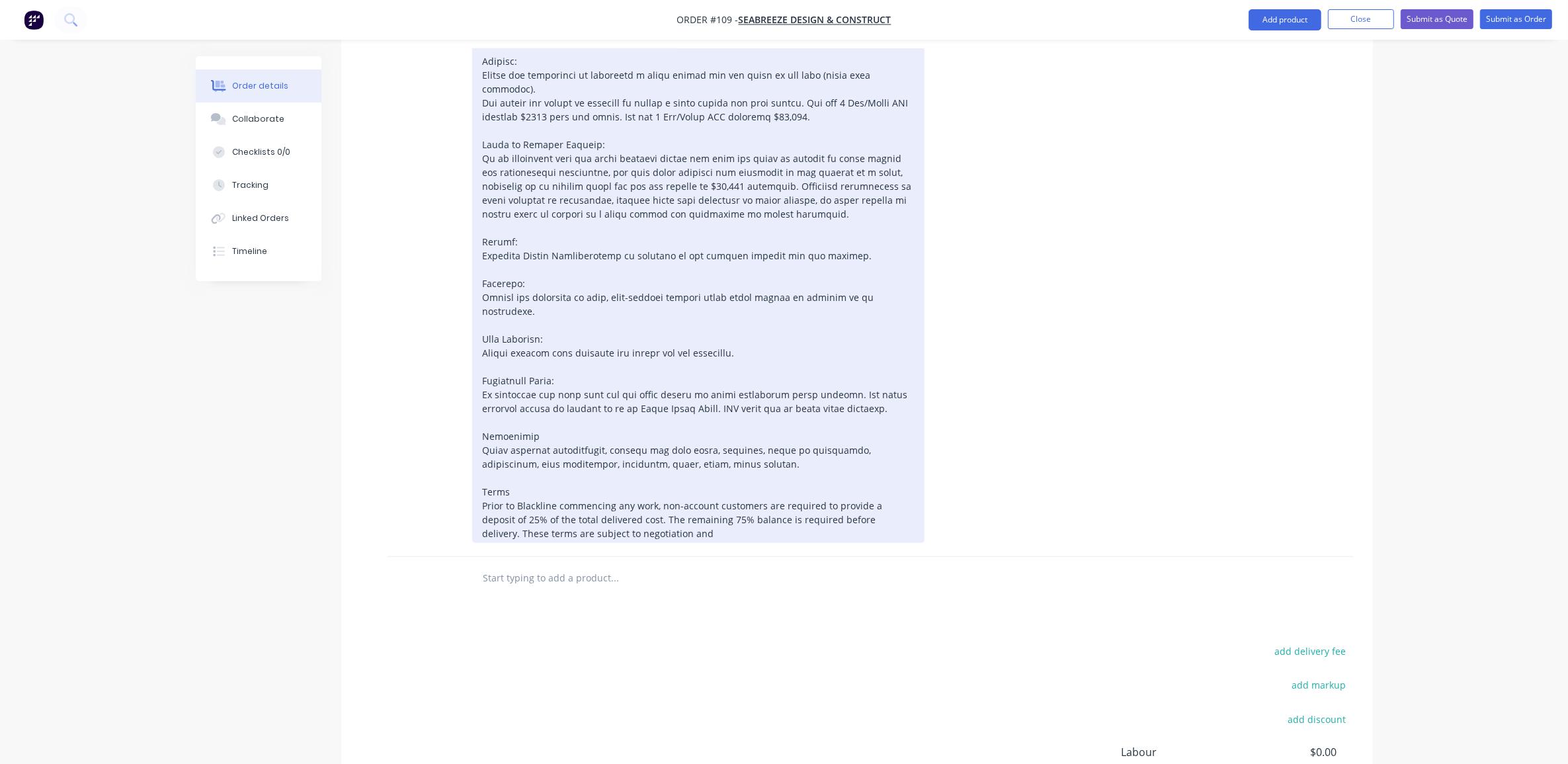
click at [862, 453] on div "Terms Prior to Blackline commencing any work, non-account customers are require…" at bounding box center [698, 283] width 452 height 519
click at [828, 461] on div "Terms Prior to Blackline commencing any work, non-account customers are require…" at bounding box center [698, 283] width 452 height 519
click at [822, 474] on div "Terms Prior to Blackline commencing any work, non-account customers are require…" at bounding box center [698, 283] width 452 height 519
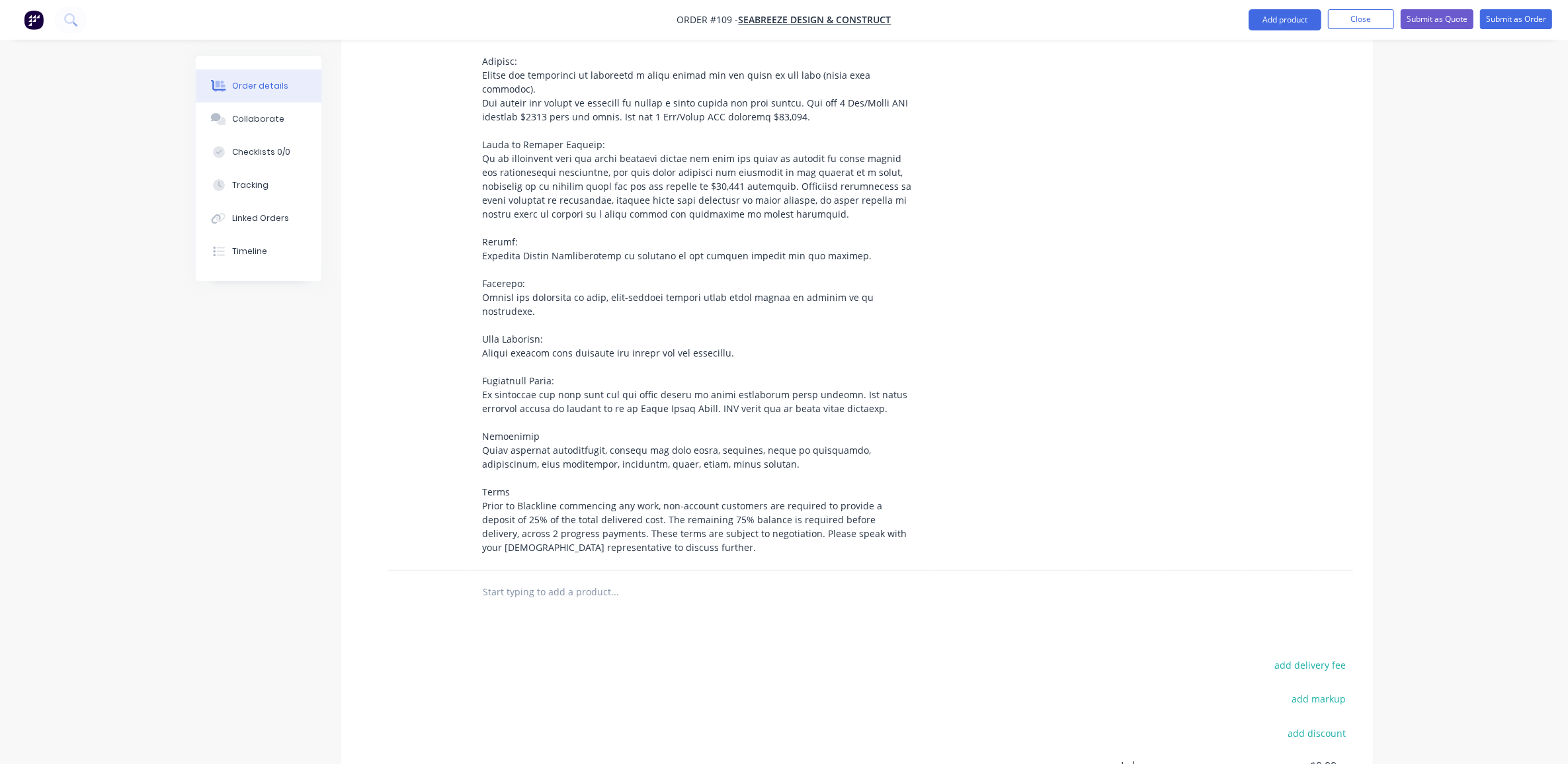
click at [207, 603] on div "Created by [PERSON_NAME] Created [DATE] Required [DATE] Assigned to ME Status D…" at bounding box center [784, 90] width 1178 height 1722
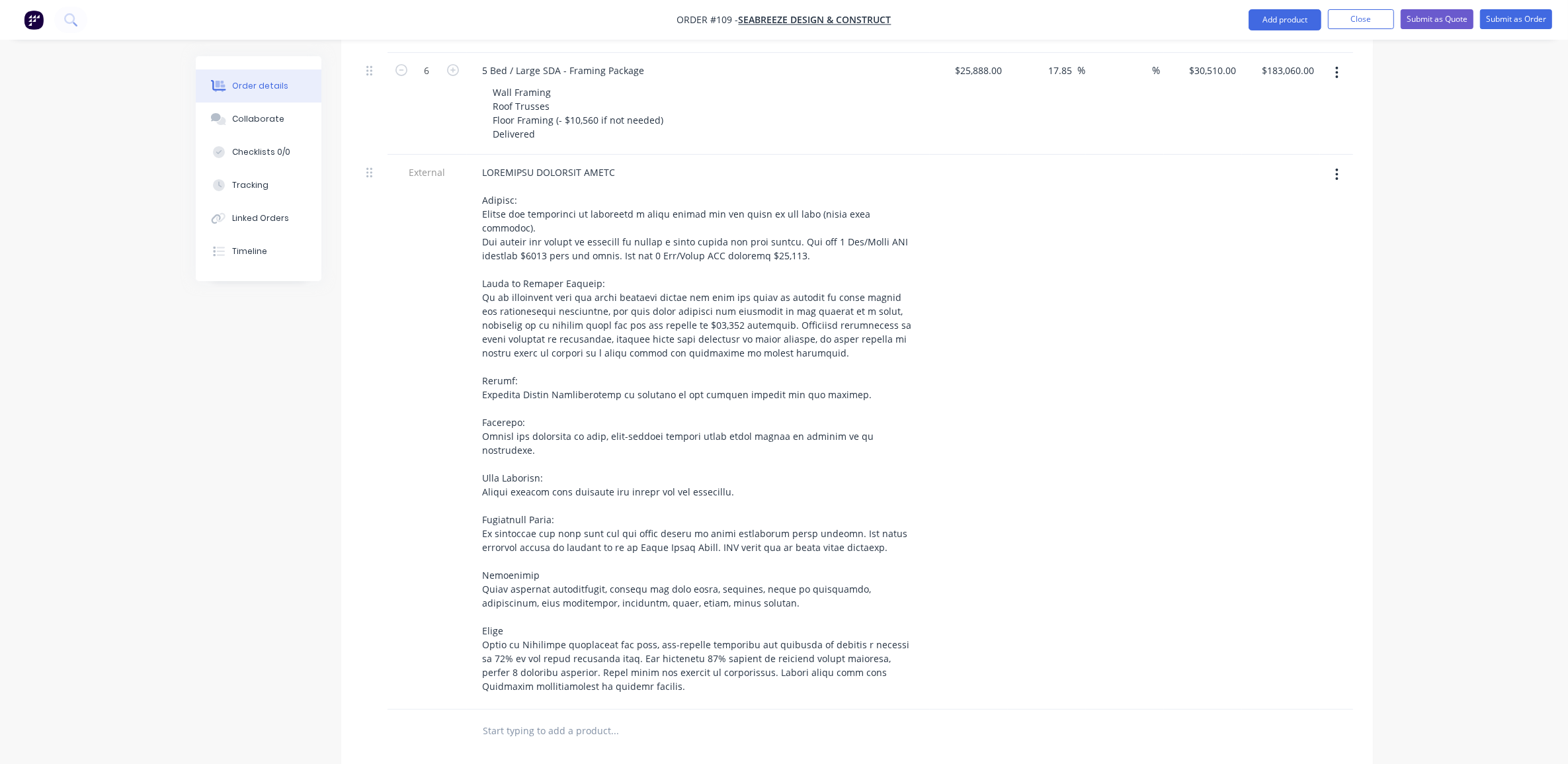
scroll to position [910, 0]
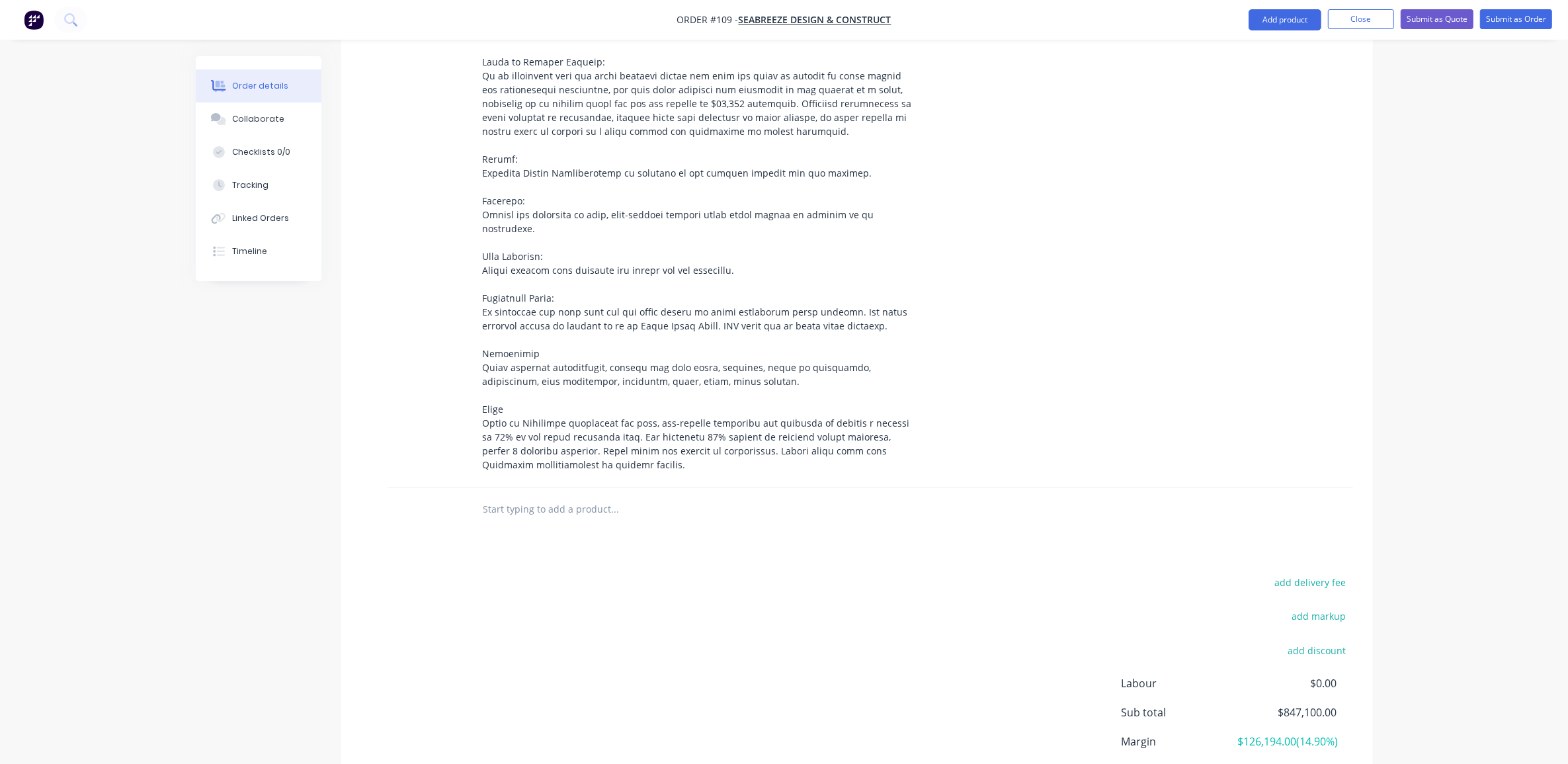
click at [569, 496] on input "text" at bounding box center [615, 509] width 264 height 26
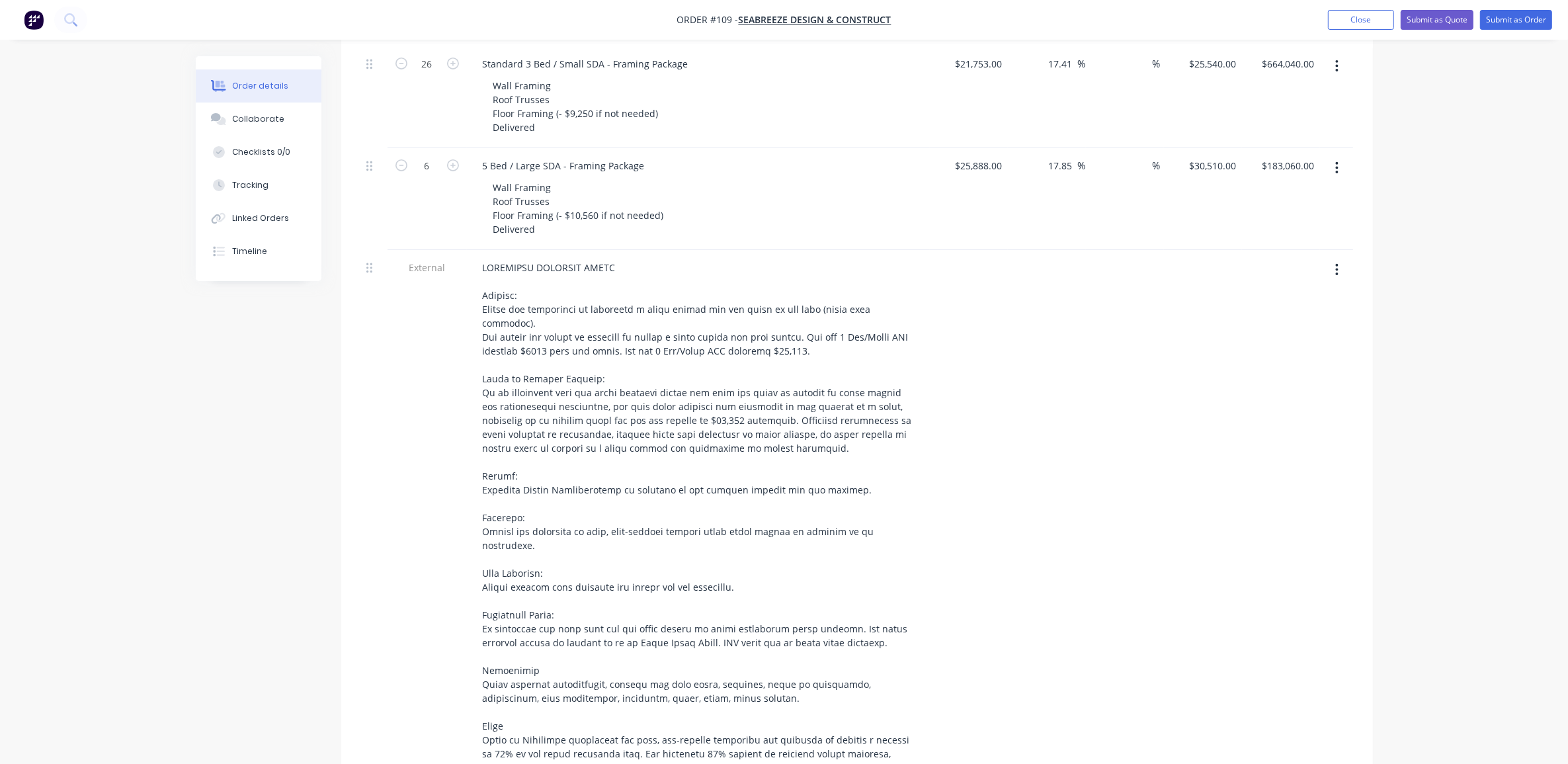
scroll to position [414, 0]
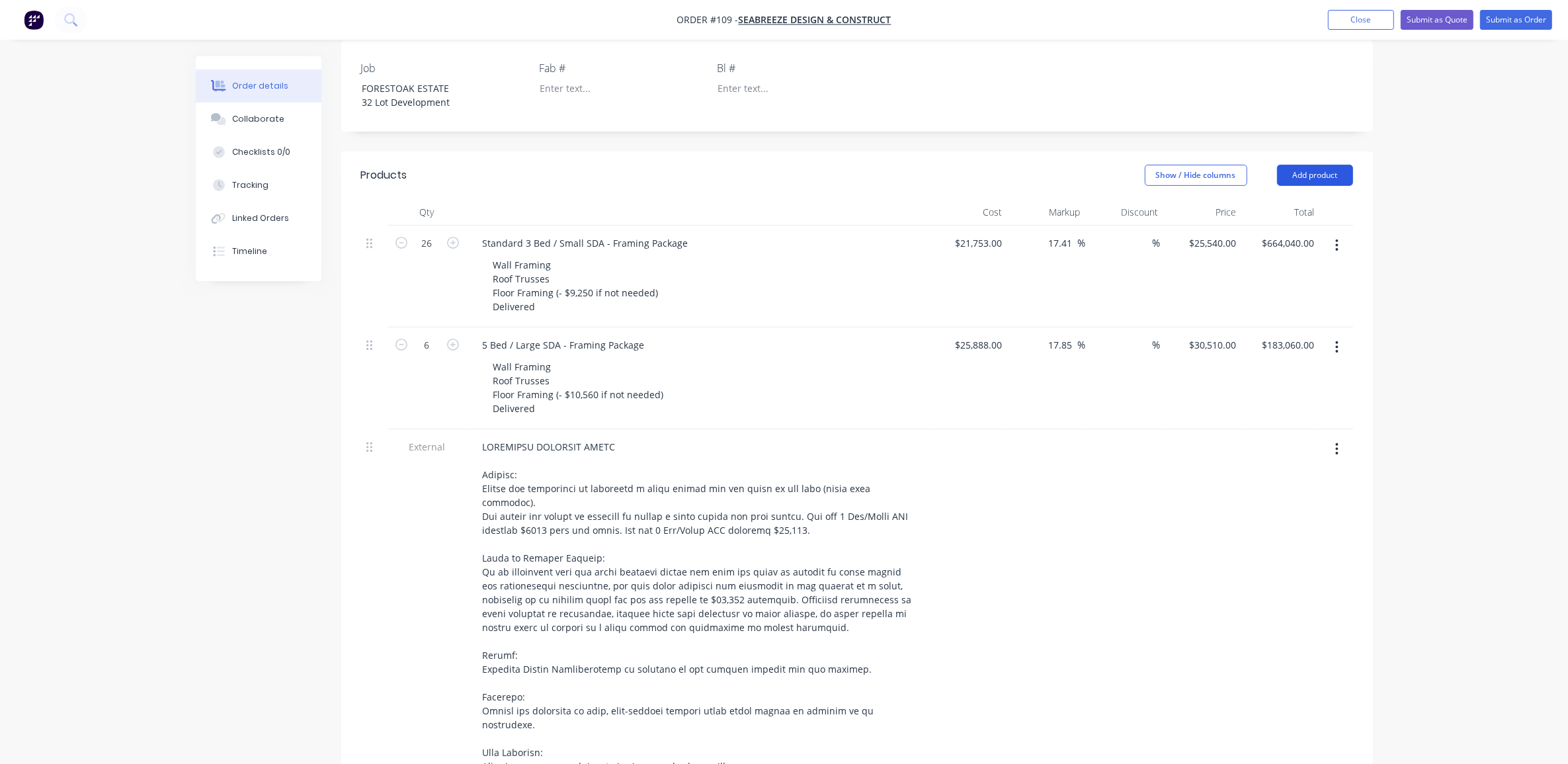
click at [1331, 165] on button "Add product" at bounding box center [1315, 175] width 76 height 21
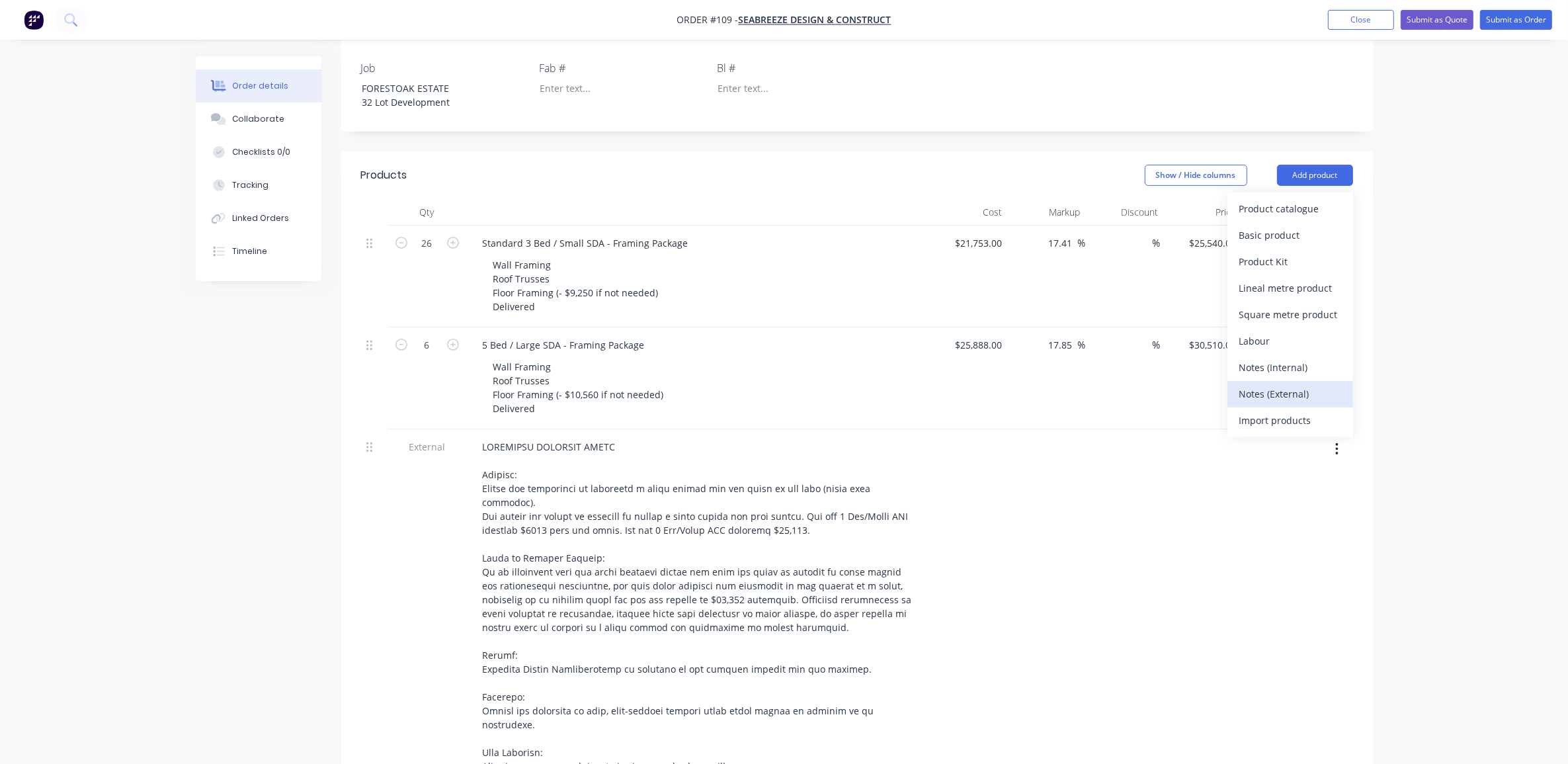
click at [1306, 384] on div "Notes (External)" at bounding box center [1290, 394] width 102 height 19
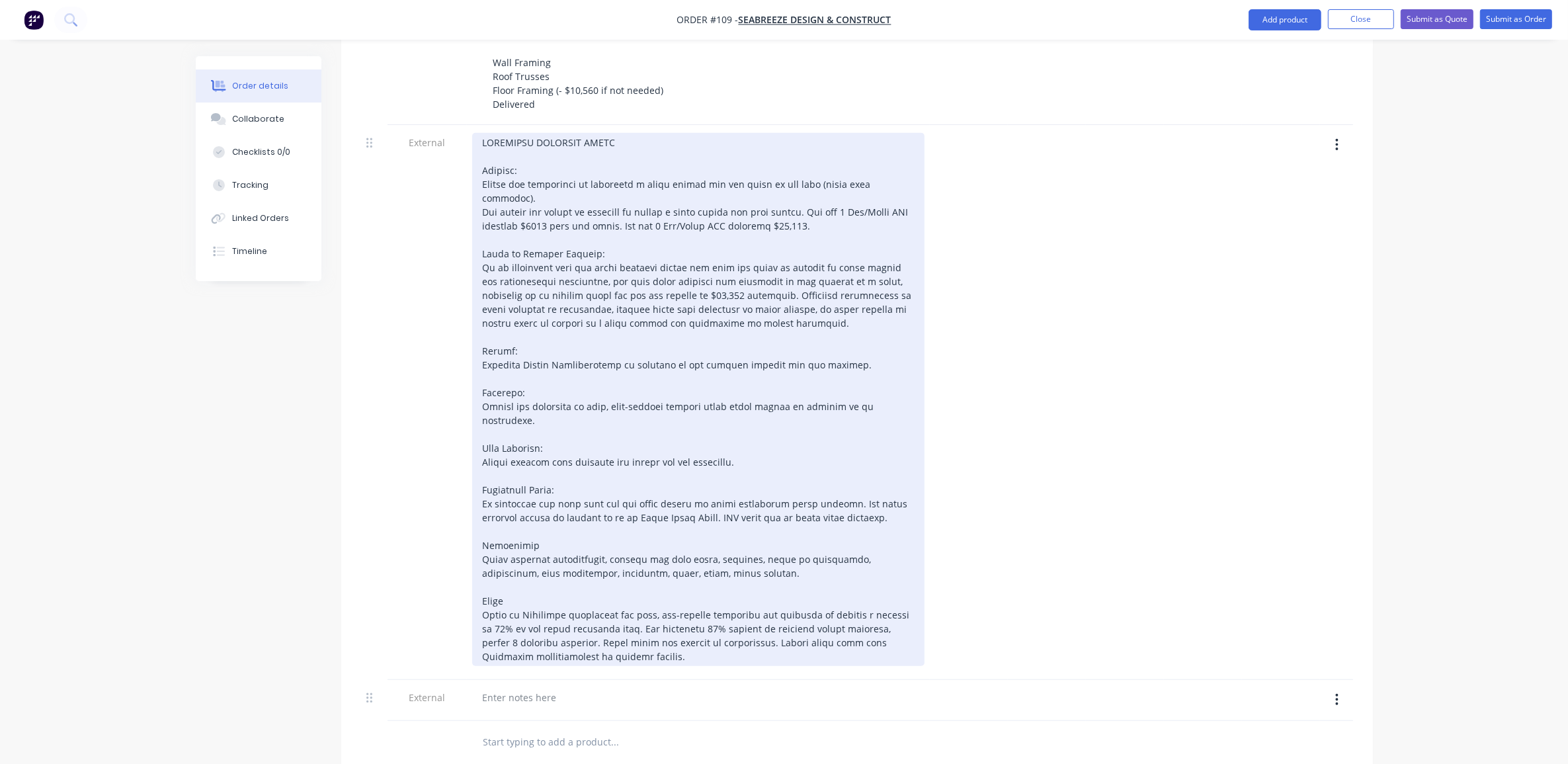
scroll to position [827, 0]
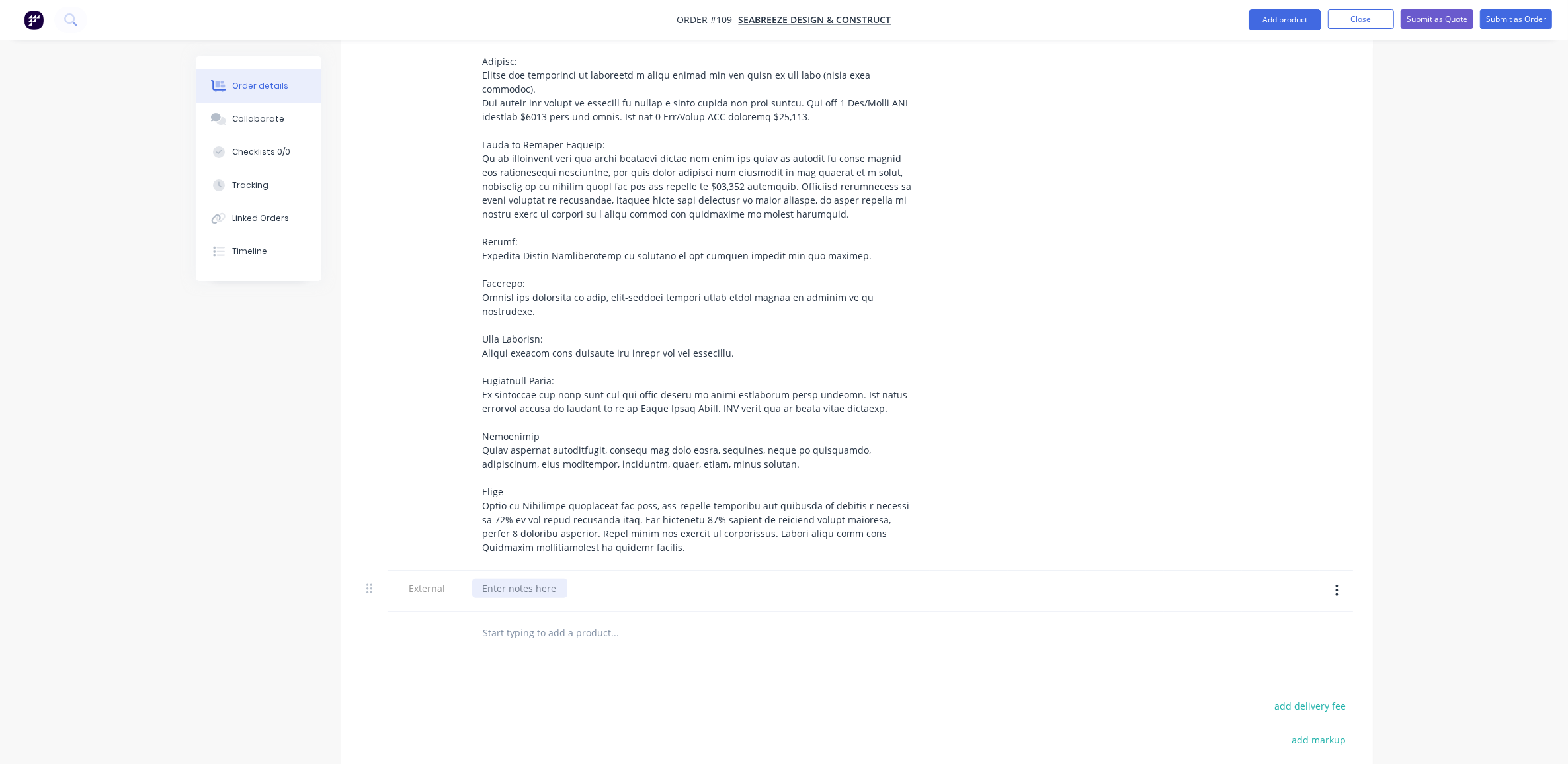
click at [540, 579] on div at bounding box center [520, 588] width 95 height 19
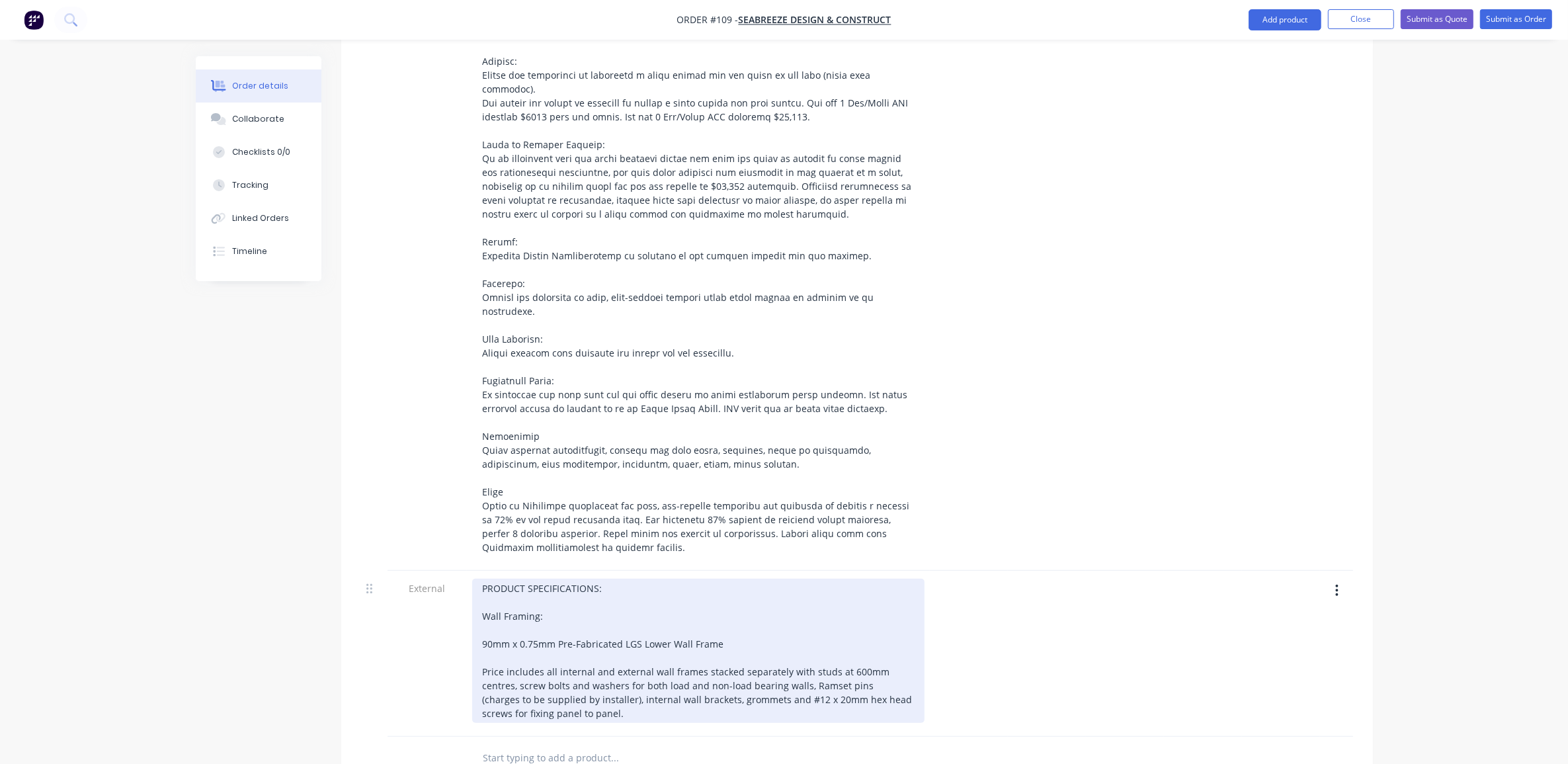
click at [531, 603] on div "PRODUCT SPECIFICATIONS: Wall Framing: 90mm x 0.75mm Pre-Fabricated LGS Lower Wa…" at bounding box center [698, 651] width 452 height 144
click at [532, 596] on div "PRODUCT SPECIFICATIONS: Wall Framing: 90mm x 0.75mm Pre-Fabricated LGS Lower Wa…" at bounding box center [698, 651] width 452 height 144
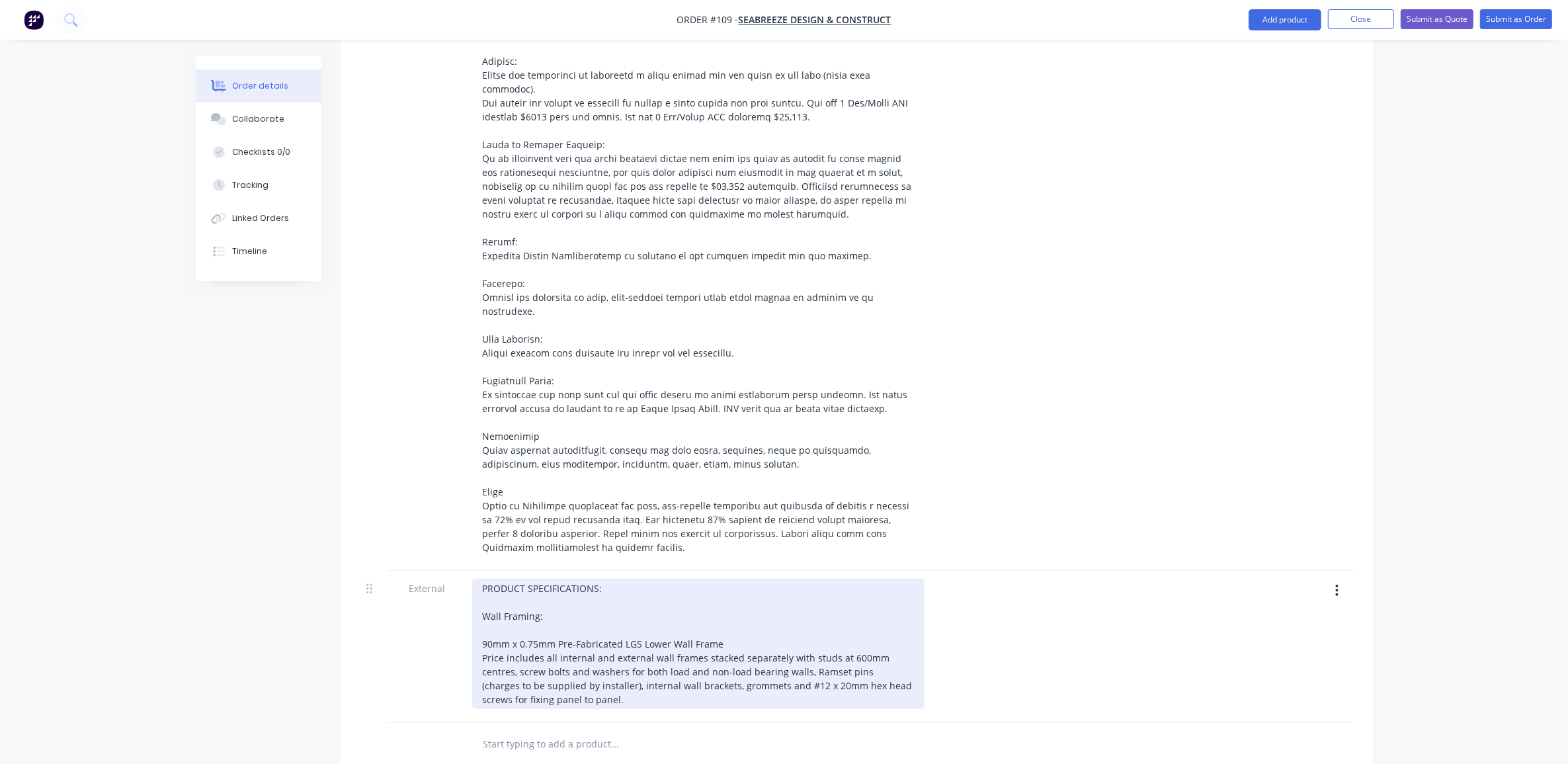
click at [569, 638] on div "PRODUCT SPECIFICATIONS: Wall Framing: 90mm x 0.75mm Pre-Fabricated LGS Lower Wa…" at bounding box center [698, 644] width 452 height 130
click at [574, 633] on div "PRODUCT SPECIFICATIONS: Wall Framing: 90mm x 0.75mm Pre-Fabricated LGS Lower Wa…" at bounding box center [698, 644] width 452 height 130
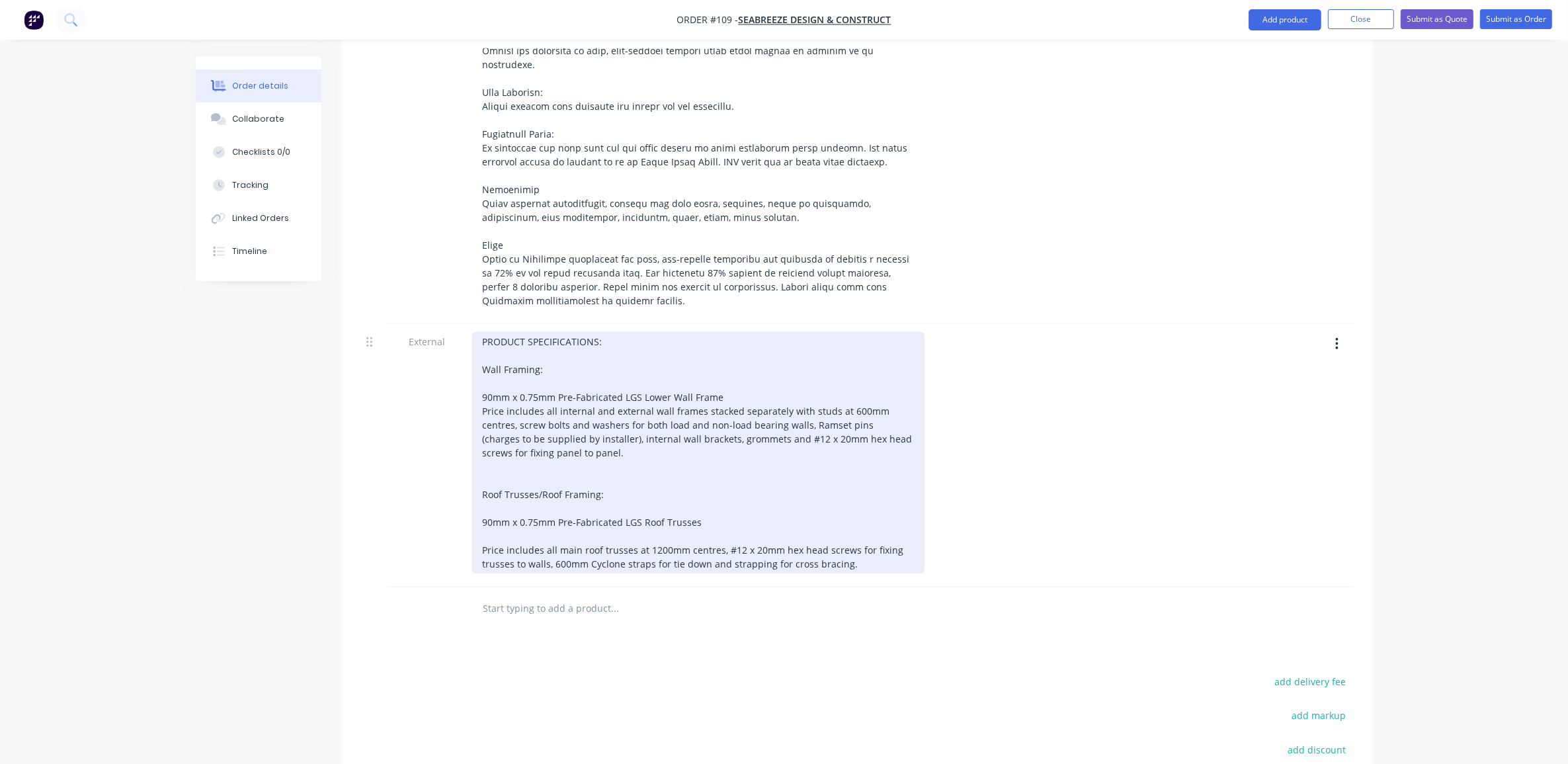
scroll to position [1074, 0]
click at [592, 475] on div "PRODUCT SPECIFICATIONS: Wall Framing: 90mm x 0.75mm Pre-Fabricated LGS Lower Wa…" at bounding box center [698, 451] width 452 height 241
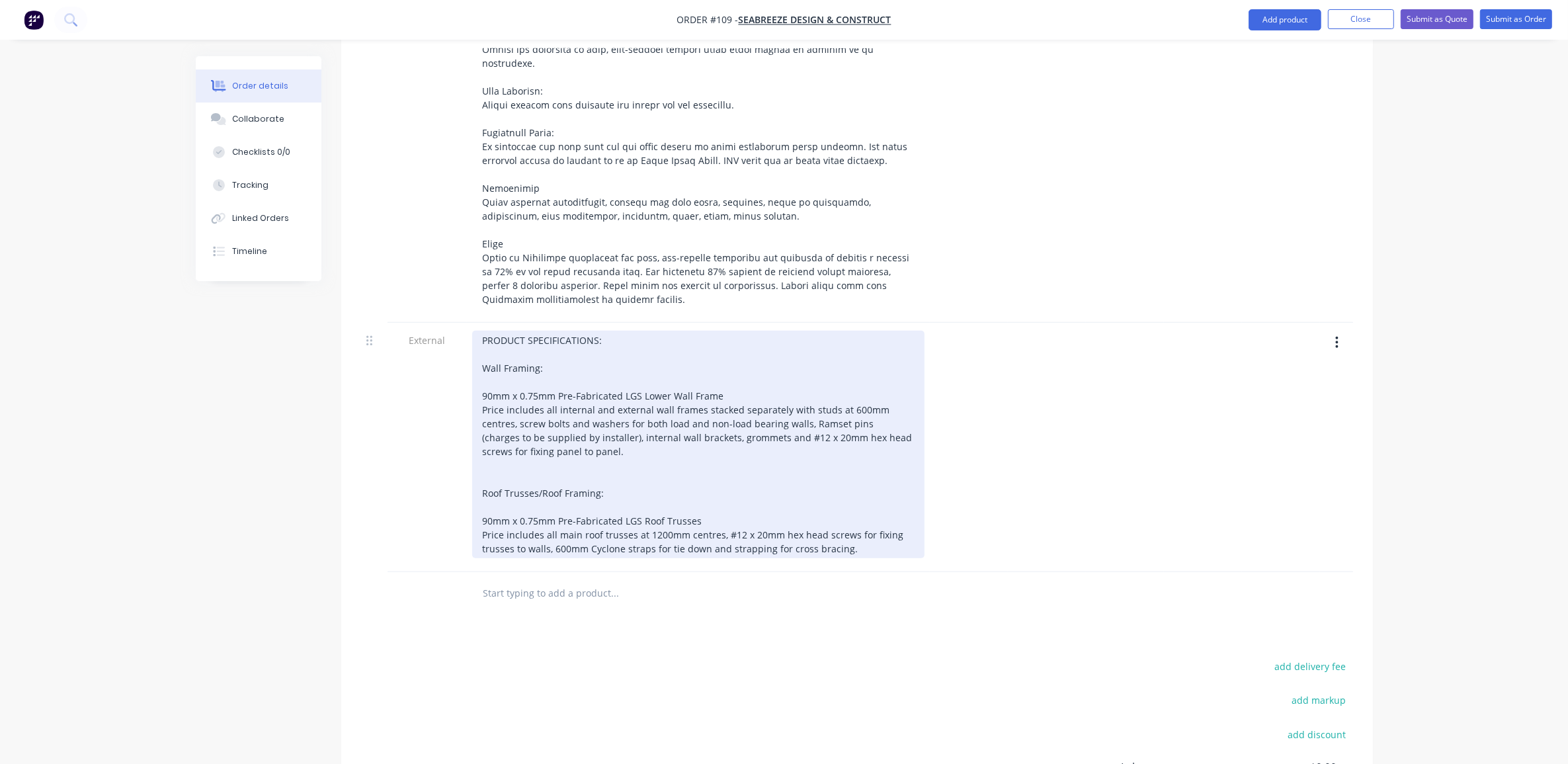
click at [862, 483] on div "PRODUCT SPECIFICATIONS: Wall Framing: 90mm x 0.75mm Pre-Fabricated LGS Lower Wa…" at bounding box center [698, 445] width 452 height 228
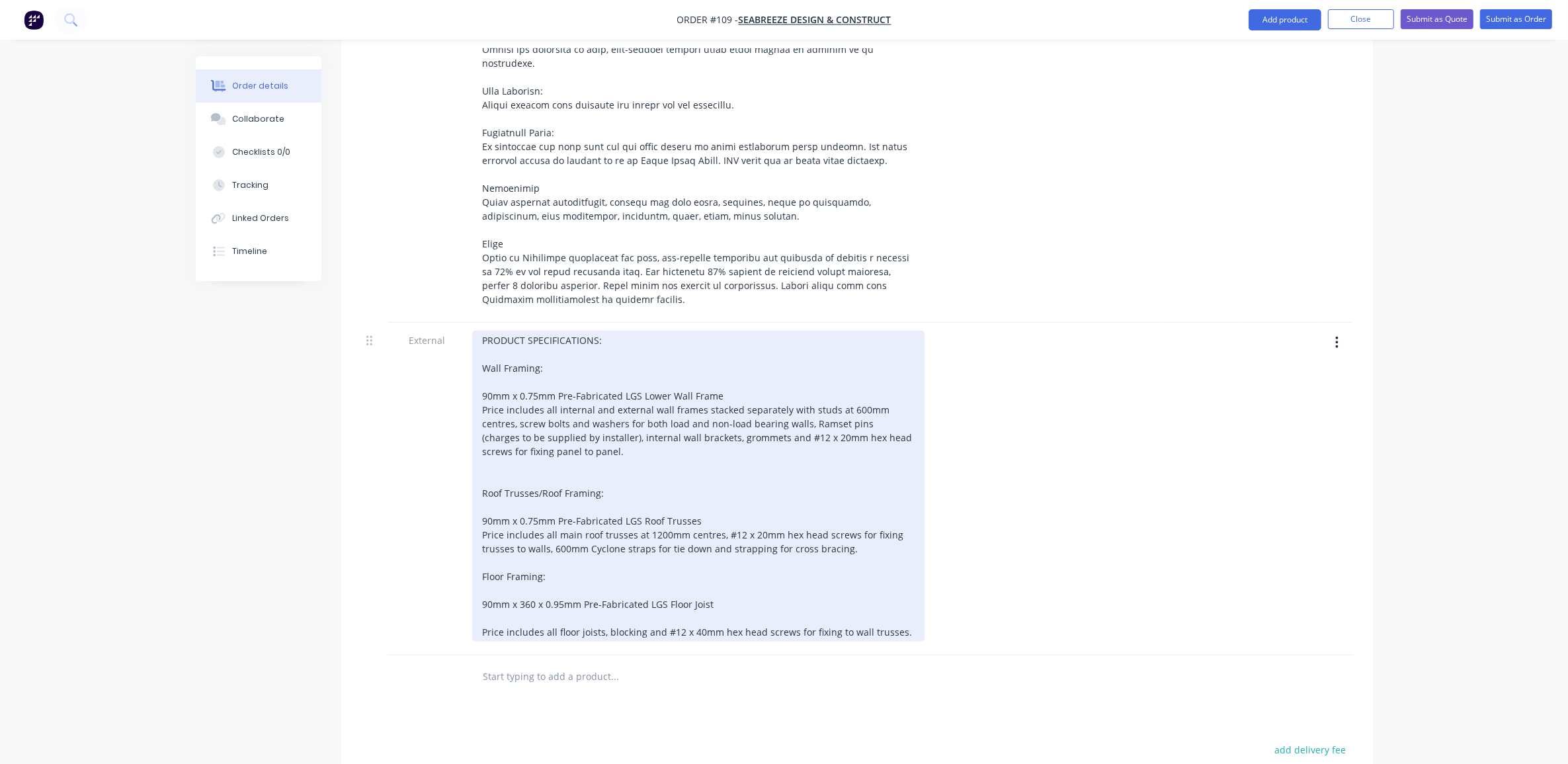
click at [749, 536] on div "PRODUCT SPECIFICATIONS: Wall Framing: 90mm x 0.75mm Pre-Fabricated LGS Lower Wa…" at bounding box center [698, 486] width 452 height 311
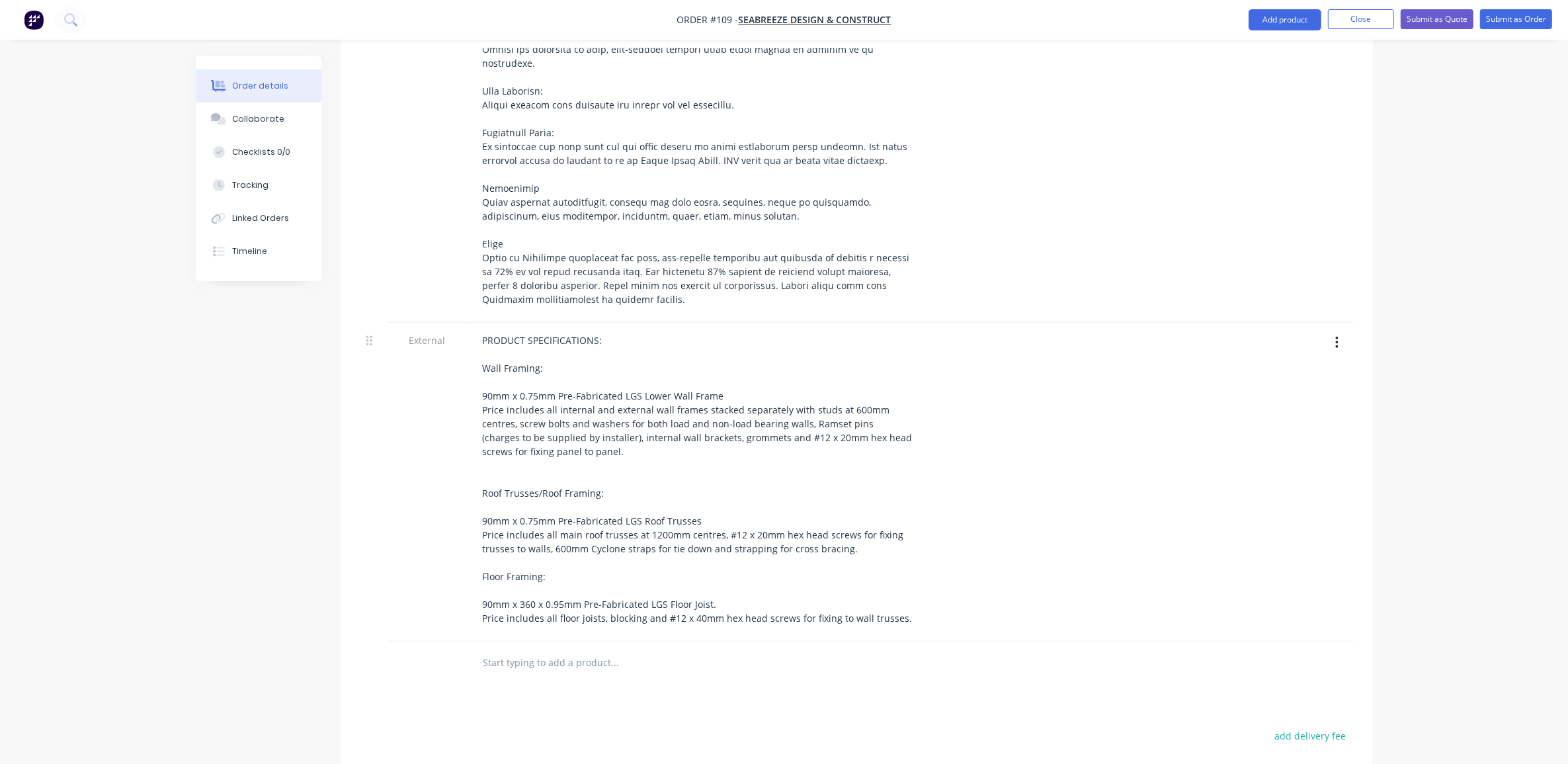
click at [296, 532] on div "Created by [PERSON_NAME] Created [DATE] Required [DATE] Assigned to ME Status D…" at bounding box center [784, 2] width 1178 height 2040
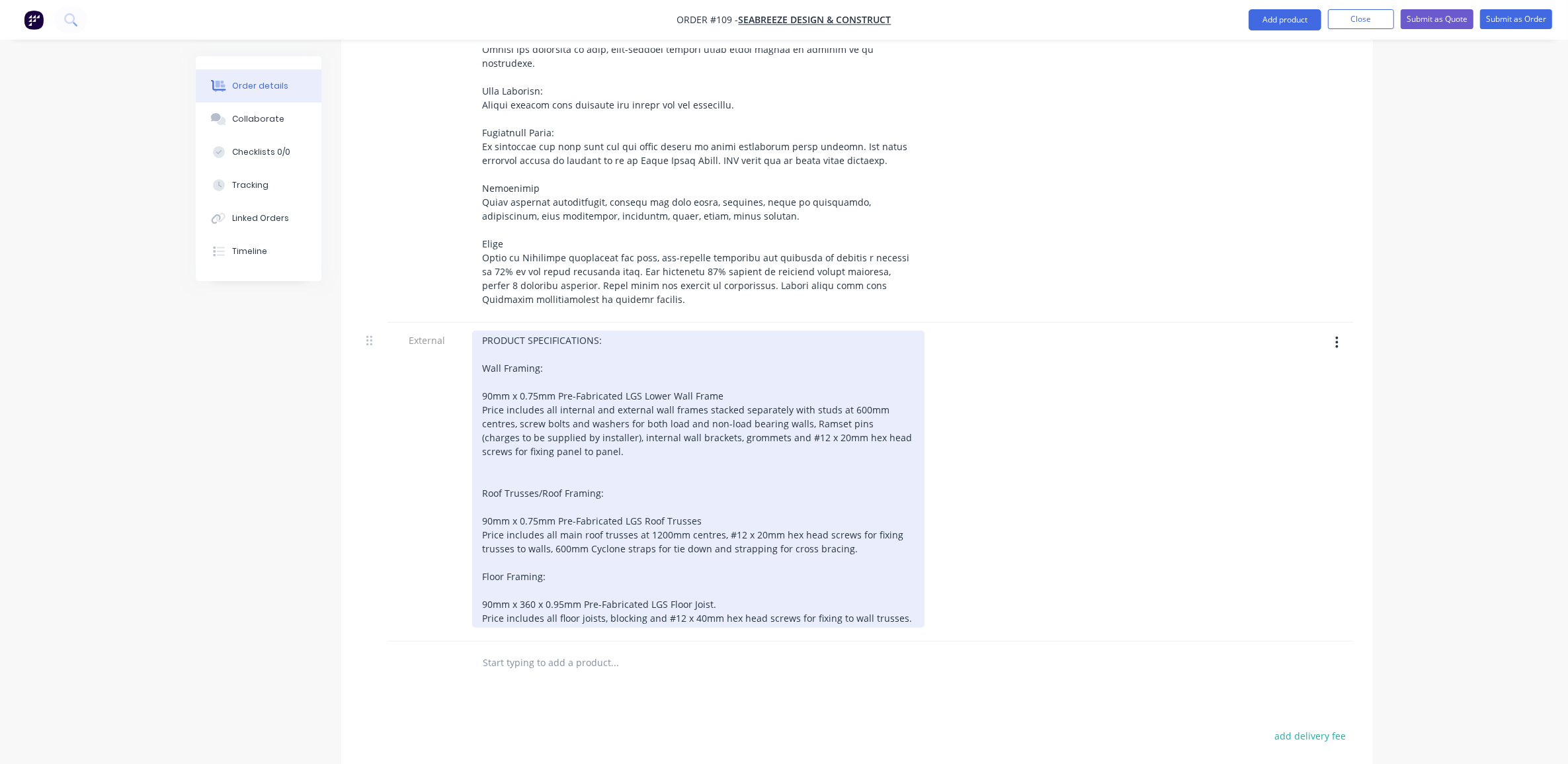
click at [895, 556] on div "PRODUCT SPECIFICATIONS: Wall Framing: 90mm x 0.75mm Pre-Fabricated LGS Lower Wa…" at bounding box center [698, 479] width 452 height 297
click at [901, 553] on div "PRODUCT SPECIFICATIONS: Wall Framing: 90mm x 0.75mm Pre-Fabricated LGS Lower Wa…" at bounding box center [698, 479] width 452 height 297
click at [856, 481] on div "PRODUCT SPECIFICATIONS: Wall Framing: 90mm x 0.75mm Pre-Fabricated LGS Lower Wa…" at bounding box center [698, 493] width 452 height 325
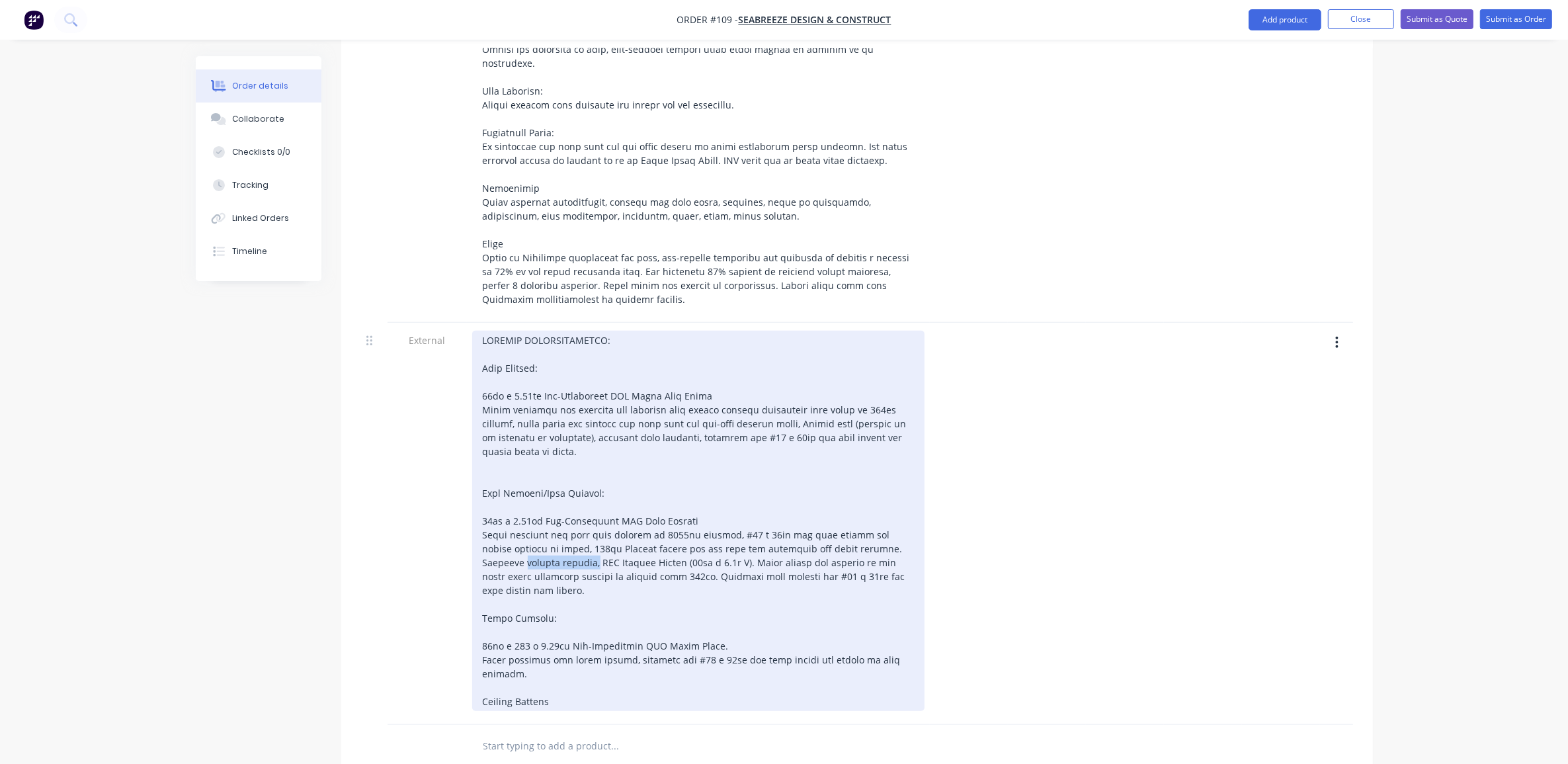
drag, startPoint x: 517, startPoint y: 496, endPoint x: 887, endPoint y: 483, distance: 370.2
click at [887, 483] on div "Ceiling Battens" at bounding box center [698, 521] width 452 height 380
click at [516, 610] on div "PRODUCT SPECIFICATIONS: Wall Framing: 90mm x 0.75mm Pre-Fabricated LGS Lower Wa…" at bounding box center [698, 514] width 452 height 367
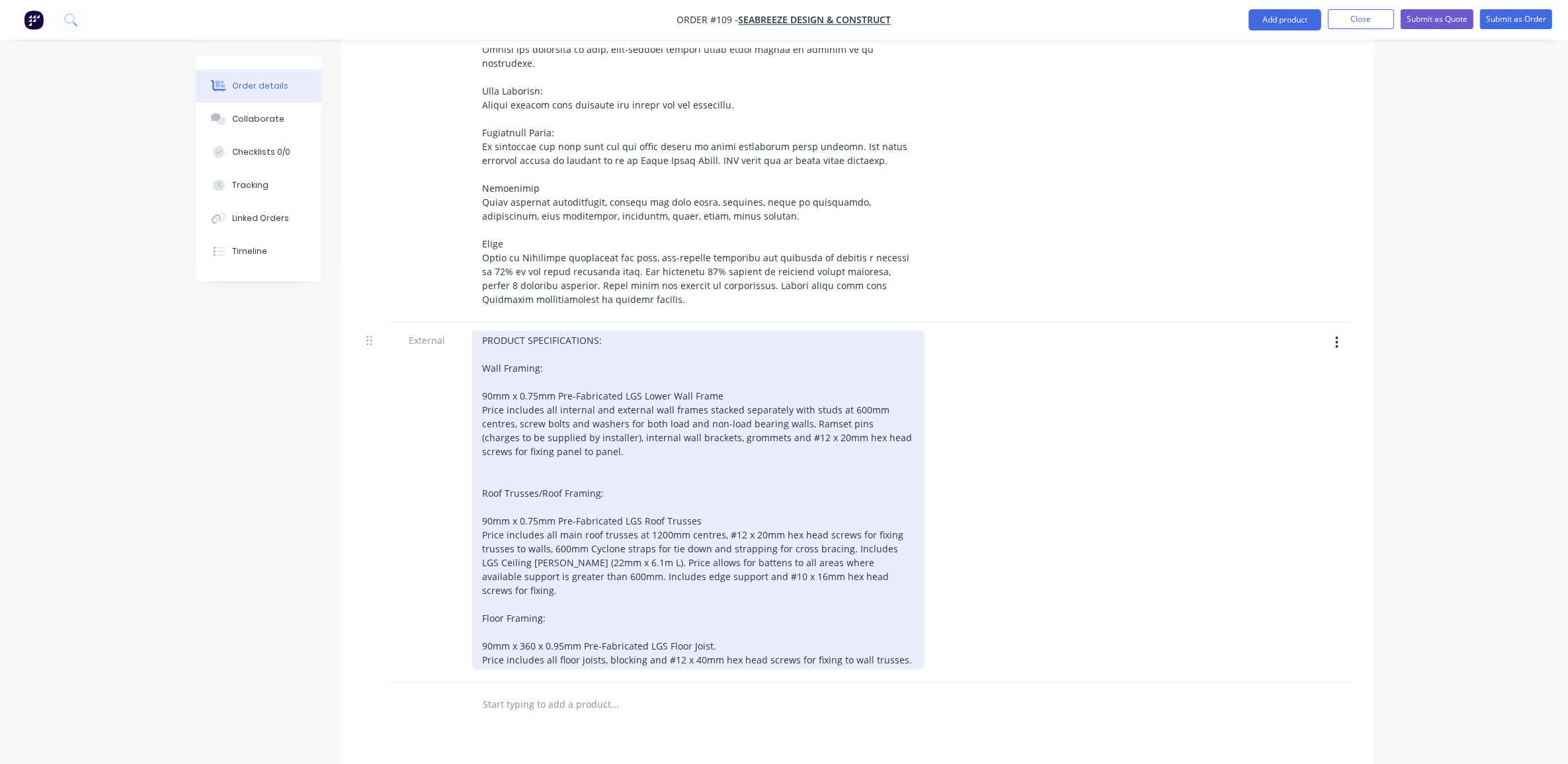
click at [901, 580] on div "PRODUCT SPECIFICATIONS: Wall Framing: 90mm x 0.75mm Pre-Fabricated LGS Lower Wa…" at bounding box center [698, 500] width 452 height 339
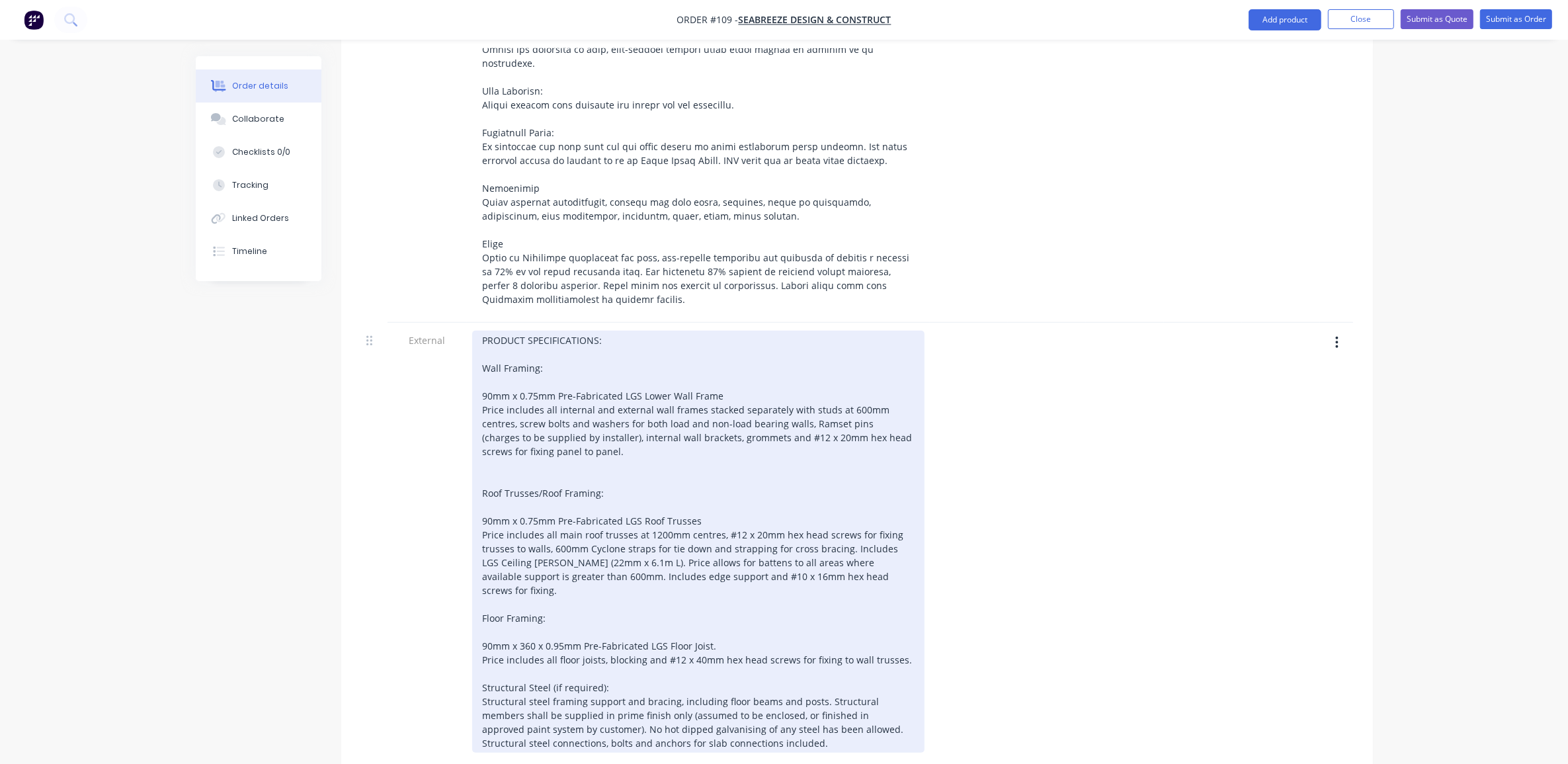
click at [658, 610] on div "PRODUCT SPECIFICATIONS: Wall Framing: 90mm x 0.75mm Pre-Fabricated LGS Lower Wa…" at bounding box center [698, 542] width 452 height 422
drag, startPoint x: 551, startPoint y: 636, endPoint x: 672, endPoint y: 637, distance: 121.0
click at [672, 637] on div "PRODUCT SPECIFICATIONS: Wall Framing: 90mm x 0.75mm Pre-Fabricated LGS Lower Wa…" at bounding box center [698, 548] width 452 height 436
drag, startPoint x: 696, startPoint y: 635, endPoint x: 782, endPoint y: 635, distance: 86.0
click at [782, 635] on div "PRODUCT SPECIFICATIONS: Wall Framing: 90mm x 0.75mm Pre-Fabricated LGS Lower Wa…" at bounding box center [698, 548] width 452 height 436
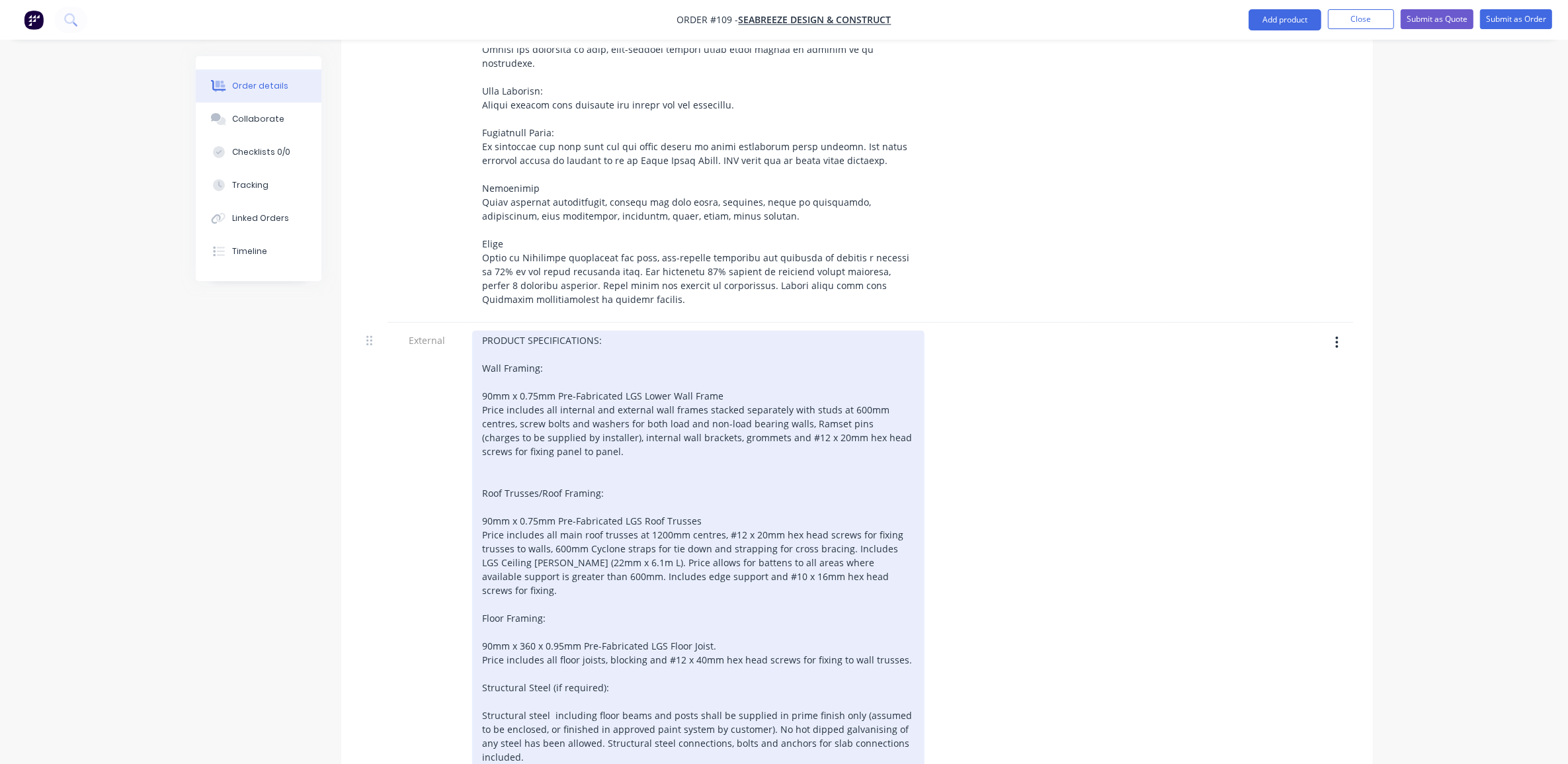
click at [549, 637] on div "PRODUCT SPECIFICATIONS: Wall Framing: 90mm x 0.75mm Pre-Fabricated LGS Lower Wa…" at bounding box center [698, 548] width 452 height 436
click at [542, 679] on div "PRODUCT SPECIFICATIONS: Wall Framing: 90mm x 0.75mm Pre-Fabricated LGS Lower Wa…" at bounding box center [698, 548] width 452 height 436
click at [645, 614] on div "PRODUCT SPECIFICATIONS: Wall Framing: 90mm x 0.75mm Pre-Fabricated LGS Lower Wa…" at bounding box center [698, 548] width 452 height 436
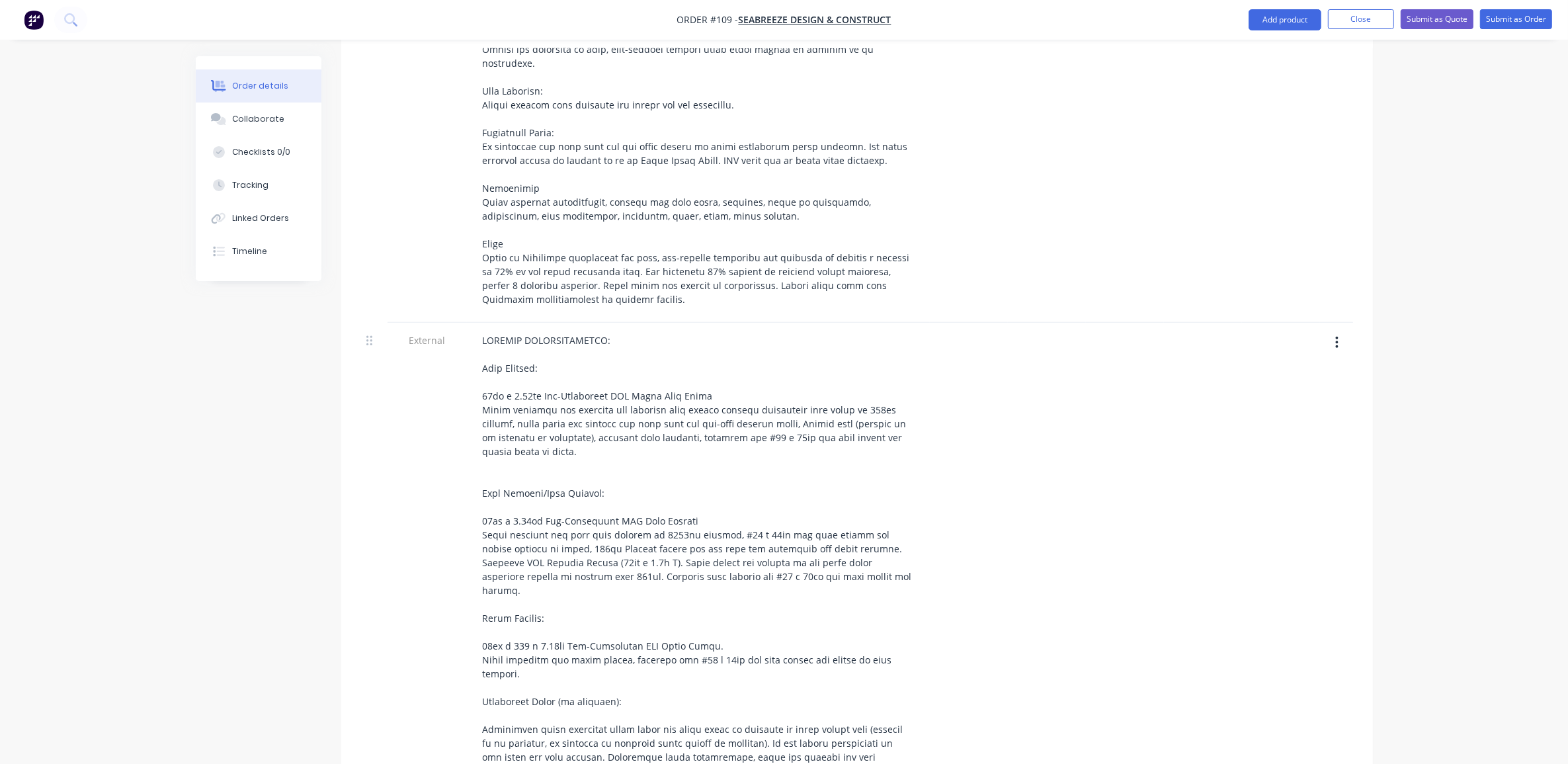
click at [170, 470] on div "Order details Collaborate Checklists 0/0 Tracking Linked Orders Timeline Order …" at bounding box center [784, 50] width 1568 height 2249
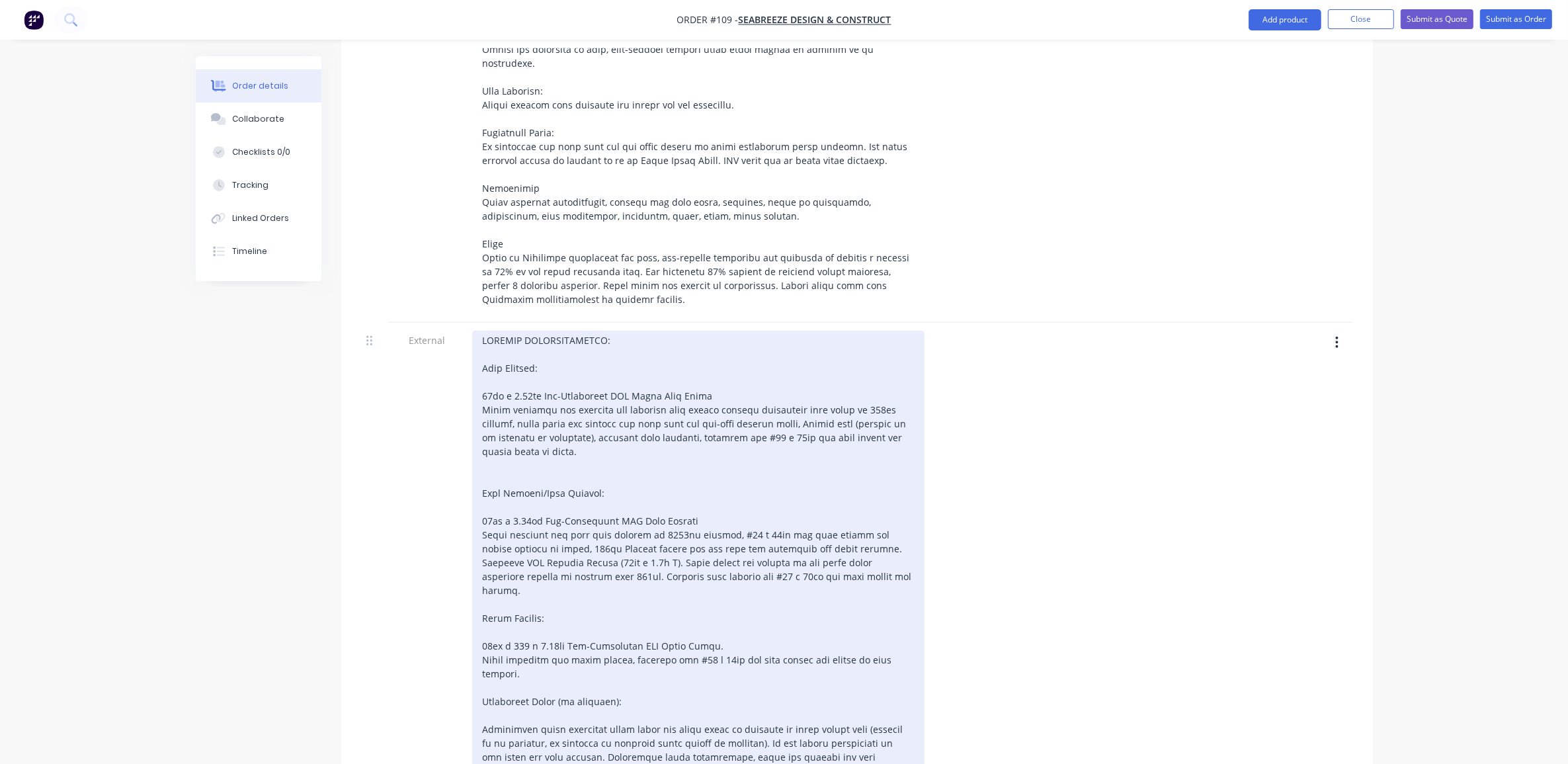
click at [627, 331] on div at bounding box center [698, 555] width 452 height 449
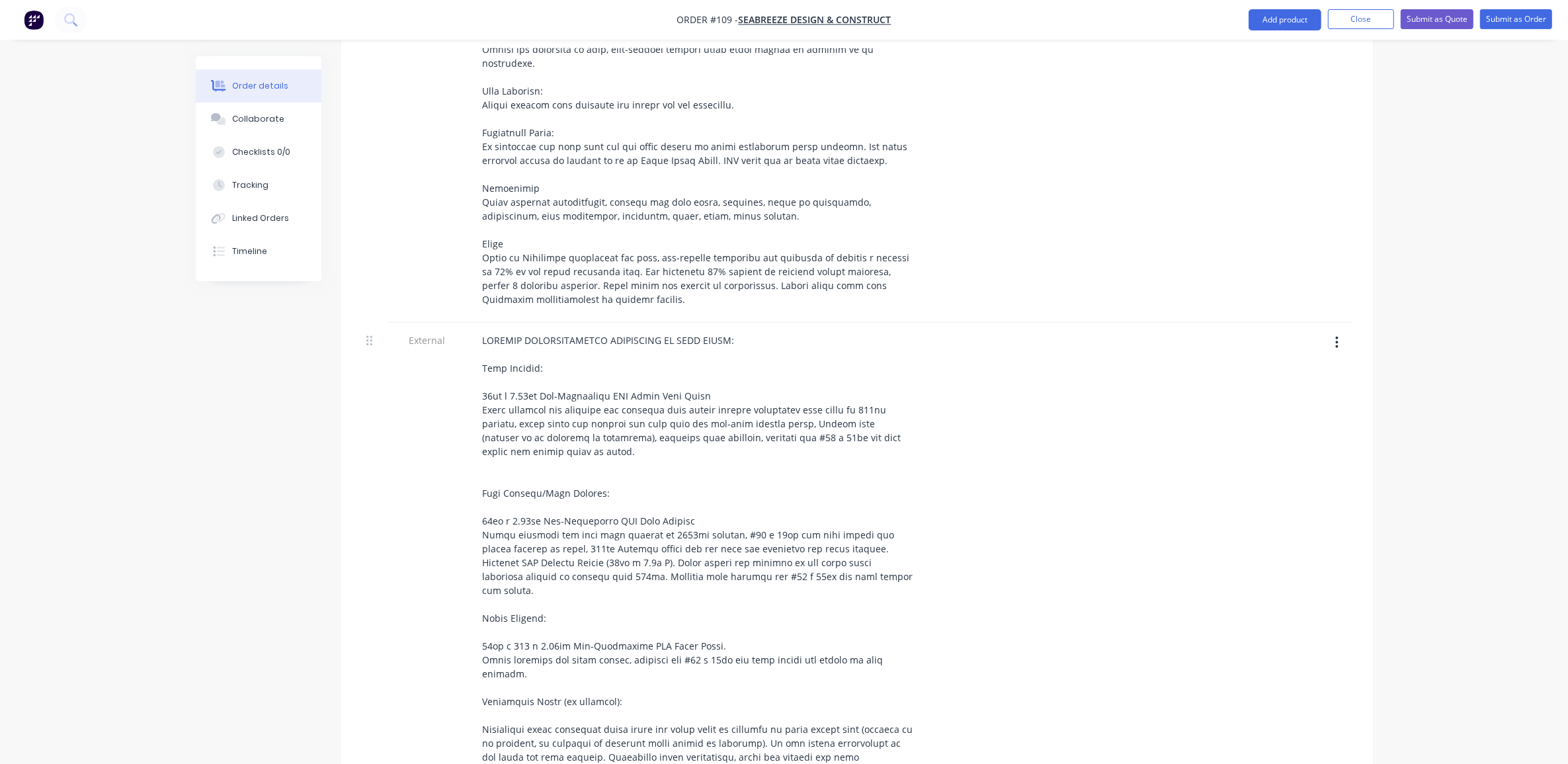
click at [321, 433] on div "Created by [PERSON_NAME] Created [DATE] Required [DATE] Assigned to ME Status D…" at bounding box center [784, 78] width 1178 height 2193
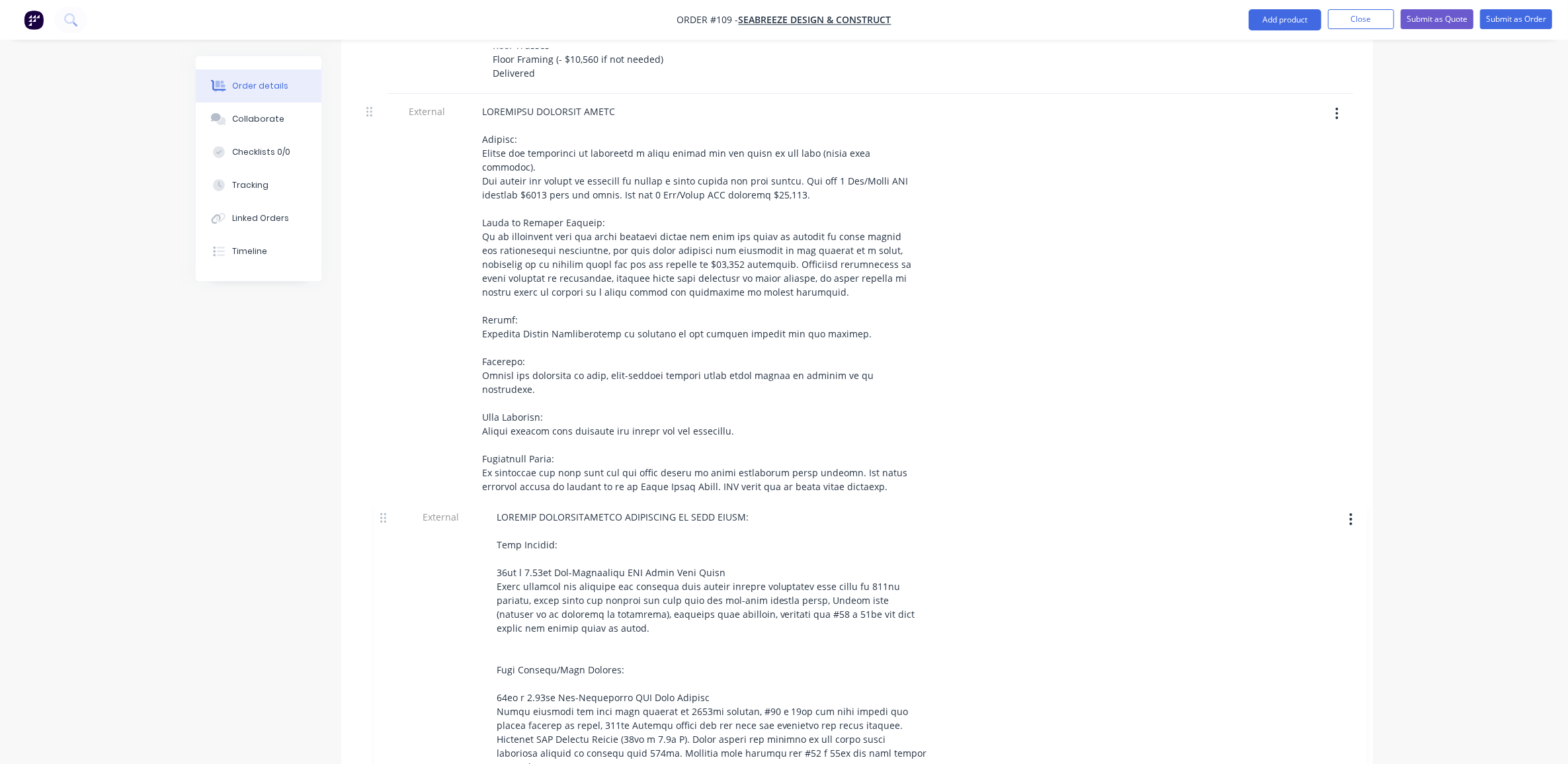
scroll to position [749, 0]
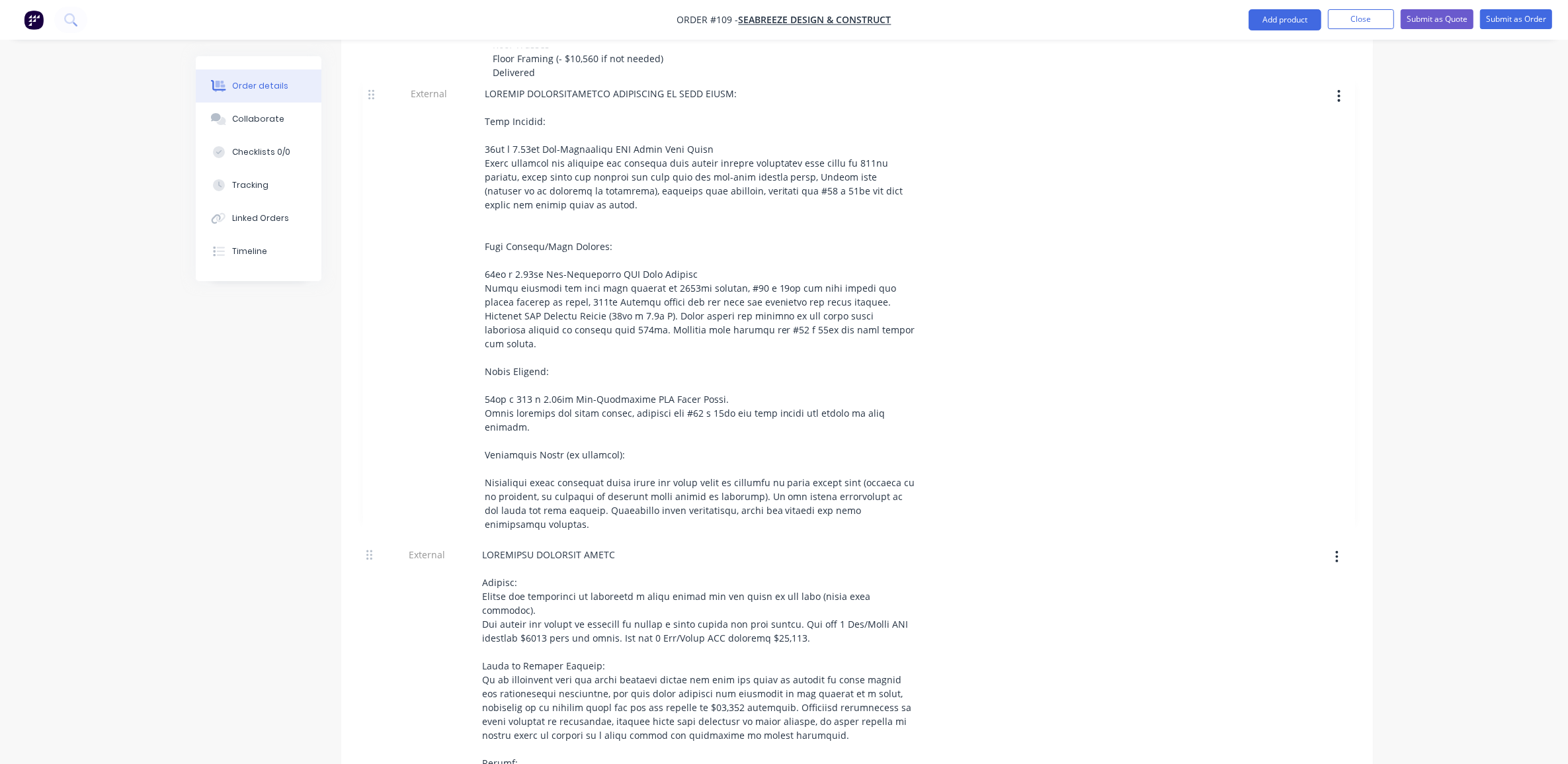
drag, startPoint x: 367, startPoint y: 610, endPoint x: 369, endPoint y: 93, distance: 517.0
click at [369, 93] on div "26 Standard 3 Bed / Small SDA - Framing Package Wall Framing Roof Trusses Floor…" at bounding box center [857, 491] width 992 height 1203
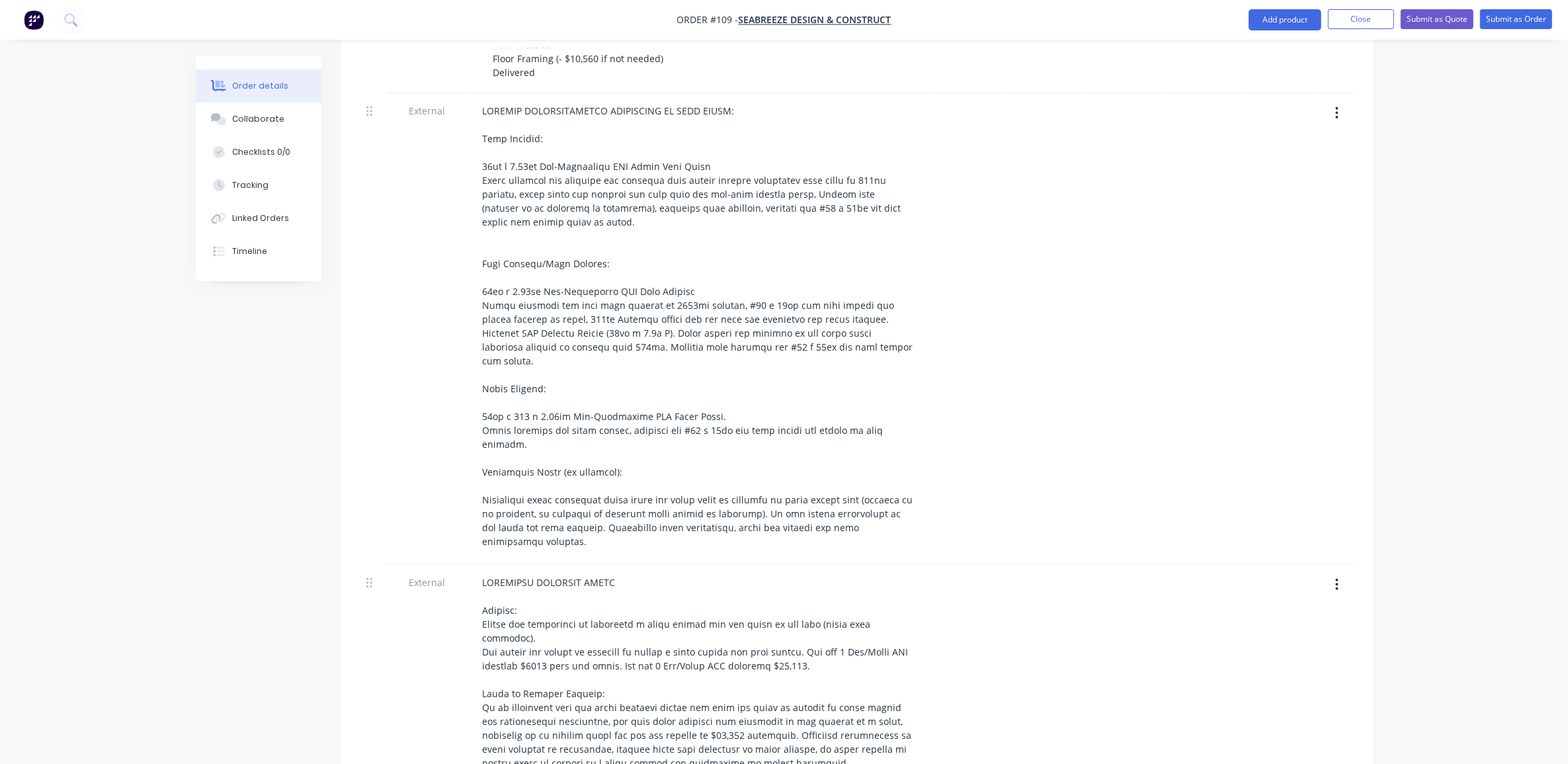
click at [239, 517] on div "Created by [PERSON_NAME] Created [DATE] Required [DATE] Assigned to ME Status D…" at bounding box center [784, 403] width 1178 height 2193
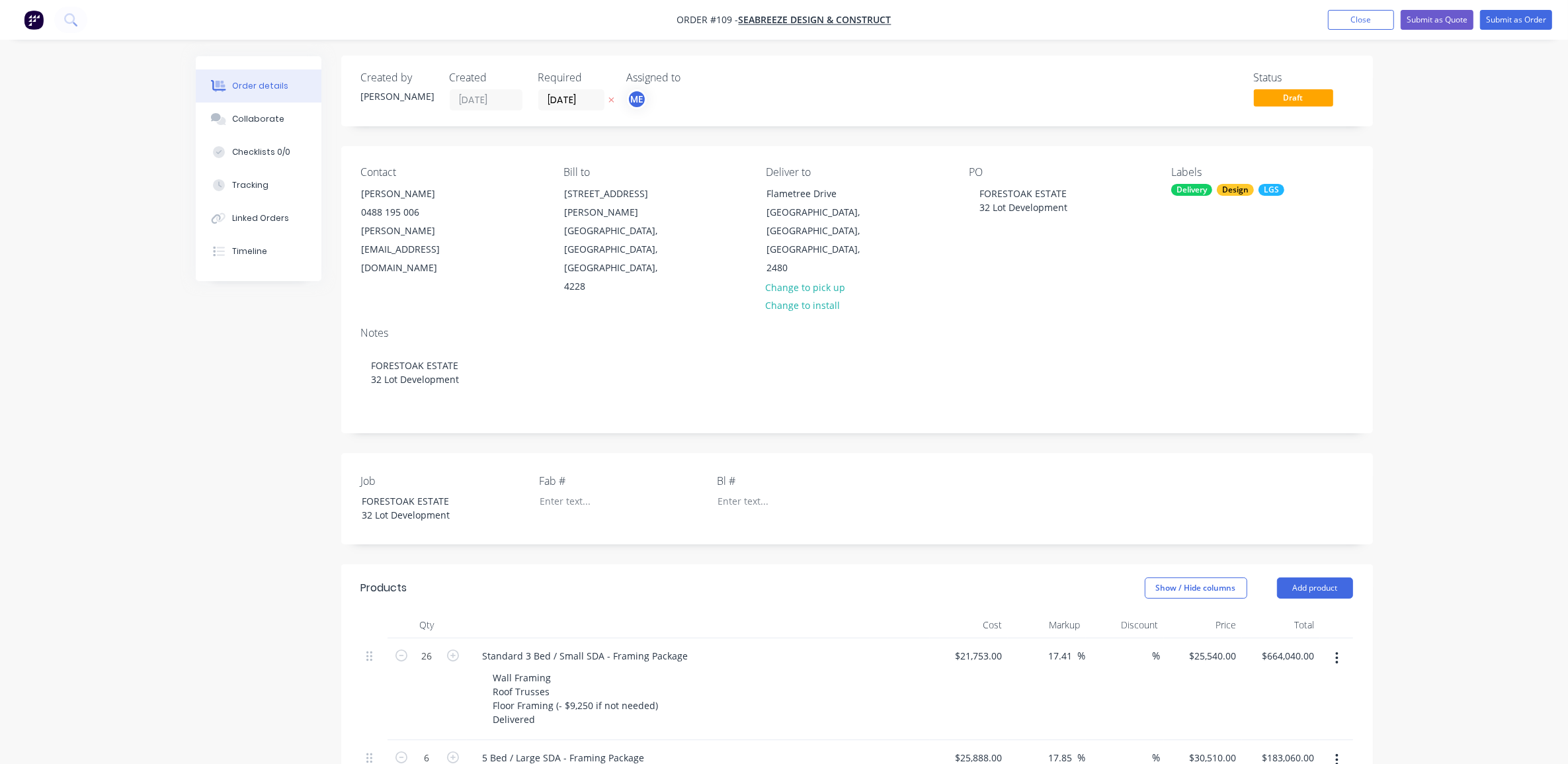
scroll to position [0, 0]
drag, startPoint x: 1477, startPoint y: 226, endPoint x: 1470, endPoint y: 233, distance: 9.9
click at [1446, 11] on button "Submit as Quote" at bounding box center [1436, 20] width 73 height 20
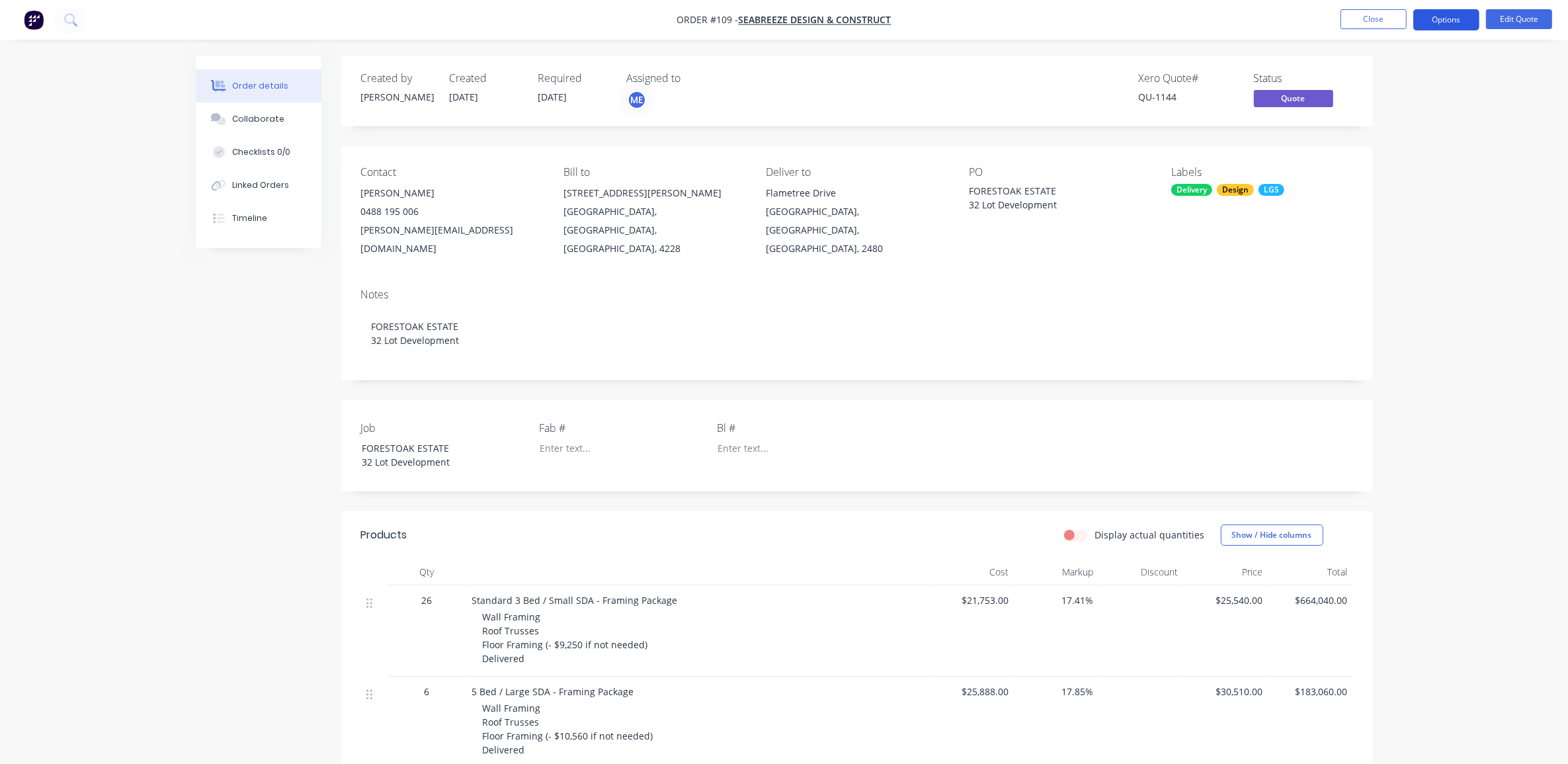
click at [1455, 15] on button "Options" at bounding box center [1447, 20] width 66 height 21
click at [1400, 77] on div "Quote" at bounding box center [1407, 80] width 122 height 19
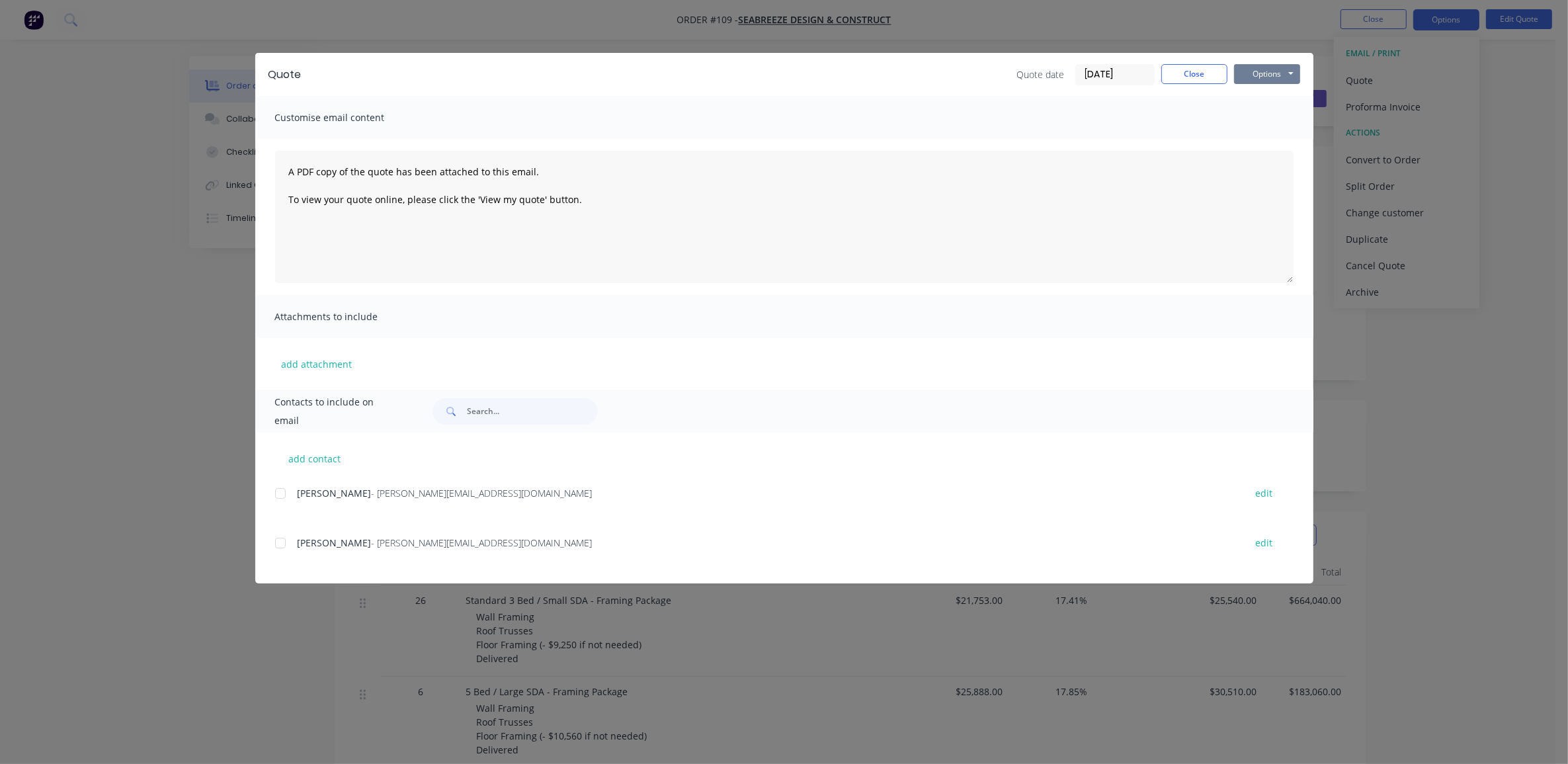
click at [1275, 73] on button "Options" at bounding box center [1268, 74] width 66 height 20
click at [1265, 103] on button "Preview" at bounding box center [1276, 98] width 85 height 22
click at [1260, 73] on button "Options" at bounding box center [1268, 74] width 66 height 20
click at [1277, 121] on button "Print" at bounding box center [1276, 120] width 85 height 22
click at [1258, 71] on button "Options" at bounding box center [1268, 74] width 66 height 20
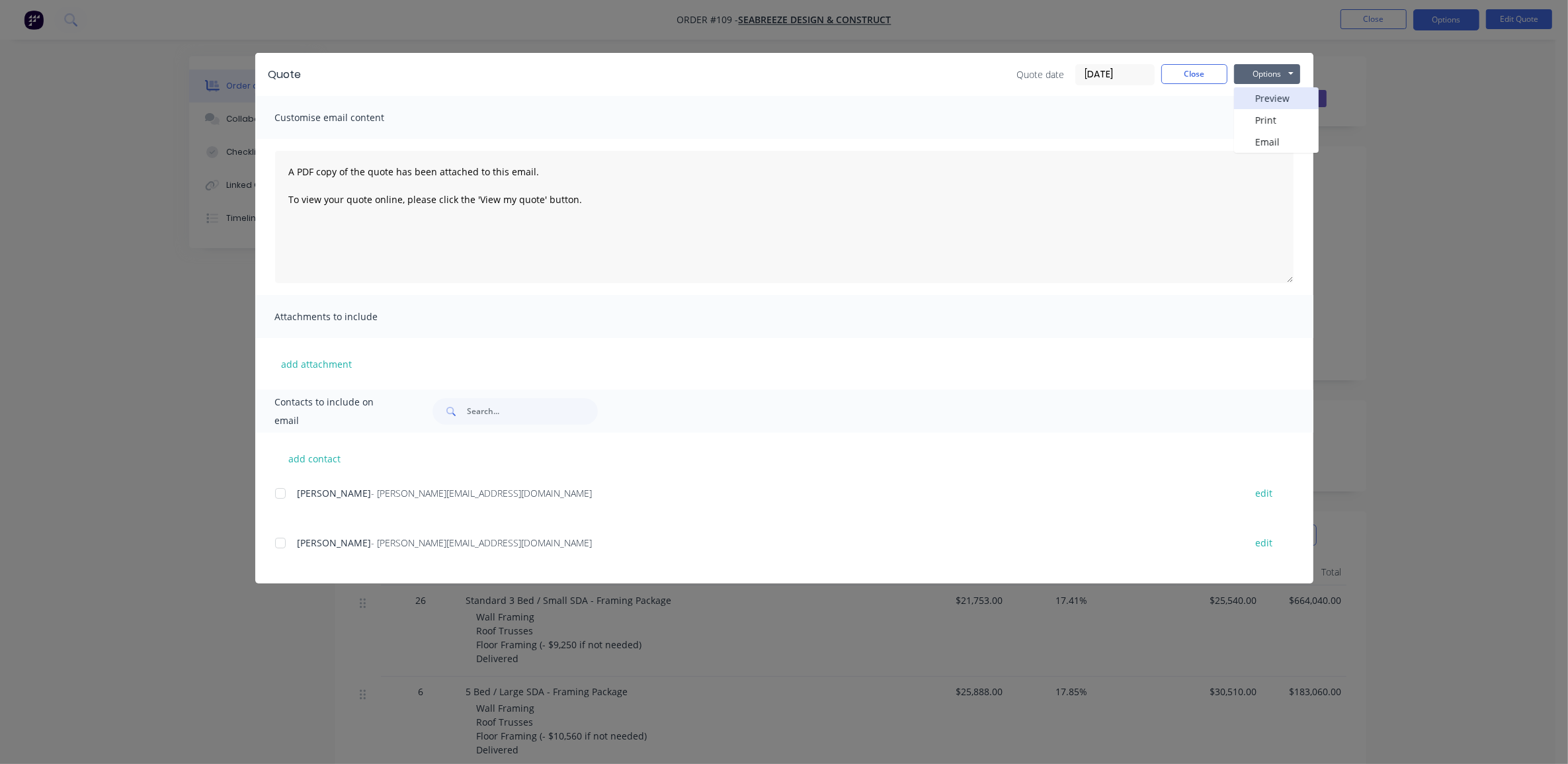
click at [1293, 98] on button "Preview" at bounding box center [1276, 98] width 85 height 22
click at [1203, 79] on button "Close" at bounding box center [1194, 74] width 66 height 20
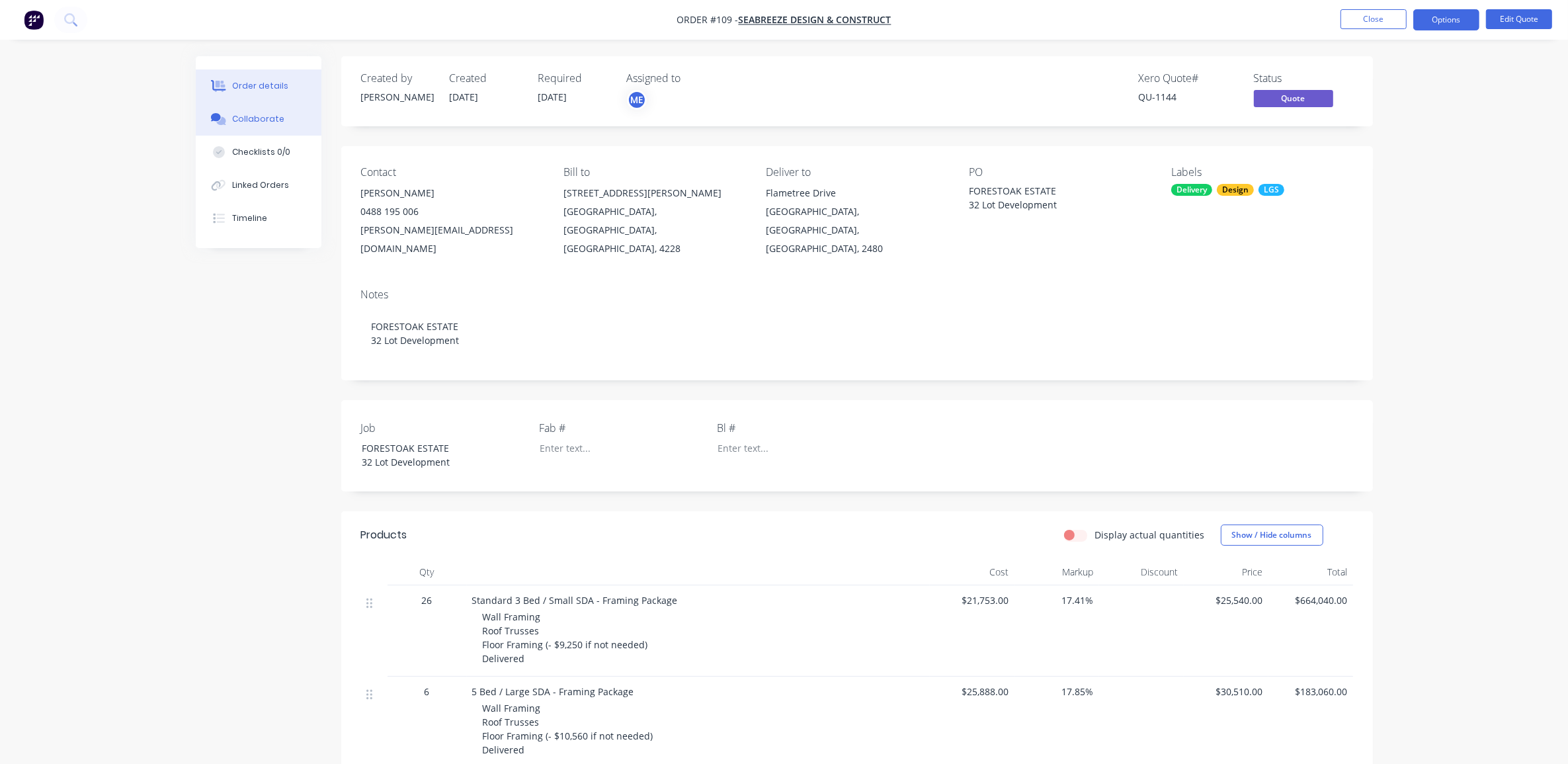
click at [249, 106] on button "Collaborate" at bounding box center [258, 119] width 125 height 33
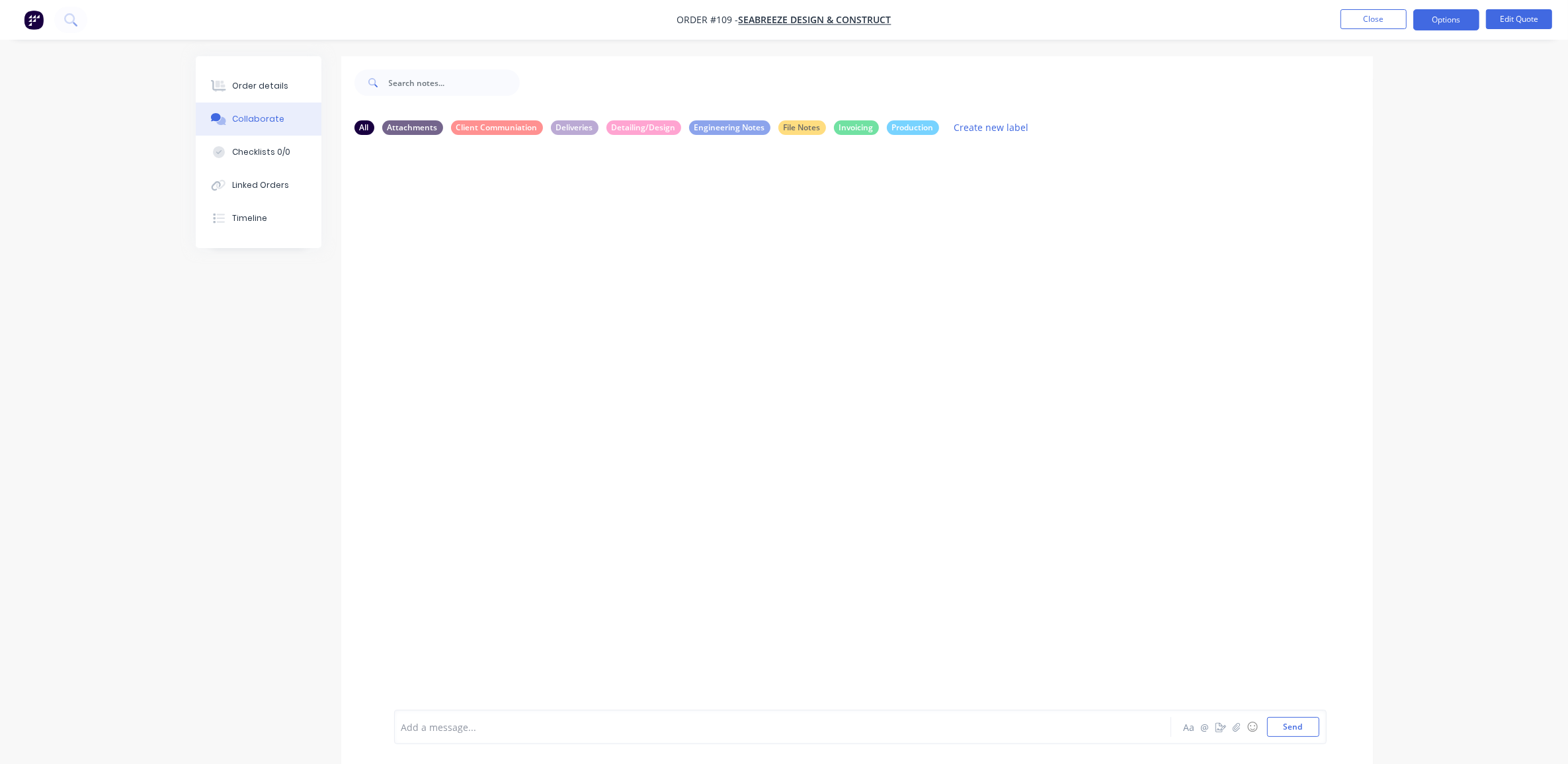
click at [511, 720] on div at bounding box center [746, 727] width 688 height 14
click at [1288, 729] on button "Send" at bounding box center [1293, 727] width 52 height 20
click at [732, 720] on div at bounding box center [746, 727] width 688 height 14
click at [507, 721] on div at bounding box center [746, 727] width 688 height 14
click at [177, 437] on div "Order details Collaborate Checklists 0/0 Linked Orders Timeline Order details C…" at bounding box center [784, 392] width 1568 height 784
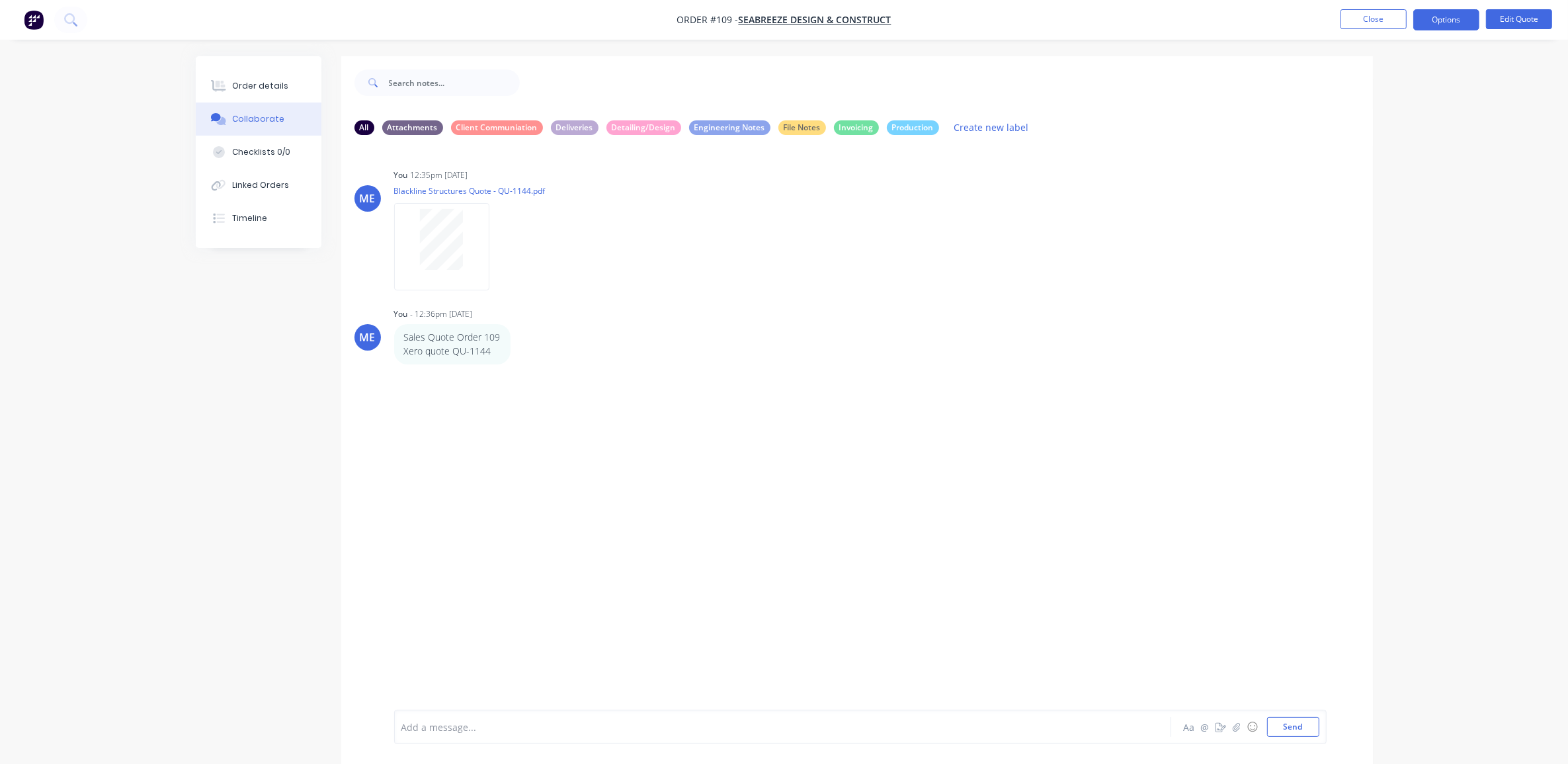
click at [289, 484] on div "All Attachments Client Communiation Deliveries Detailing/Design Engineering Not…" at bounding box center [784, 420] width 1178 height 727
click at [504, 724] on div at bounding box center [746, 727] width 688 height 14
click at [504, 725] on div at bounding box center [746, 727] width 688 height 14
click at [183, 596] on div "Order details Collaborate Checklists 0/0 Linked Orders Timeline Order details C…" at bounding box center [784, 420] width 1204 height 727
click at [258, 88] on div "Order details" at bounding box center [260, 86] width 56 height 12
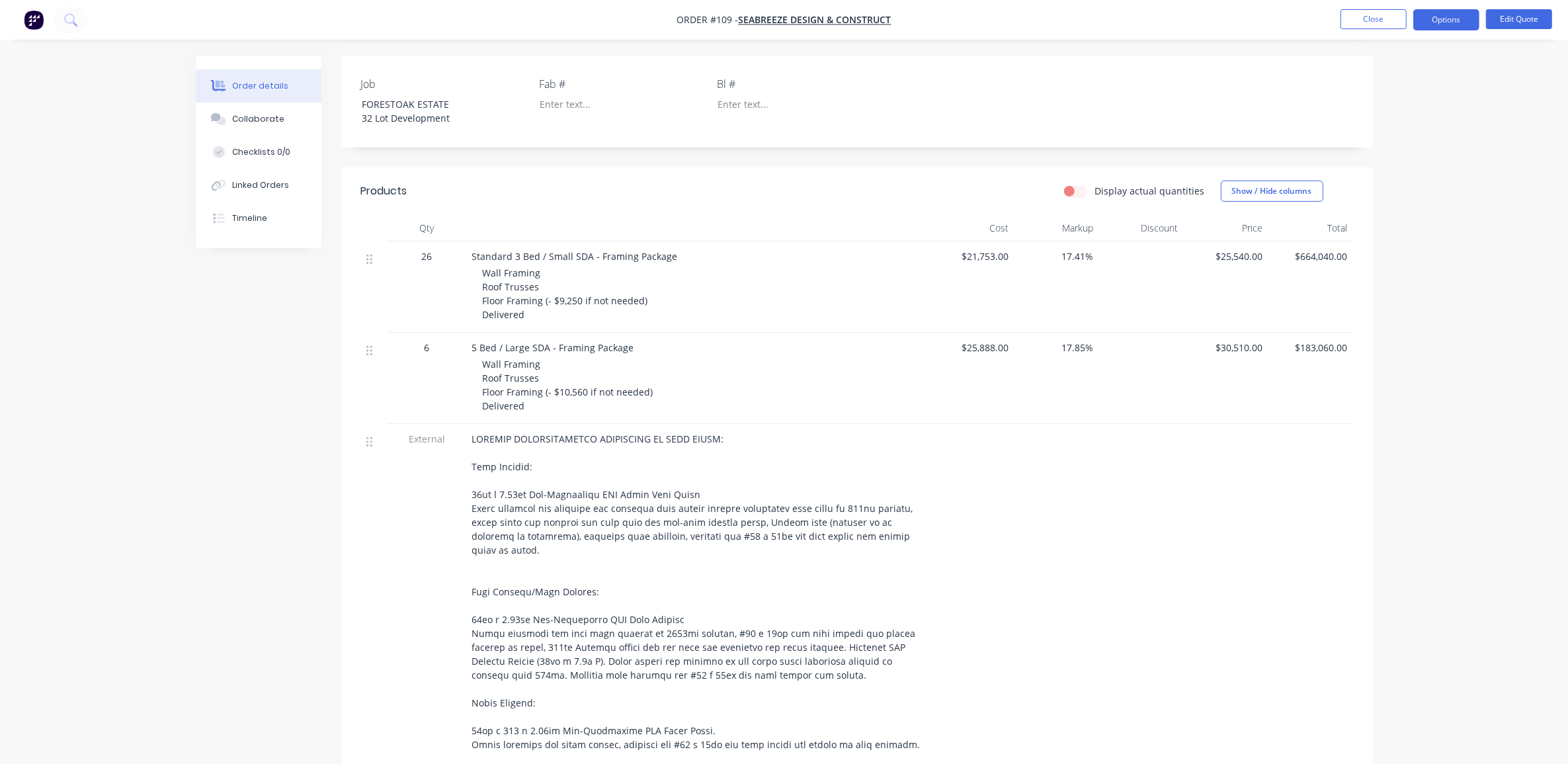
scroll to position [165, 0]
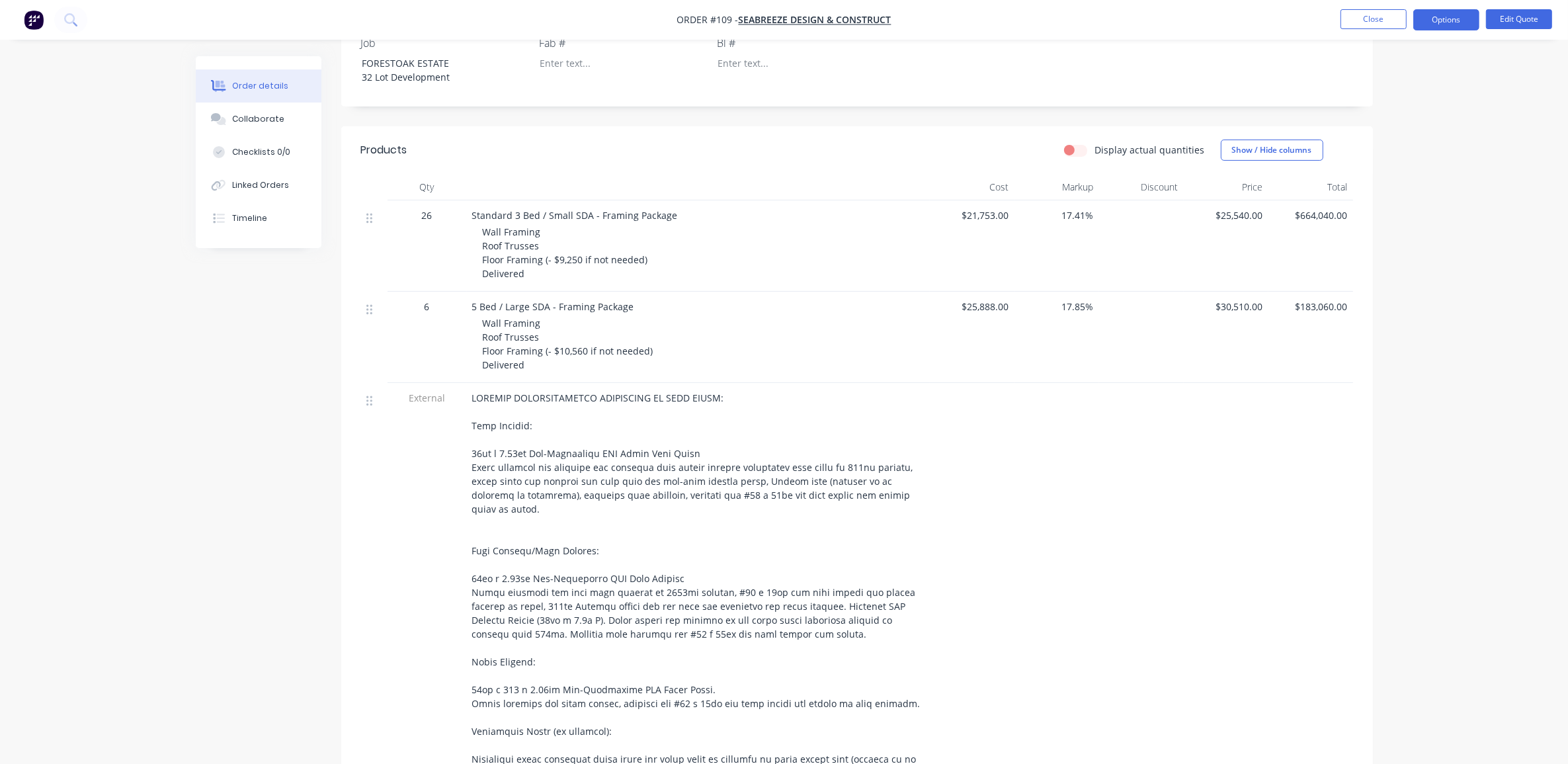
scroll to position [414, 0]
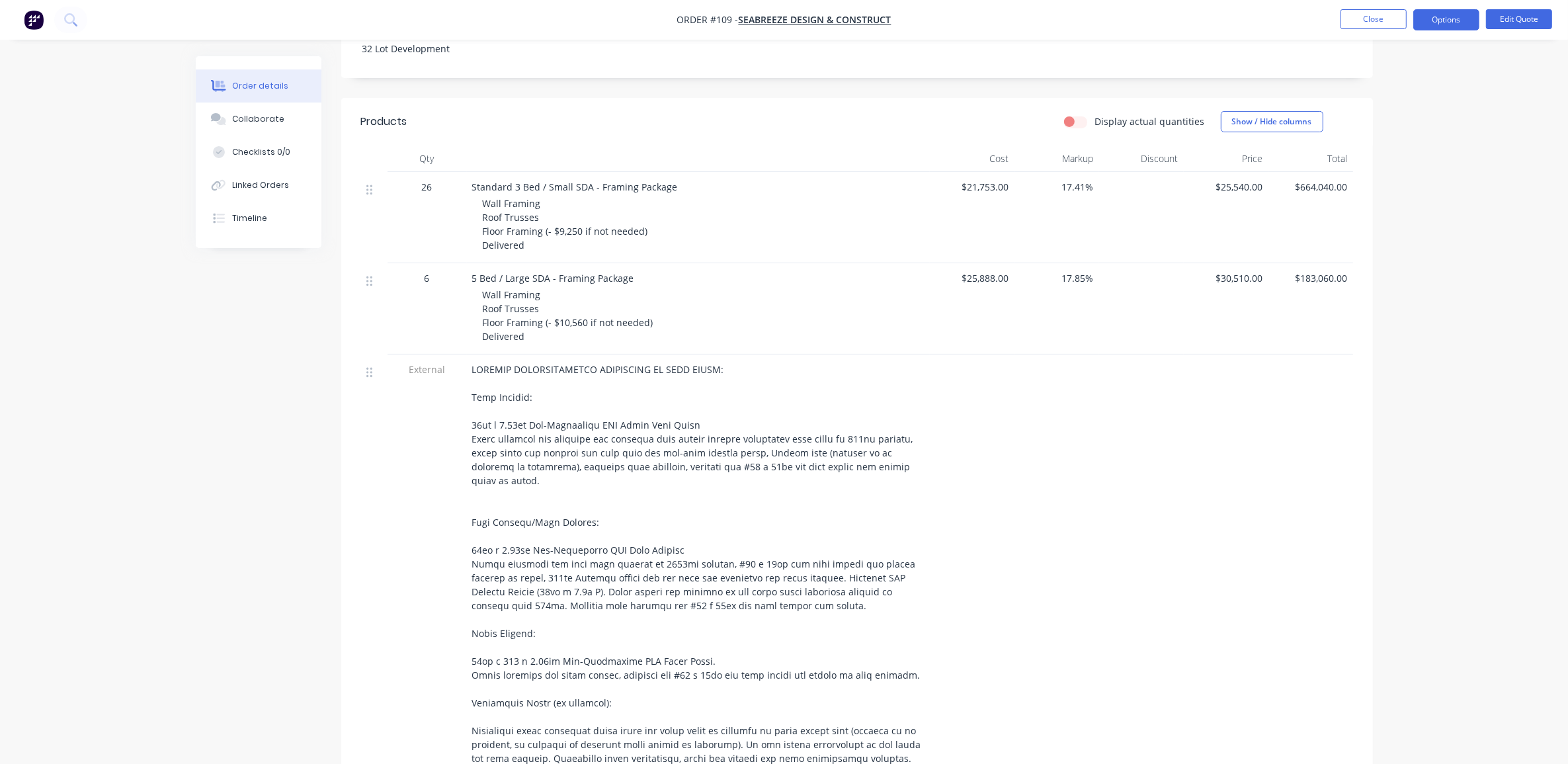
click at [171, 385] on div "Order details Collaborate Checklists 0/0 Linked Orders Timeline Order details C…" at bounding box center [784, 561] width 1568 height 1950
click at [180, 381] on div "Order details Collaborate Checklists 0/0 Linked Orders Timeline Order details C…" at bounding box center [784, 561] width 1568 height 1950
drag, startPoint x: 476, startPoint y: 275, endPoint x: 656, endPoint y: 273, distance: 180.0
click at [656, 273] on div "5 Bed / Large SDA - Framing Package" at bounding box center [698, 278] width 452 height 14
drag, startPoint x: 1222, startPoint y: 275, endPoint x: 1261, endPoint y: 276, distance: 39.0
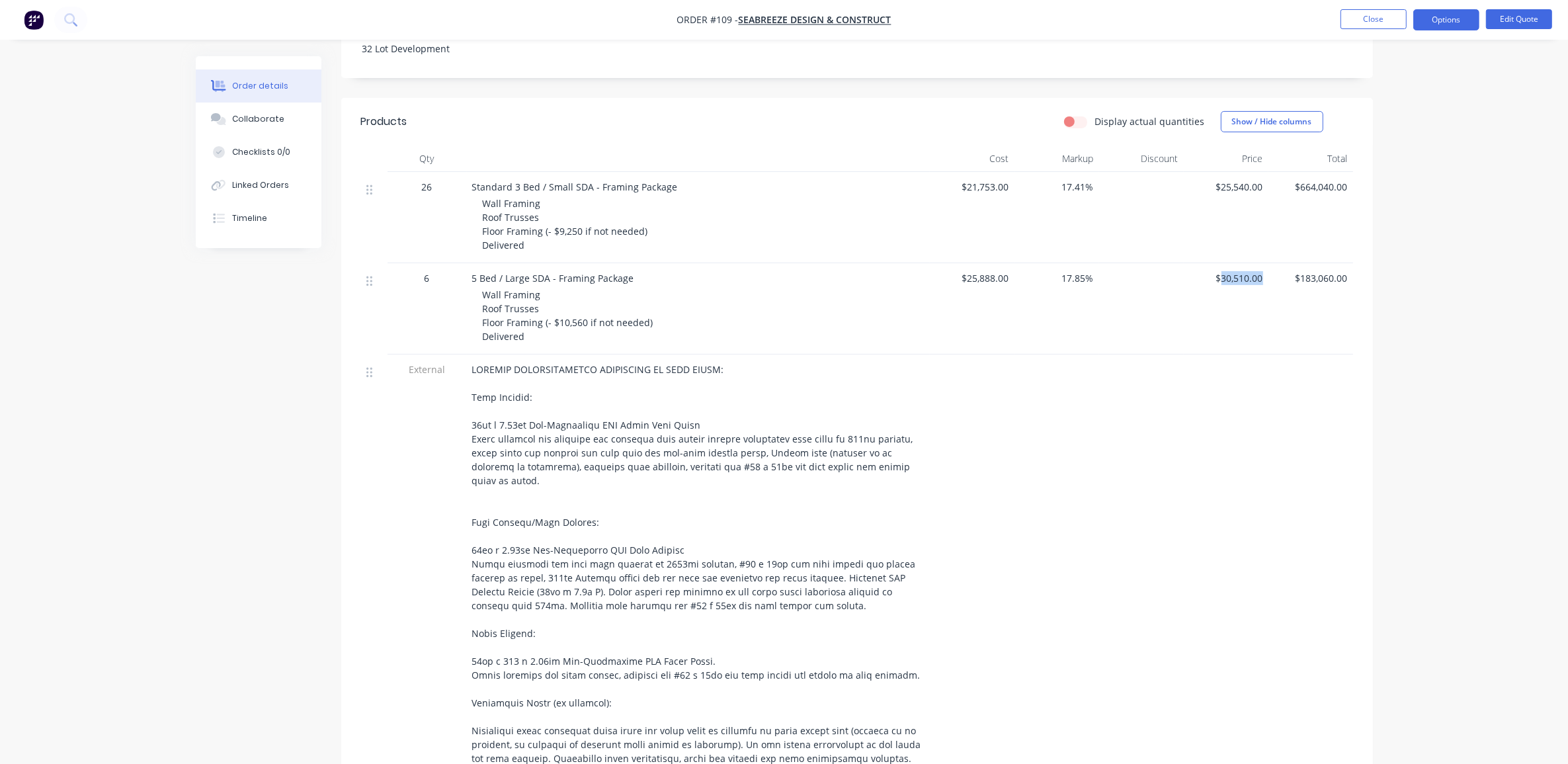
click at [1261, 276] on span "$30,510.00" at bounding box center [1226, 278] width 74 height 14
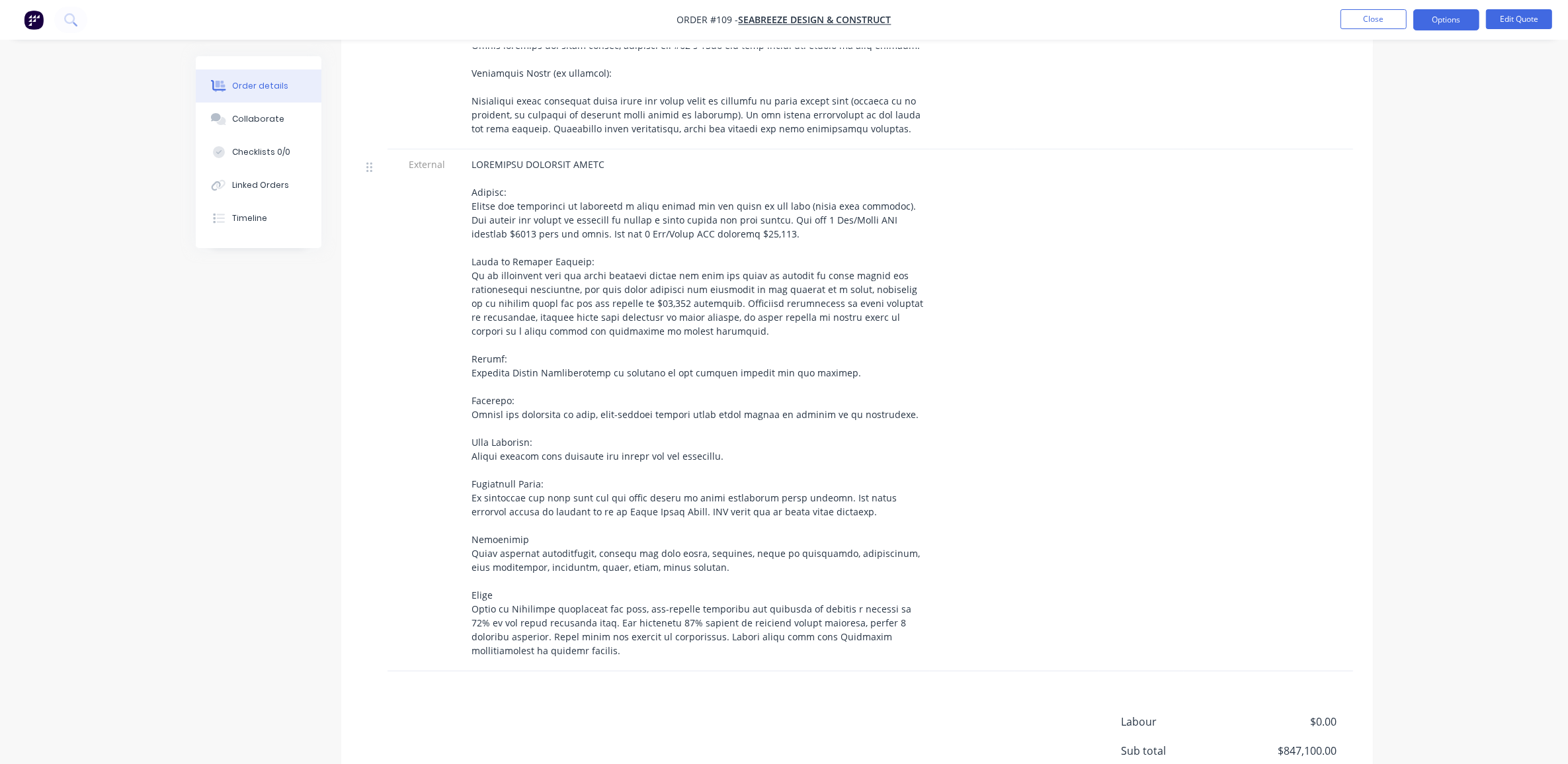
scroll to position [1184, 0]
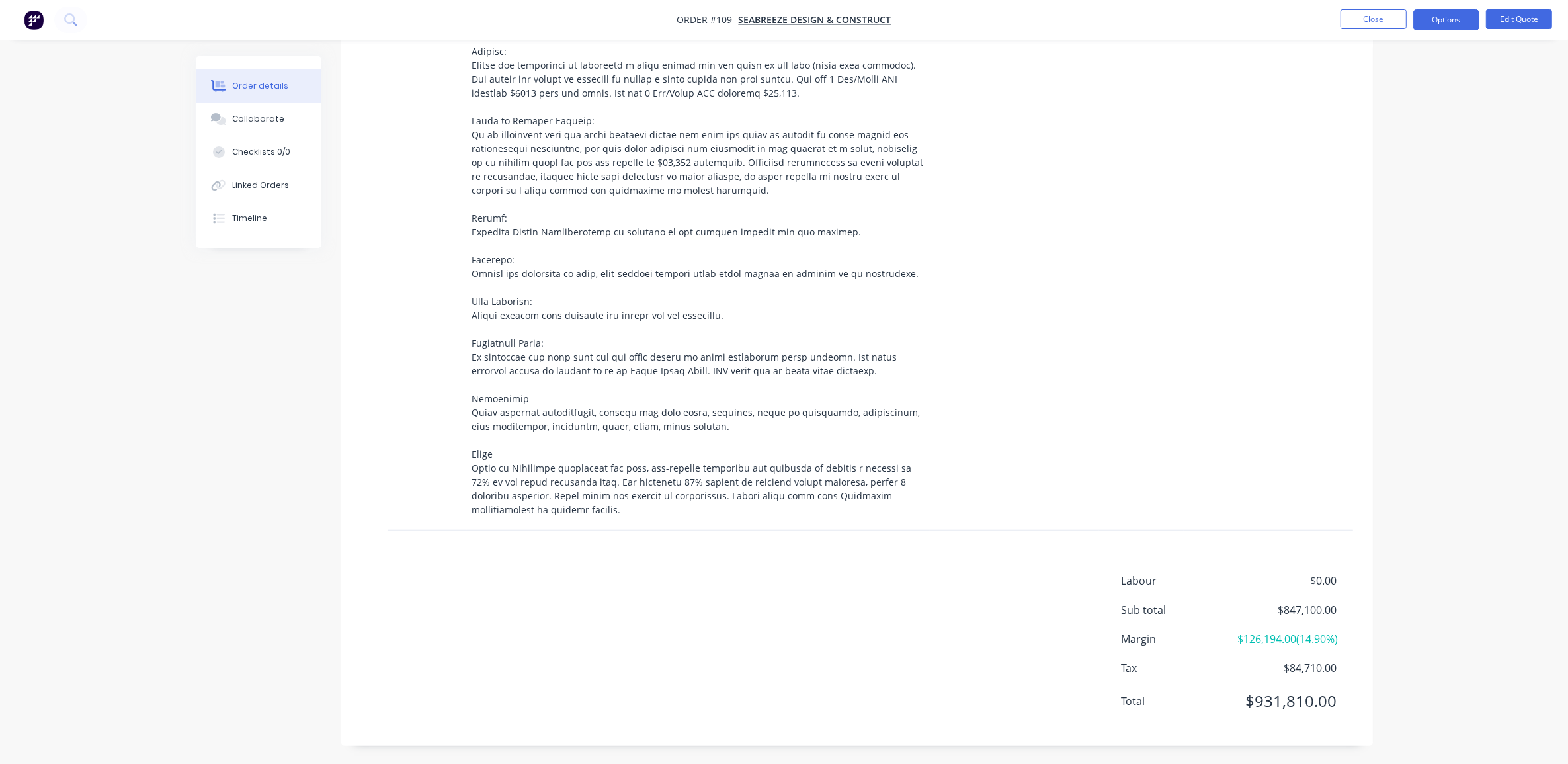
drag, startPoint x: 1342, startPoint y: 640, endPoint x: 1272, endPoint y: 593, distance: 84.3
click at [1272, 593] on div "Labour $0.00 Sub total $847,100.00 Margin $126,194.00 ( 14.90 %) Tax $84,710.00…" at bounding box center [1237, 649] width 231 height 153
drag, startPoint x: 1430, startPoint y: 399, endPoint x: 1445, endPoint y: 401, distance: 15.1
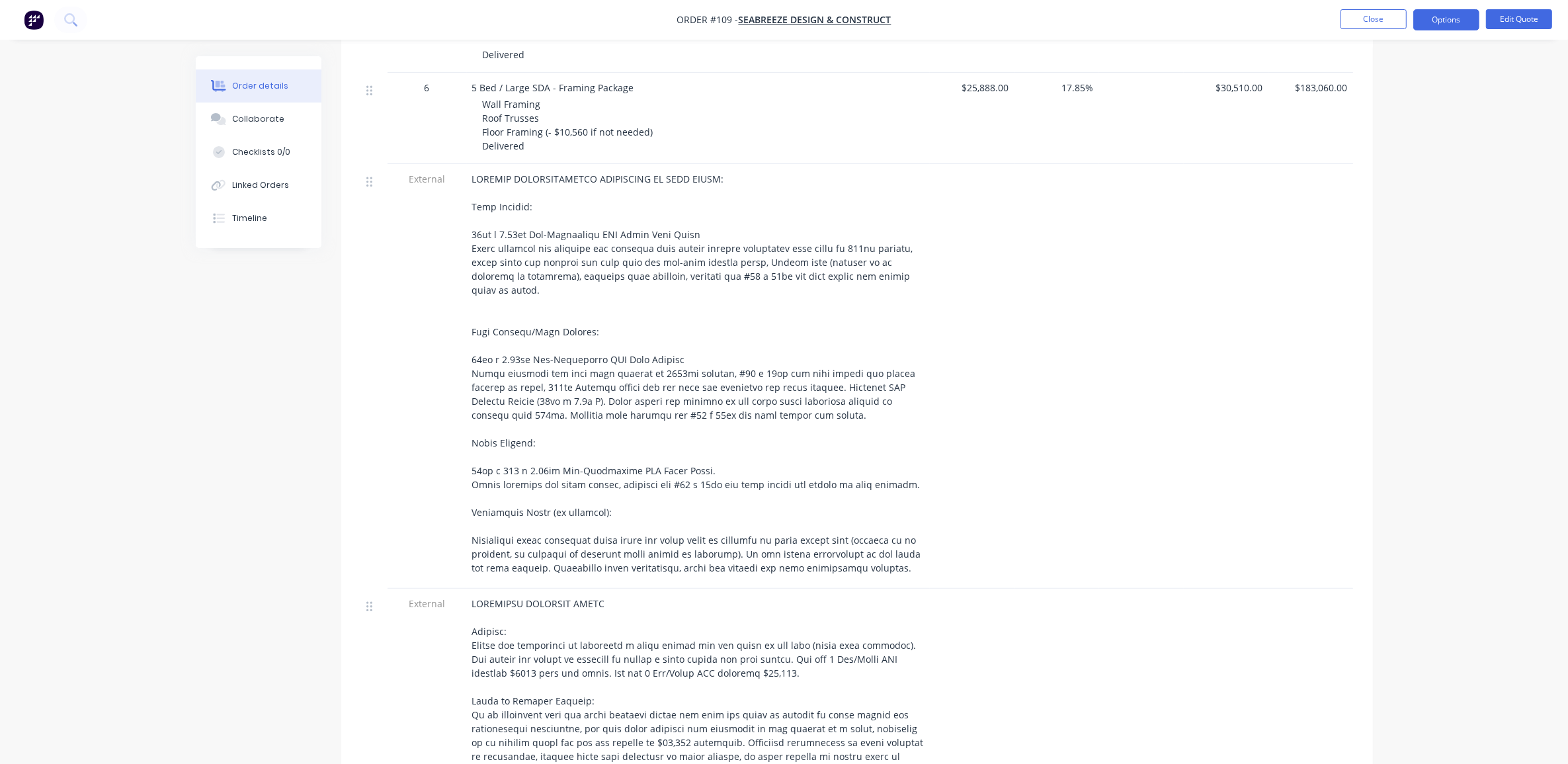
scroll to position [605, 0]
click at [259, 448] on div "Created by [PERSON_NAME] Created [DATE] Required [DATE] Assigned to ME Xero Quo…" at bounding box center [784, 397] width 1178 height 1893
click at [1470, 340] on div "Order details Collaborate Checklists 0/0 Linked Orders Timeline Order details C…" at bounding box center [784, 369] width 1568 height 1950
click at [1525, 21] on button "Edit Quote" at bounding box center [1519, 19] width 66 height 20
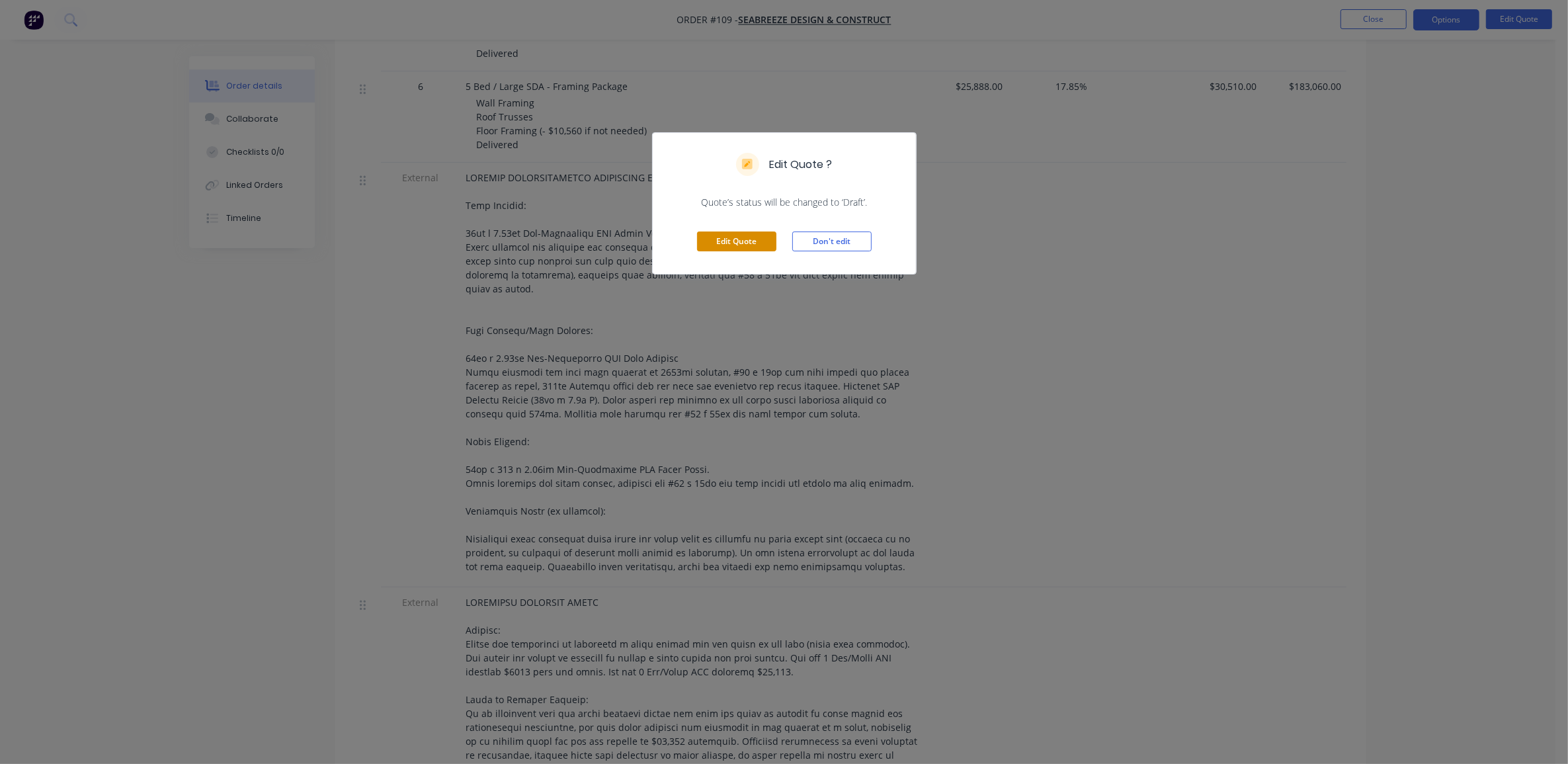
drag, startPoint x: 735, startPoint y: 249, endPoint x: 872, endPoint y: 336, distance: 162.3
click at [736, 250] on button "Edit Quote" at bounding box center [736, 241] width 79 height 20
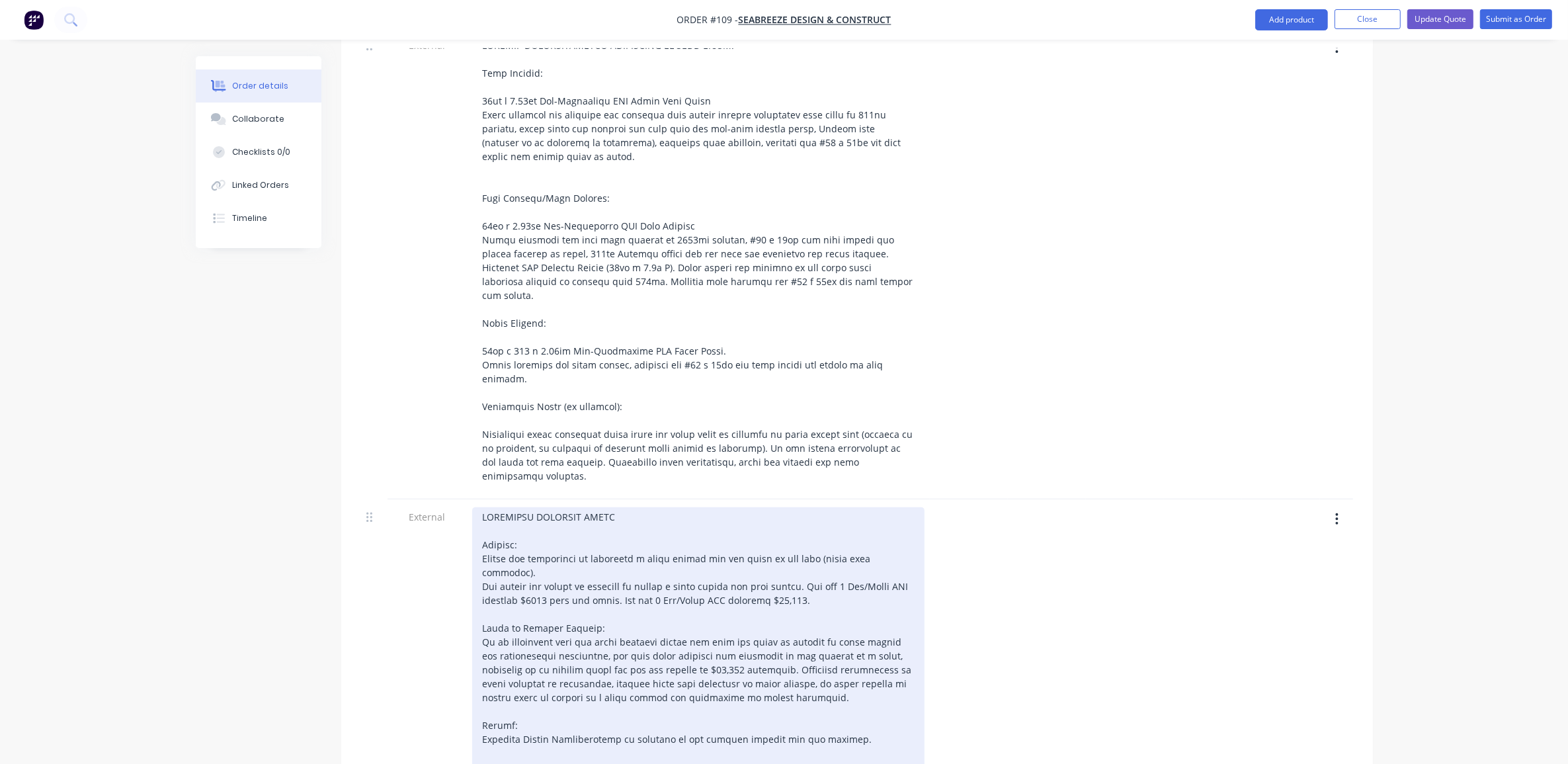
scroll to position [827, 0]
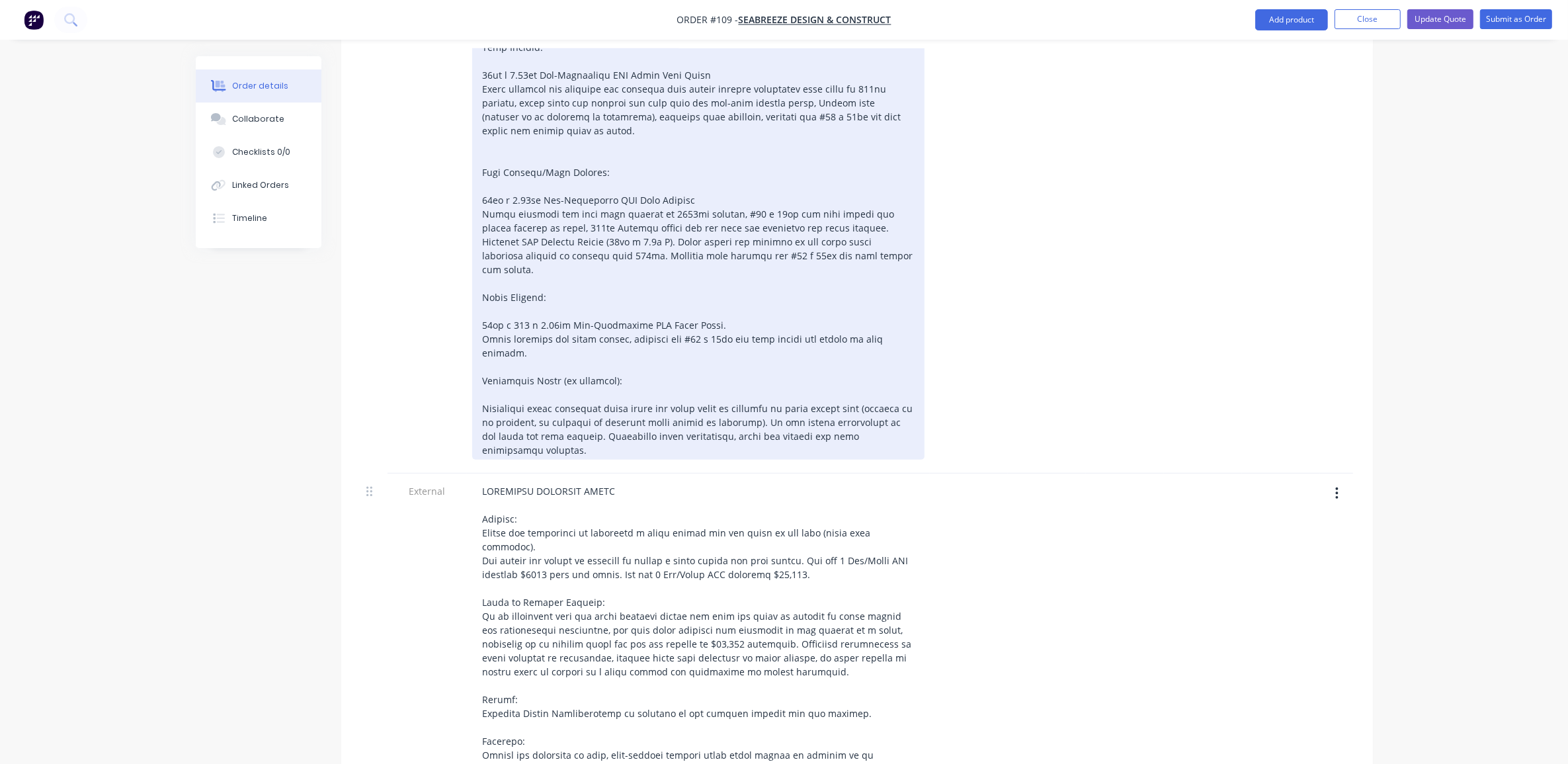
click at [569, 397] on div at bounding box center [698, 235] width 452 height 449
drag, startPoint x: 903, startPoint y: 301, endPoint x: 937, endPoint y: 318, distance: 38.0
click at [904, 302] on div at bounding box center [698, 235] width 452 height 449
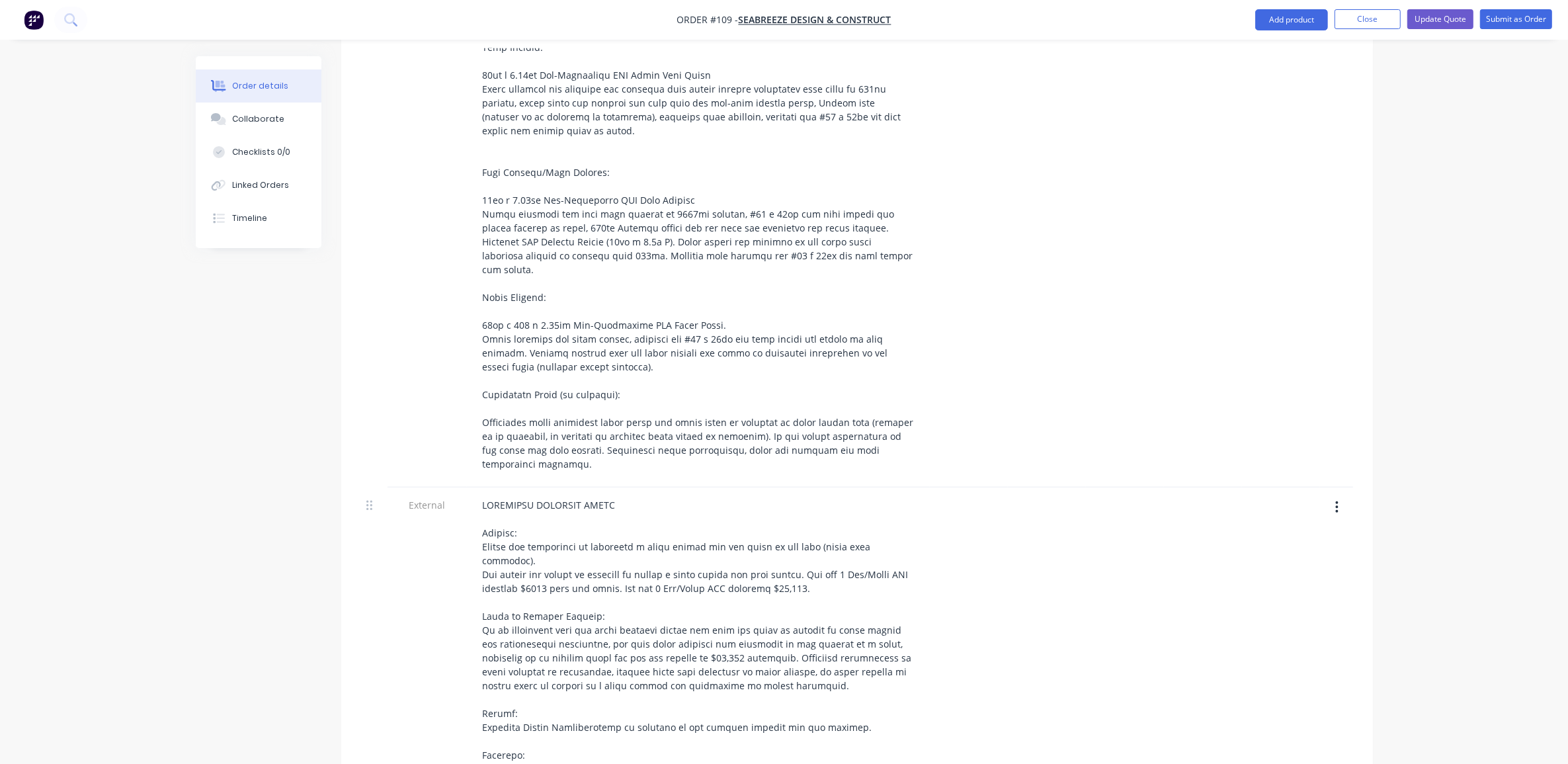
click at [1459, 312] on div "Order details Collaborate Checklists 0/0 Linked Orders Timeline Order details C…" at bounding box center [784, 298] width 1568 height 2249
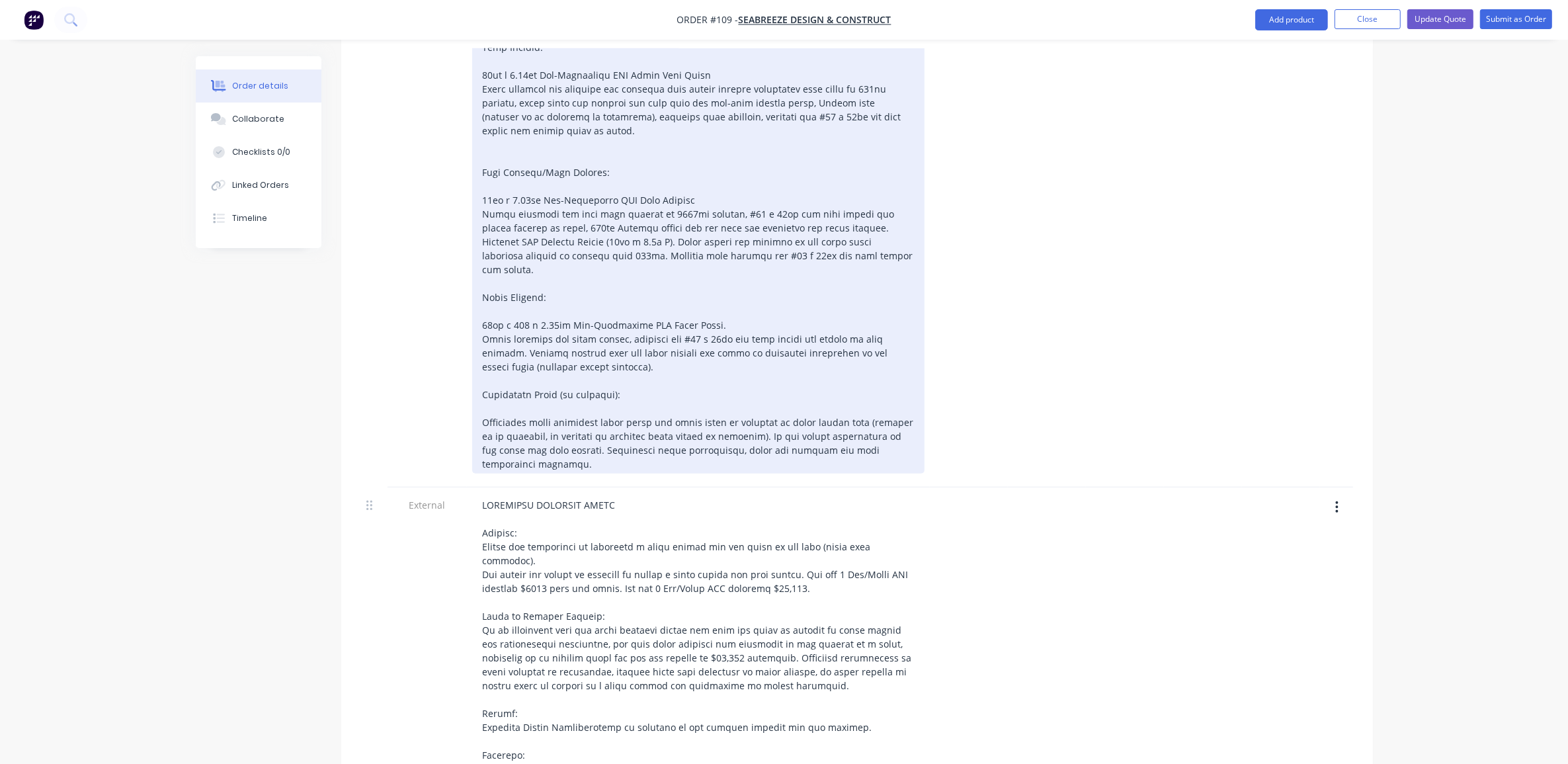
click at [588, 323] on div at bounding box center [698, 242] width 452 height 464
click at [506, 328] on div at bounding box center [698, 242] width 452 height 464
click at [593, 331] on div at bounding box center [698, 242] width 452 height 464
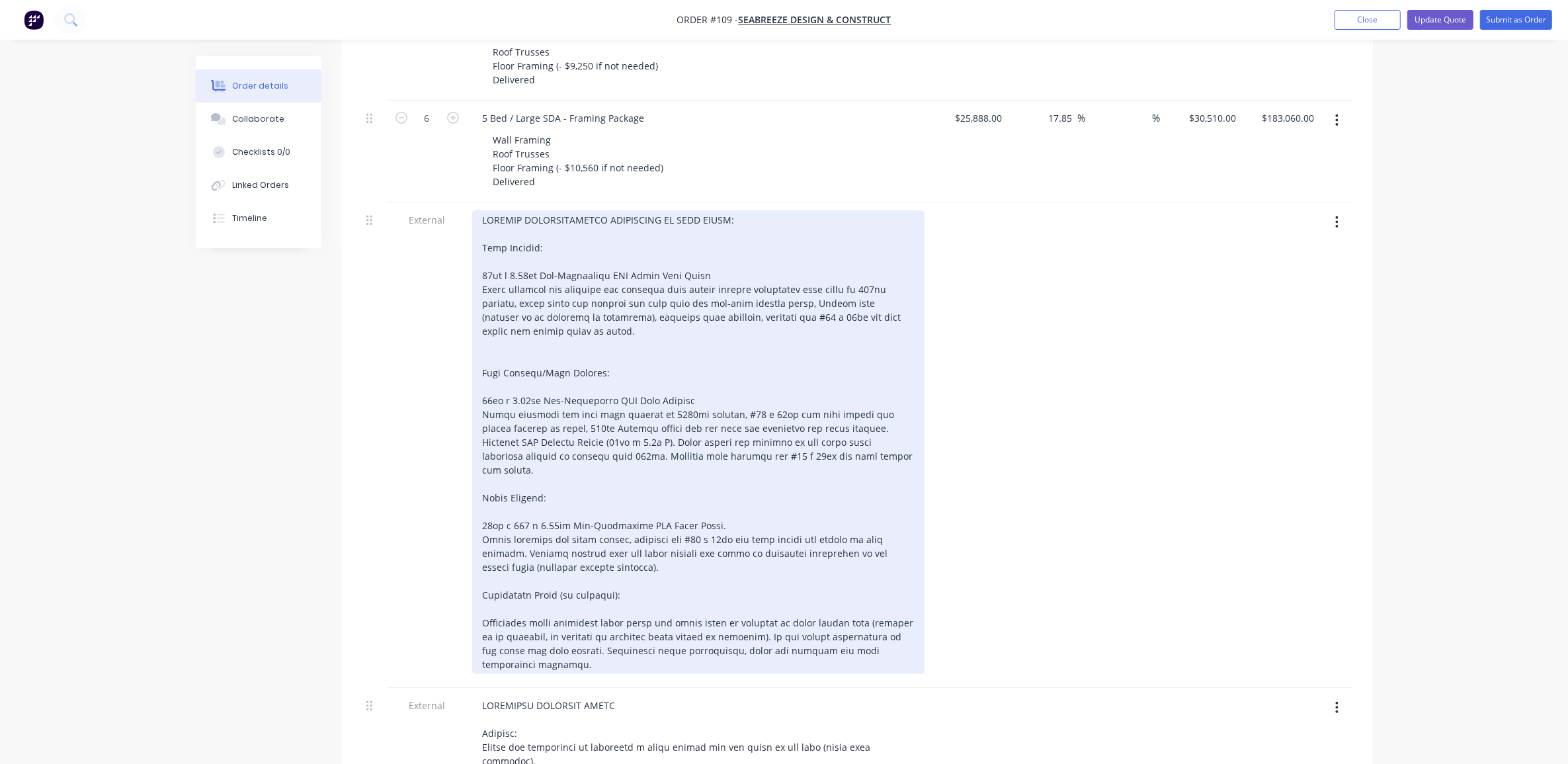
scroll to position [496, 0]
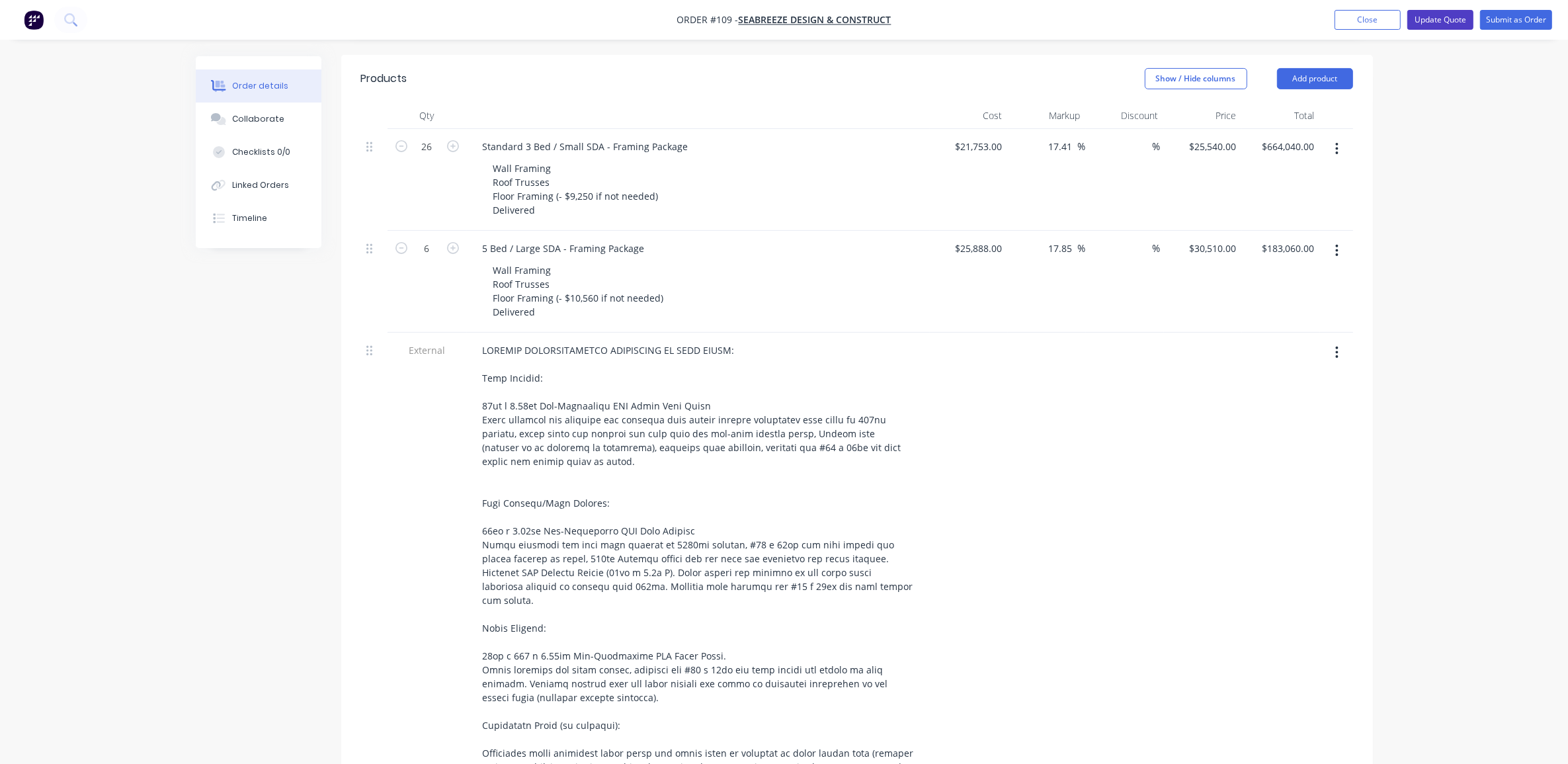
click at [1443, 25] on button "Update Quote" at bounding box center [1441, 20] width 66 height 20
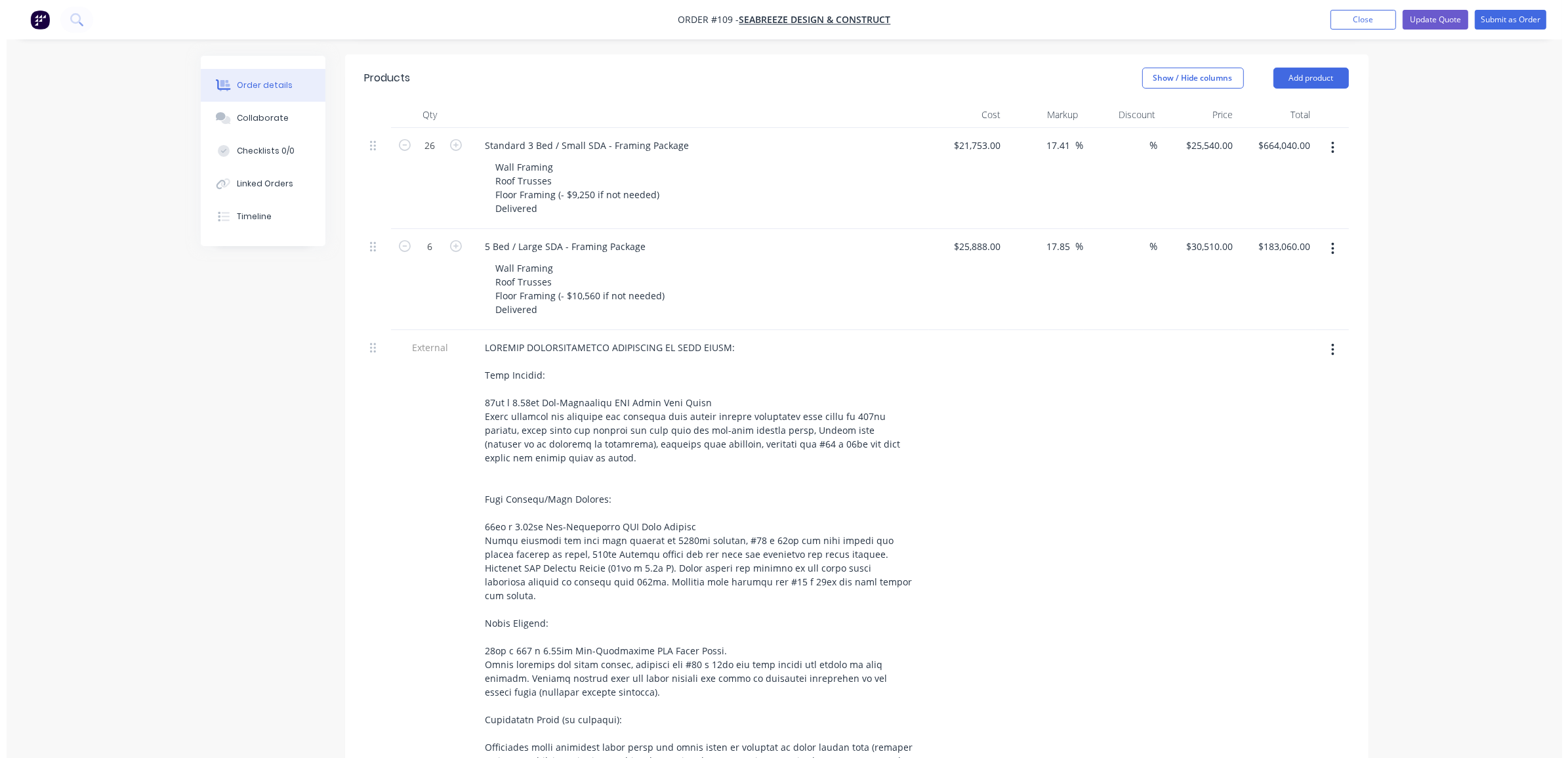
scroll to position [0, 0]
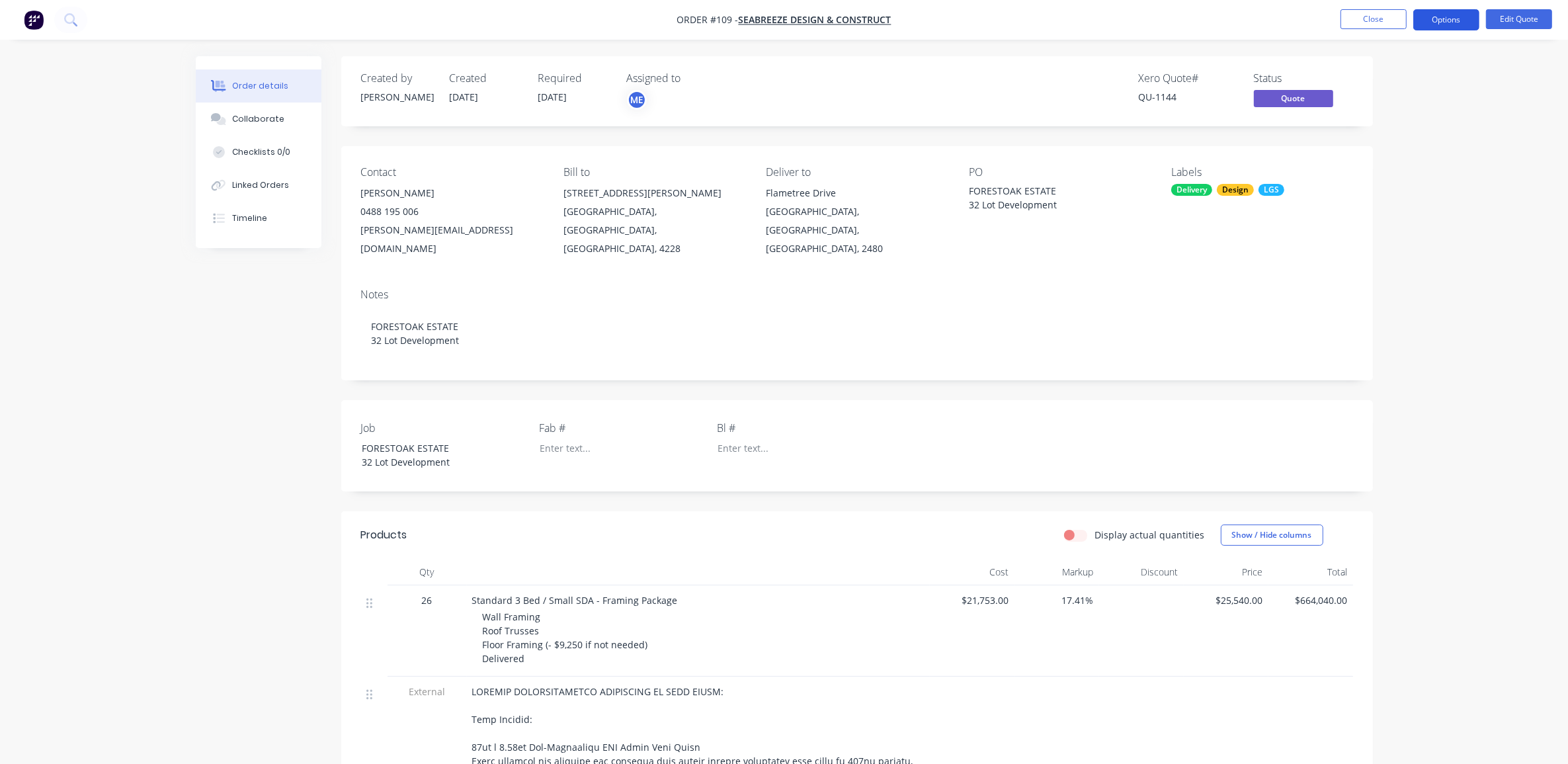
click at [1463, 21] on button "Options" at bounding box center [1447, 20] width 66 height 21
click at [1402, 75] on div "Quote" at bounding box center [1407, 80] width 122 height 19
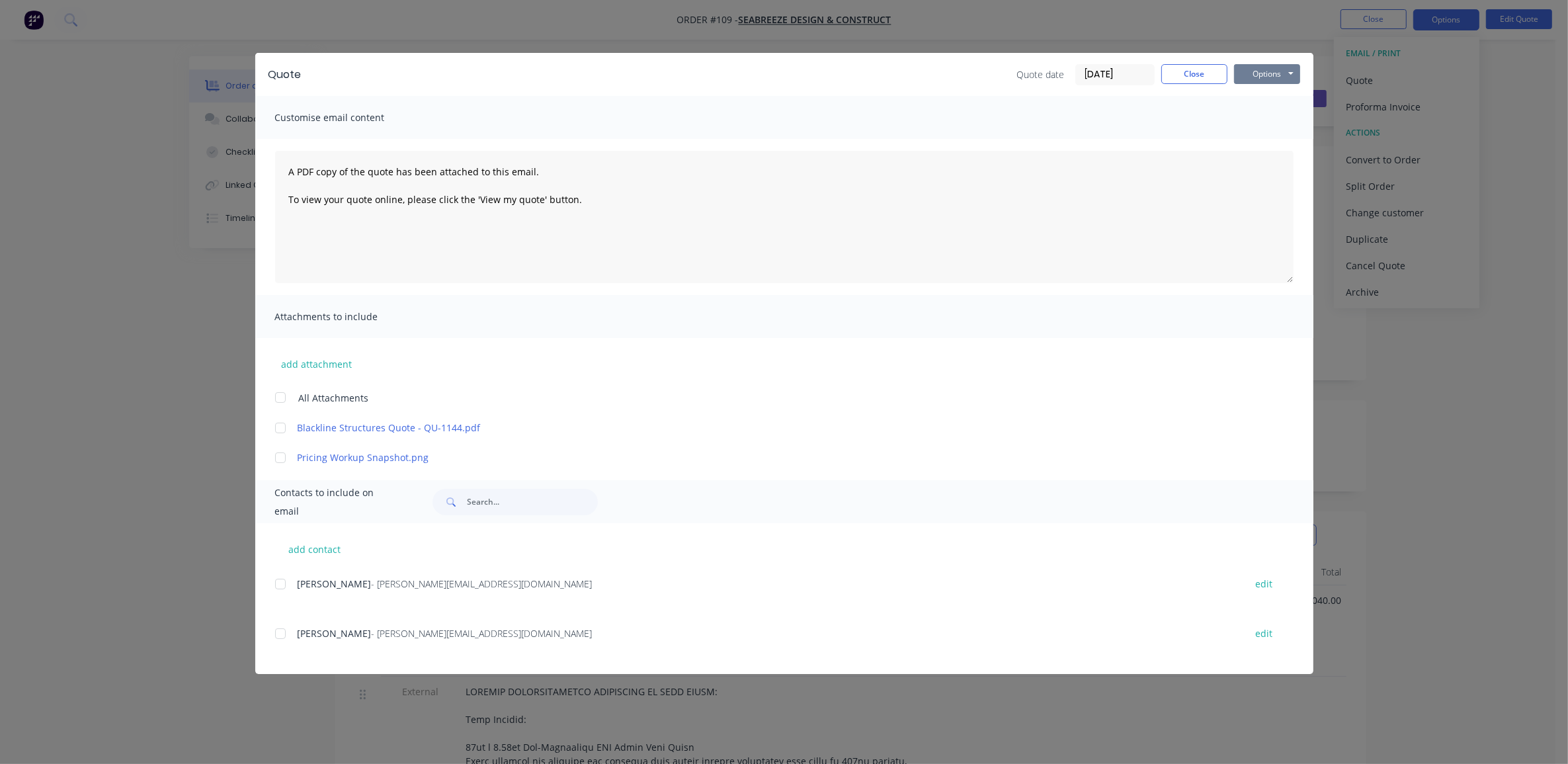
click at [1255, 75] on button "Options" at bounding box center [1268, 74] width 66 height 20
click at [1283, 117] on button "Print" at bounding box center [1276, 120] width 85 height 22
click at [1192, 64] on button "Close" at bounding box center [1194, 74] width 66 height 20
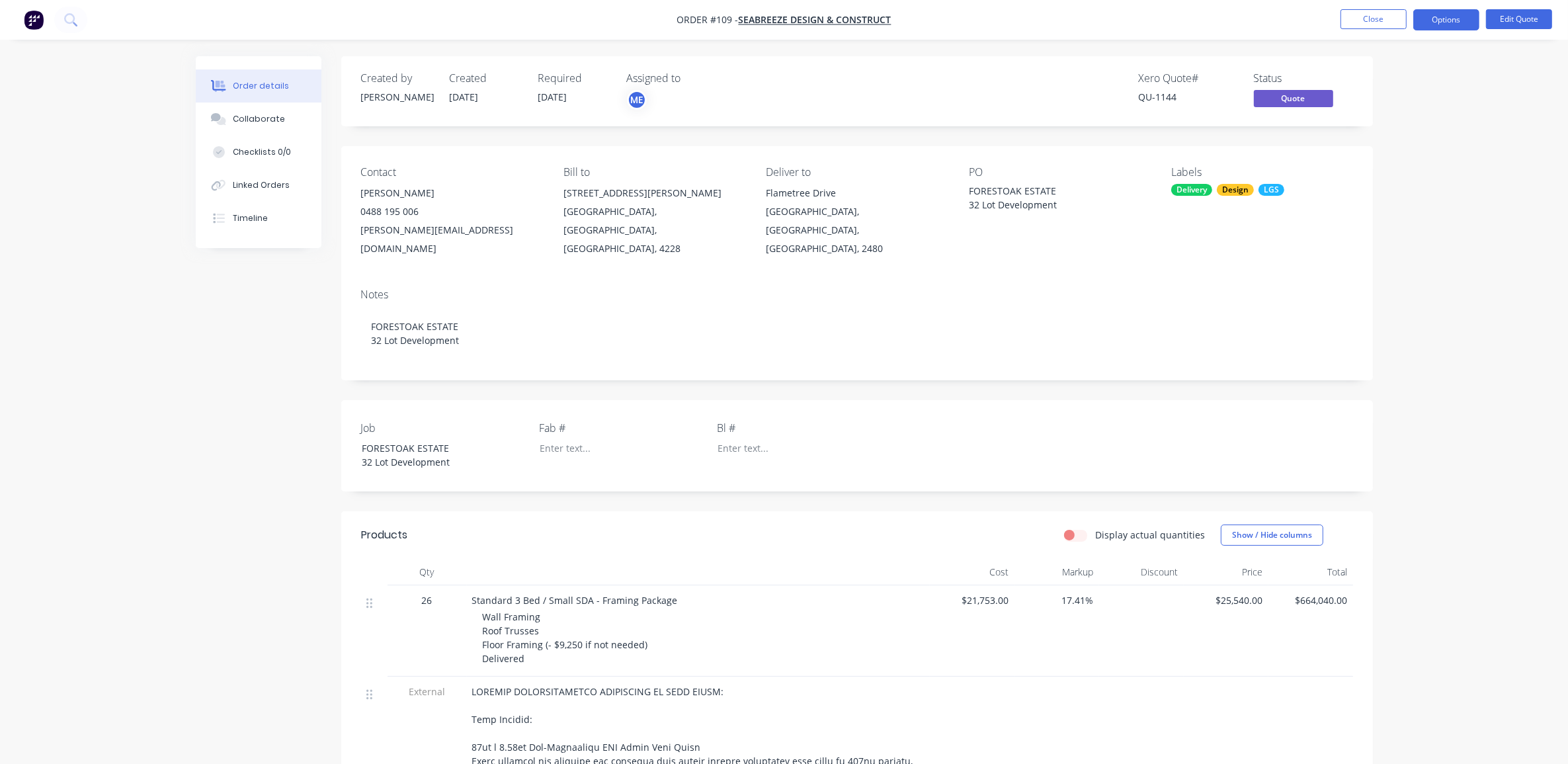
click at [1375, 17] on button "Close" at bounding box center [1374, 19] width 66 height 20
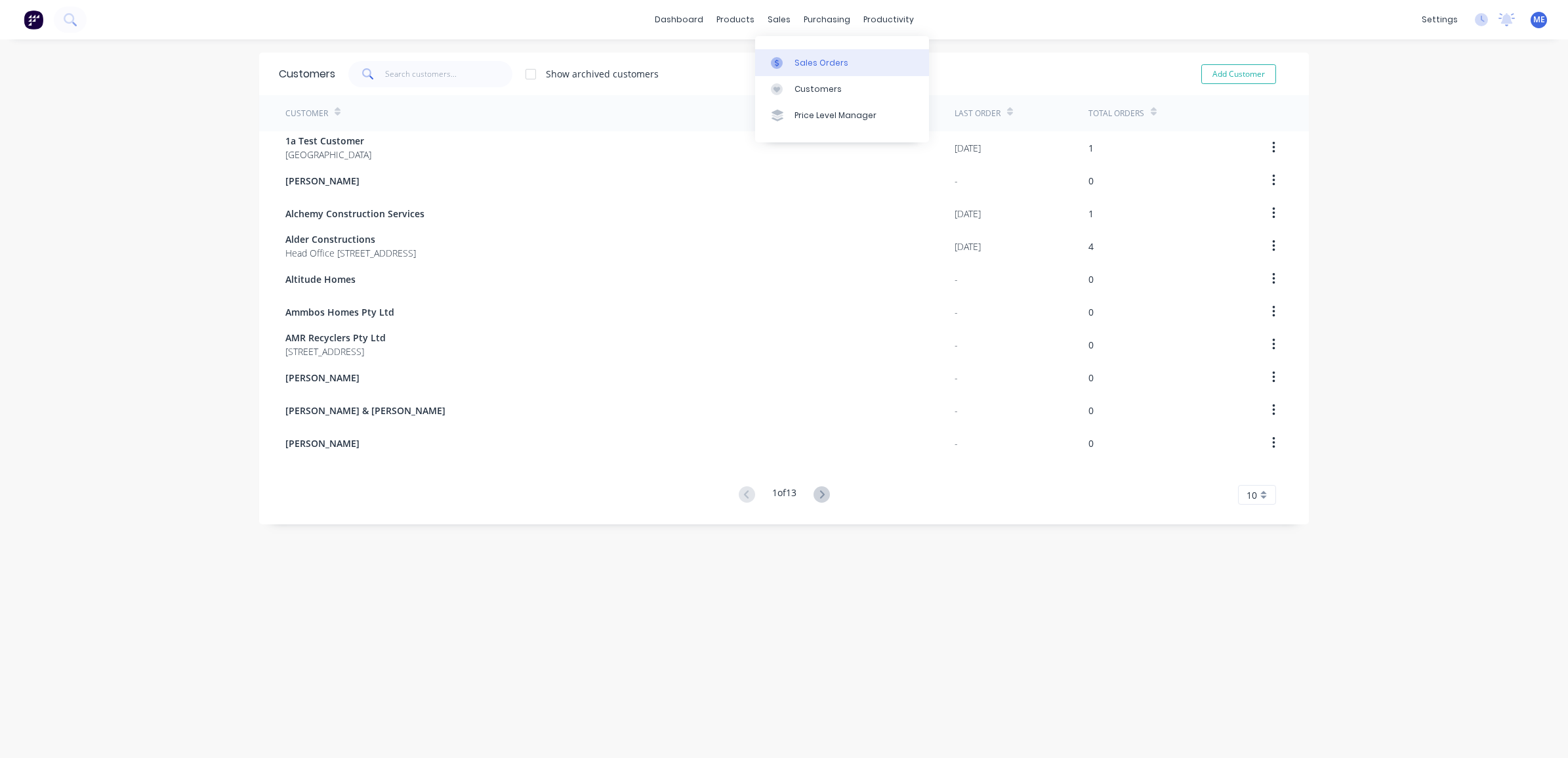
click at [789, 66] on div at bounding box center [780, 63] width 19 height 12
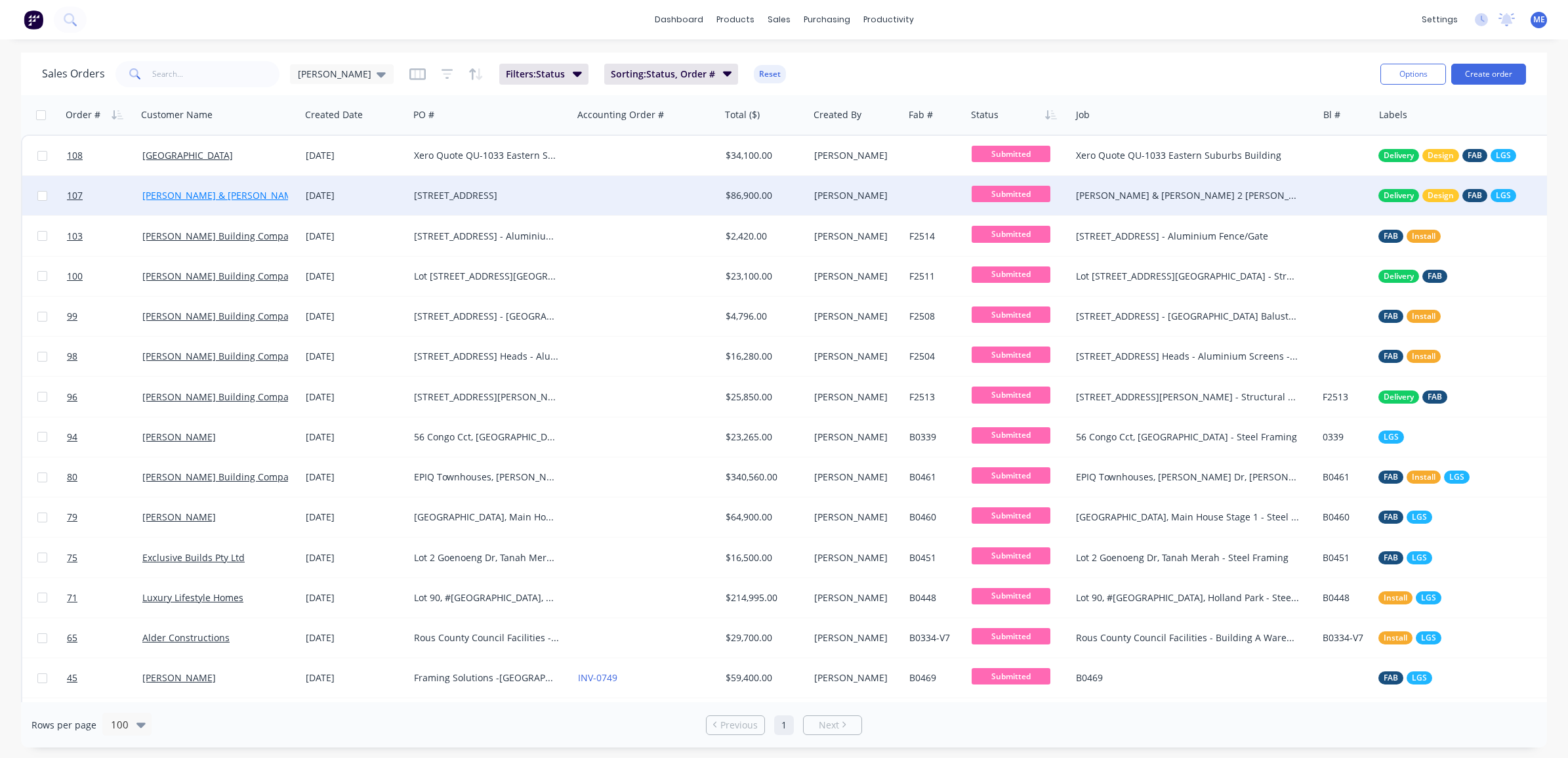
click at [197, 195] on link "[PERSON_NAME] & [PERSON_NAME]" at bounding box center [222, 195] width 159 height 13
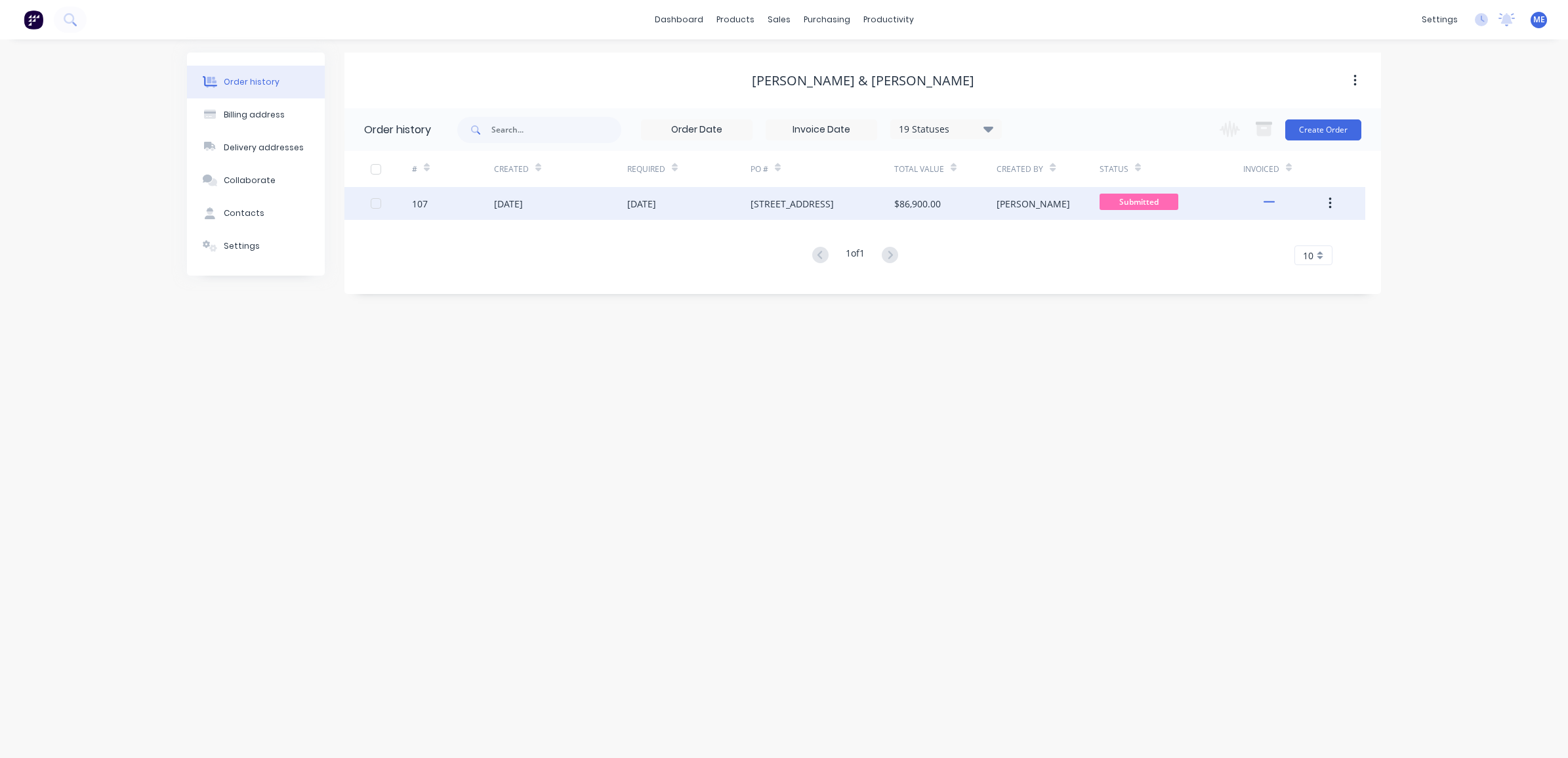
click at [513, 202] on div "[DATE]" at bounding box center [508, 204] width 29 height 13
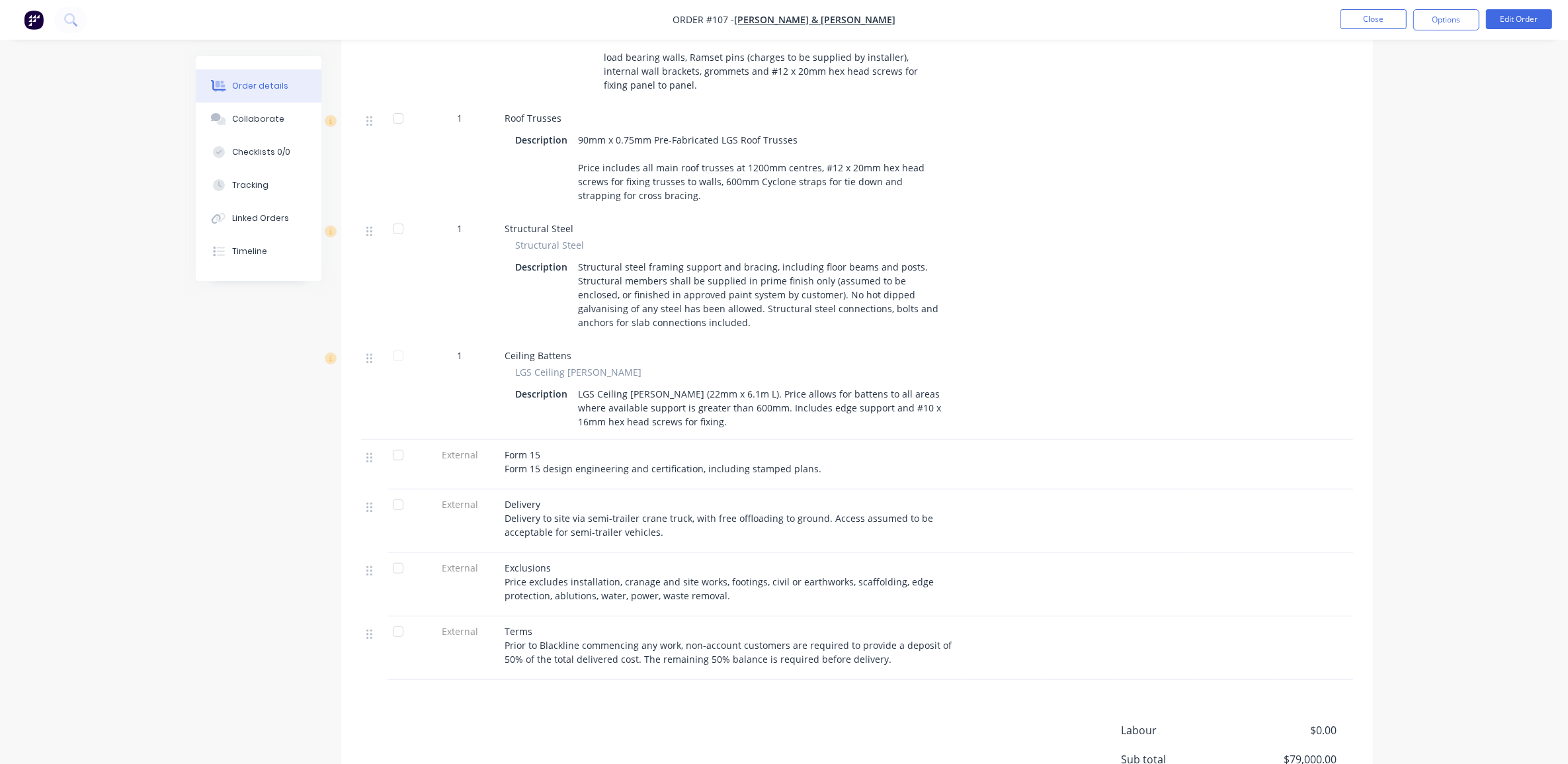
scroll to position [992, 0]
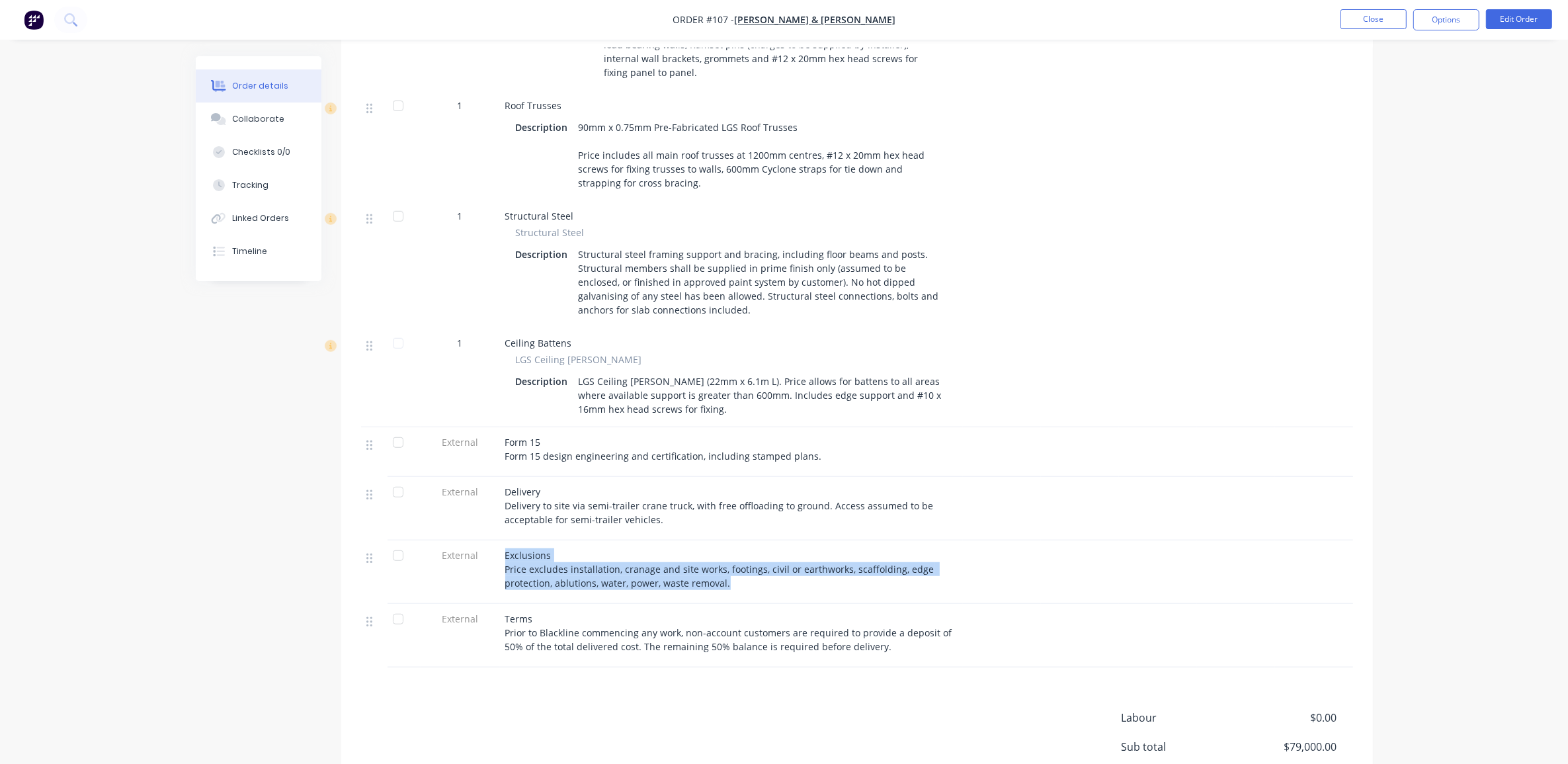
drag, startPoint x: 670, startPoint y: 534, endPoint x: 506, endPoint y: 516, distance: 165.0
click at [506, 548] on div "Exclusions Price excludes installation, cranage and site works, footings, civil…" at bounding box center [731, 569] width 452 height 41
copy span "Exclusions Price excludes installation, cranage and site works, footings, civil…"
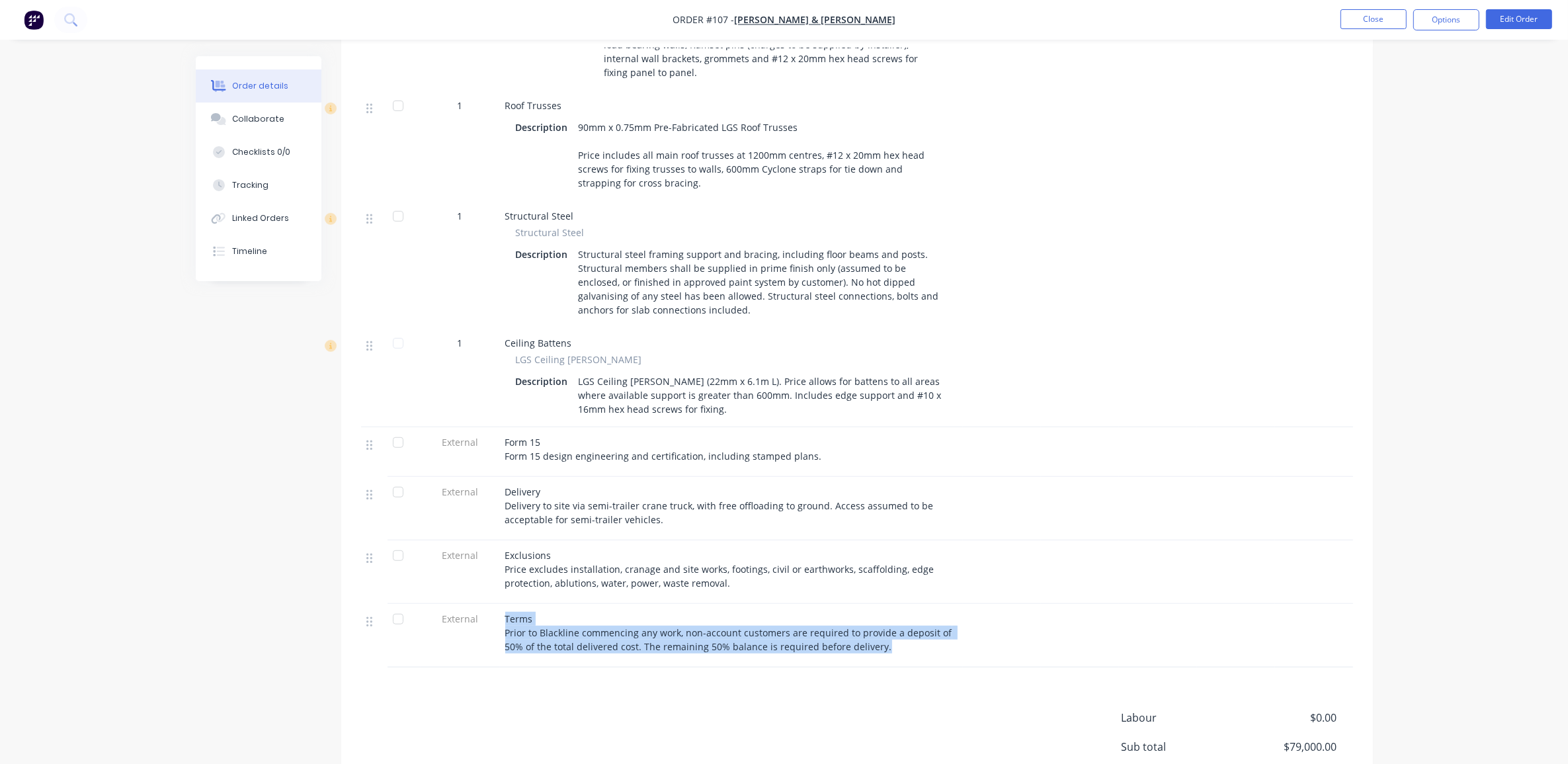
drag, startPoint x: 792, startPoint y: 603, endPoint x: 503, endPoint y: 579, distance: 290.0
click at [503, 604] on div "Terms Prior to Blackline commencing any work, non-account customers are require…" at bounding box center [731, 636] width 463 height 64
copy span "Terms Prior to Blackline commencing any work, non-account customers are require…"
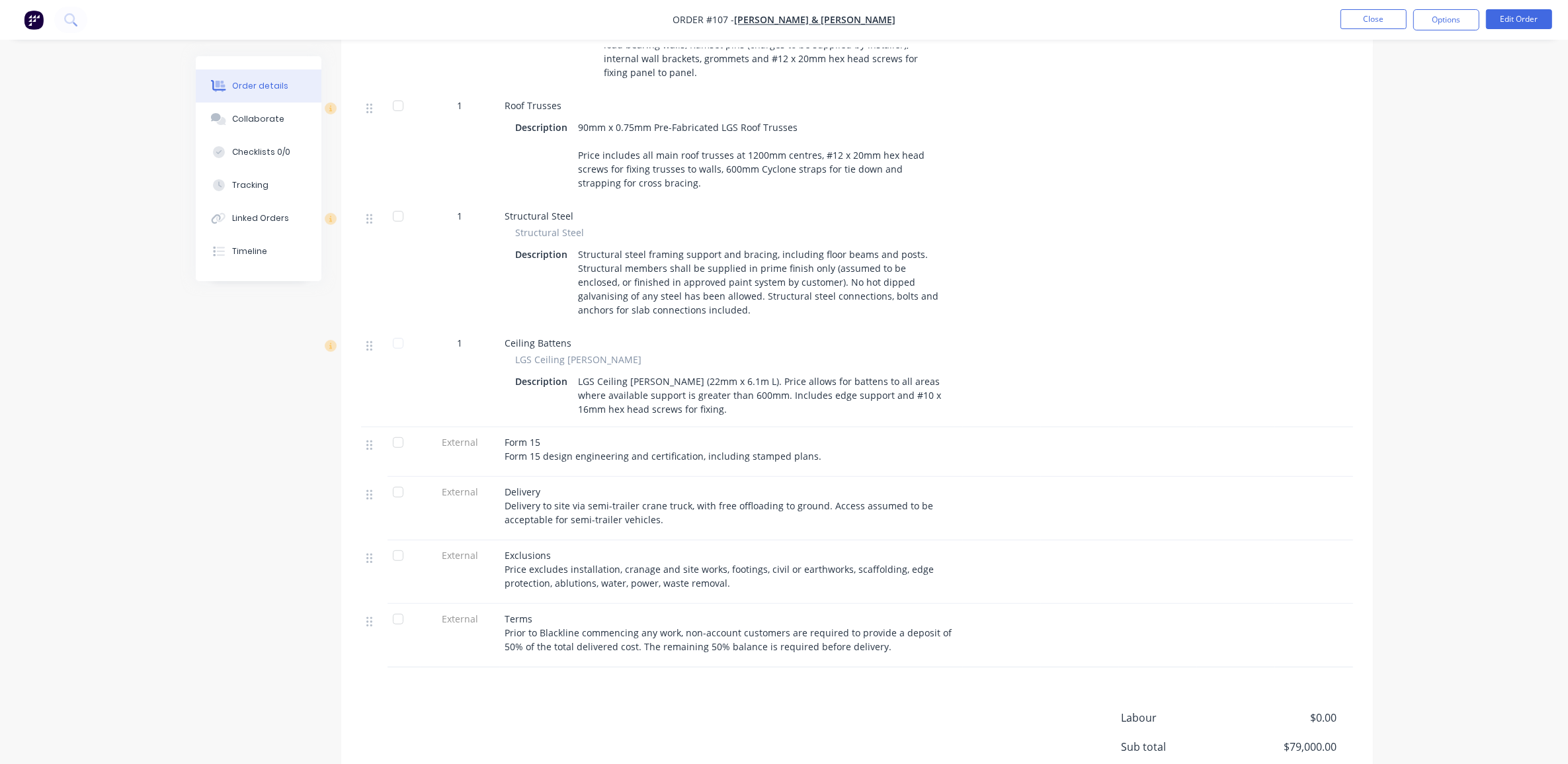
click at [668, 141] on div "90mm x 0.75mm Pre-Fabricated LGS Roof Trusses Price includes all main roof trus…" at bounding box center [760, 155] width 374 height 75
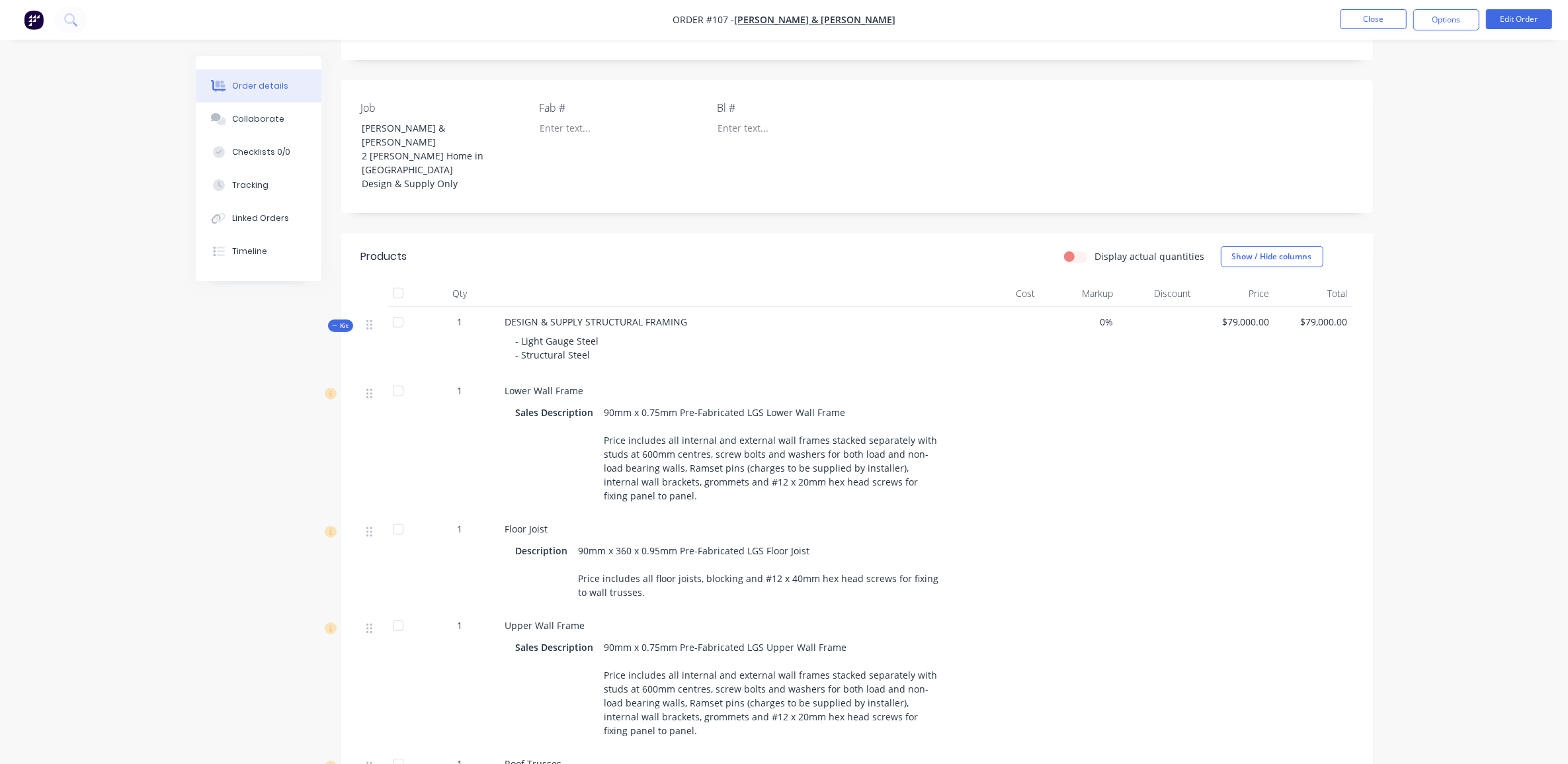
scroll to position [331, 0]
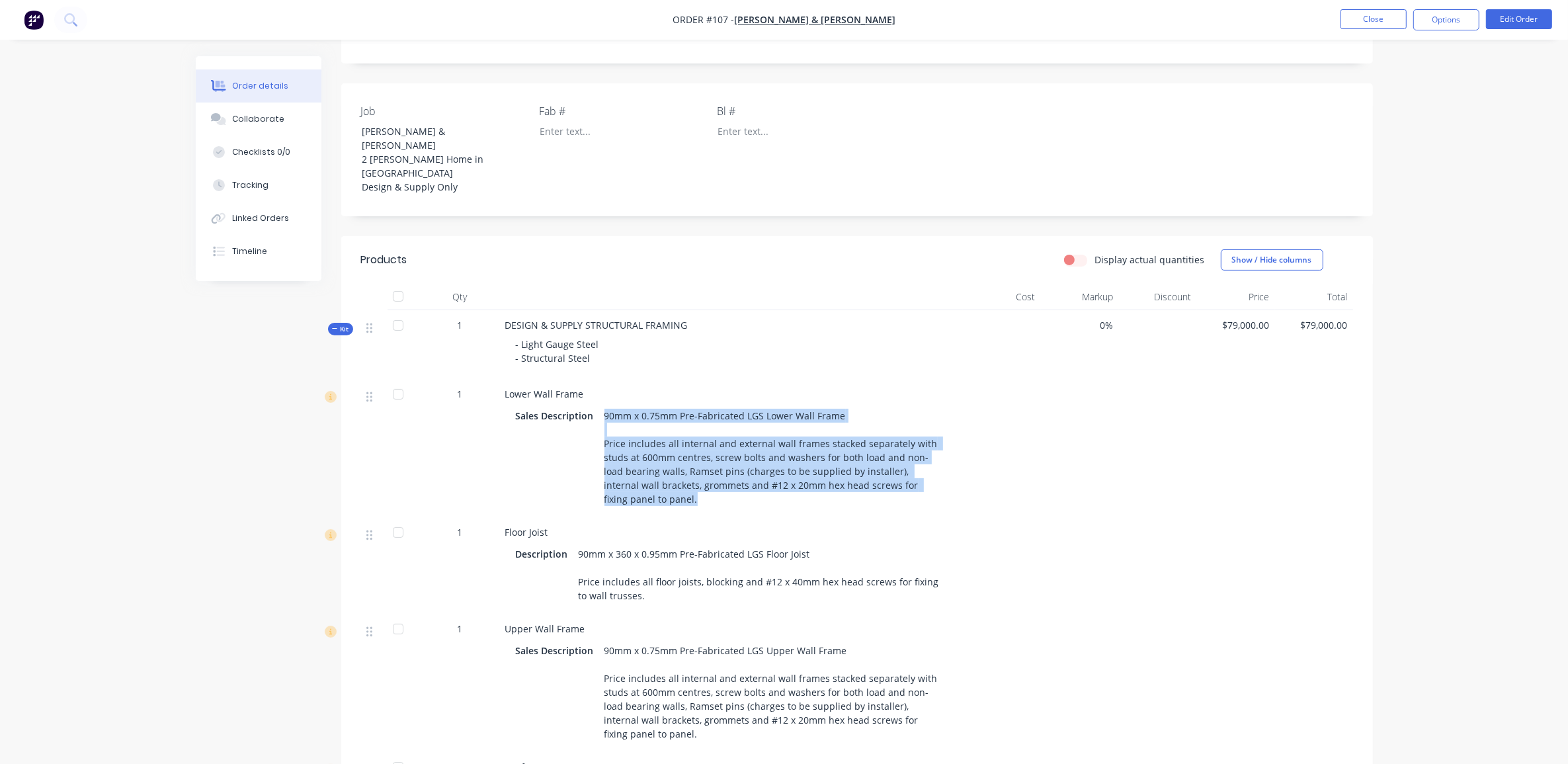
drag, startPoint x: 633, startPoint y: 455, endPoint x: 603, endPoint y: 370, distance: 90.1
click at [603, 406] on div "90mm x 0.75mm Pre-Fabricated LGS Lower Wall Frame Price includes all internal a…" at bounding box center [773, 457] width 348 height 102
copy div "90mm x 0.75mm Pre-Fabricated LGS Lower Wall Frame Price includes all internal a…"
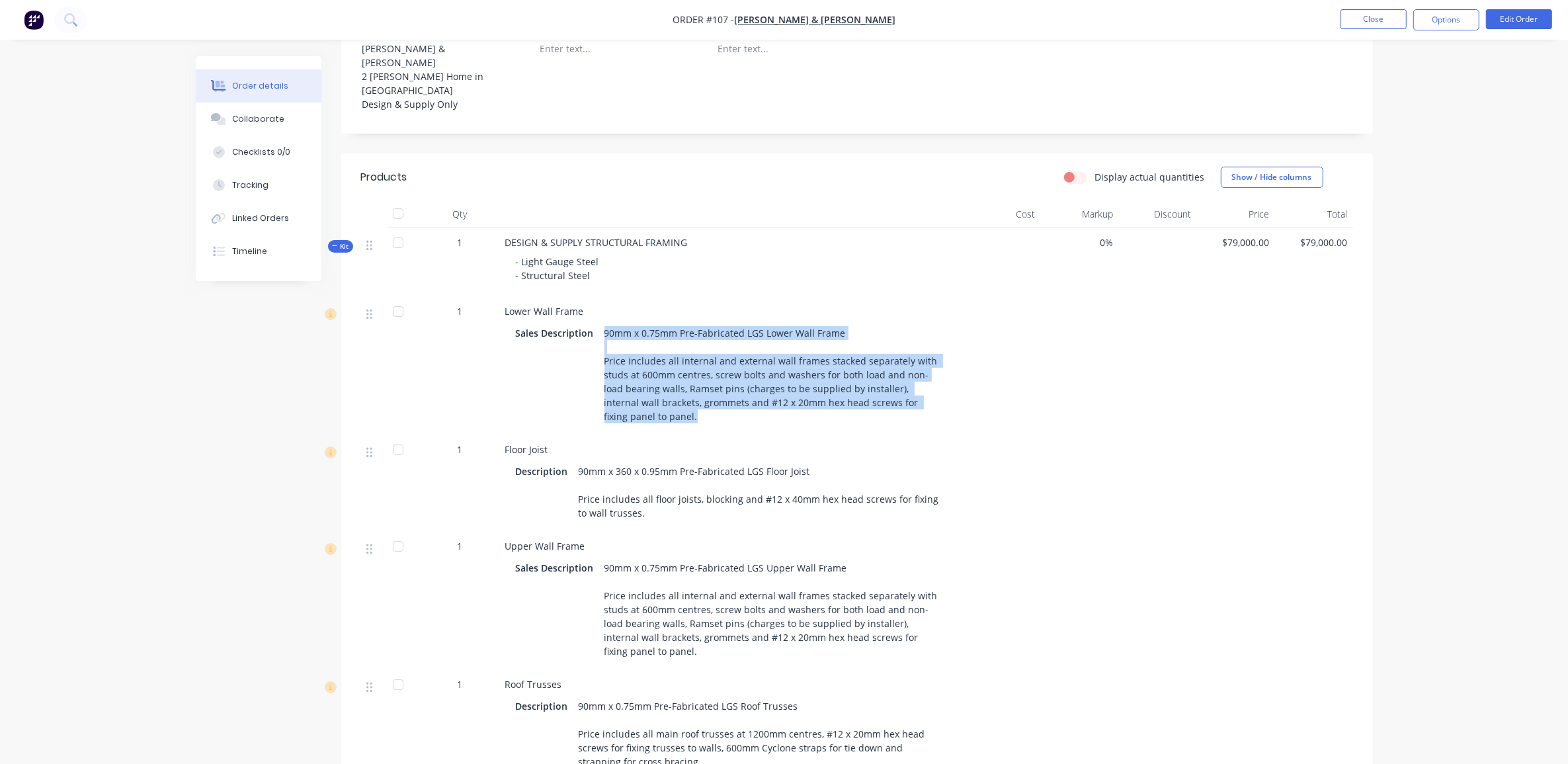
scroll to position [662, 0]
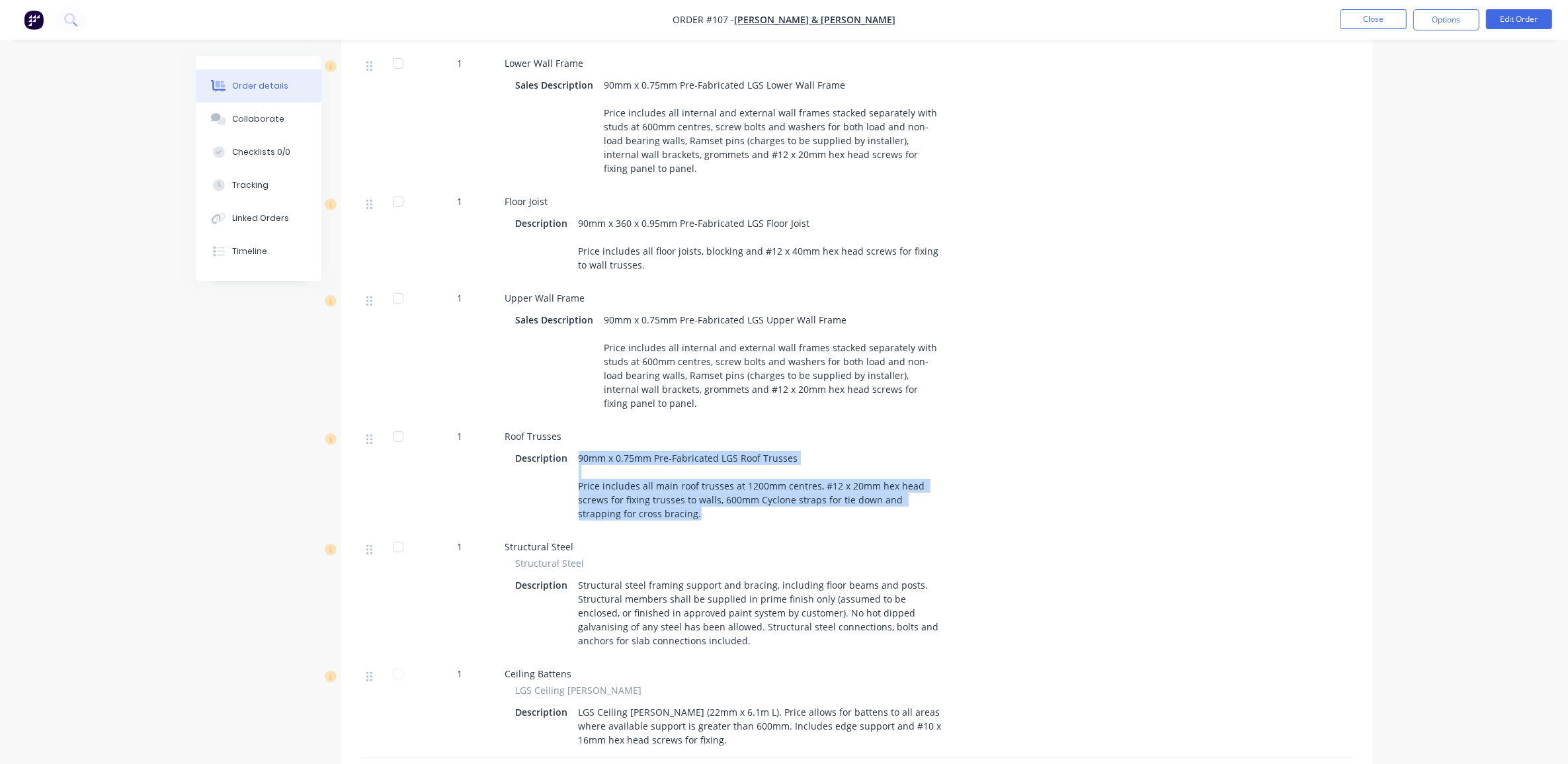
drag, startPoint x: 651, startPoint y: 475, endPoint x: 578, endPoint y: 416, distance: 93.9
click at [578, 448] on div "90mm x 0.75mm Pre-Fabricated LGS Roof Trusses Price includes all main roof trus…" at bounding box center [760, 485] width 374 height 75
copy div "90mm x 0.75mm Pre-Fabricated LGS Roof Trusses Price includes all main roof trus…"
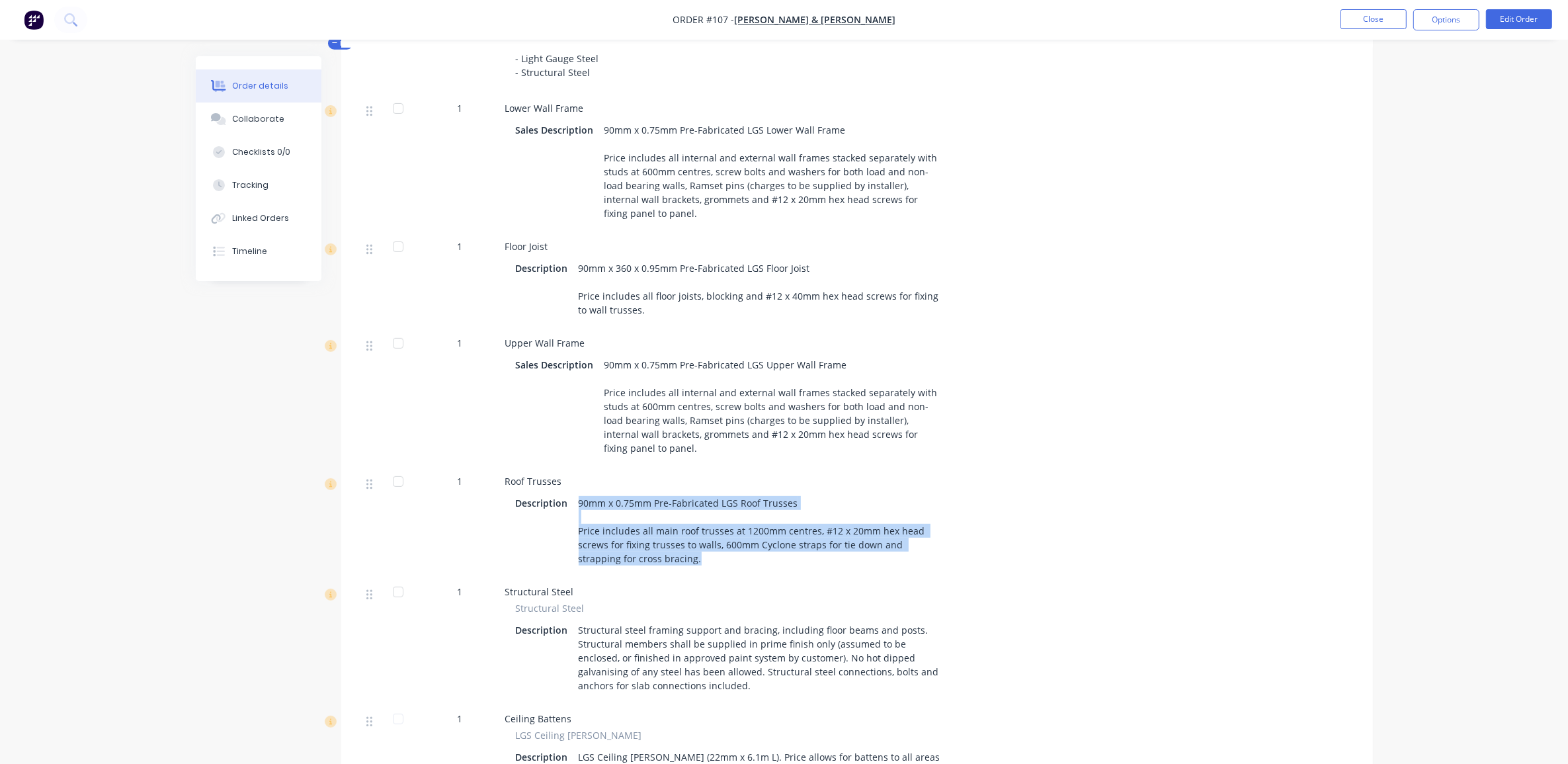
scroll to position [579, 0]
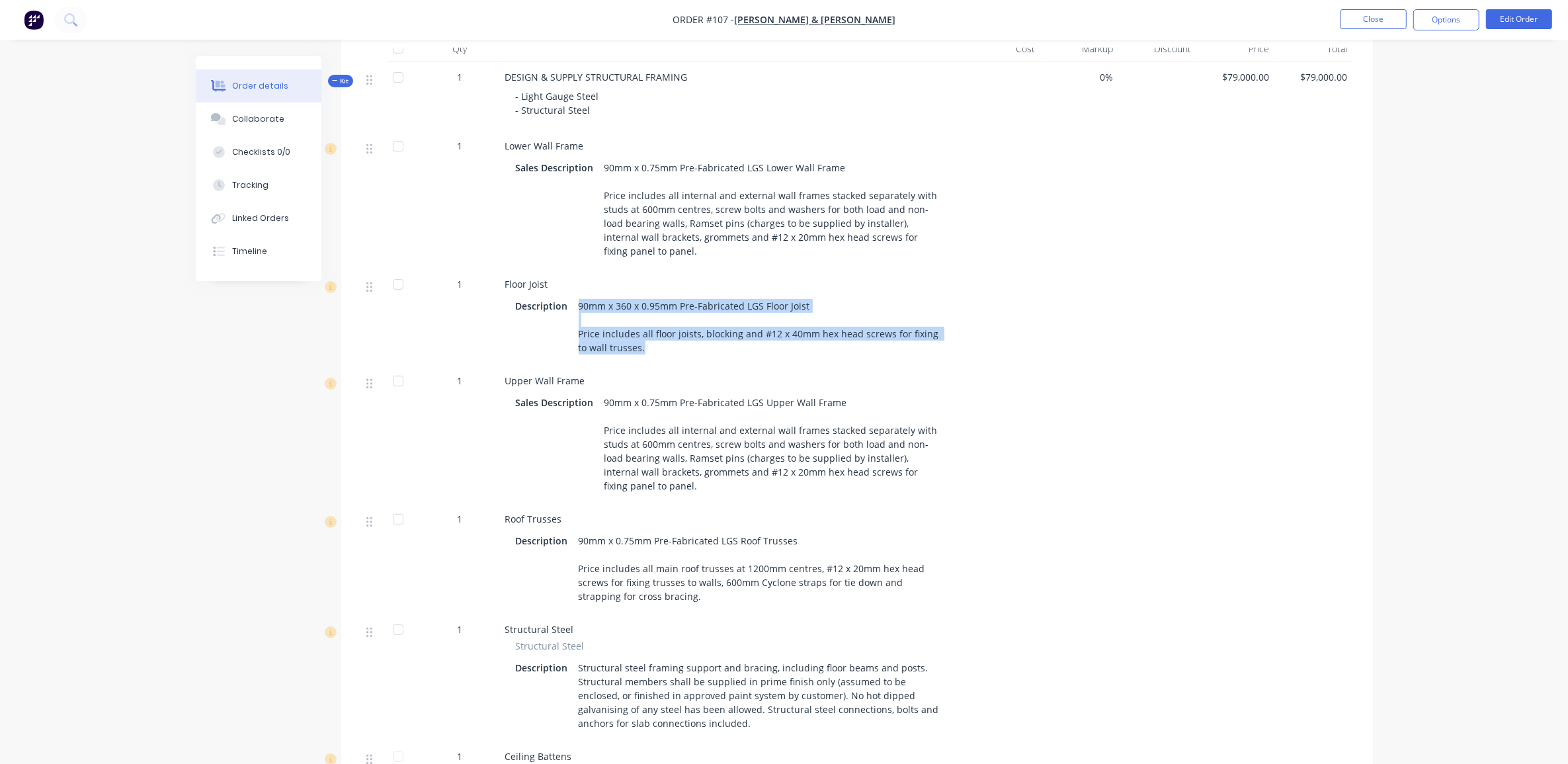
drag, startPoint x: 633, startPoint y: 306, endPoint x: 578, endPoint y: 264, distance: 69.2
click at [578, 296] on div "90mm x 360 x 0.95mm Pre-Fabricated LGS Floor Joist Price includes all floor joi…" at bounding box center [760, 327] width 374 height 61
copy div "90mm x 360 x 0.95mm Pre-Fabricated LGS Floor Joist Price includes all floor joi…"
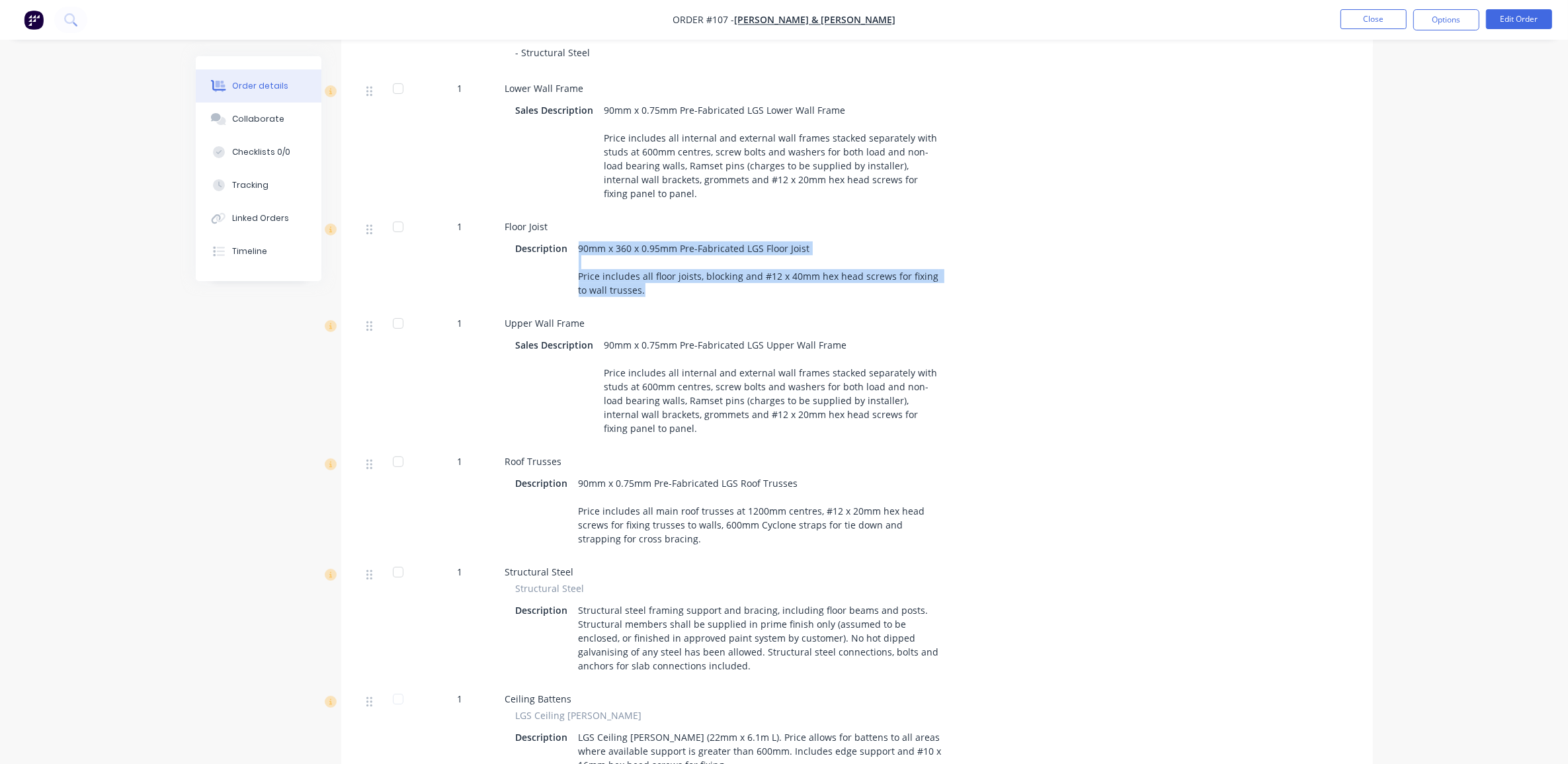
scroll to position [744, 0]
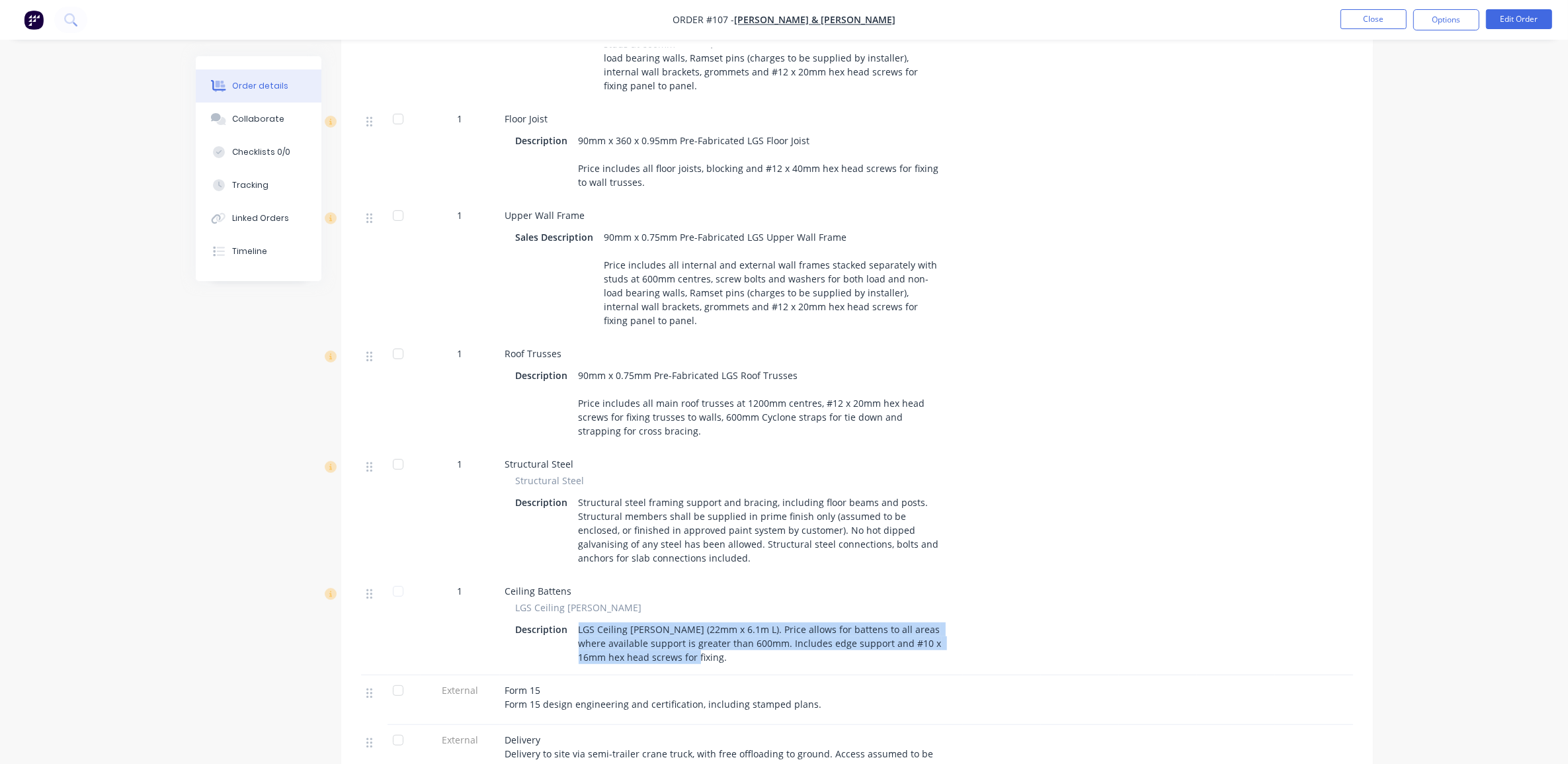
drag, startPoint x: 692, startPoint y: 616, endPoint x: 576, endPoint y: 587, distance: 119.6
click at [576, 620] on div "LGS Ceiling Batten (22mm x 6.1m L). Price allows for battens to all areas where…" at bounding box center [760, 643] width 374 height 47
copy div "LGS Ceiling Batten (22mm x 6.1m L). Price allows for battens to all areas where…"
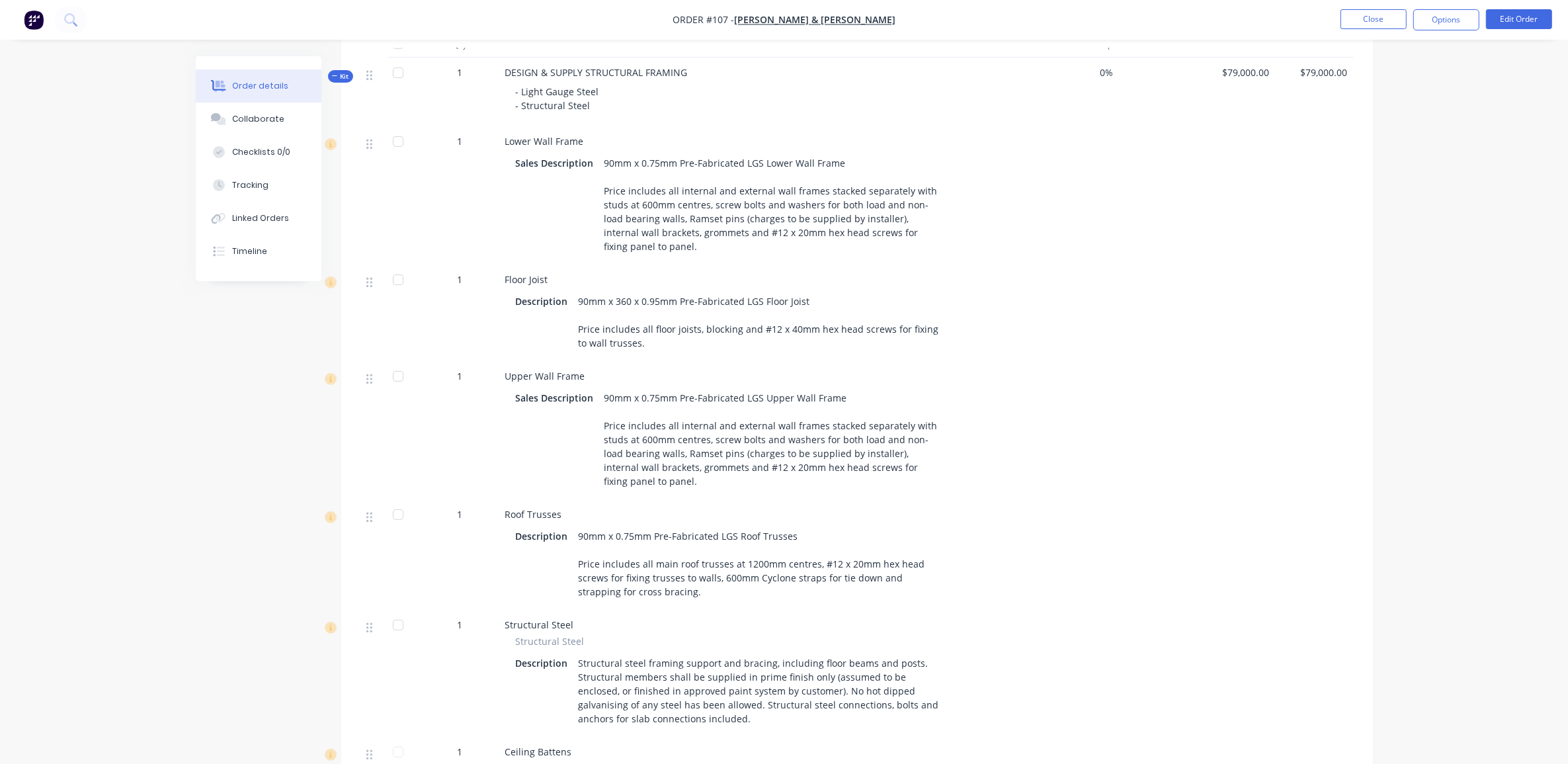
scroll to position [579, 0]
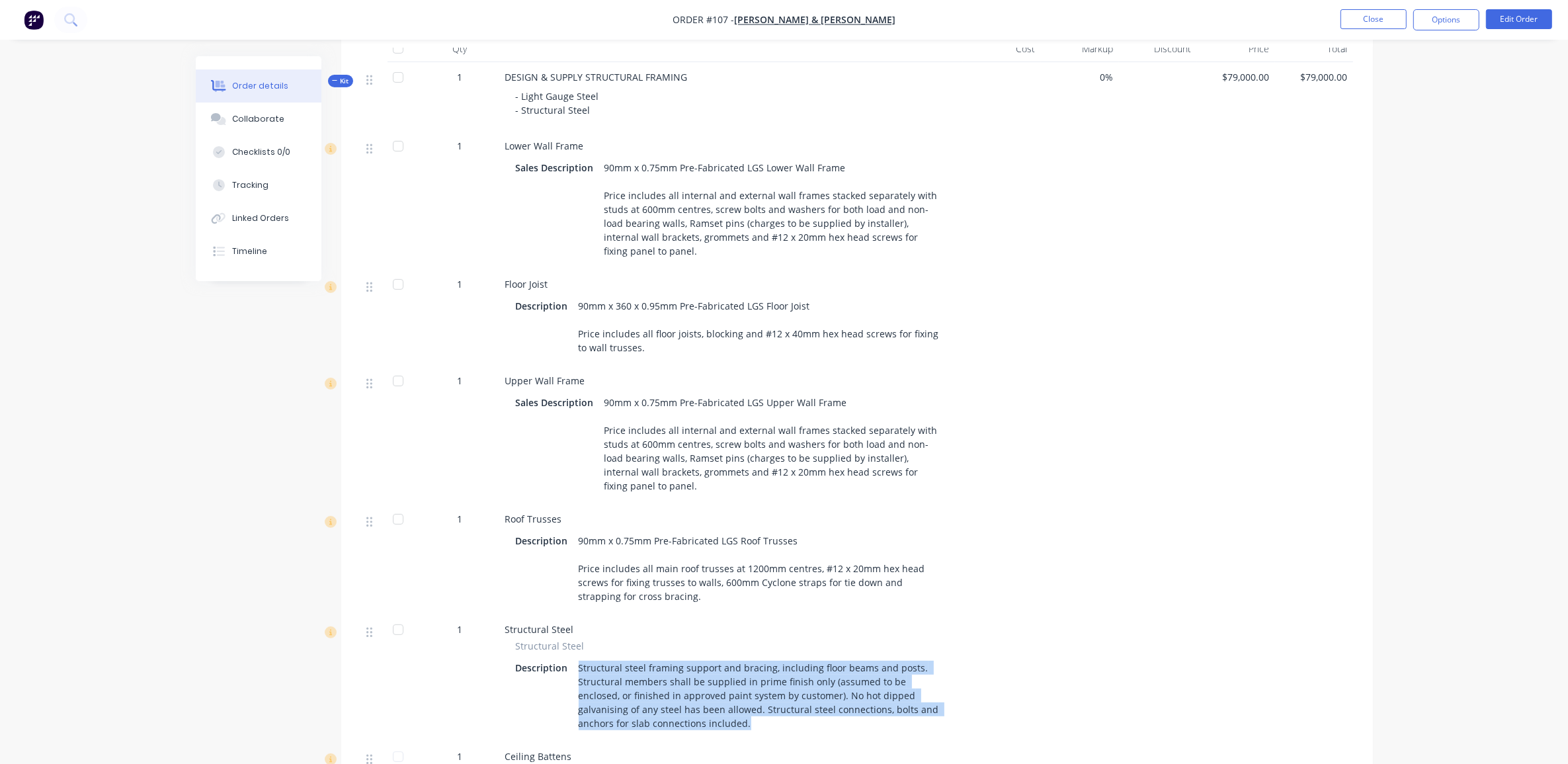
drag, startPoint x: 672, startPoint y: 680, endPoint x: 572, endPoint y: 628, distance: 112.7
click at [574, 658] on div "Structural steel framing support and bracing, including floor beams and posts. …" at bounding box center [760, 696] width 374 height 75
copy div "Structural steel framing support and bracing, including floor beams and posts. …"
